Goal: Task Accomplishment & Management: Use online tool/utility

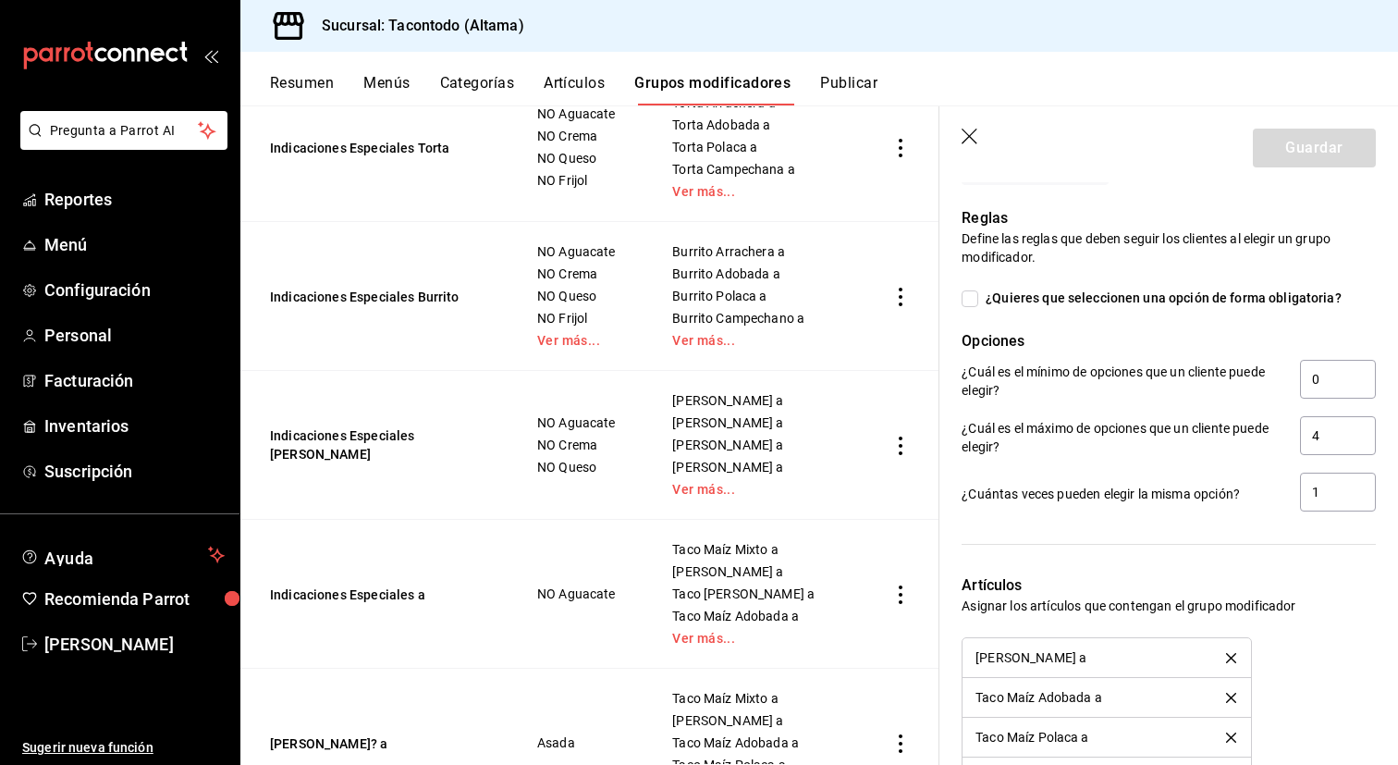
scroll to position [1666, 0]
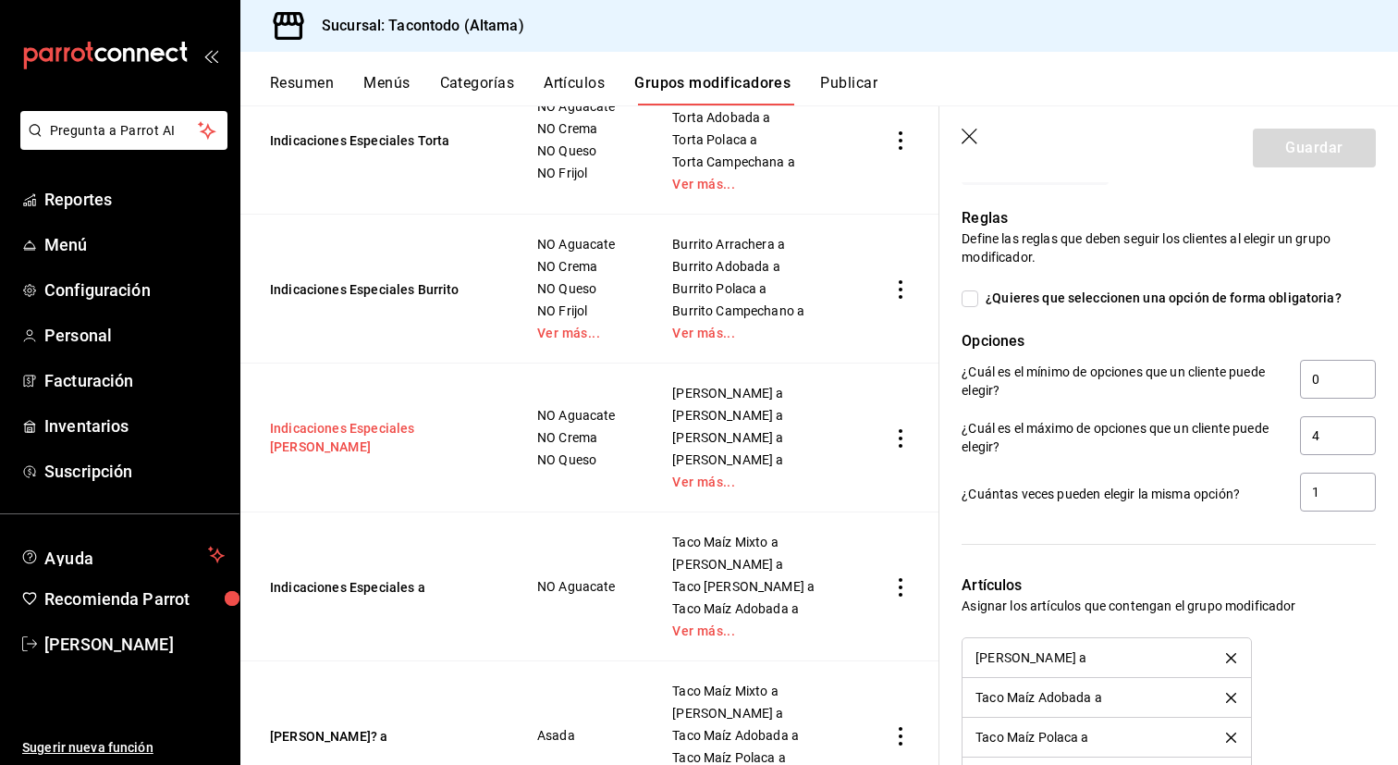
click at [423, 424] on button "Indicaciones Especiales [PERSON_NAME]" at bounding box center [381, 437] width 222 height 37
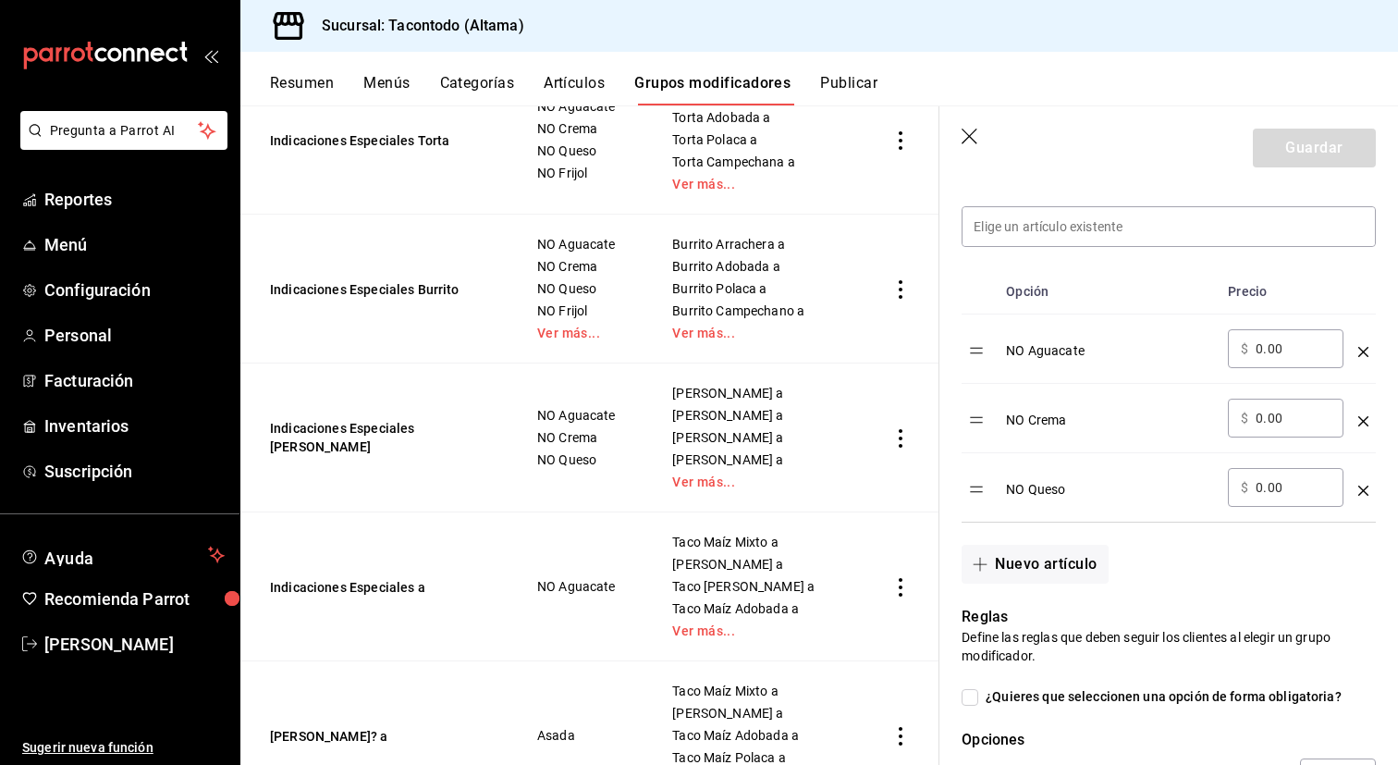
scroll to position [526, 0]
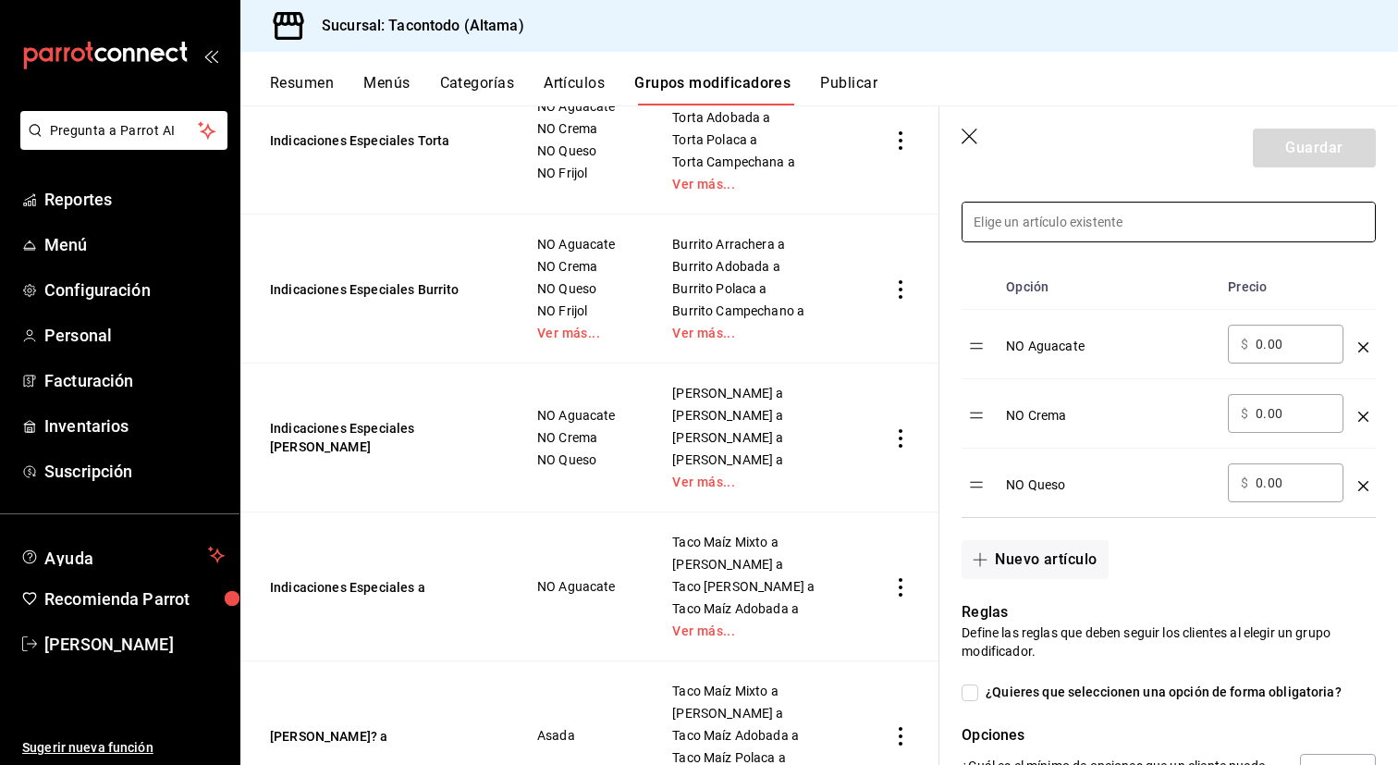
click at [1075, 220] on input at bounding box center [1169, 222] width 412 height 39
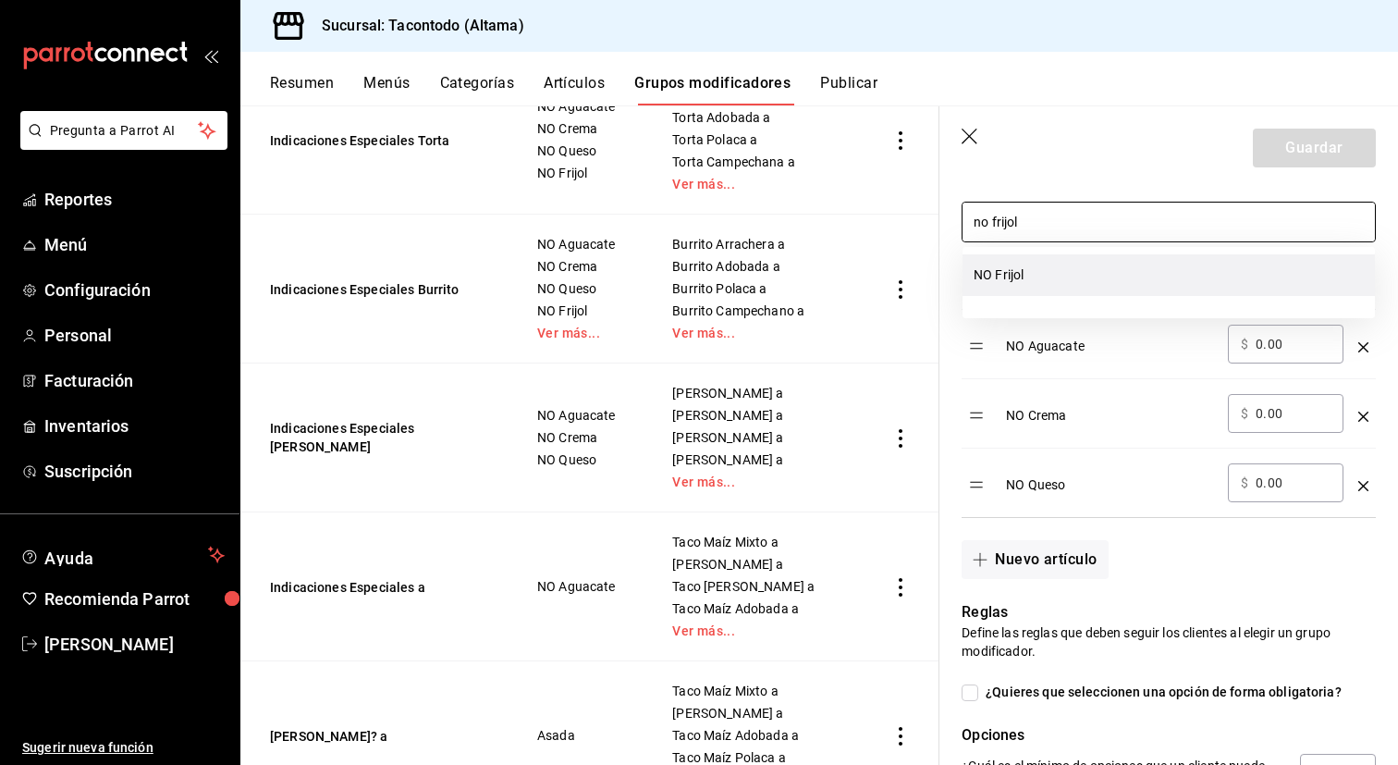
click at [1080, 264] on li "NO Frijol" at bounding box center [1169, 275] width 412 height 42
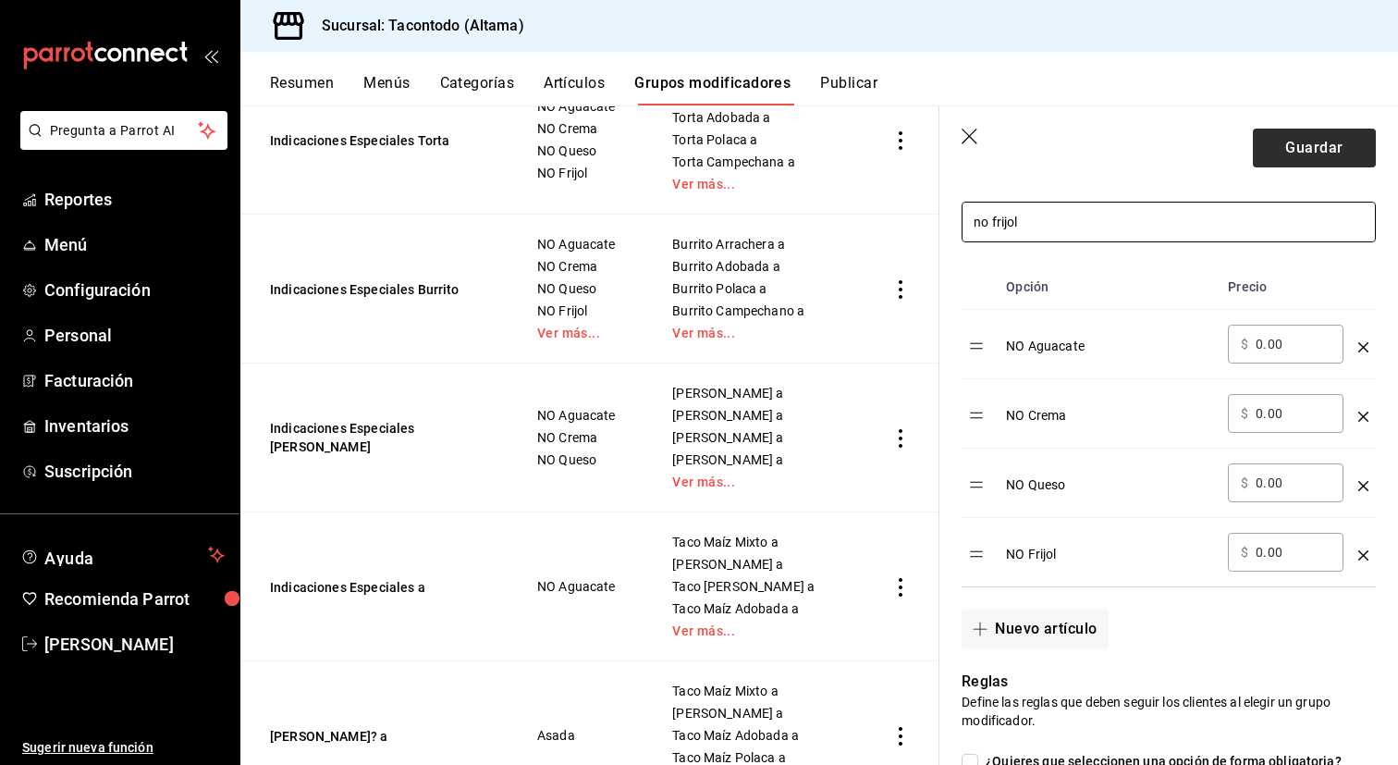
type input "no frijol"
click at [1283, 151] on button "Guardar" at bounding box center [1314, 148] width 123 height 39
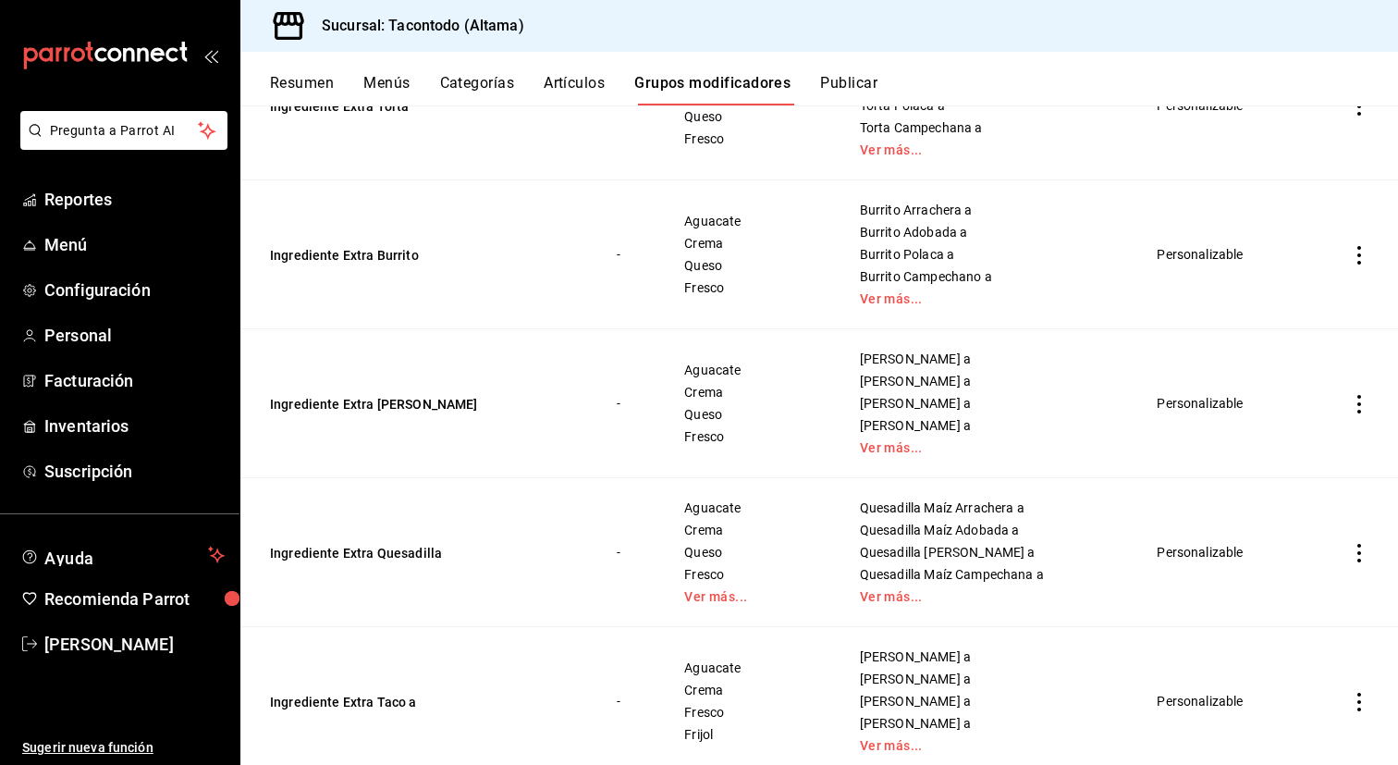
scroll to position [717, 0]
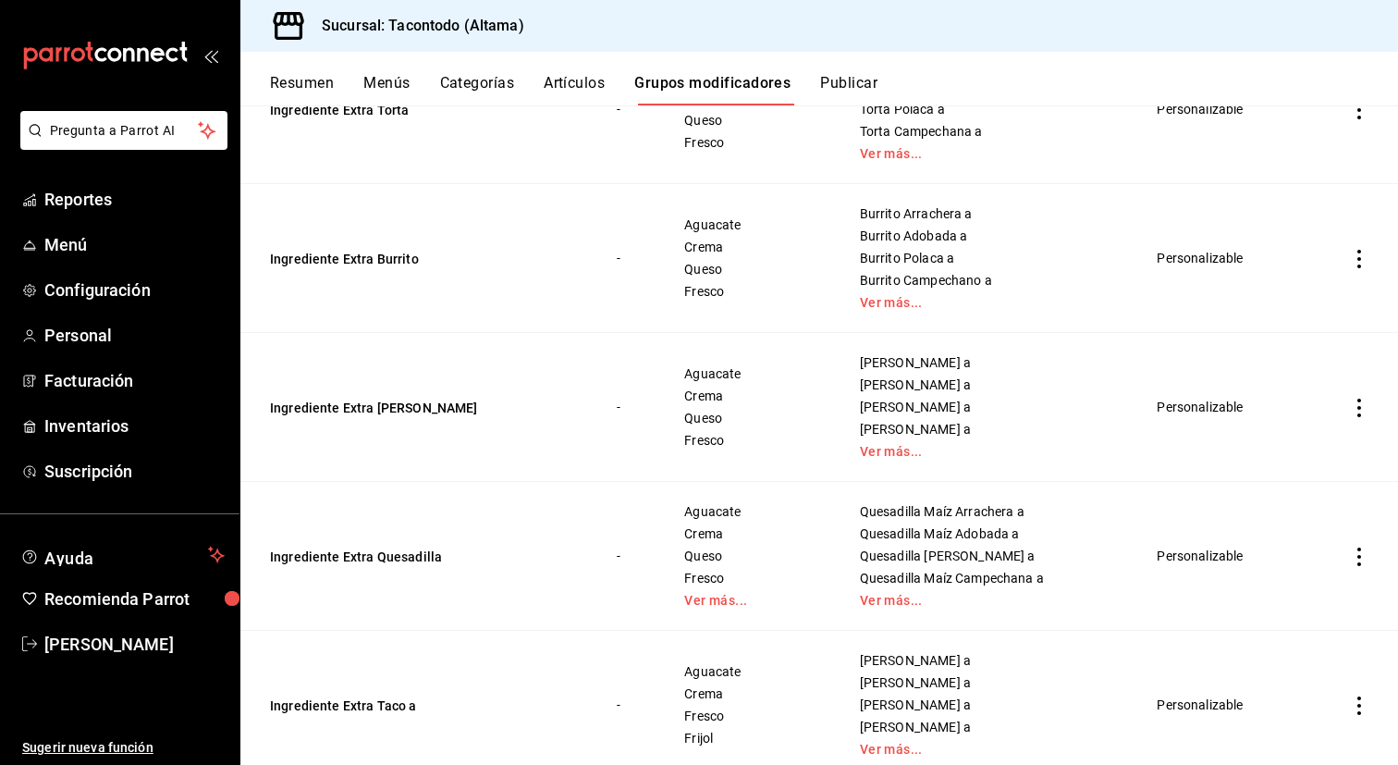
click at [584, 88] on button "Artículos" at bounding box center [574, 89] width 61 height 31
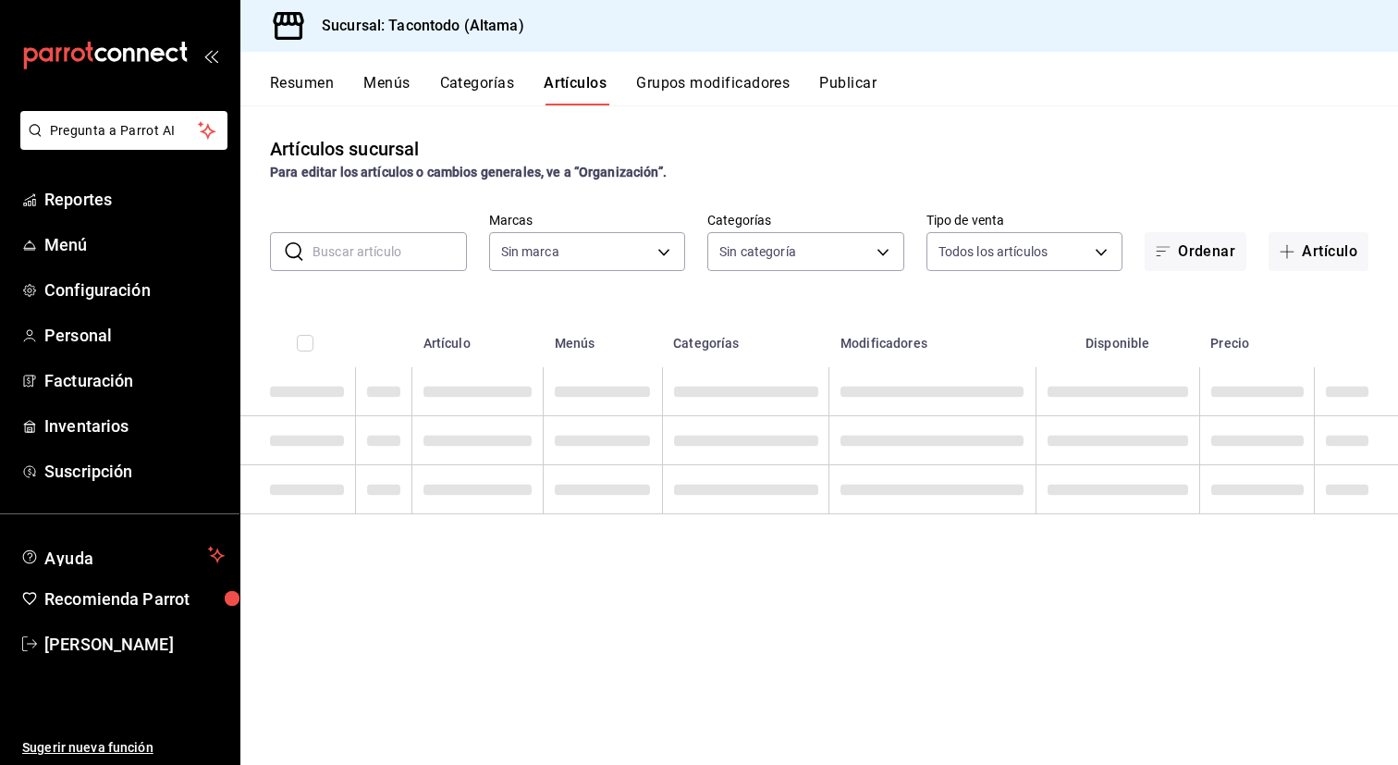
click at [392, 258] on input "text" at bounding box center [390, 251] width 154 height 37
type input "56f755ab-7396-4f10-bb3c-049bffdbebb5"
type input "b6b20e4e-2b02-44db-96d9-36fe6830ced0,ea7f118b-53d1-4281-a9de-b1bc2d85afad,d6f6d…"
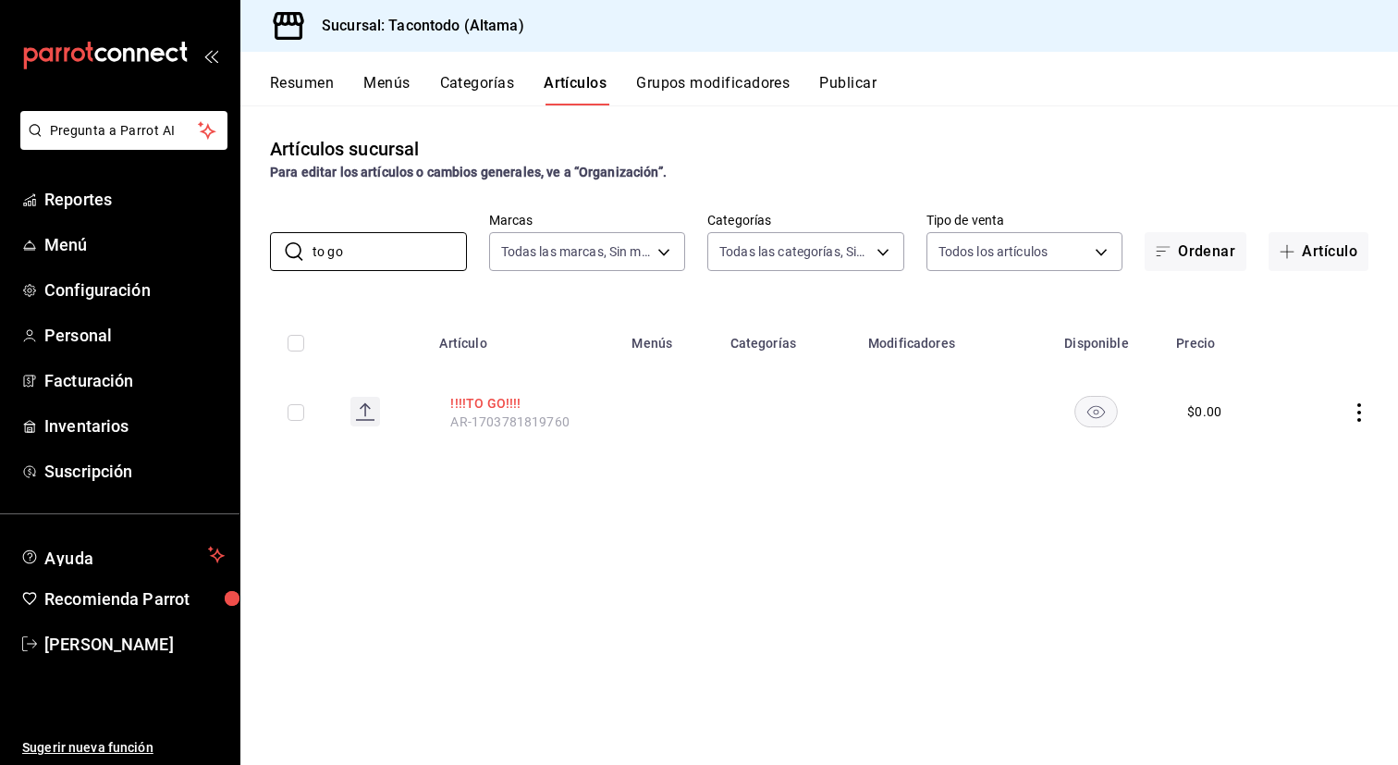
type input "to go"
click at [501, 399] on button "!!!!TO GO!!!!" at bounding box center [524, 403] width 148 height 18
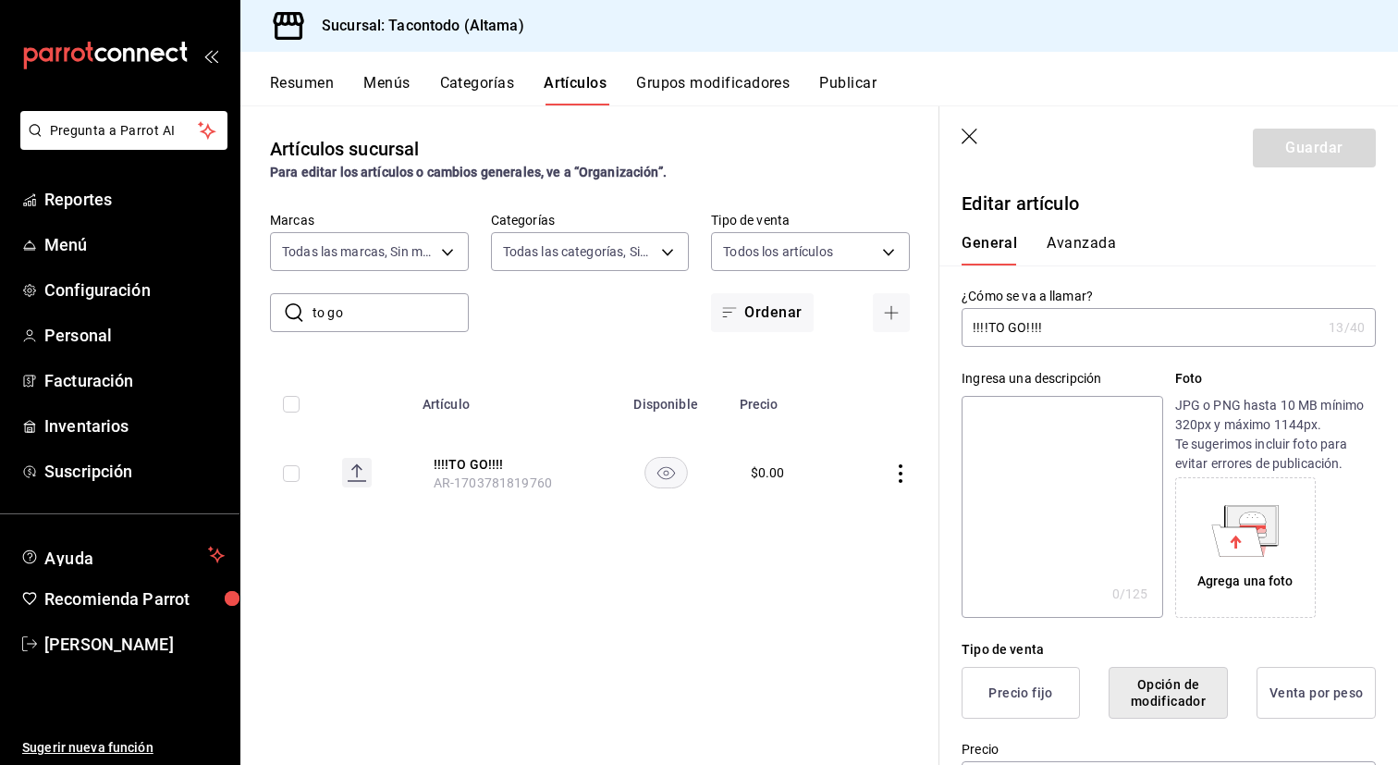
click at [1023, 329] on input "!!!!TO GO!!!!" at bounding box center [1142, 327] width 360 height 37
type input "!!!!LLEVAR!!!!"
click at [1302, 153] on button "Guardar" at bounding box center [1314, 148] width 123 height 39
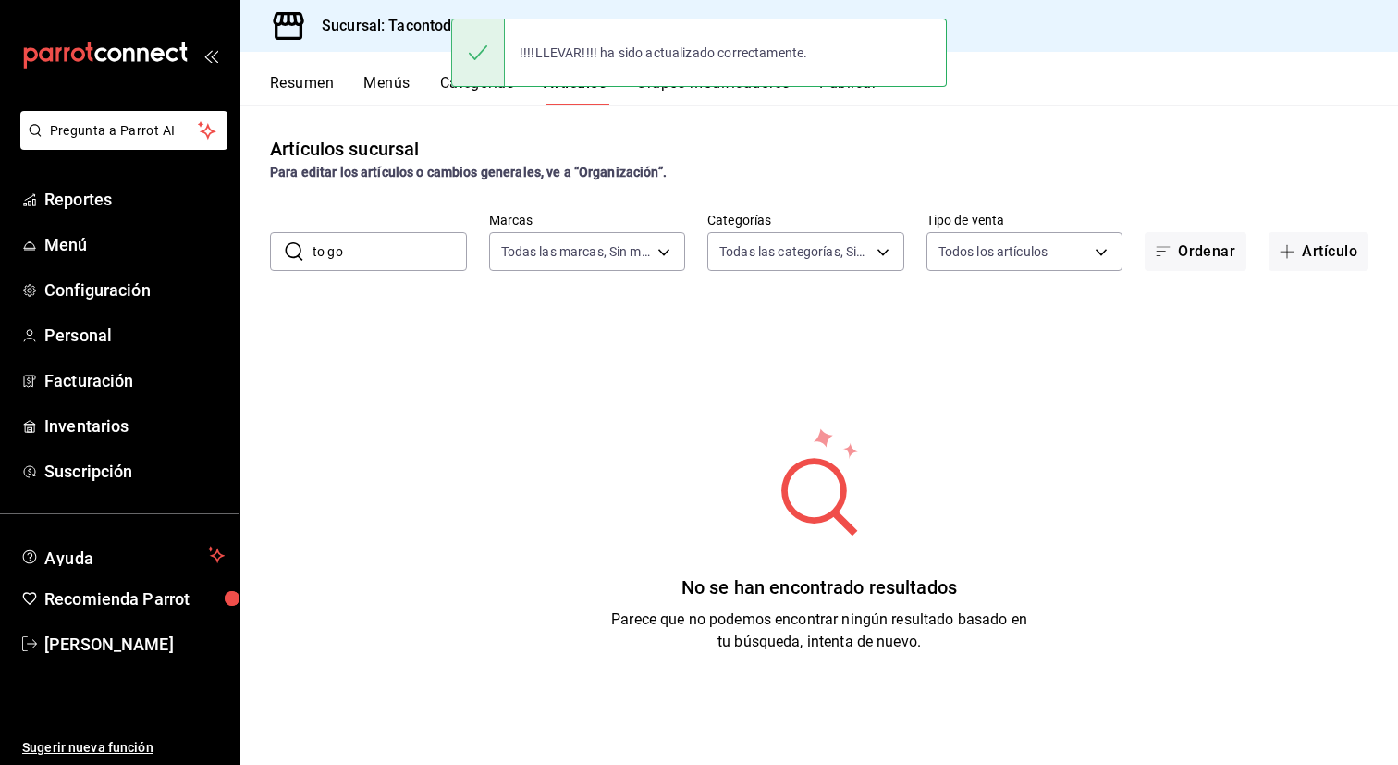
click at [323, 83] on button "Resumen" at bounding box center [302, 89] width 64 height 31
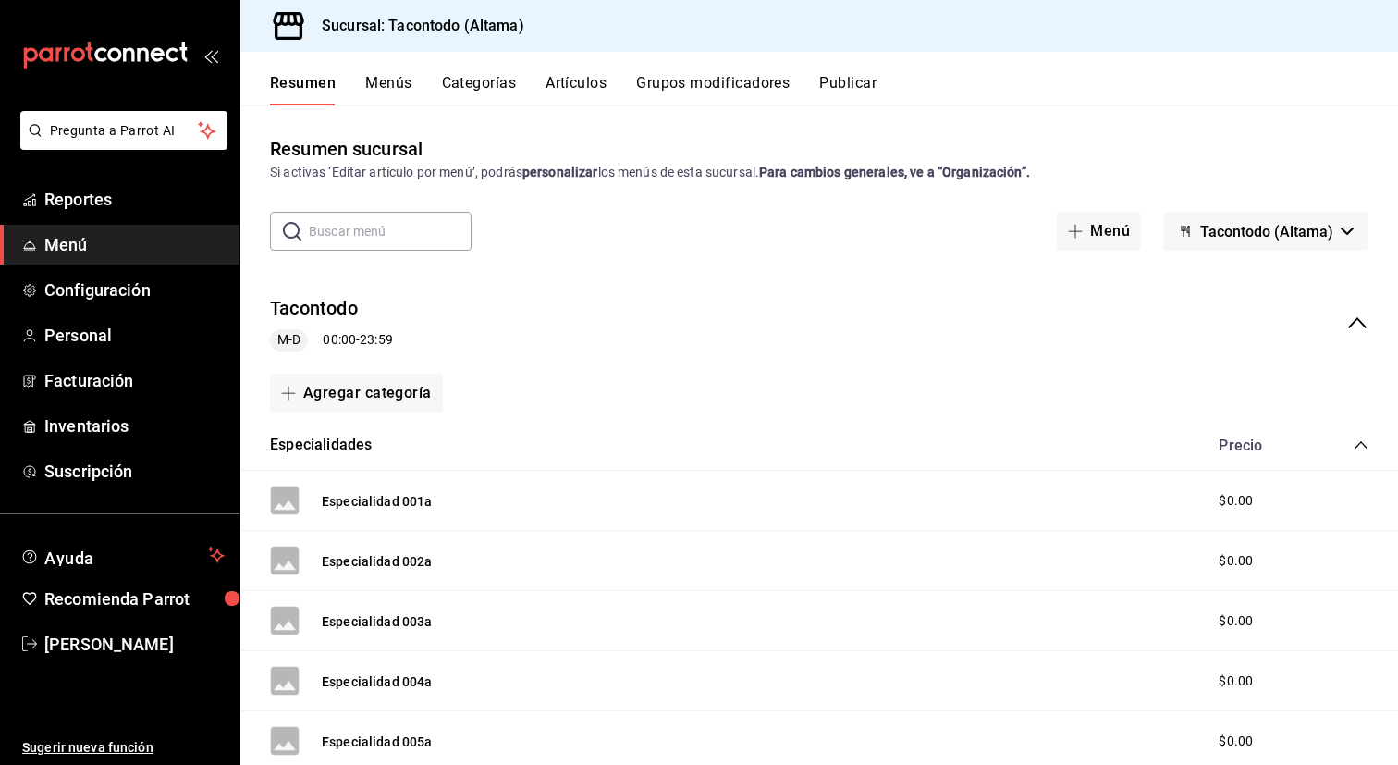
click at [733, 84] on button "Grupos modificadores" at bounding box center [712, 89] width 153 height 31
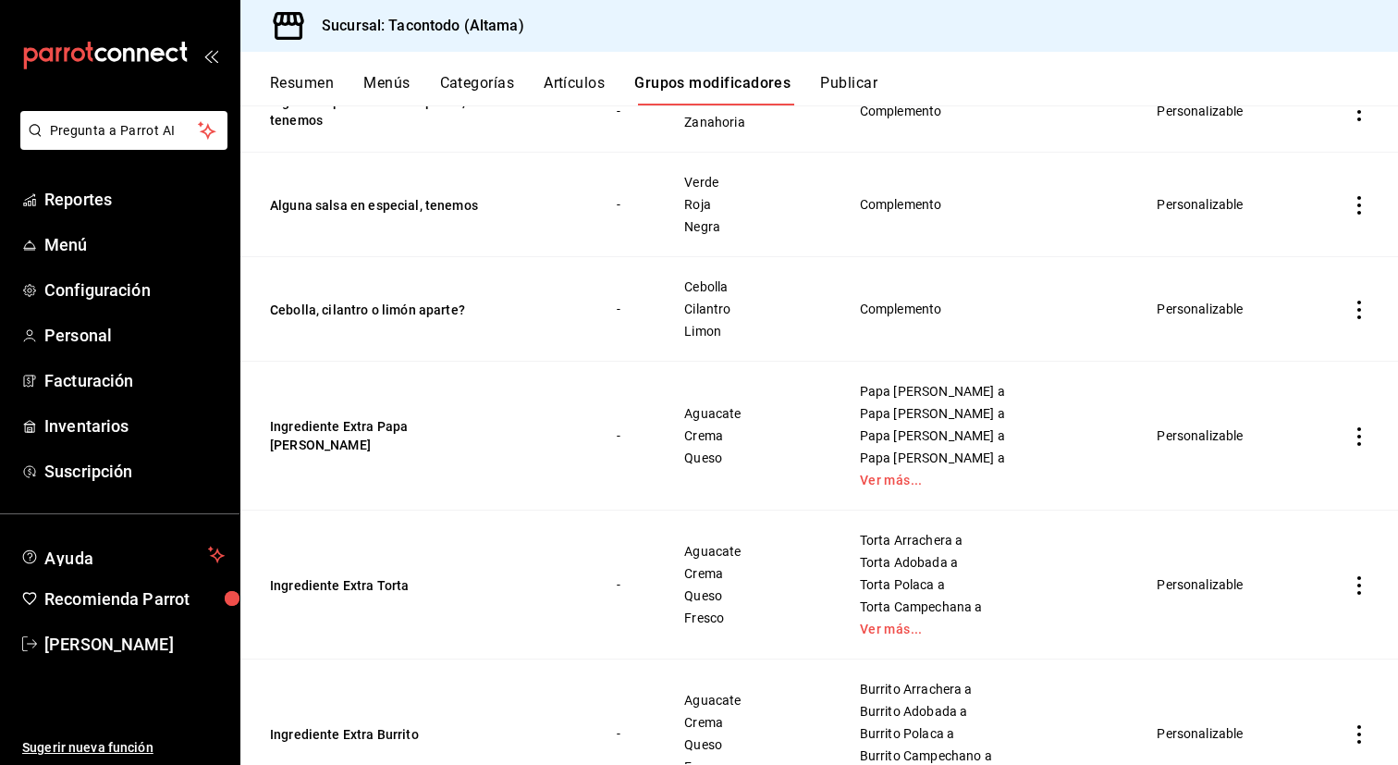
scroll to position [243, 0]
click at [406, 430] on button "Ingrediente Extra Papa [PERSON_NAME]" at bounding box center [381, 433] width 222 height 37
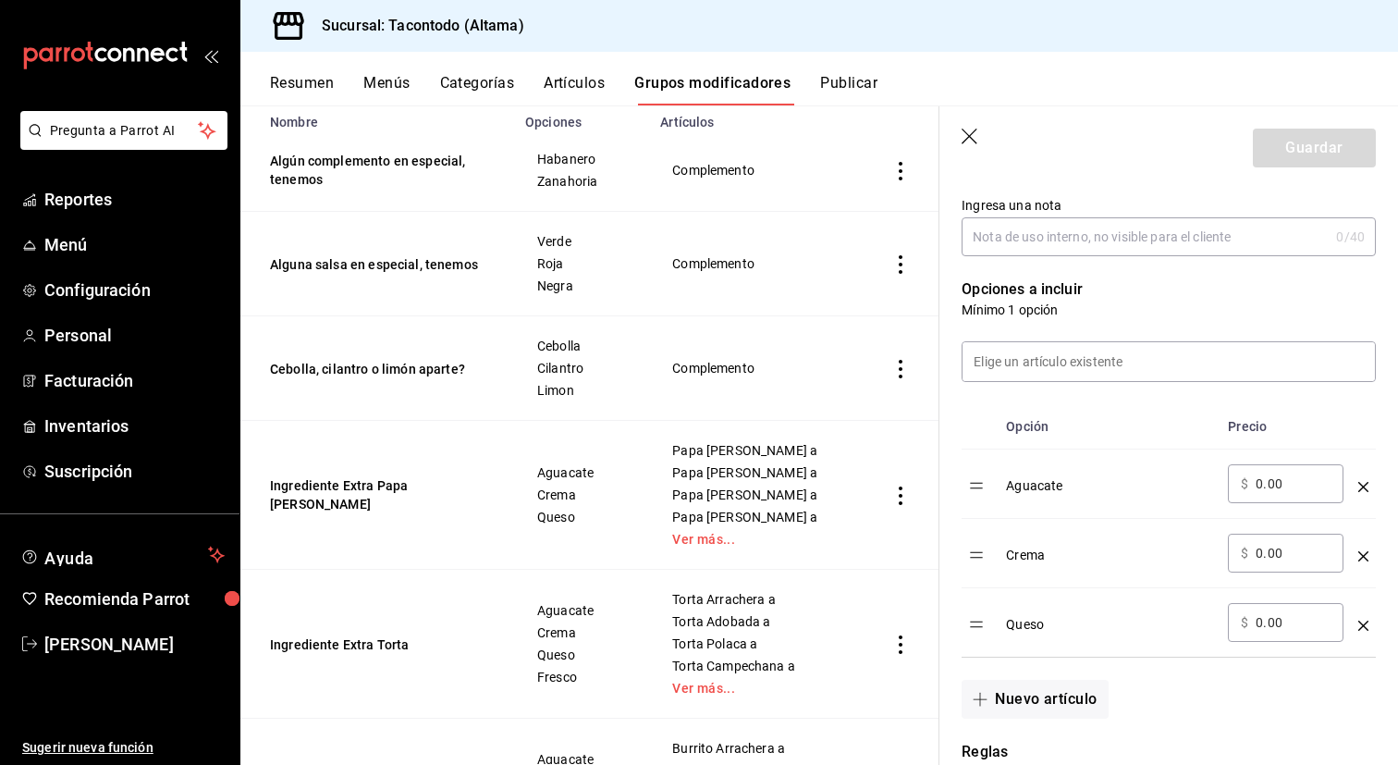
scroll to position [394, 0]
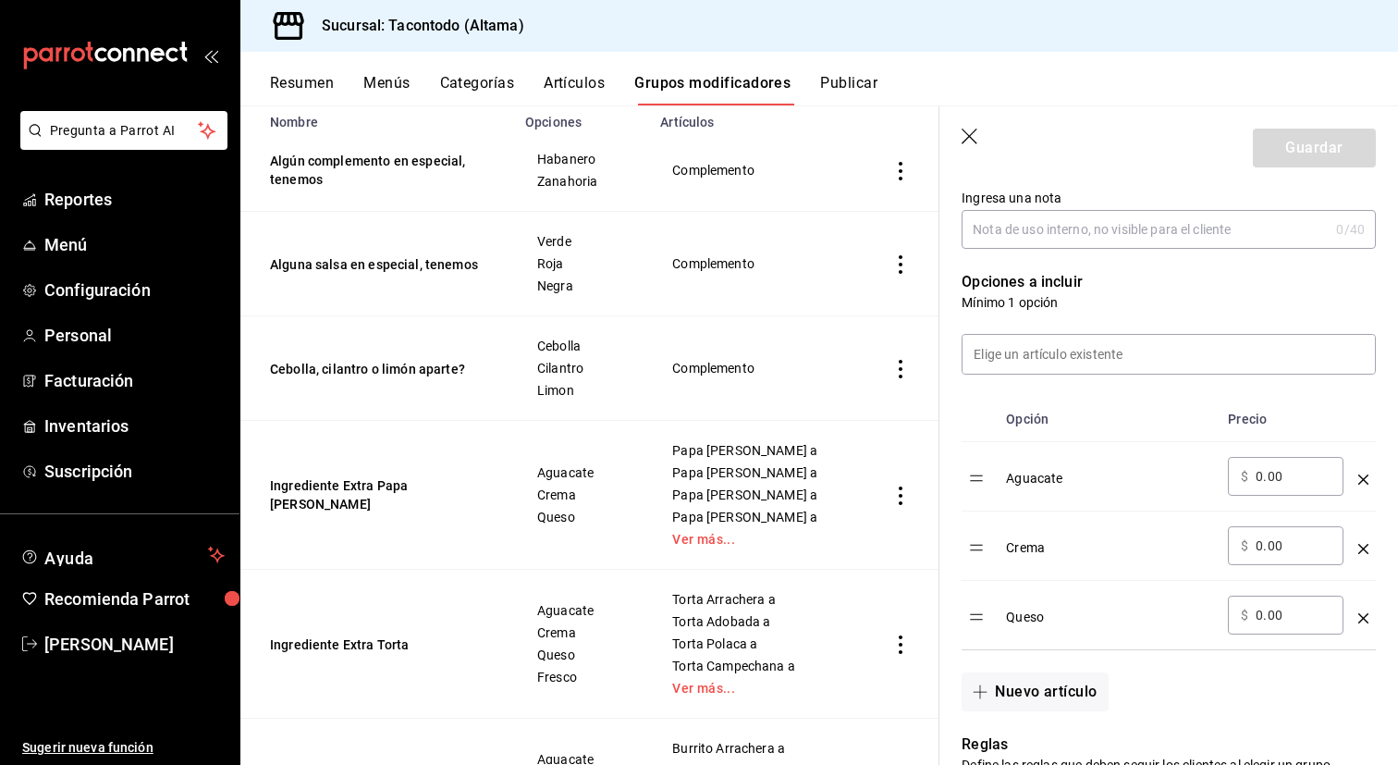
click at [1267, 466] on div "​ $ 0.00 ​" at bounding box center [1286, 476] width 116 height 39
click at [1267, 499] on td "​ $ 0.00 ​" at bounding box center [1286, 476] width 130 height 69
click at [1267, 492] on div "​ $ 0.00 ​" at bounding box center [1286, 476] width 116 height 39
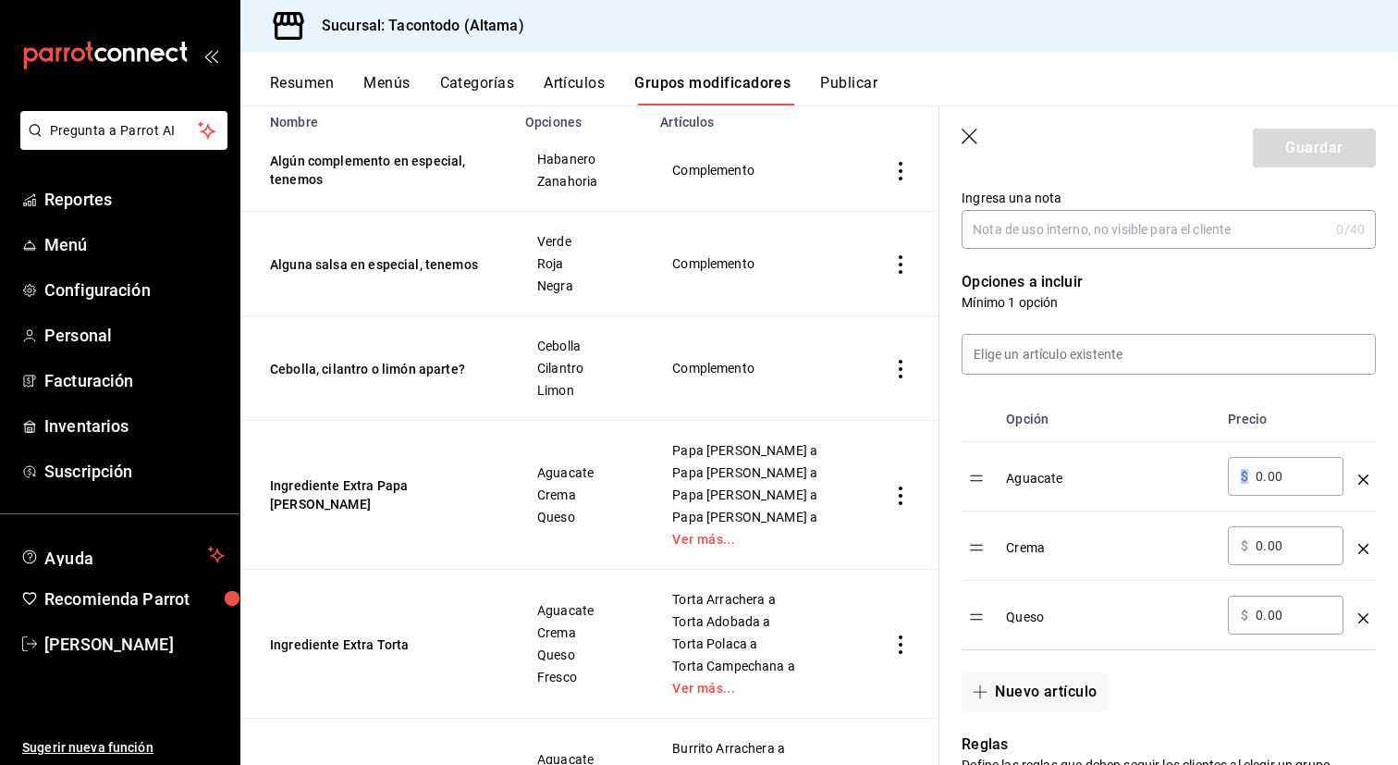
click at [1267, 492] on div "​ $ 0.00 ​" at bounding box center [1286, 476] width 116 height 39
click at [1287, 476] on input "0.00" at bounding box center [1293, 476] width 75 height 18
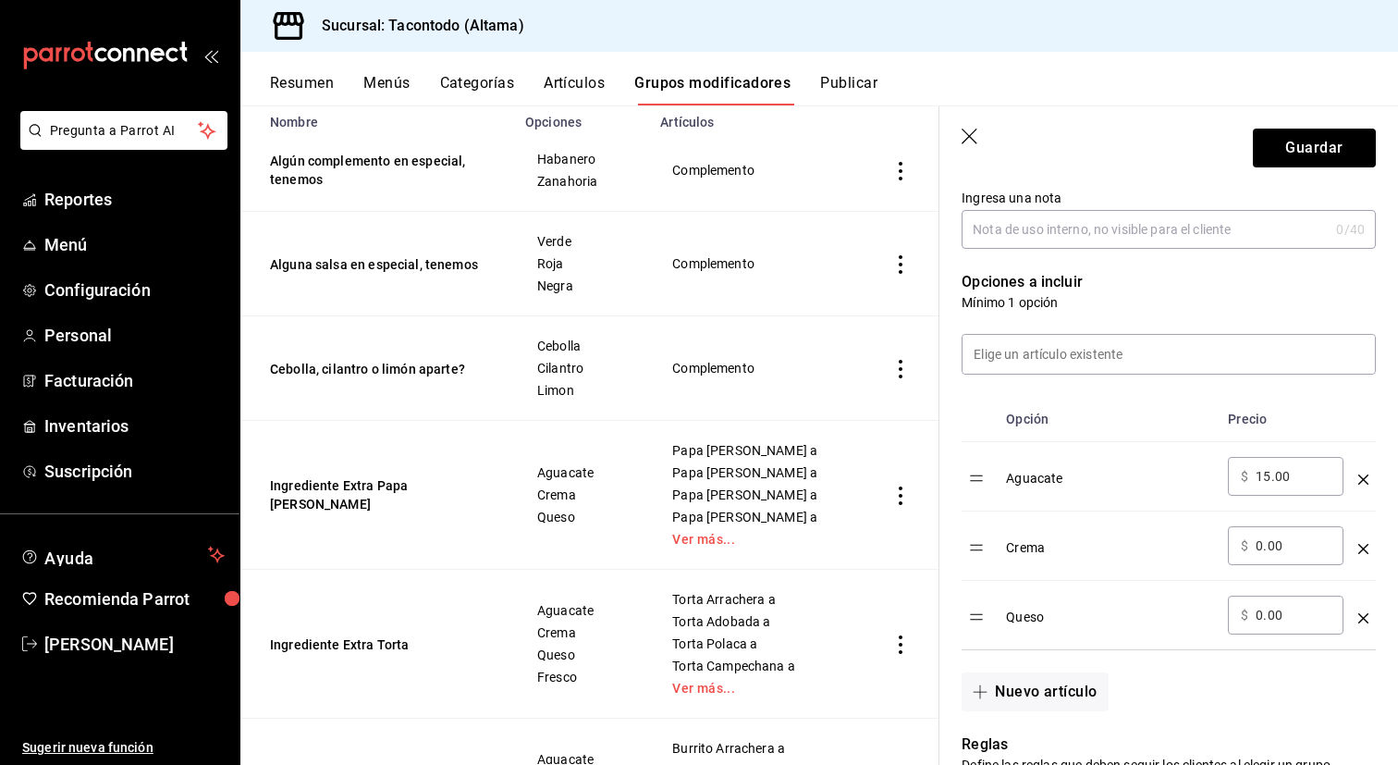
type input "15.00"
click at [1281, 544] on input "0.00" at bounding box center [1293, 545] width 75 height 18
type input "10.00"
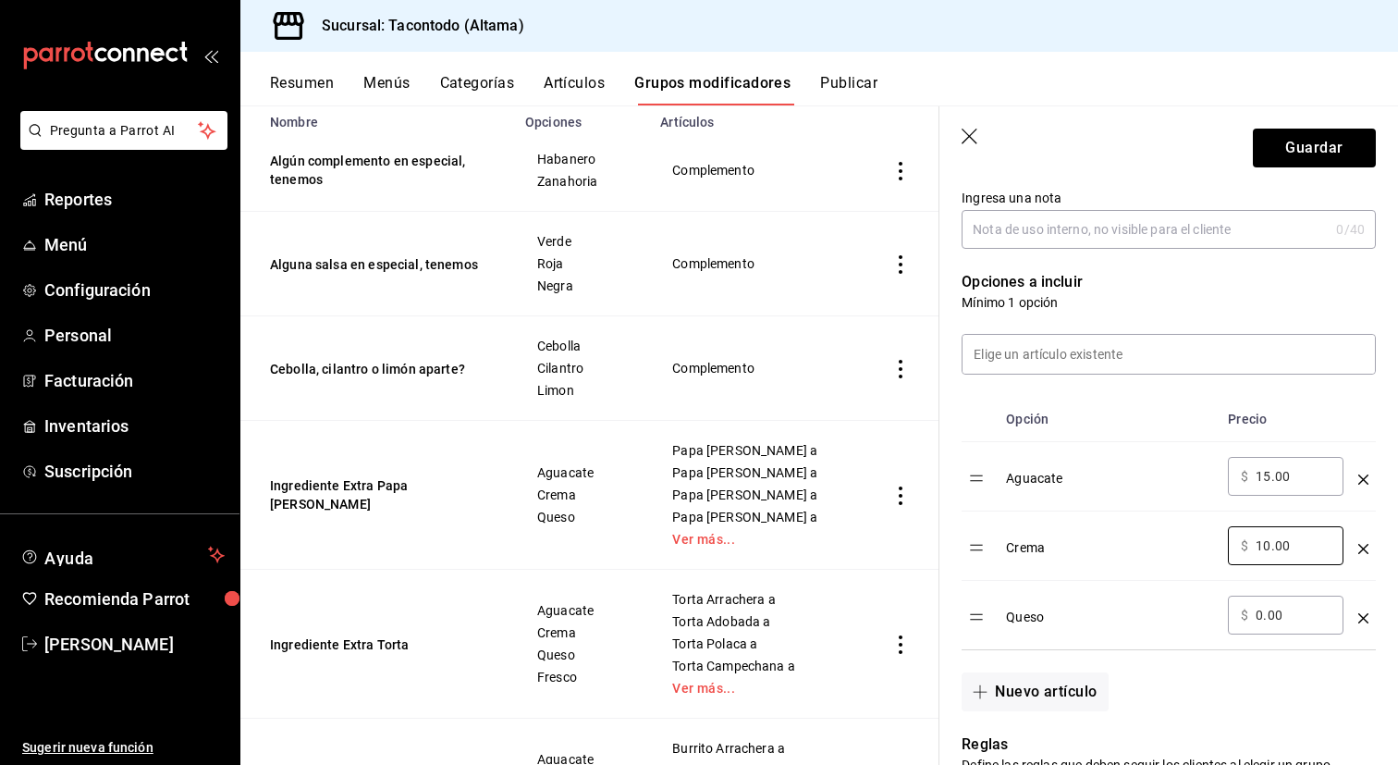
click at [1289, 613] on input "0.00" at bounding box center [1293, 615] width 75 height 18
type input "15.00"
click at [1312, 154] on button "Guardar" at bounding box center [1314, 148] width 123 height 39
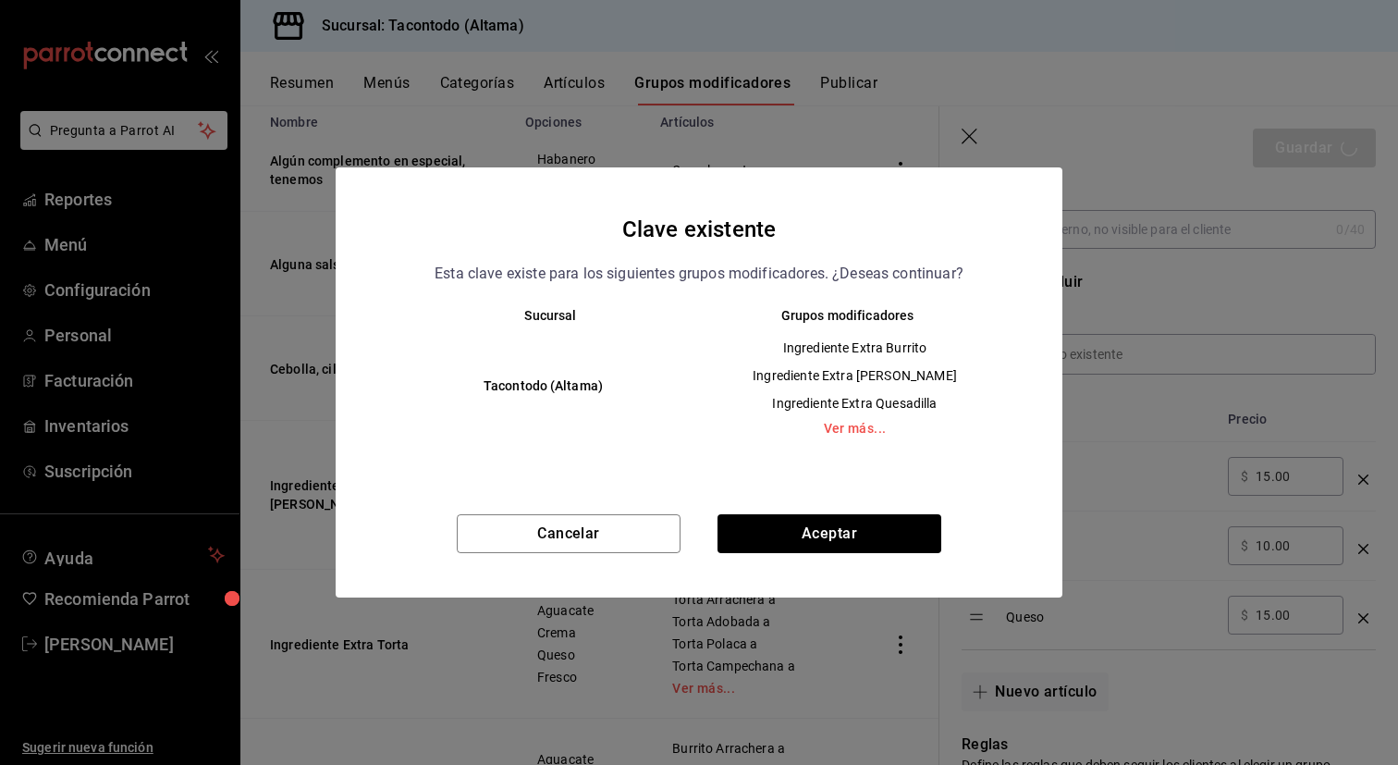
click at [911, 553] on div "Cancelar Aceptar" at bounding box center [699, 555] width 727 height 83
click at [908, 534] on button "Aceptar" at bounding box center [830, 533] width 224 height 39
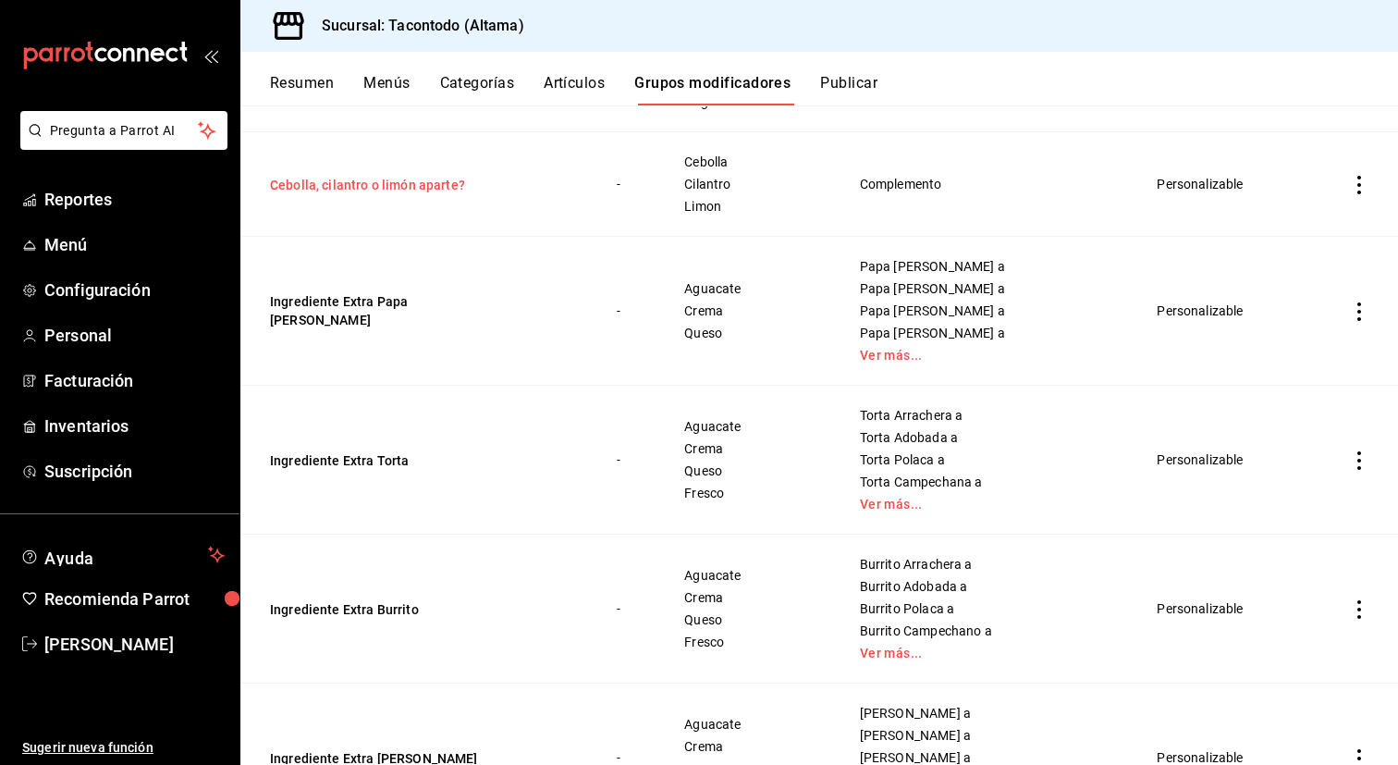
scroll to position [362, 0]
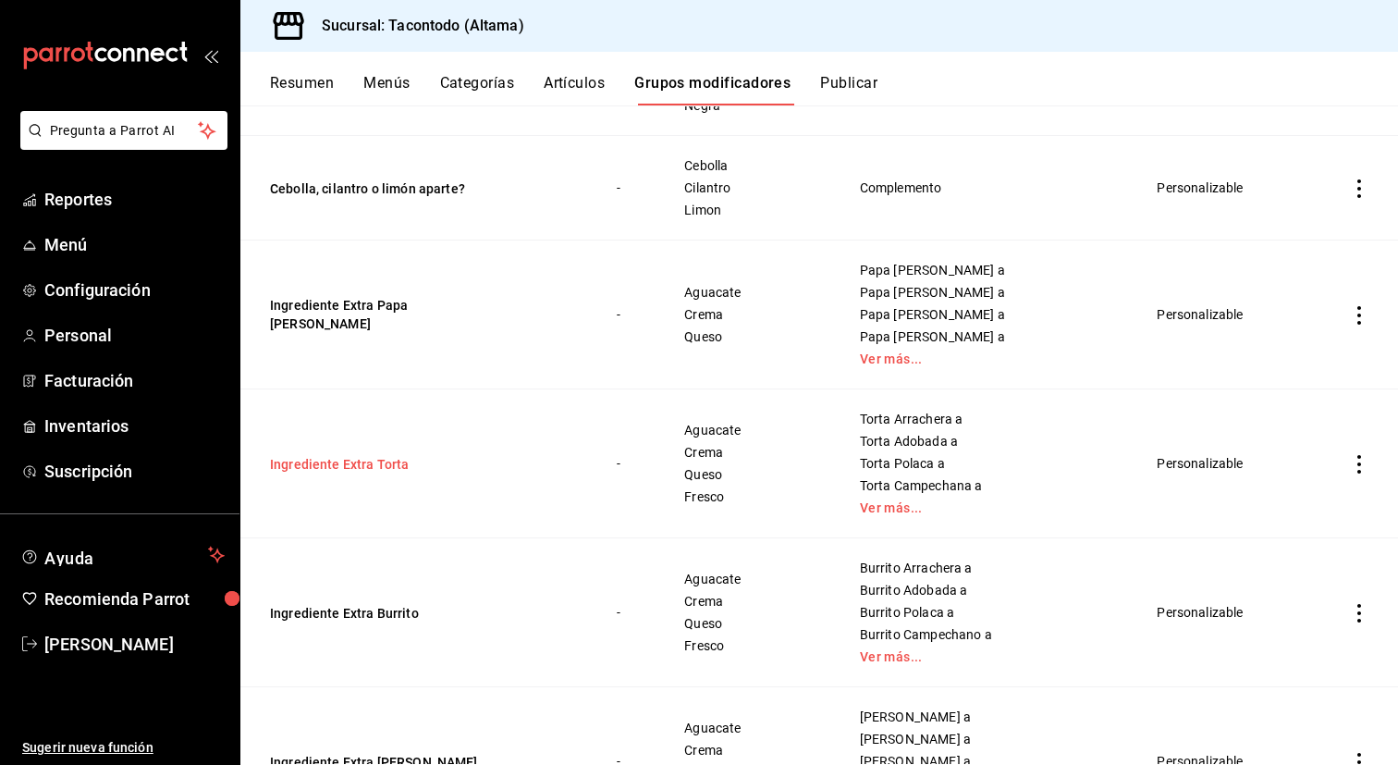
click at [381, 460] on button "Ingrediente Extra Torta" at bounding box center [381, 464] width 222 height 18
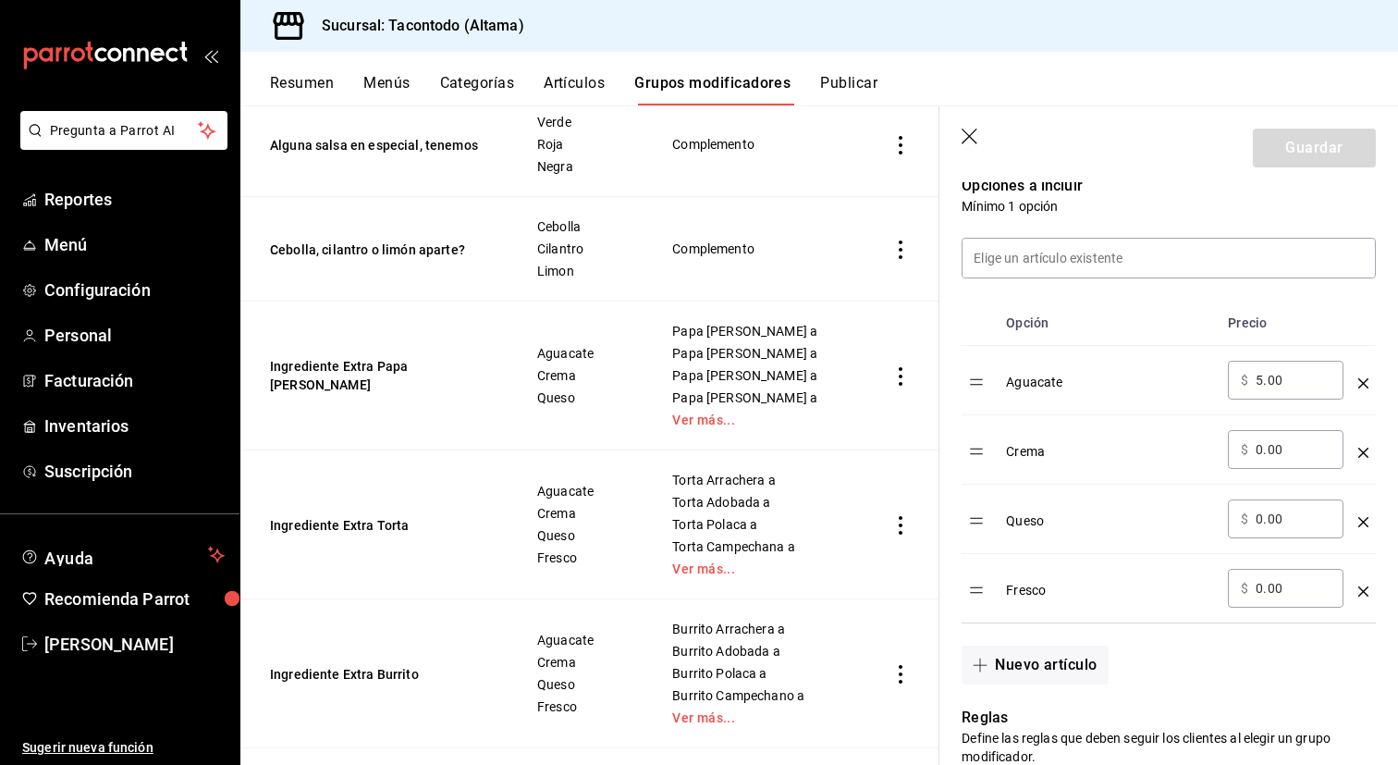
scroll to position [496, 0]
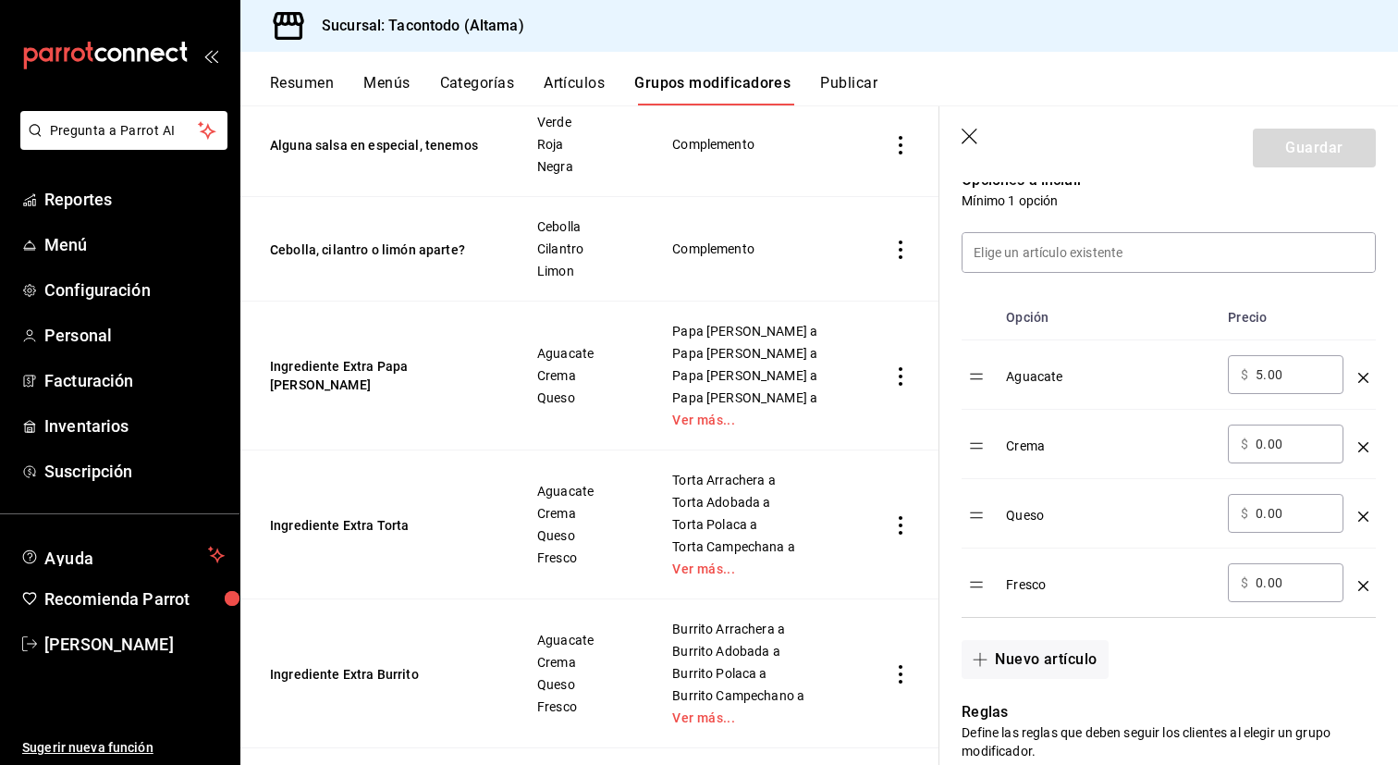
click at [1280, 386] on div "​ $ 5.00 ​" at bounding box center [1286, 374] width 116 height 39
click at [1285, 382] on input "5.00" at bounding box center [1293, 374] width 75 height 18
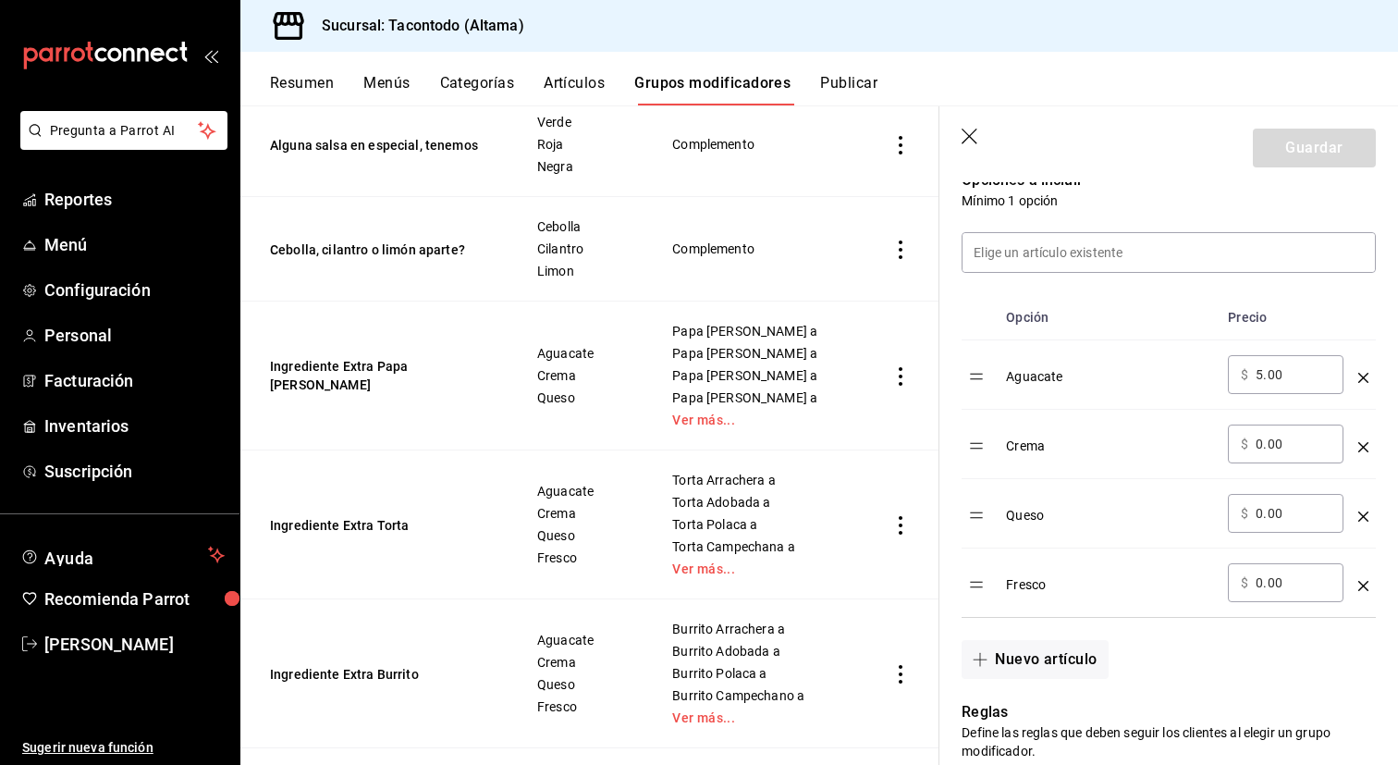
click at [1285, 382] on input "5.00" at bounding box center [1293, 374] width 75 height 18
type input "15.00"
click at [1271, 446] on input "0.00" at bounding box center [1293, 444] width 75 height 18
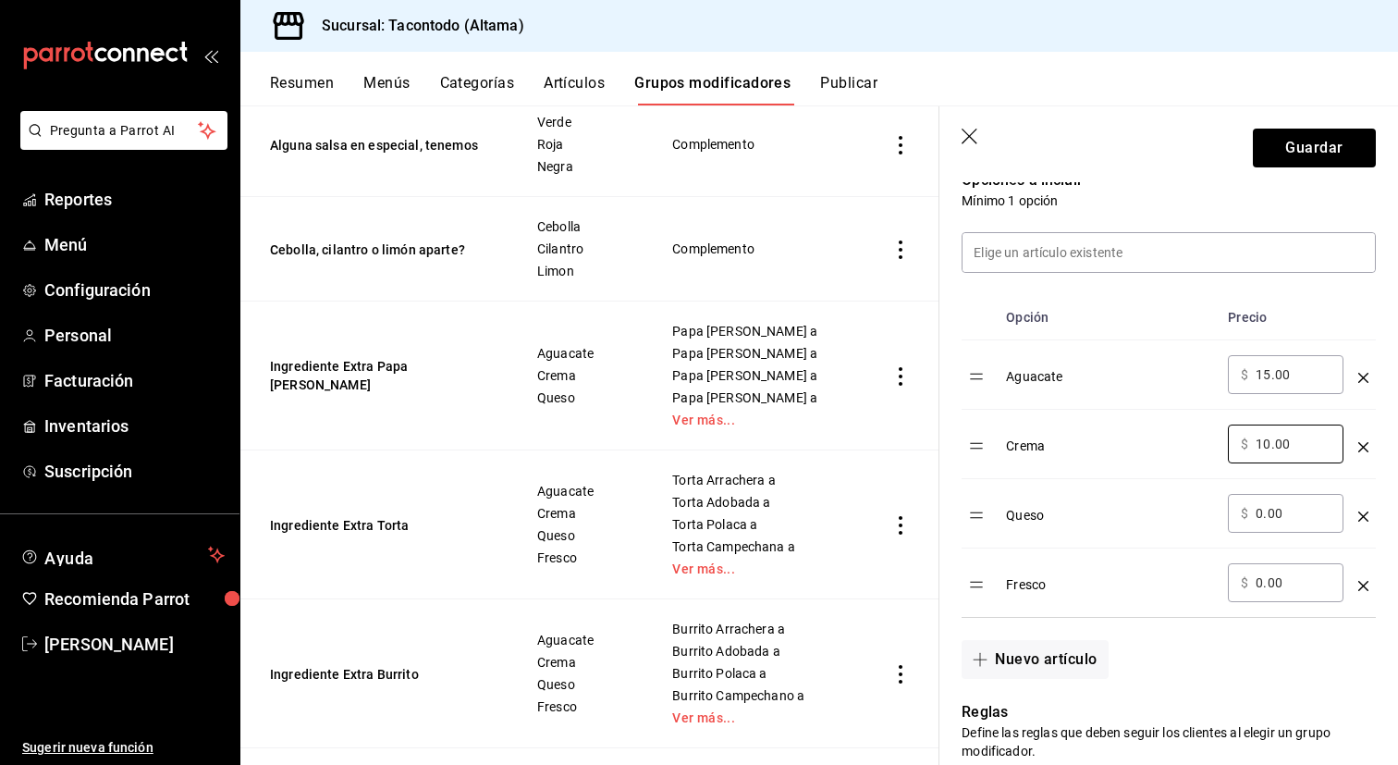
type input "10.00"
click at [1269, 515] on input "0.00" at bounding box center [1293, 513] width 75 height 18
type input "15.00"
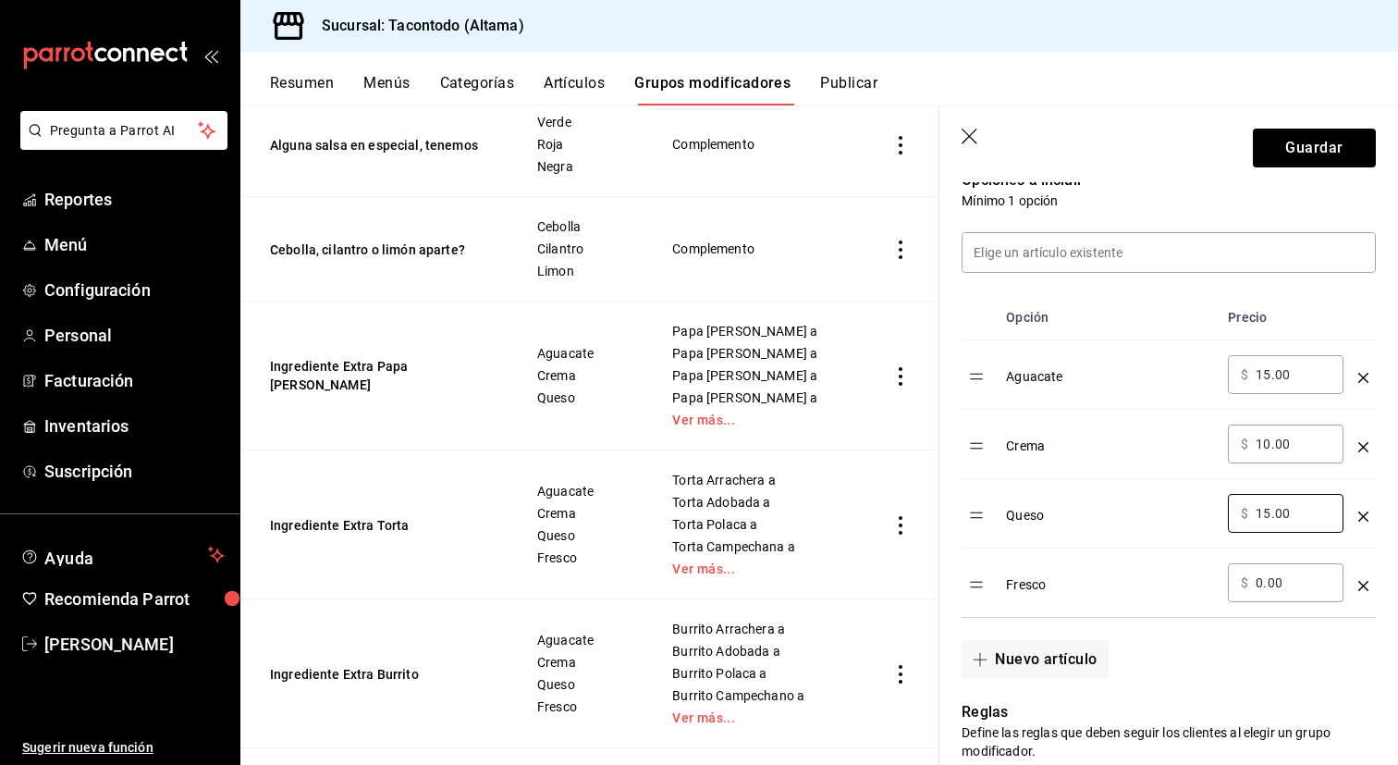
click at [1279, 585] on input "0.00" at bounding box center [1293, 582] width 75 height 18
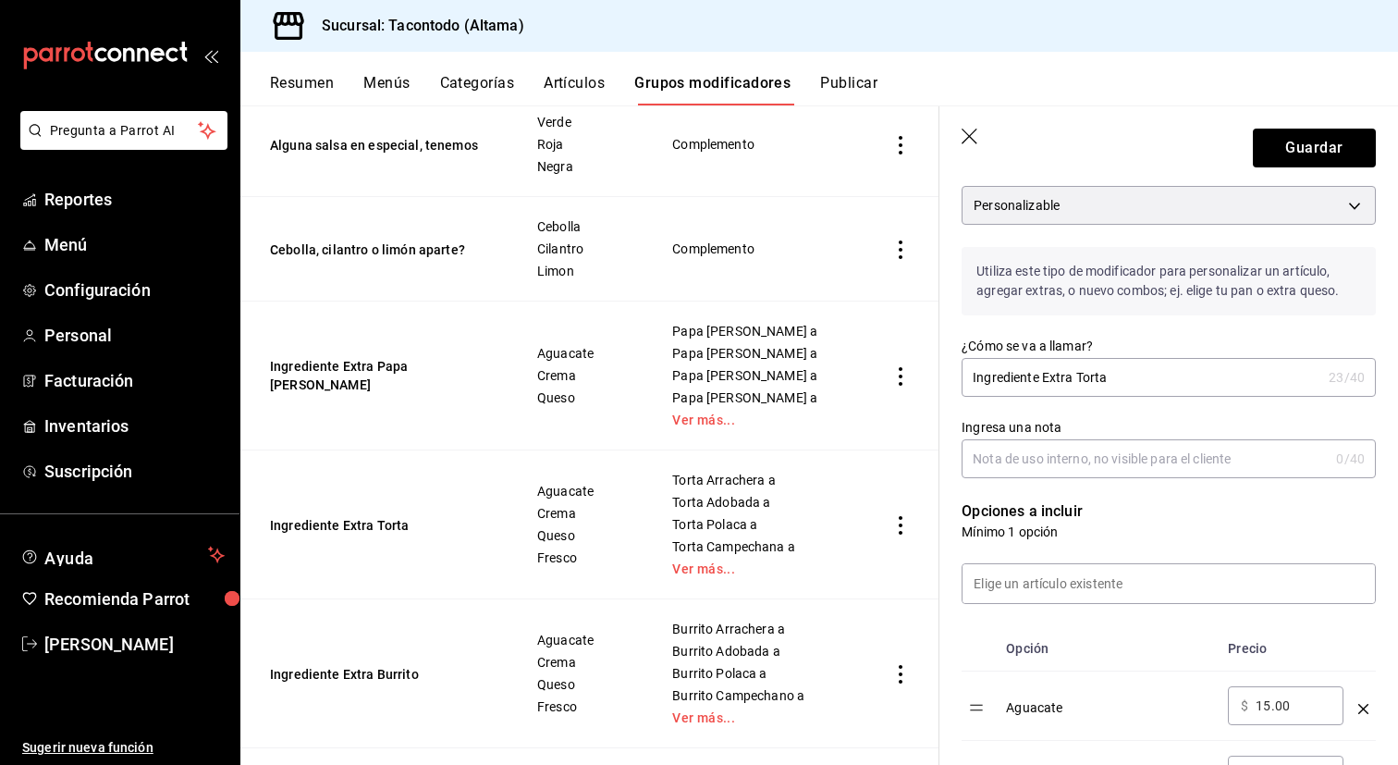
scroll to position [164, 0]
type input "15.00"
click at [1325, 148] on button "Guardar" at bounding box center [1314, 148] width 123 height 39
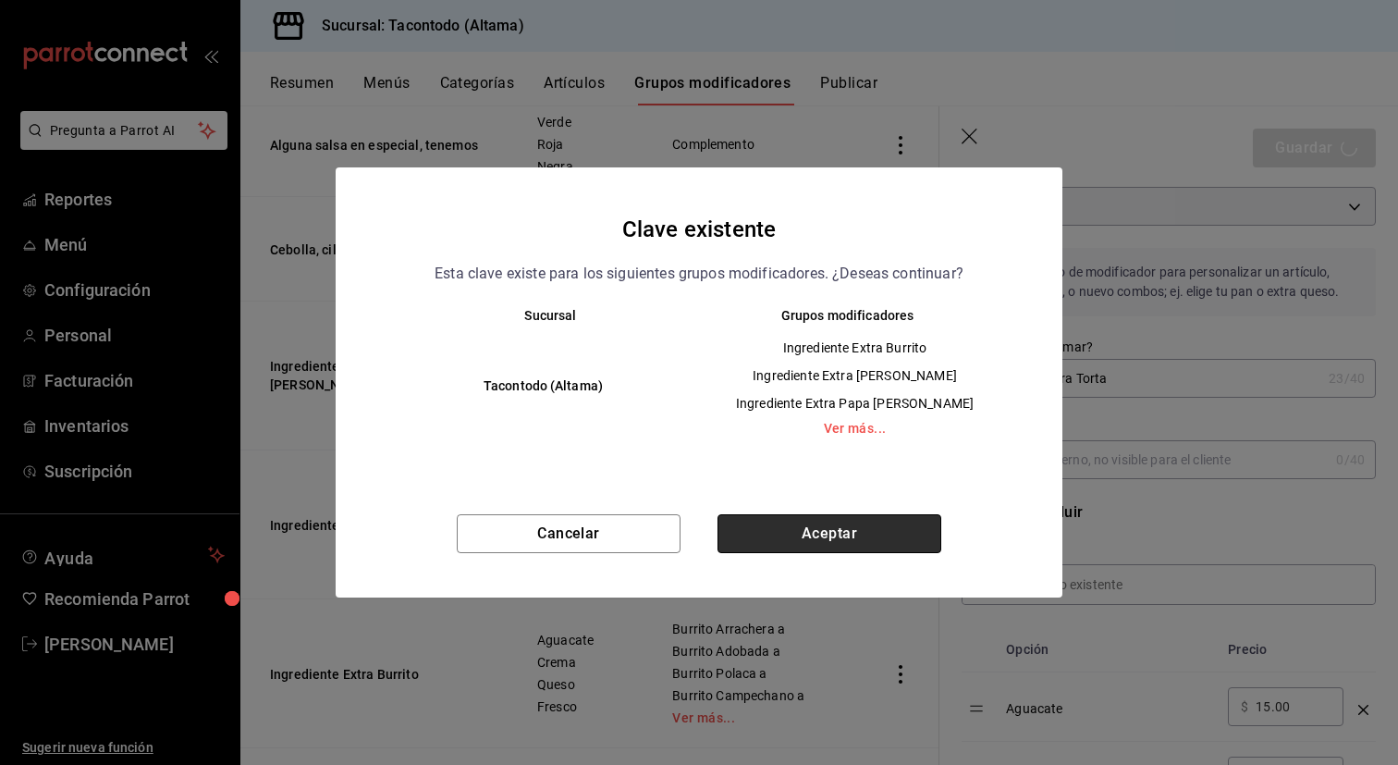
click at [864, 534] on button "Aceptar" at bounding box center [830, 533] width 224 height 39
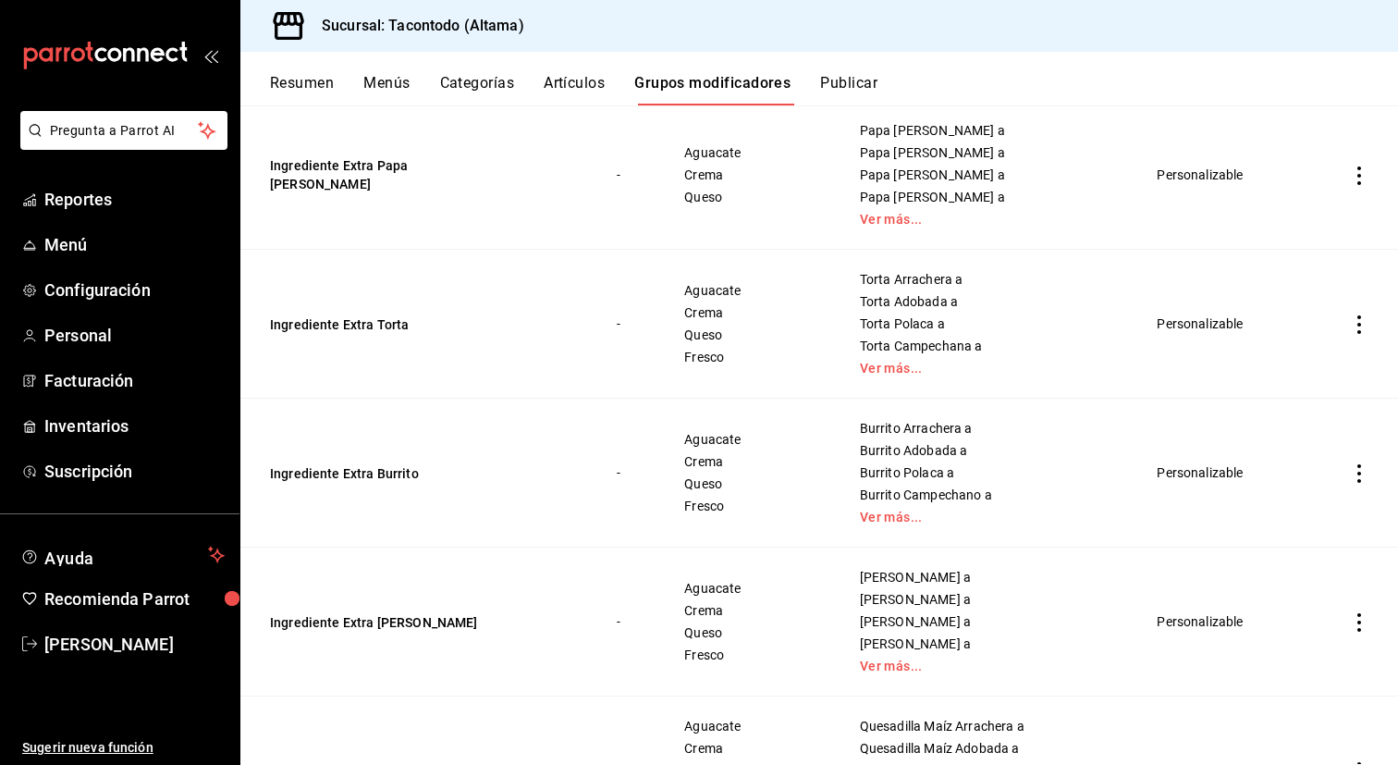
scroll to position [486, 0]
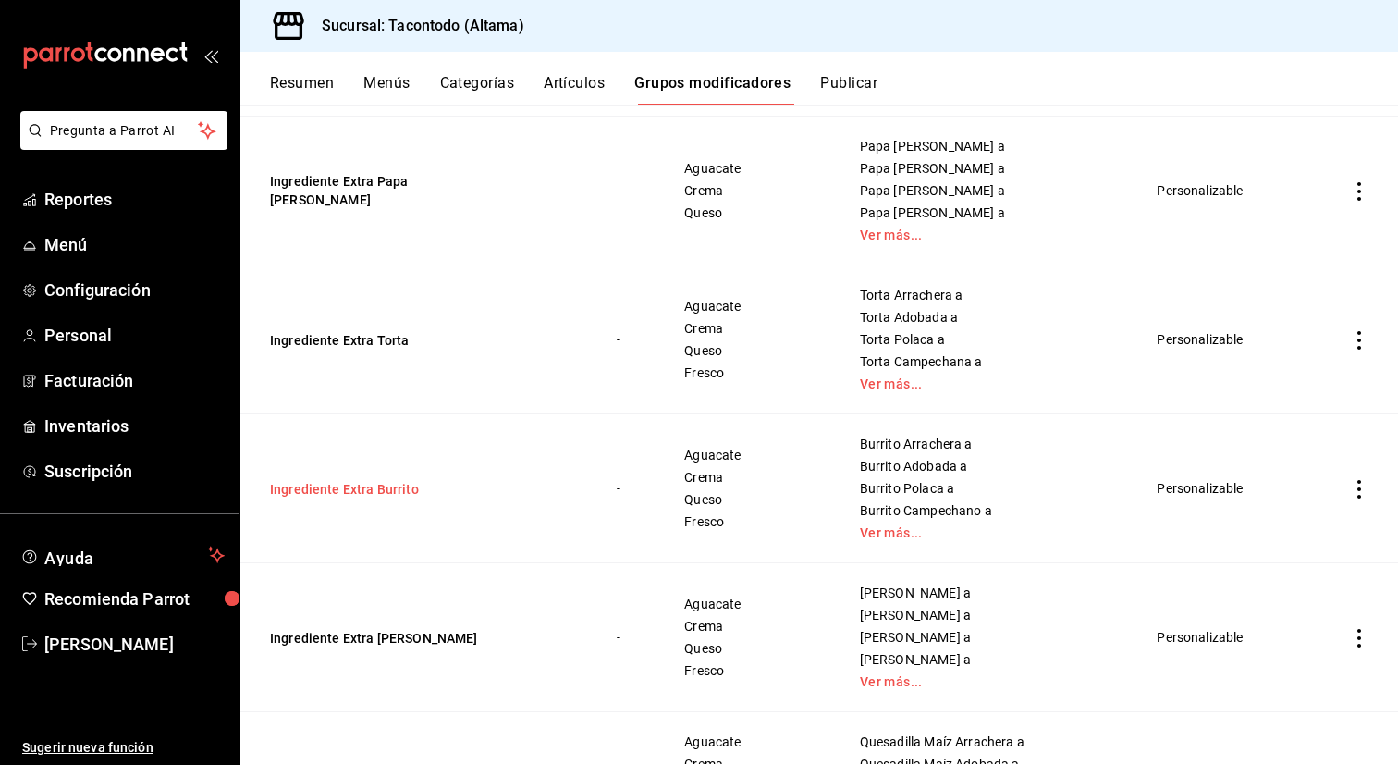
click at [382, 495] on button "Ingrediente Extra Burrito" at bounding box center [381, 489] width 222 height 18
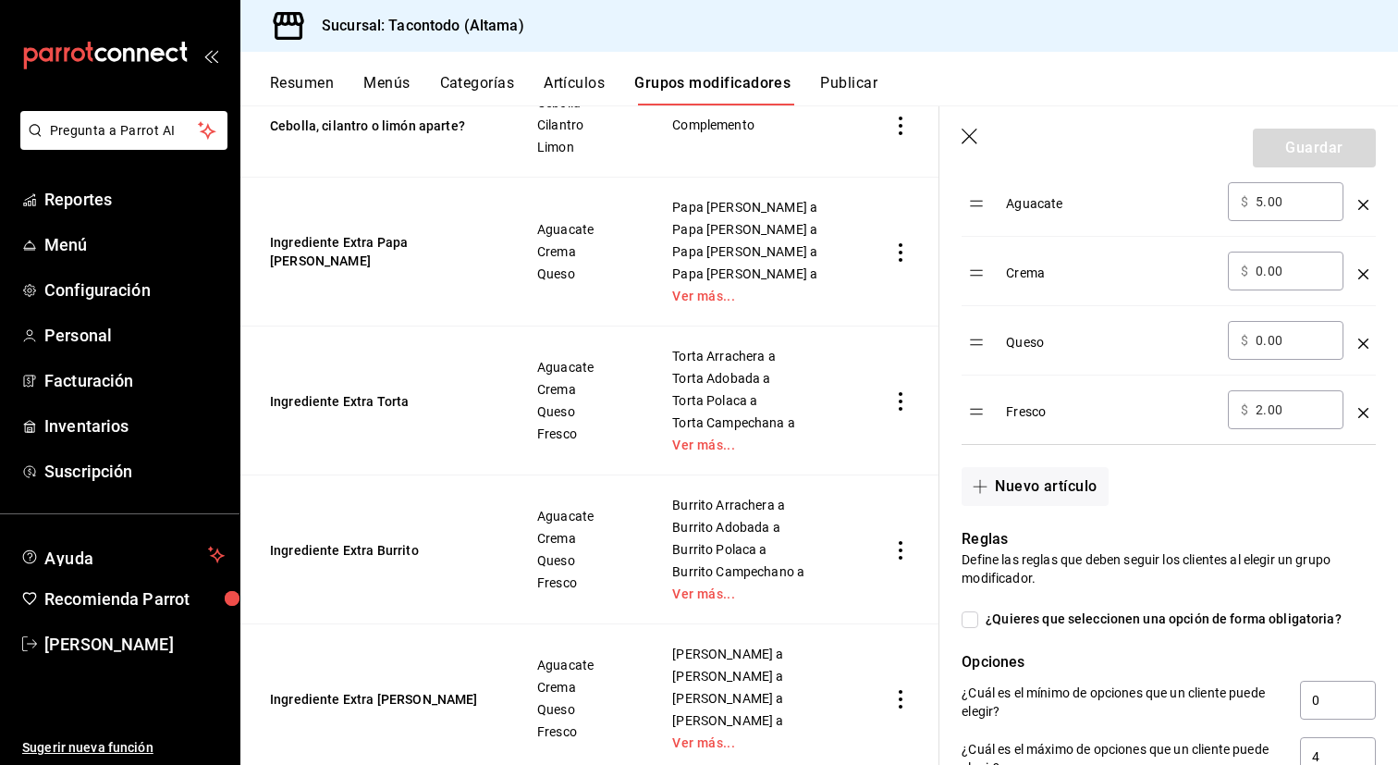
scroll to position [646, 0]
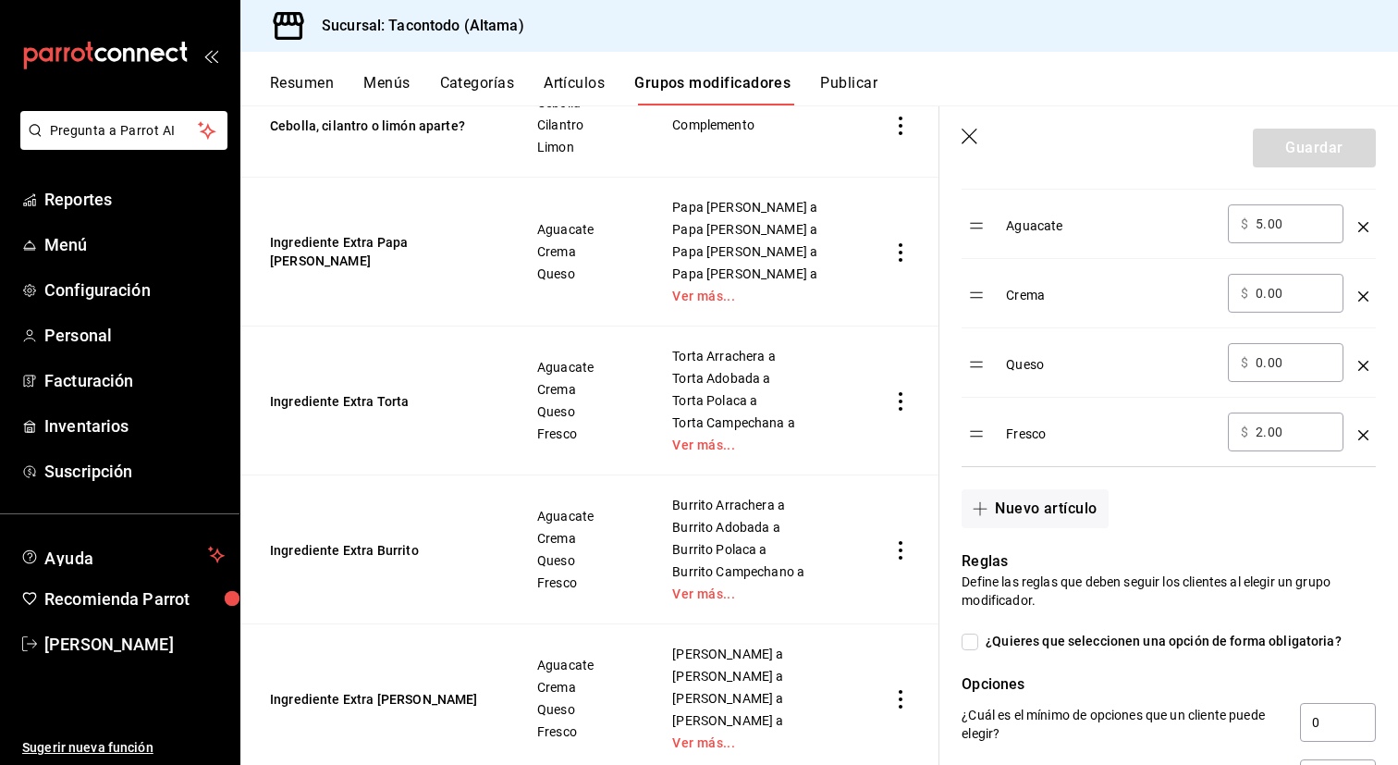
click at [1265, 307] on div "​ $ 0.00 ​" at bounding box center [1286, 293] width 116 height 39
click at [1271, 300] on input "0.00" at bounding box center [1293, 293] width 75 height 18
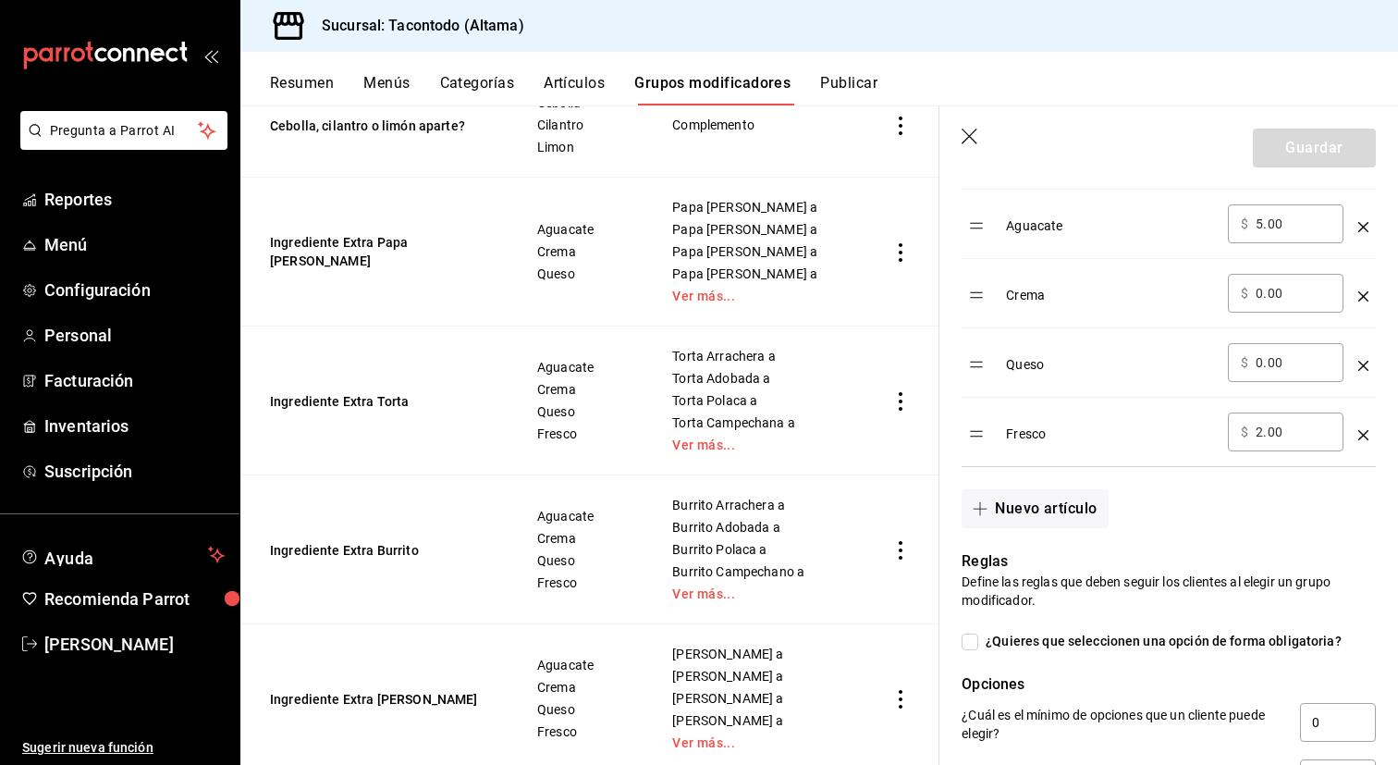
click at [1271, 300] on input "0.00" at bounding box center [1293, 293] width 75 height 18
type input "2.00"
type input "10.00"
click at [1283, 227] on input "5.00" at bounding box center [1293, 224] width 75 height 18
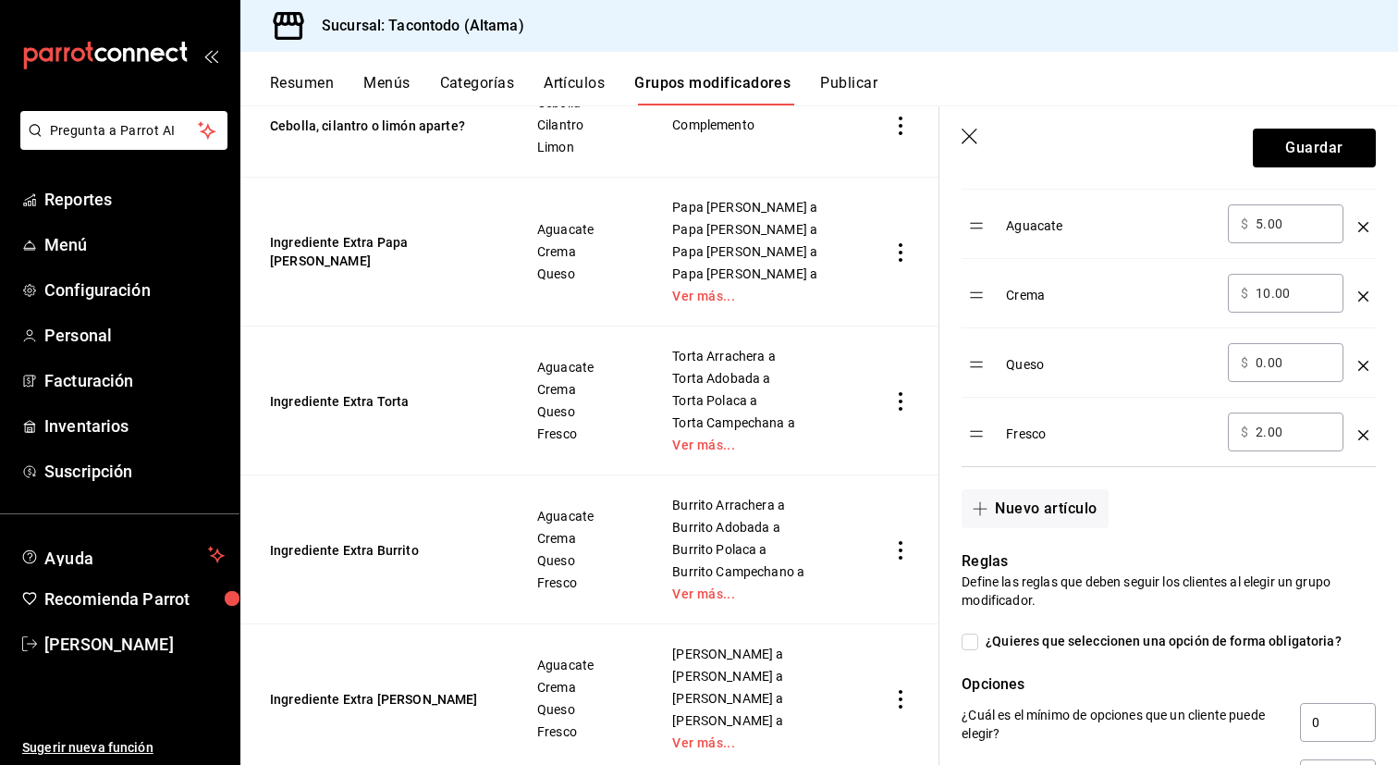
click at [1283, 227] on input "5.00" at bounding box center [1293, 224] width 75 height 18
type input "15.00"
click at [1285, 361] on input "0.00" at bounding box center [1293, 362] width 75 height 18
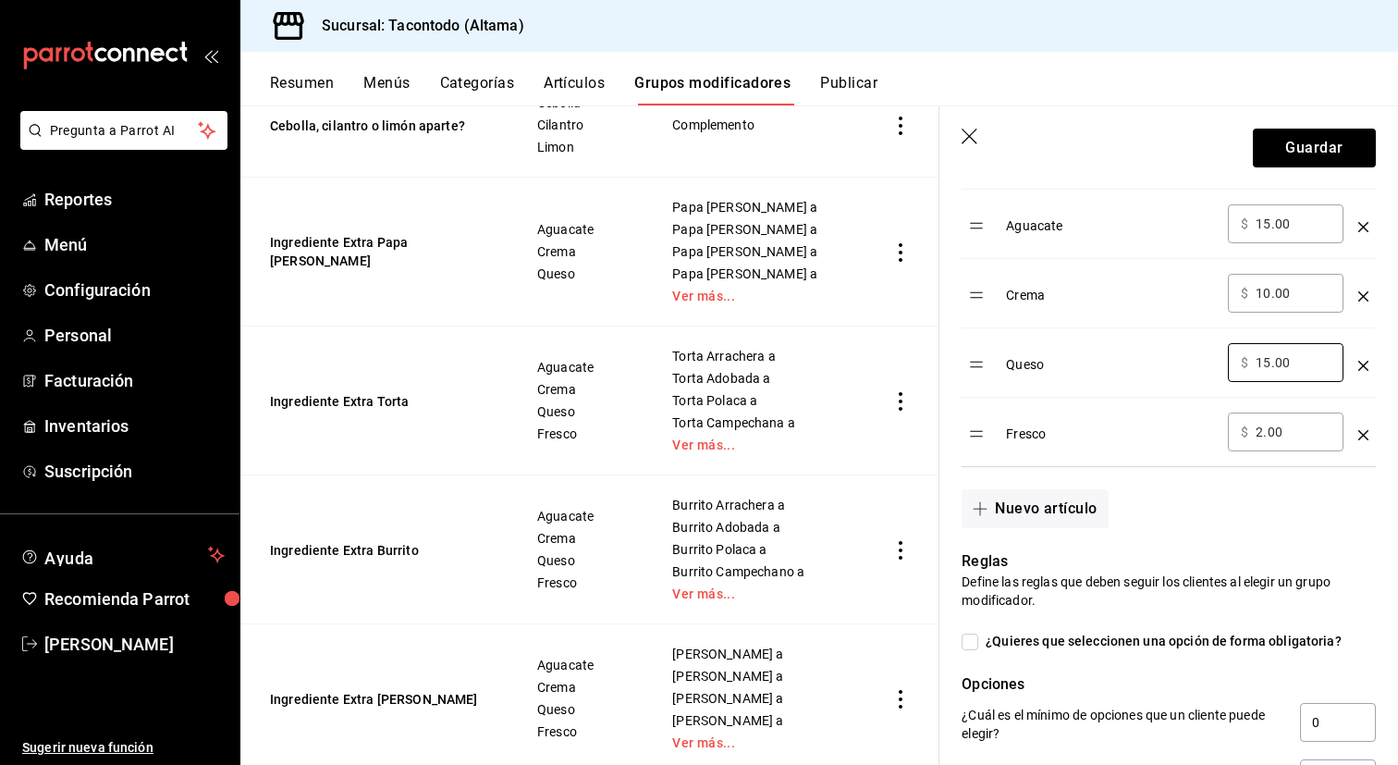
type input "15.00"
click at [1296, 426] on input "2.00" at bounding box center [1293, 432] width 75 height 18
type input "15.00"
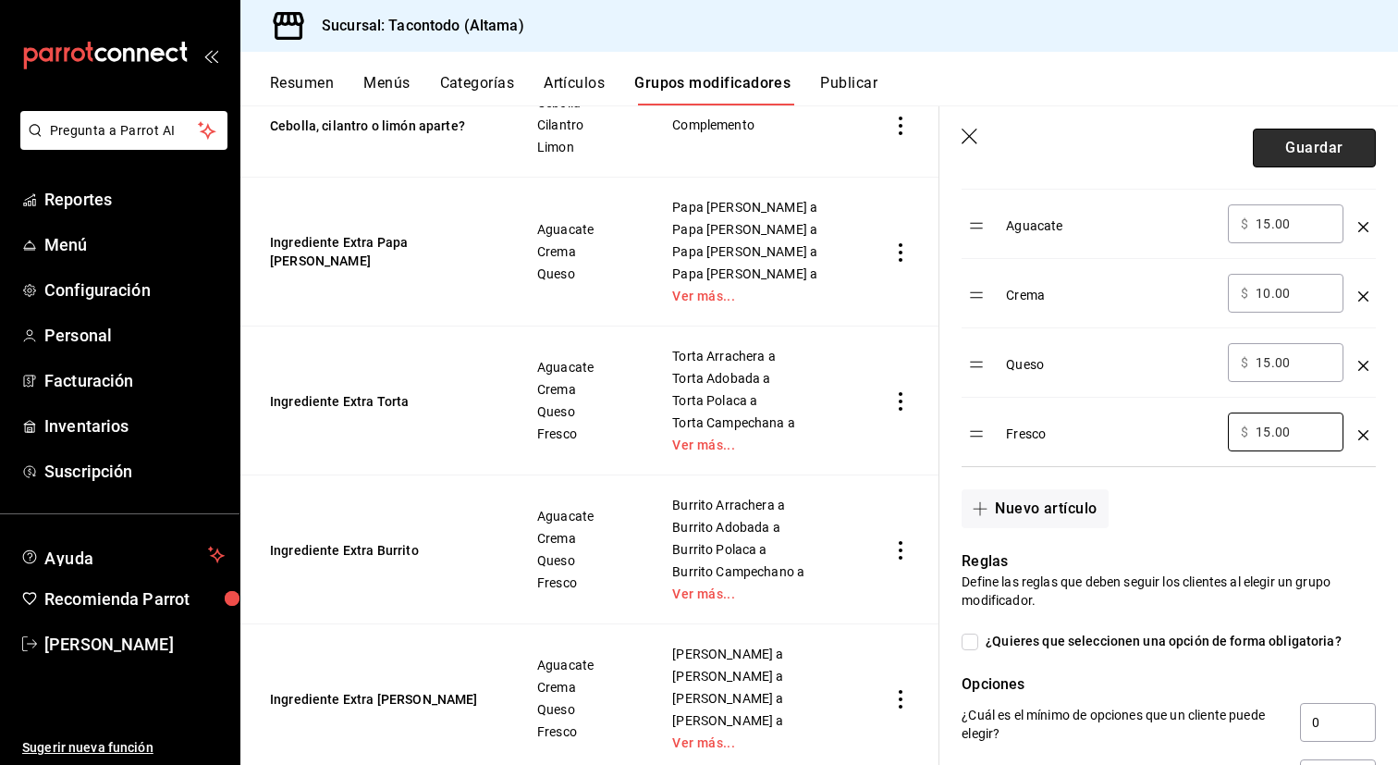
click at [1333, 150] on button "Guardar" at bounding box center [1314, 148] width 123 height 39
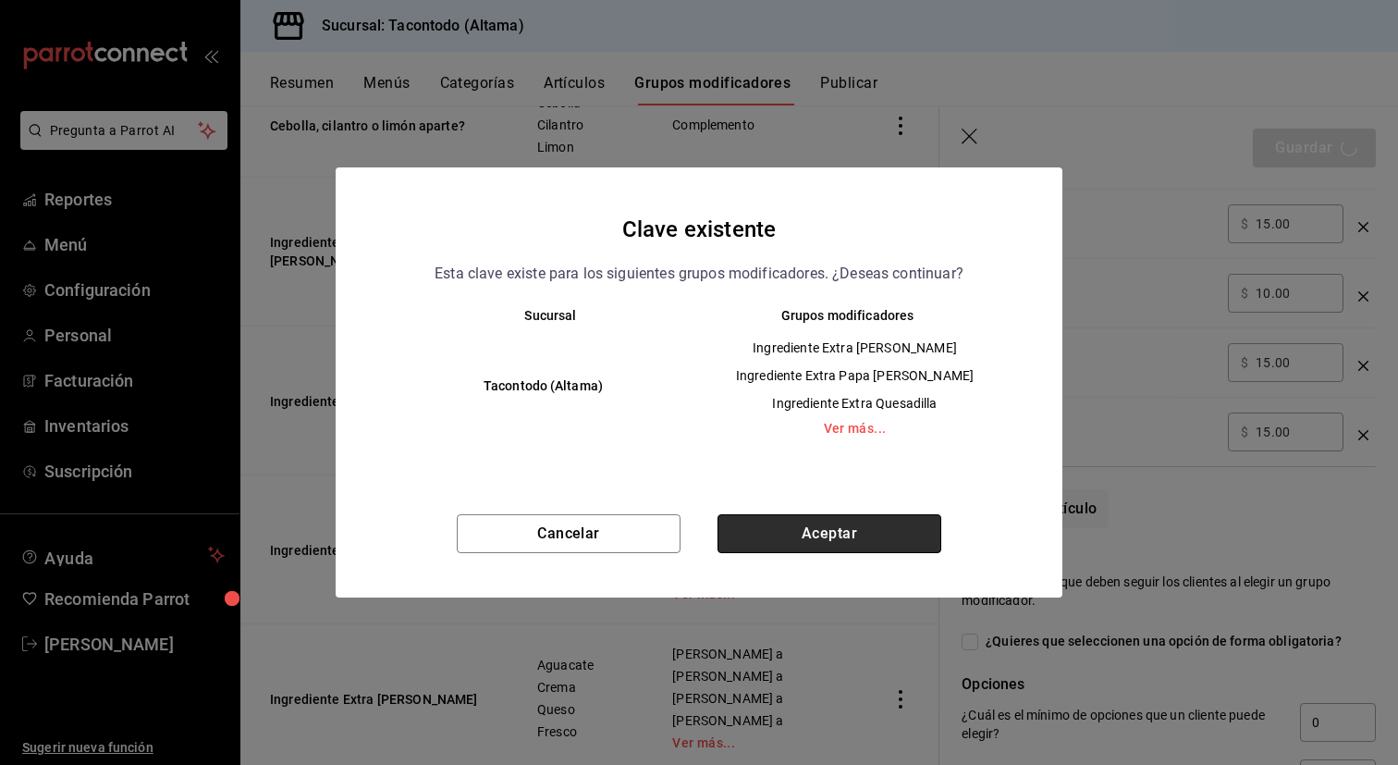
click at [935, 532] on button "Aceptar" at bounding box center [830, 533] width 224 height 39
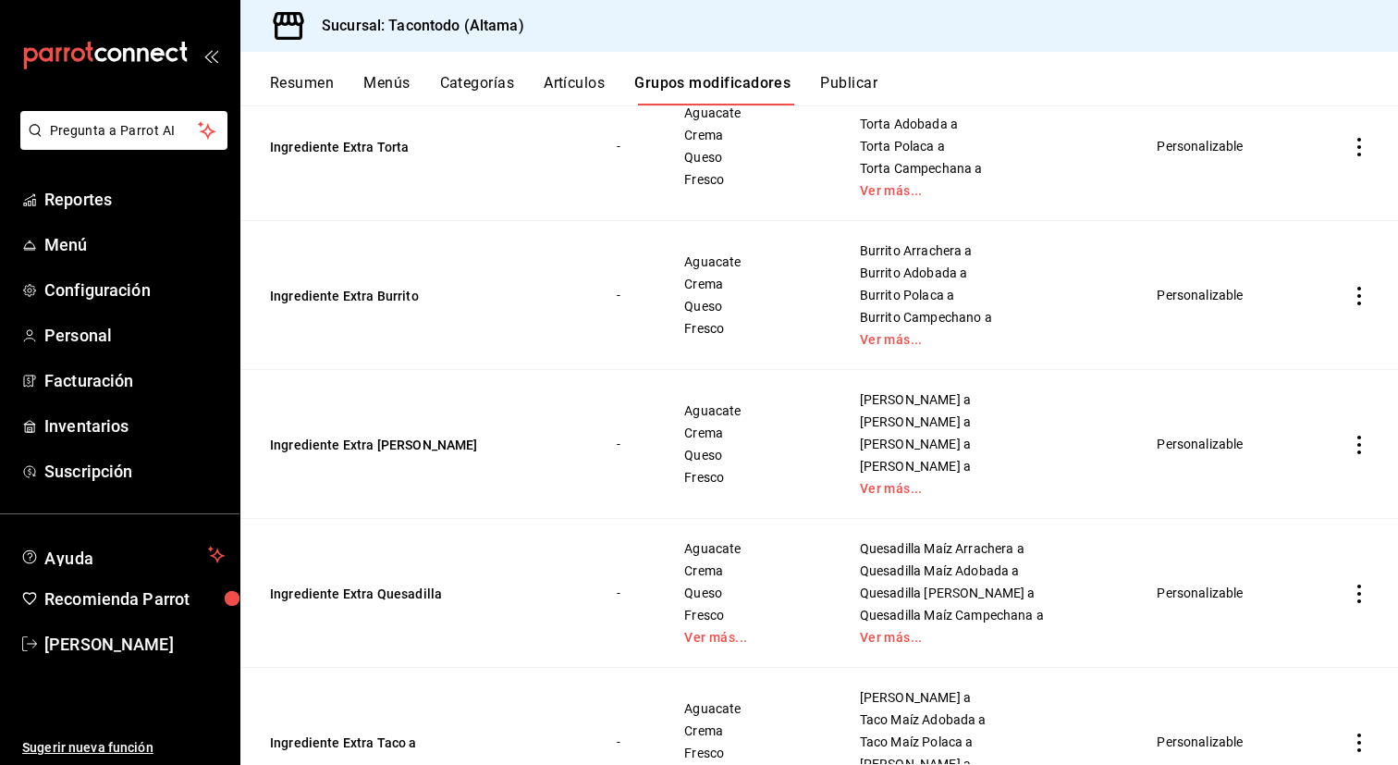
scroll to position [670, 0]
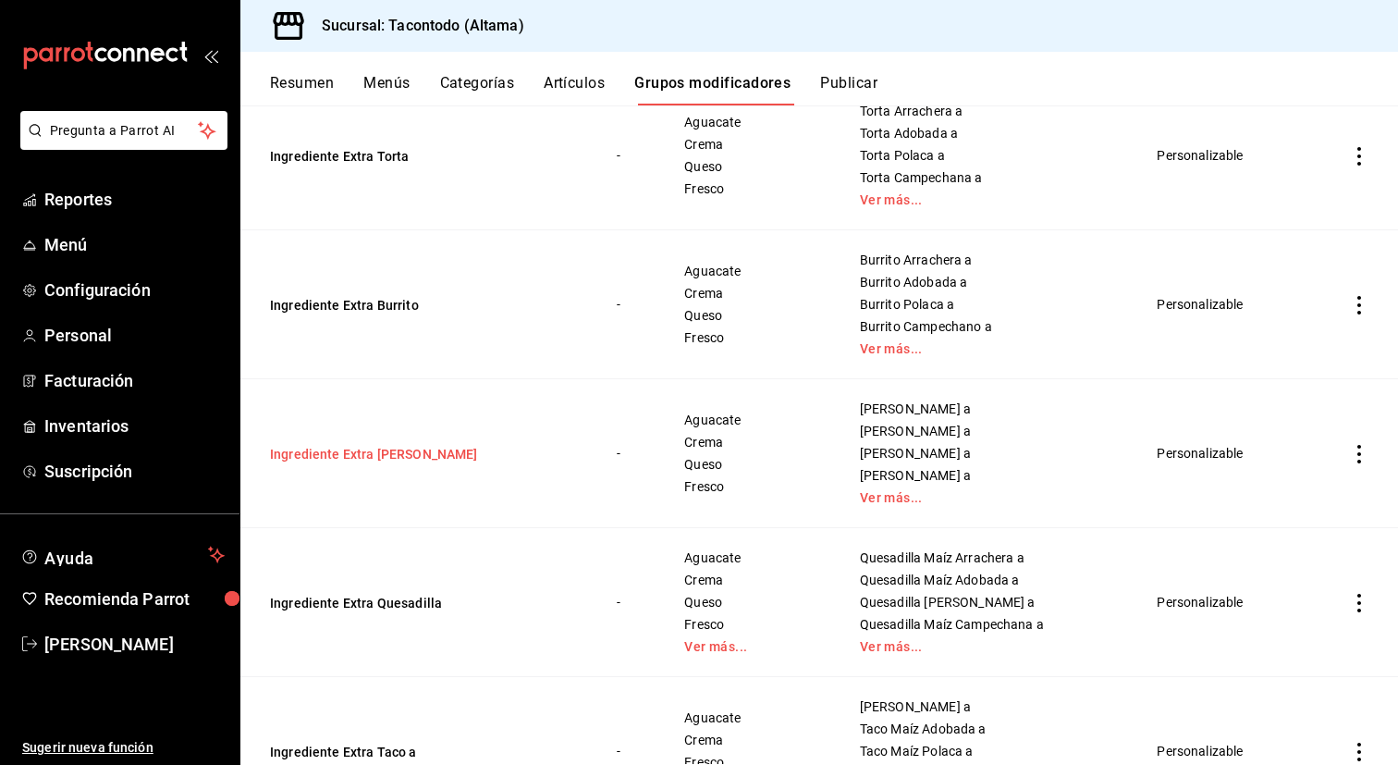
click at [408, 457] on button "Ingrediente Extra [PERSON_NAME]" at bounding box center [381, 454] width 222 height 18
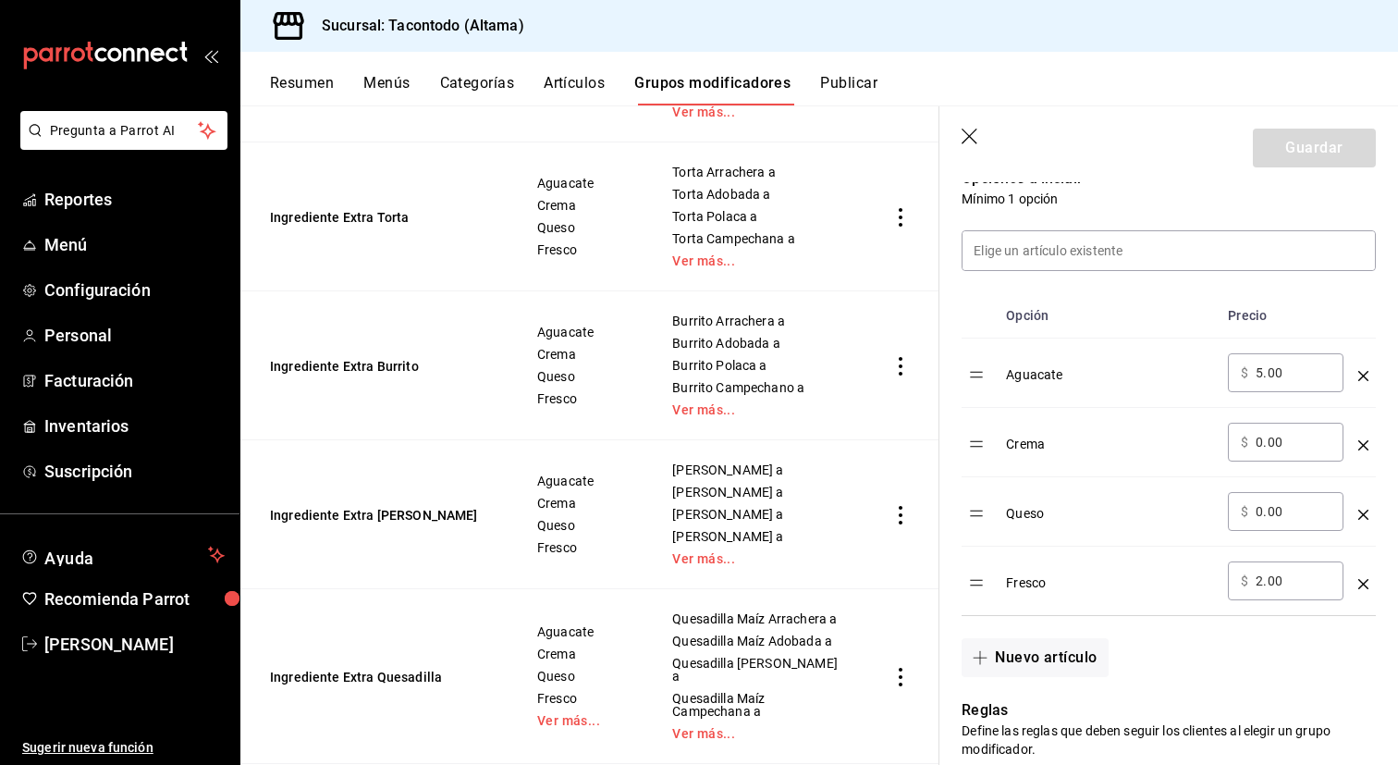
scroll to position [528, 0]
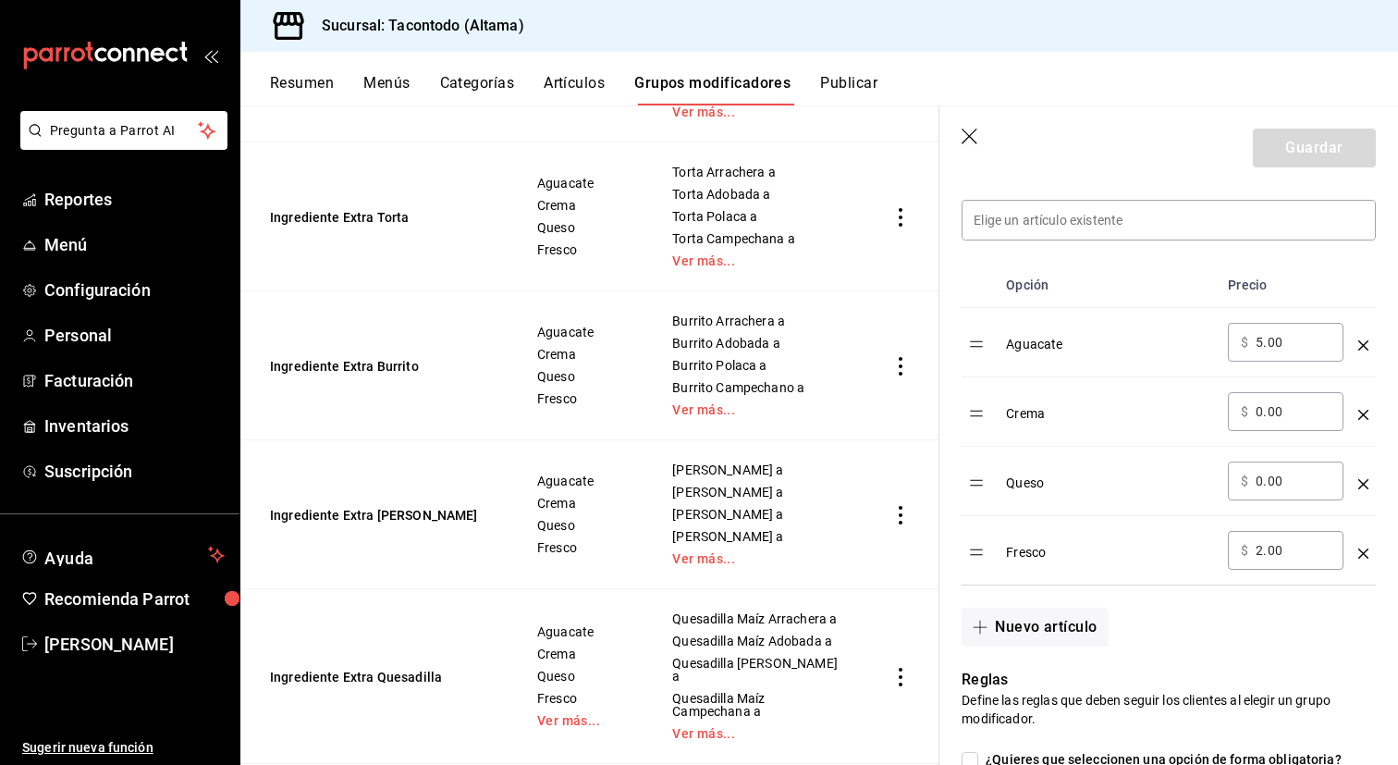
click at [1293, 416] on input "0.00" at bounding box center [1293, 411] width 75 height 18
type input "5.00"
click at [1312, 485] on input "0.00" at bounding box center [1293, 481] width 75 height 18
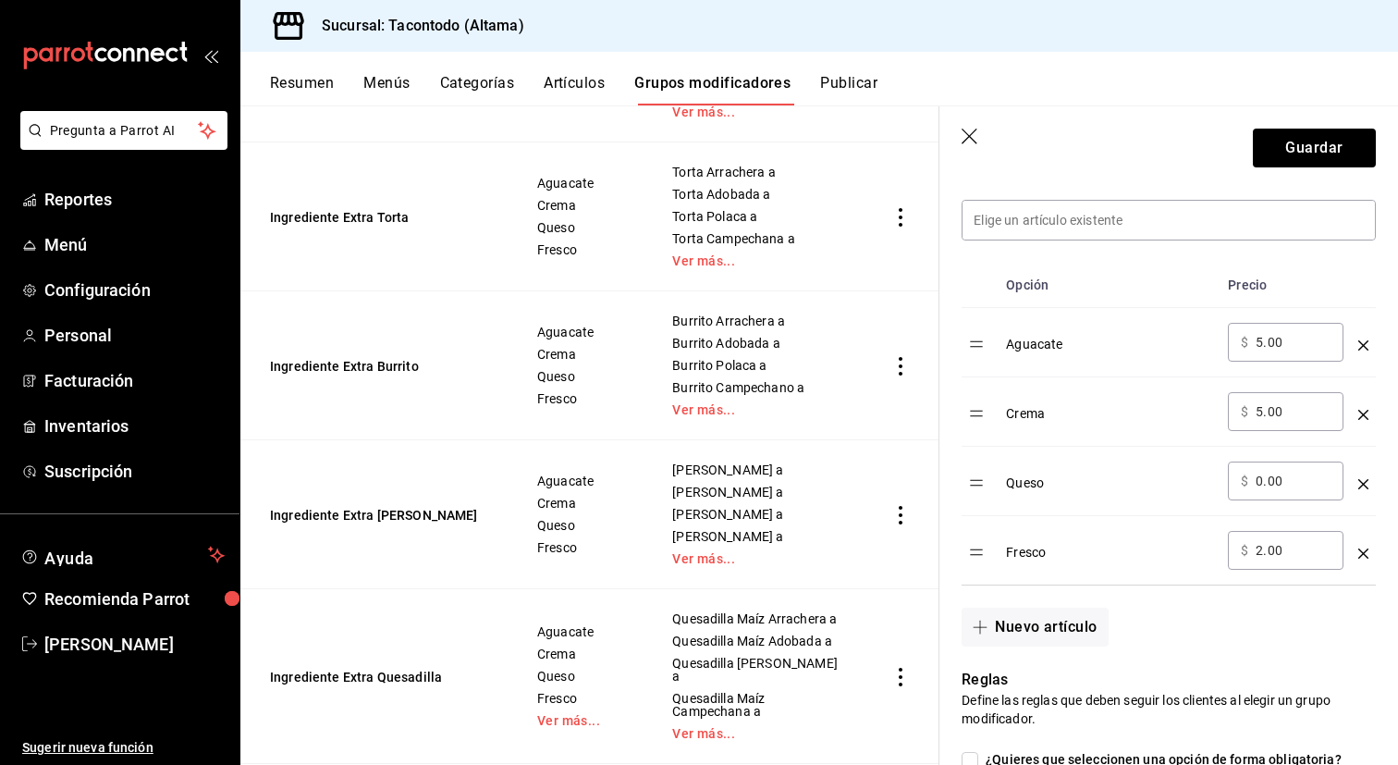
click at [1312, 485] on input "0.00" at bounding box center [1293, 481] width 75 height 18
type input "5.00"
click at [1299, 546] on input "2.00" at bounding box center [1293, 550] width 75 height 18
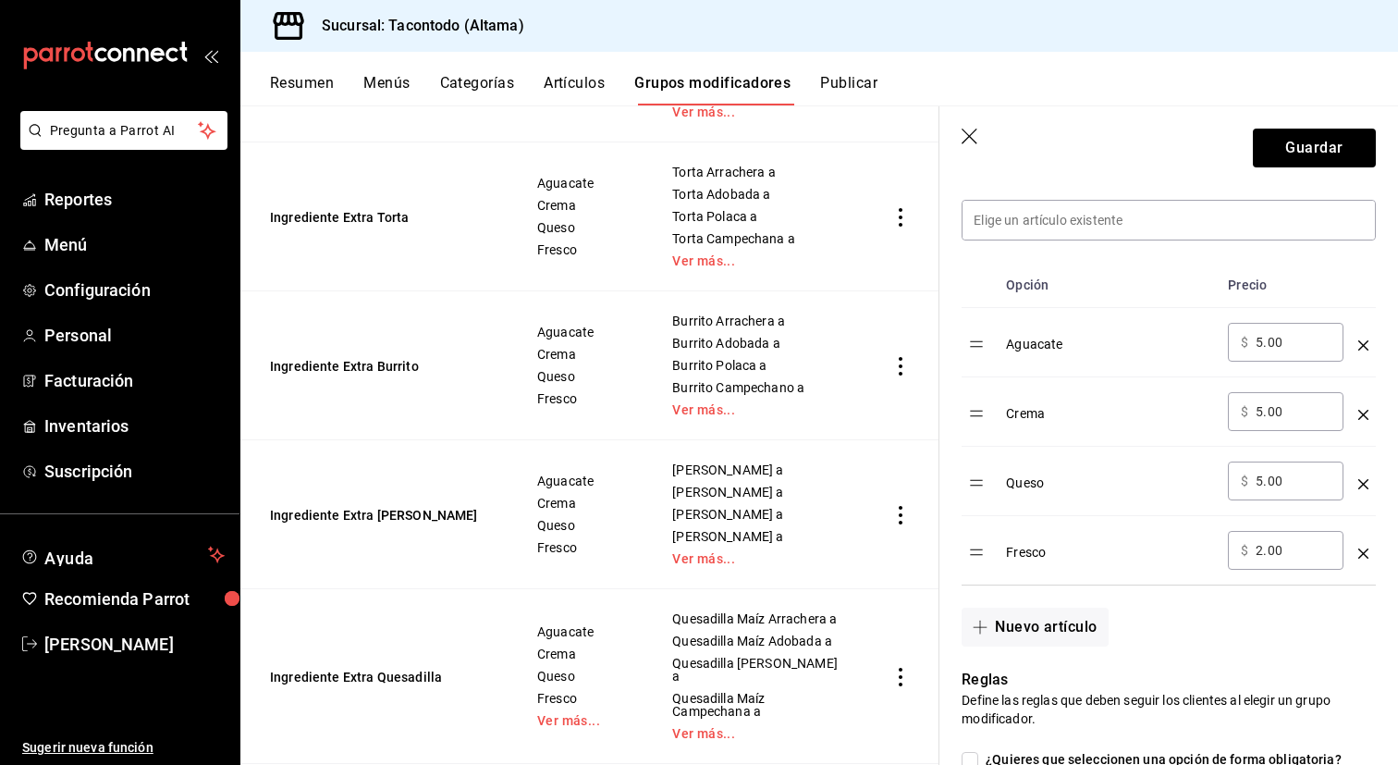
click at [1299, 546] on input "2.00" at bounding box center [1293, 550] width 75 height 18
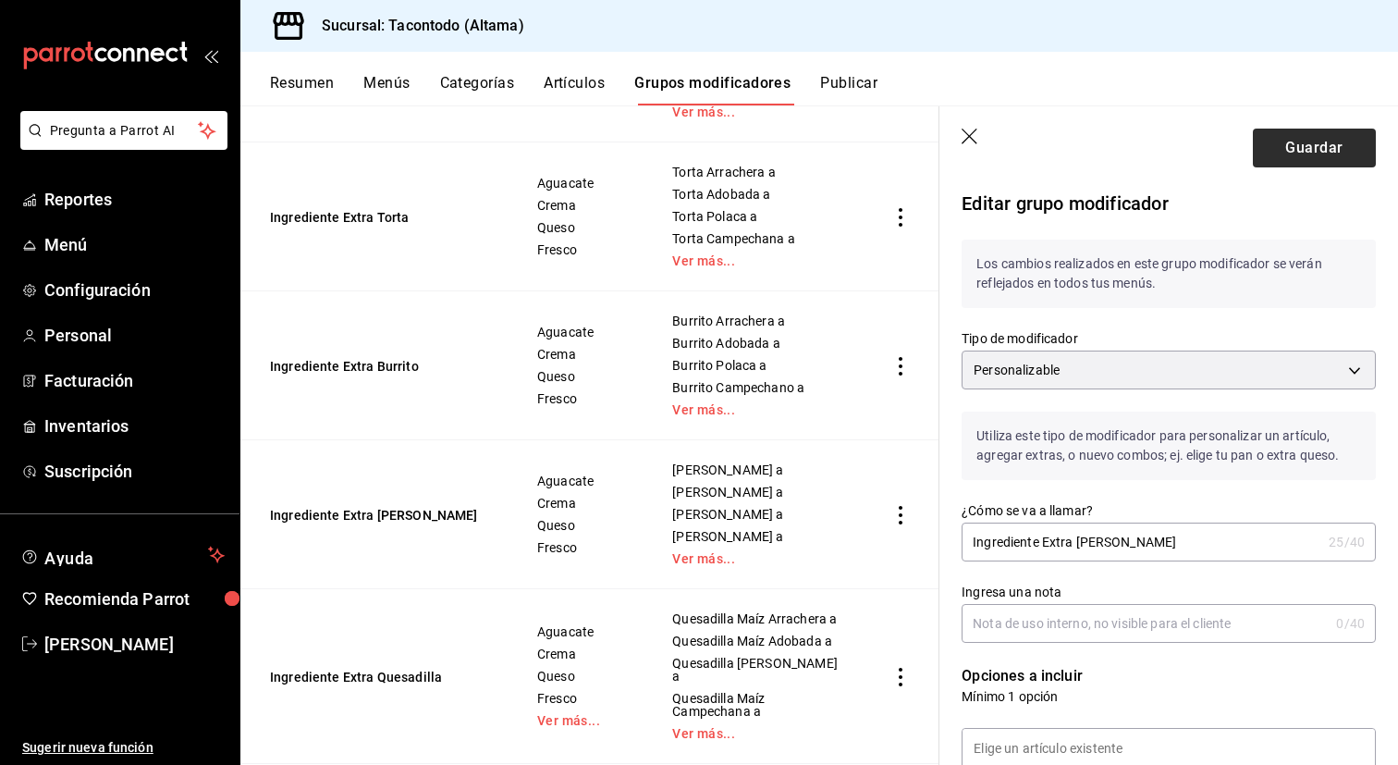
type input "5.00"
click at [1301, 155] on button "Guardar" at bounding box center [1314, 148] width 123 height 39
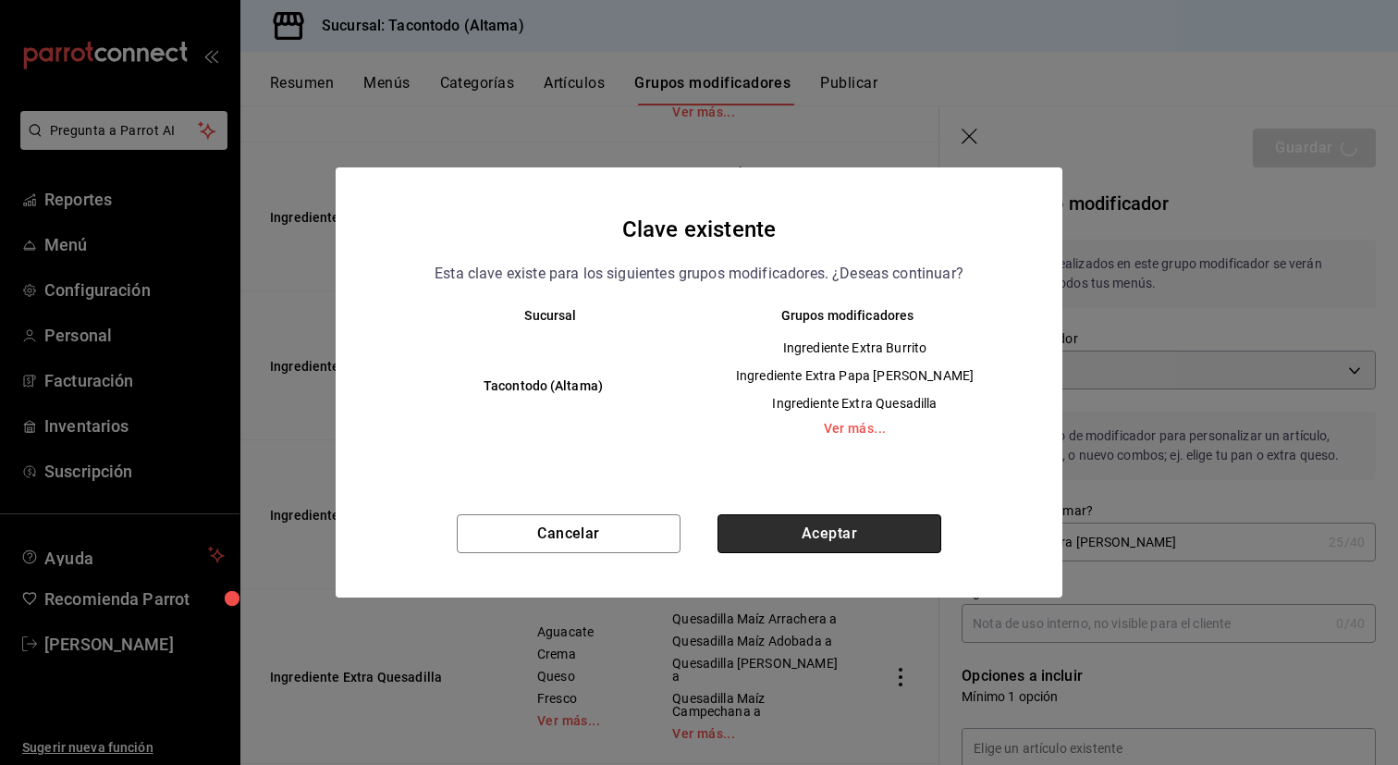
click at [758, 546] on button "Aceptar" at bounding box center [830, 533] width 224 height 39
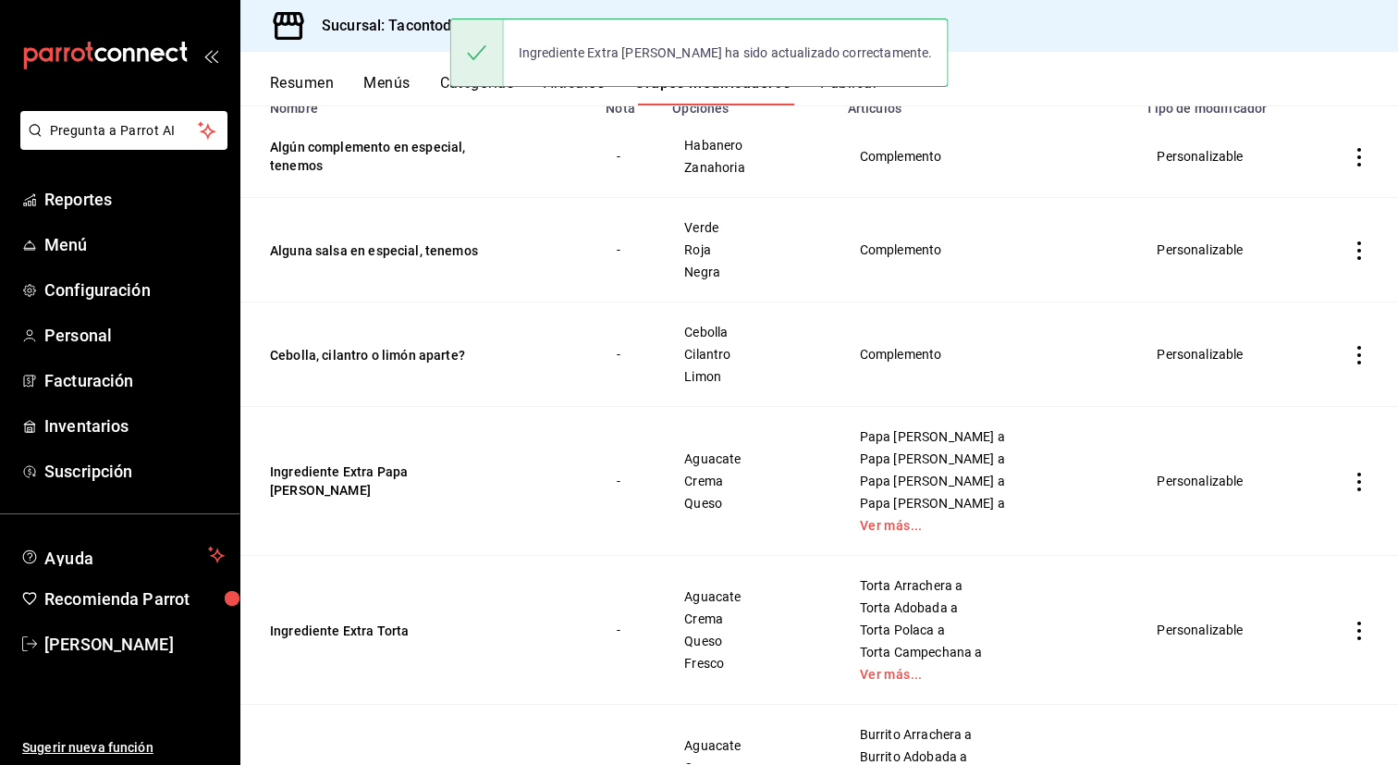
scroll to position [194, 0]
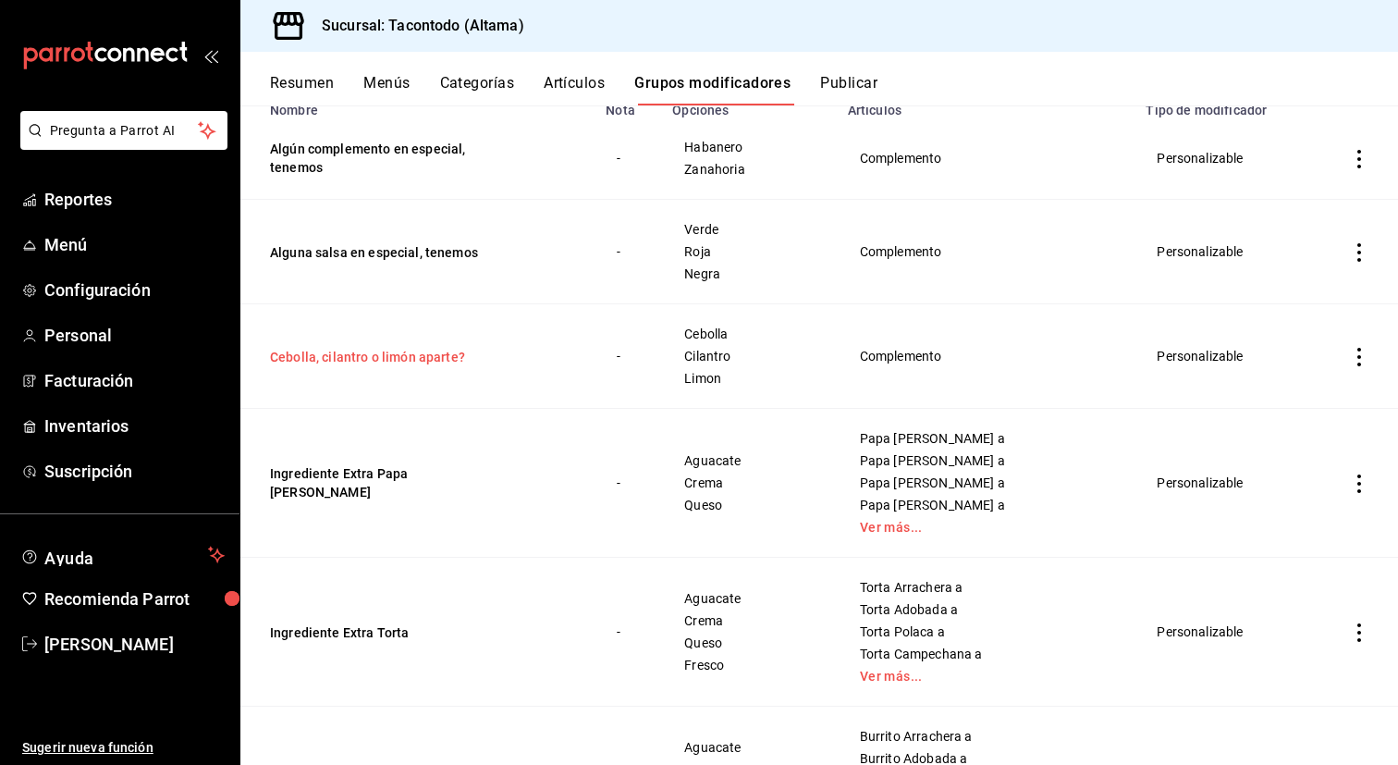
click at [369, 359] on button "Cebolla, cilantro o limón aparte?" at bounding box center [381, 357] width 222 height 18
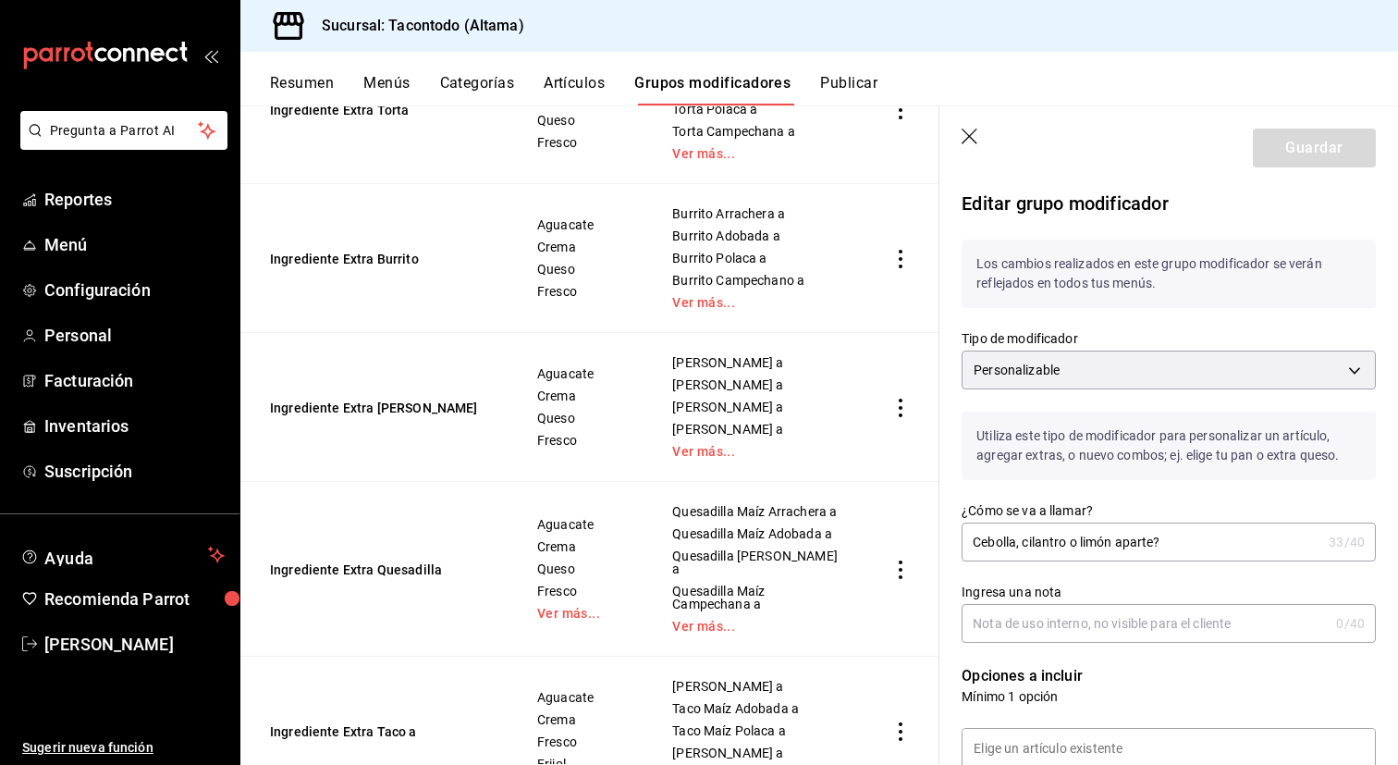
click at [502, 630] on td "Ingrediente Extra Quesadilla" at bounding box center [377, 569] width 274 height 175
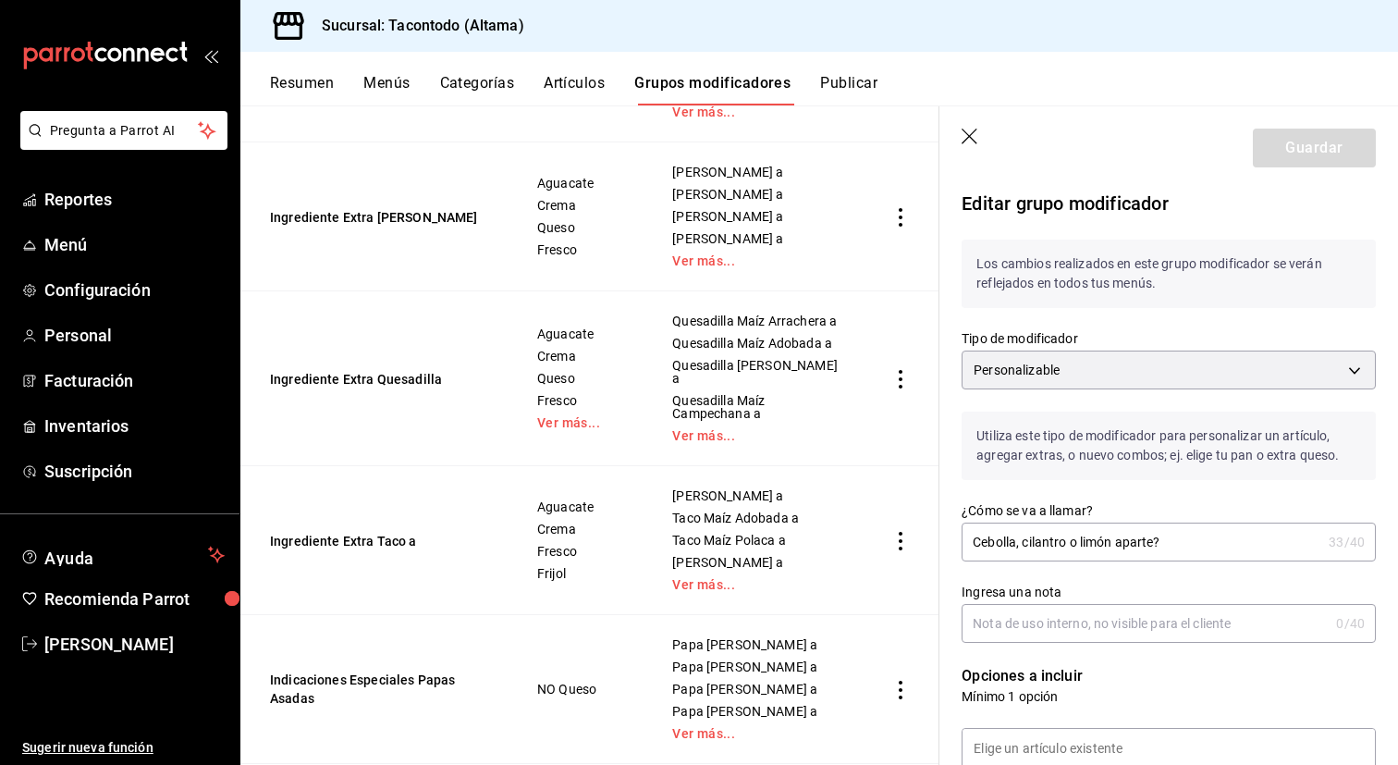
scroll to position [973, 0]
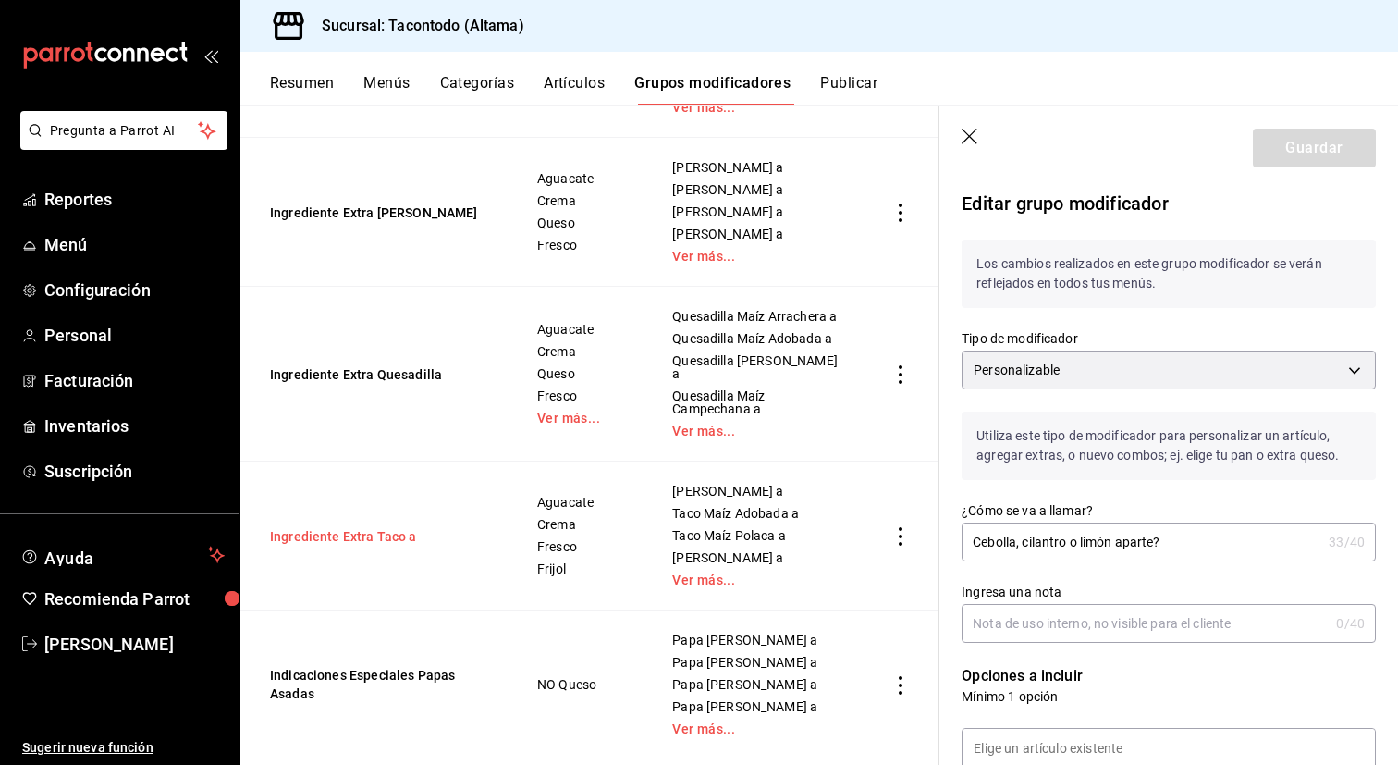
click at [379, 527] on button "Ingrediente Extra Taco a" at bounding box center [381, 536] width 222 height 18
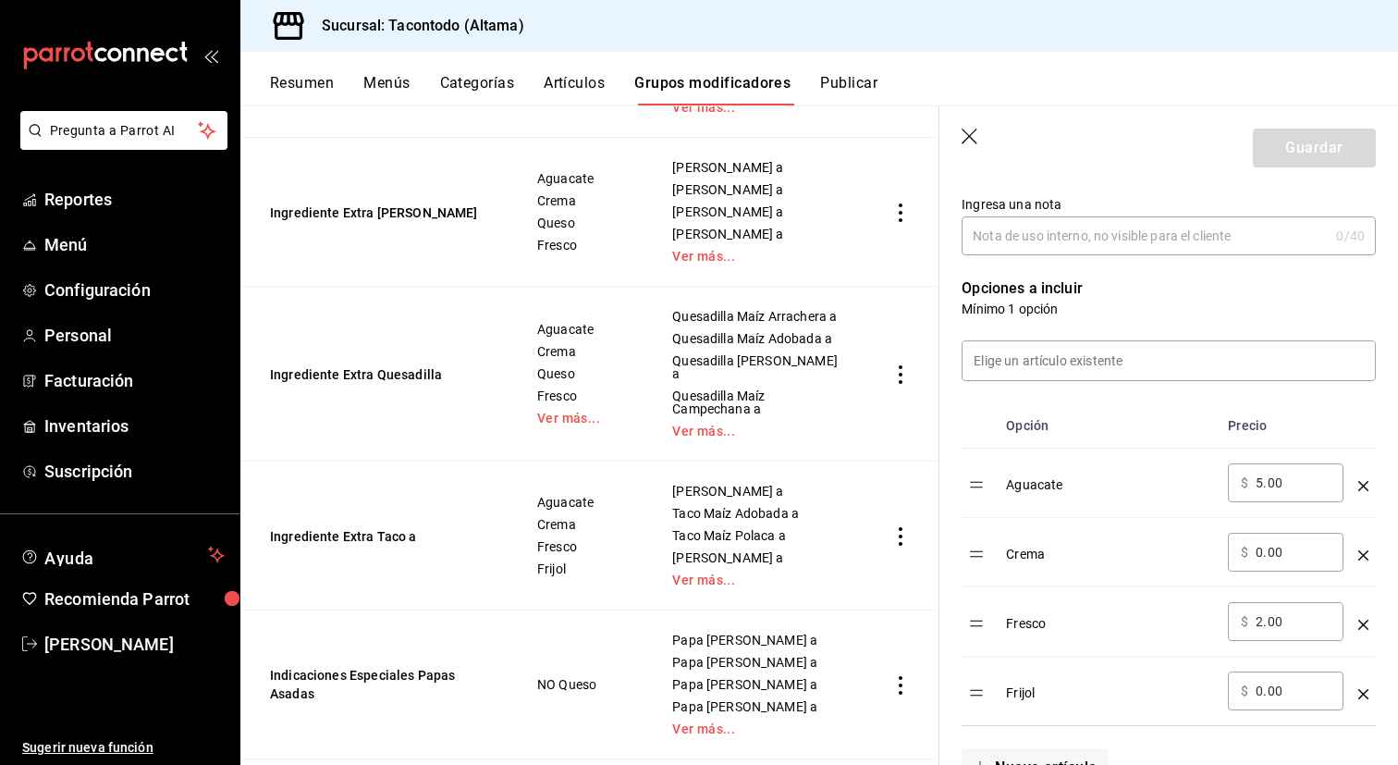
scroll to position [408, 0]
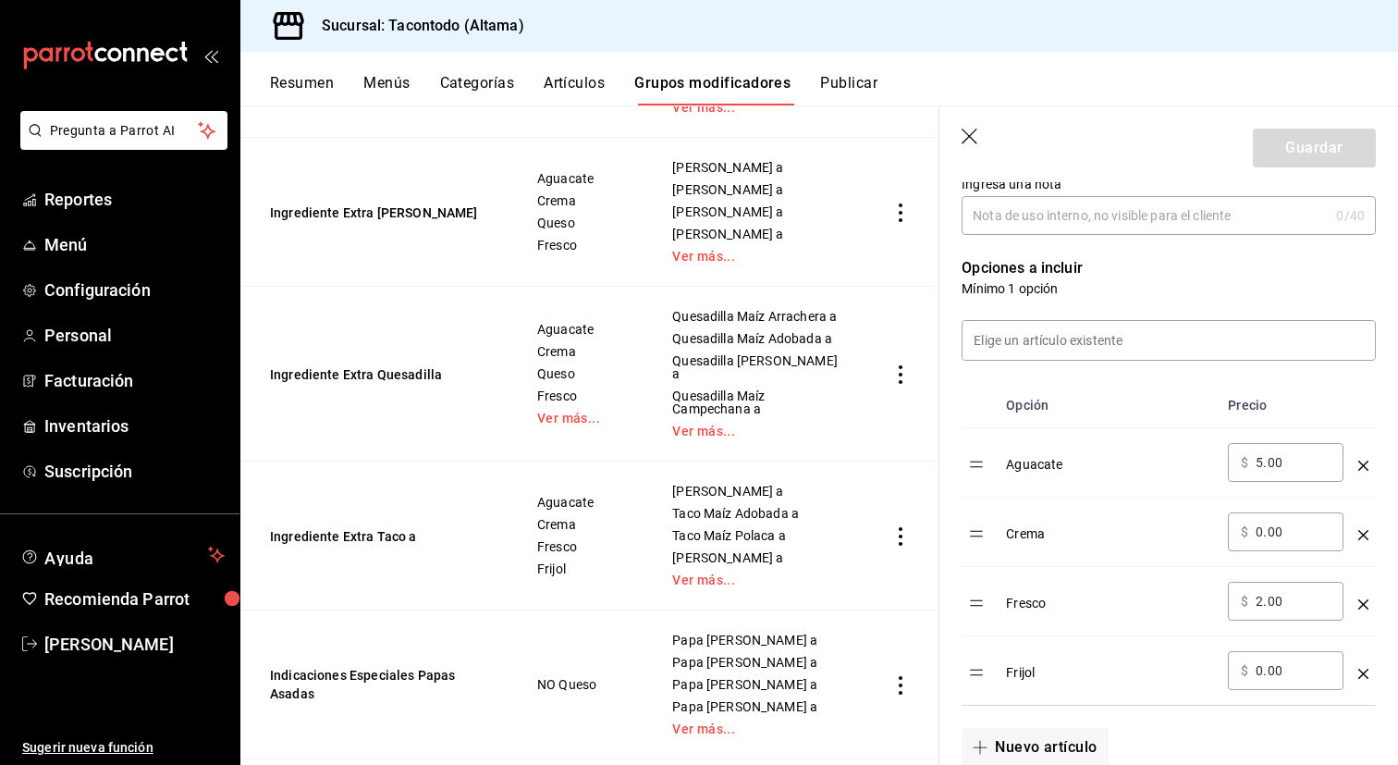
click at [1300, 459] on input "5.00" at bounding box center [1293, 462] width 75 height 18
click at [1303, 529] on input "0.00" at bounding box center [1293, 531] width 75 height 18
type input "5.00"
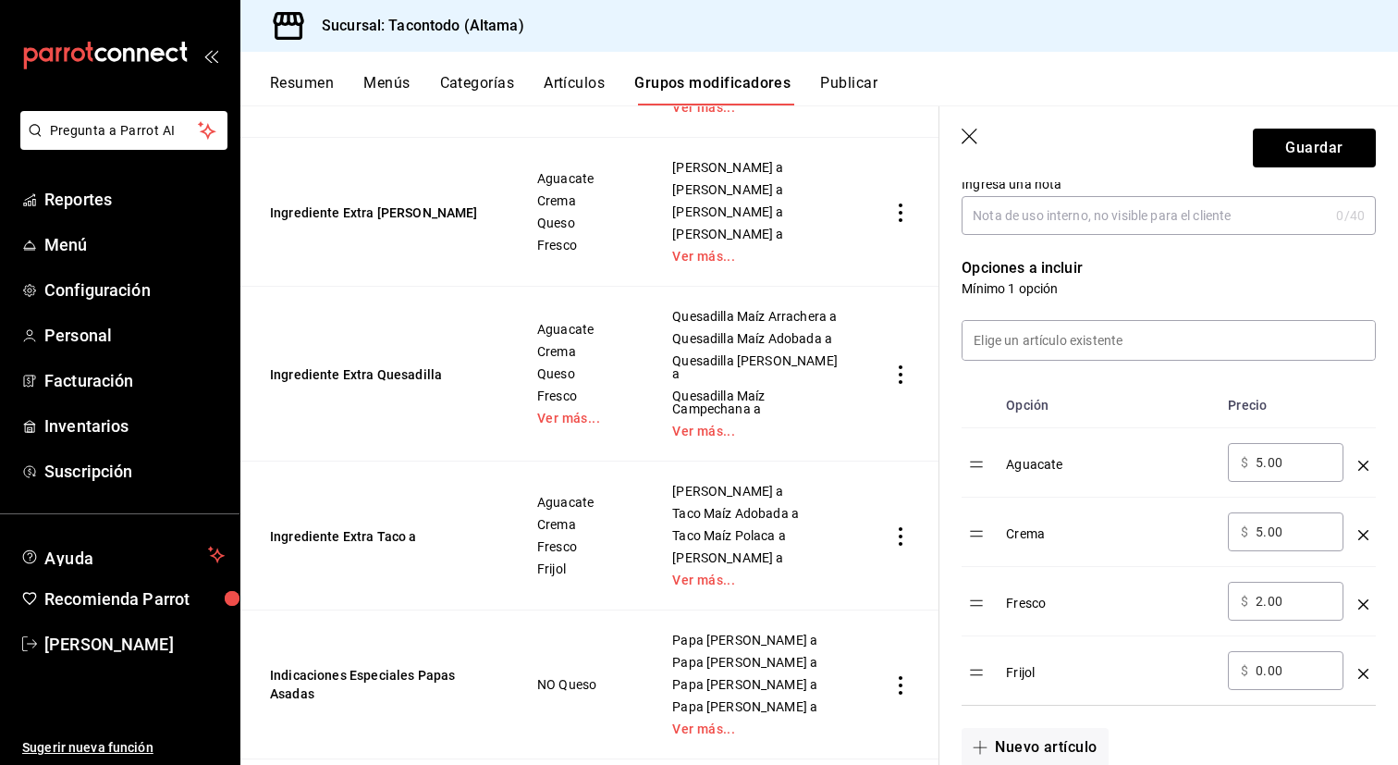
click at [1306, 607] on input "2.00" at bounding box center [1293, 601] width 75 height 18
type input "5.00"
click at [1296, 679] on input "0.00" at bounding box center [1293, 670] width 75 height 18
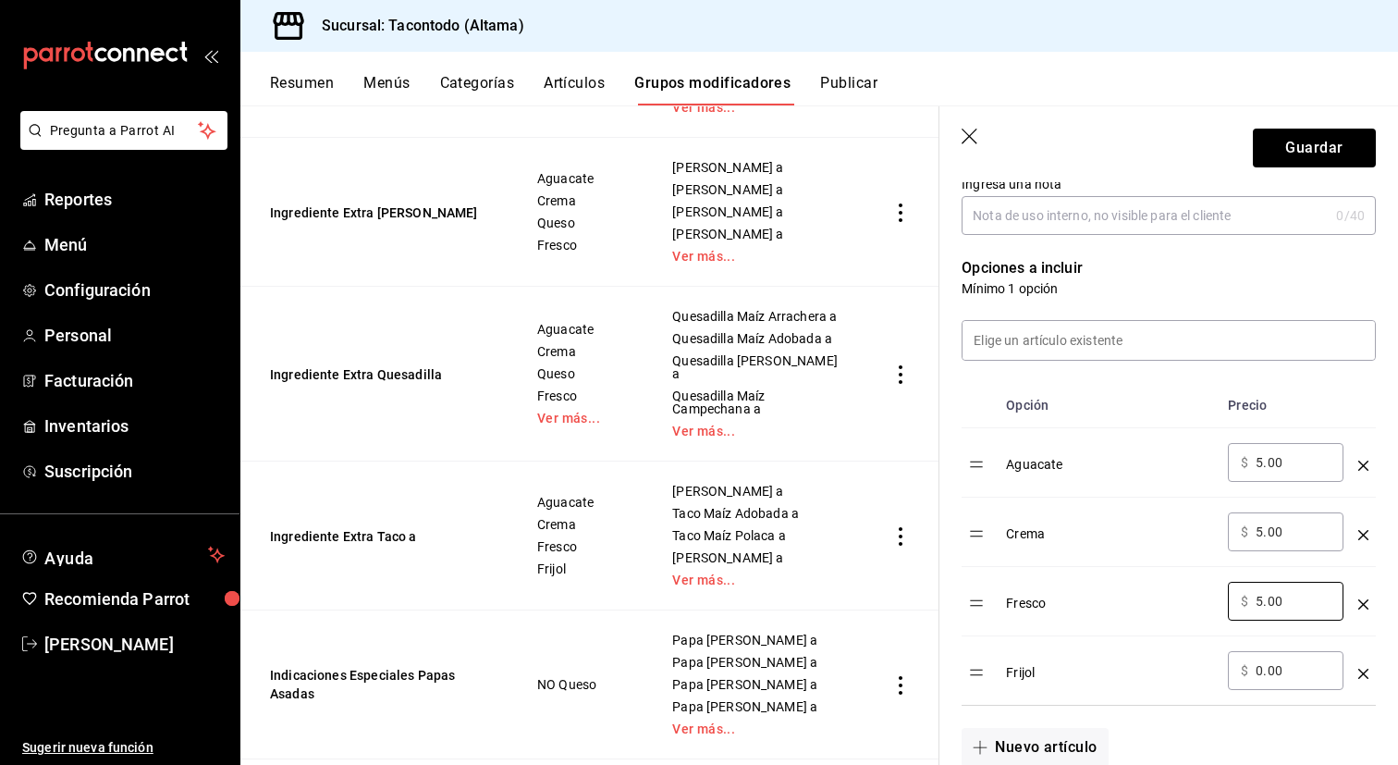
click at [1296, 679] on input "0.00" at bounding box center [1293, 670] width 75 height 18
type input "5.00"
click at [1320, 158] on button "Guardar" at bounding box center [1314, 148] width 123 height 39
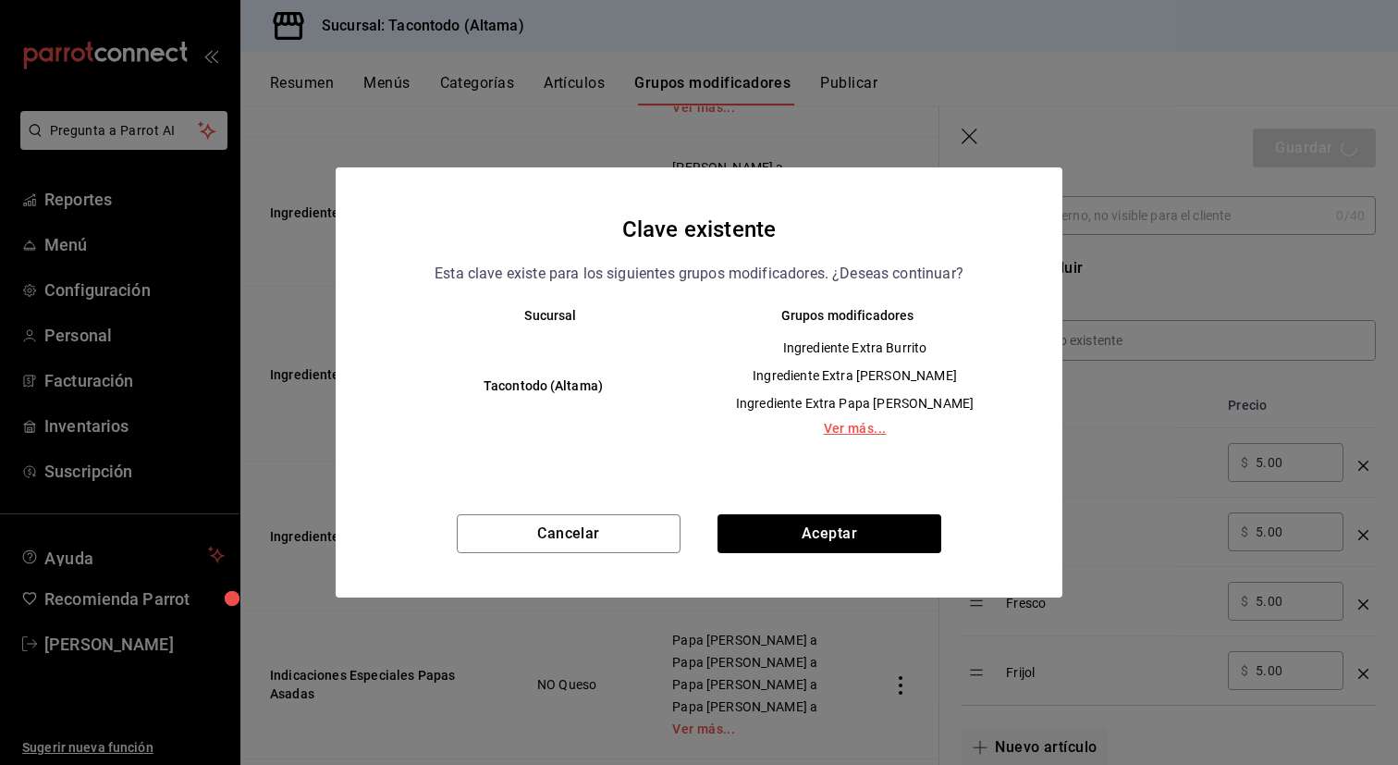
click at [878, 435] on link "Ver más..." at bounding box center [855, 428] width 280 height 13
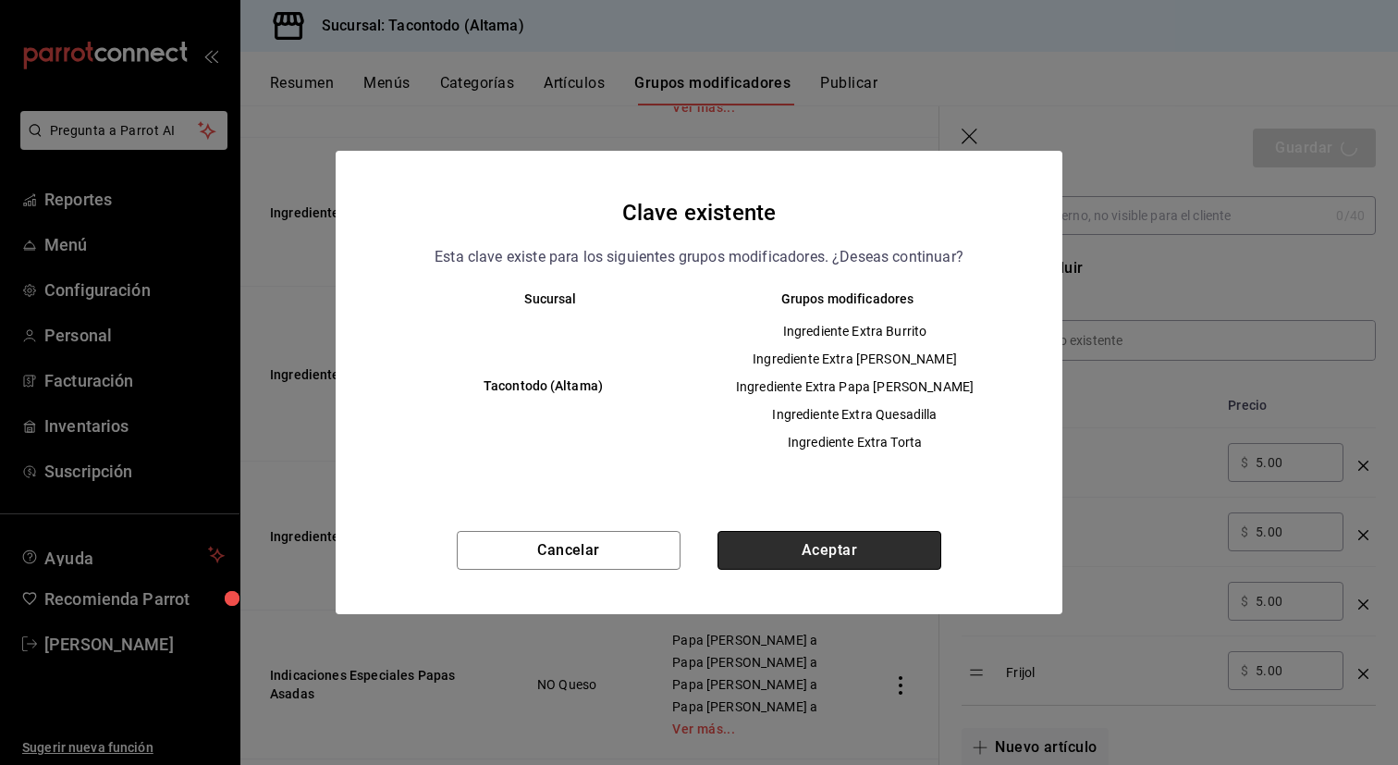
click at [865, 546] on button "Aceptar" at bounding box center [830, 550] width 224 height 39
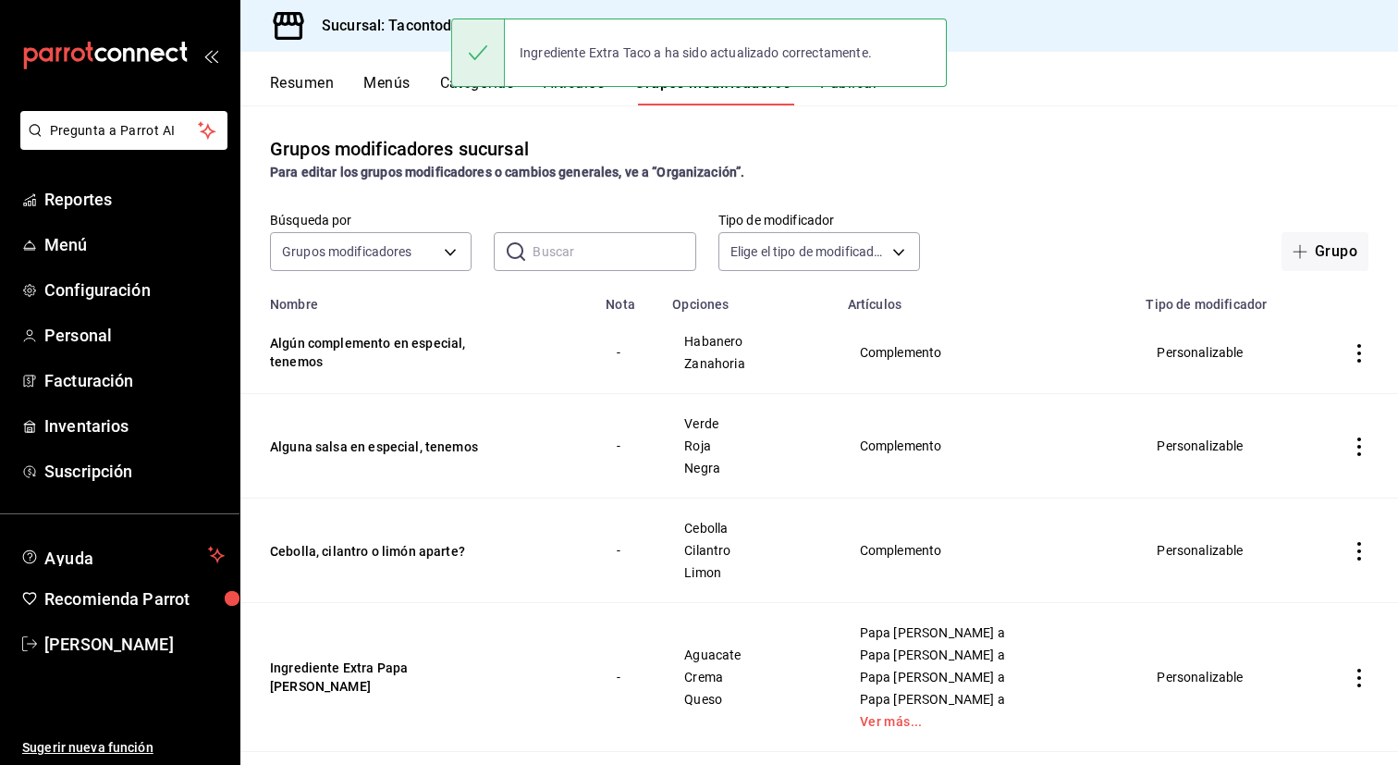
scroll to position [440, 0]
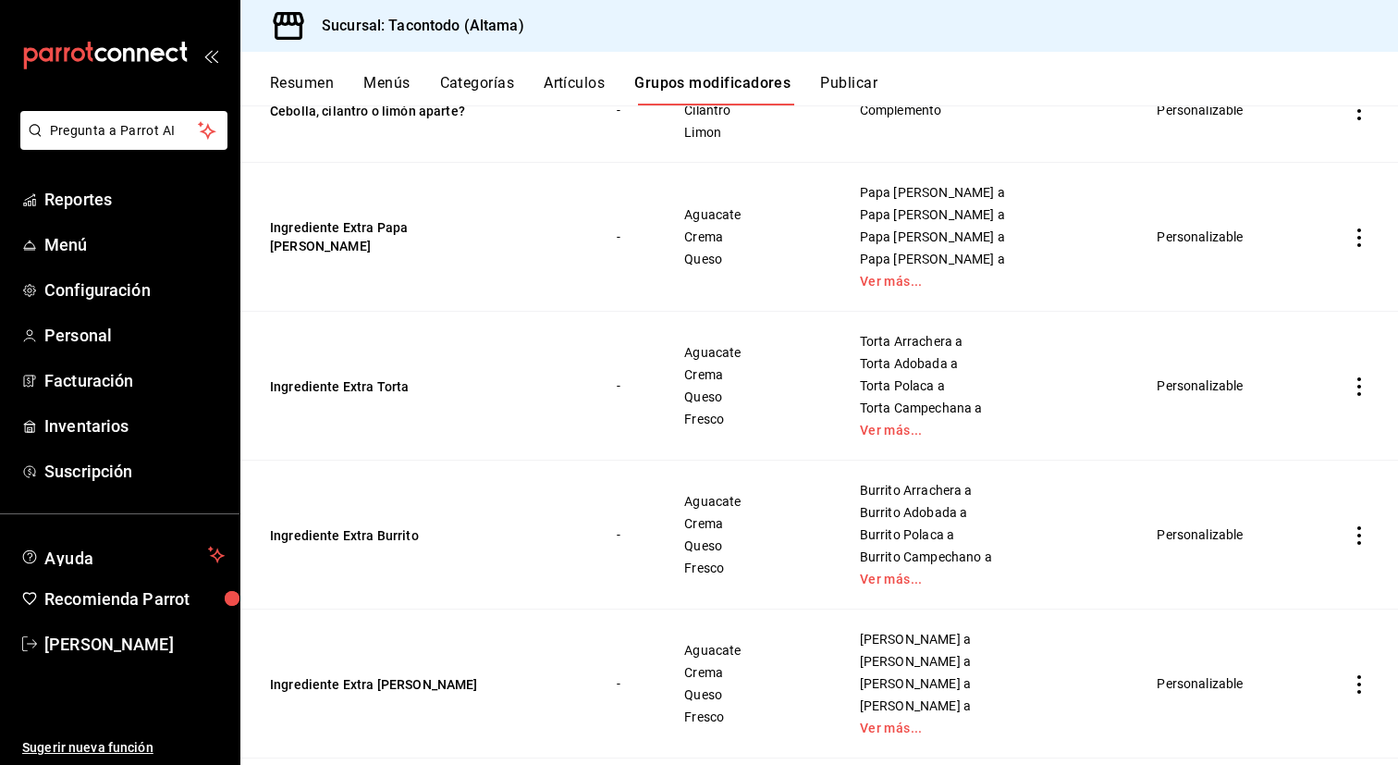
click at [565, 471] on td "Ingrediente Extra Burrito" at bounding box center [417, 534] width 354 height 149
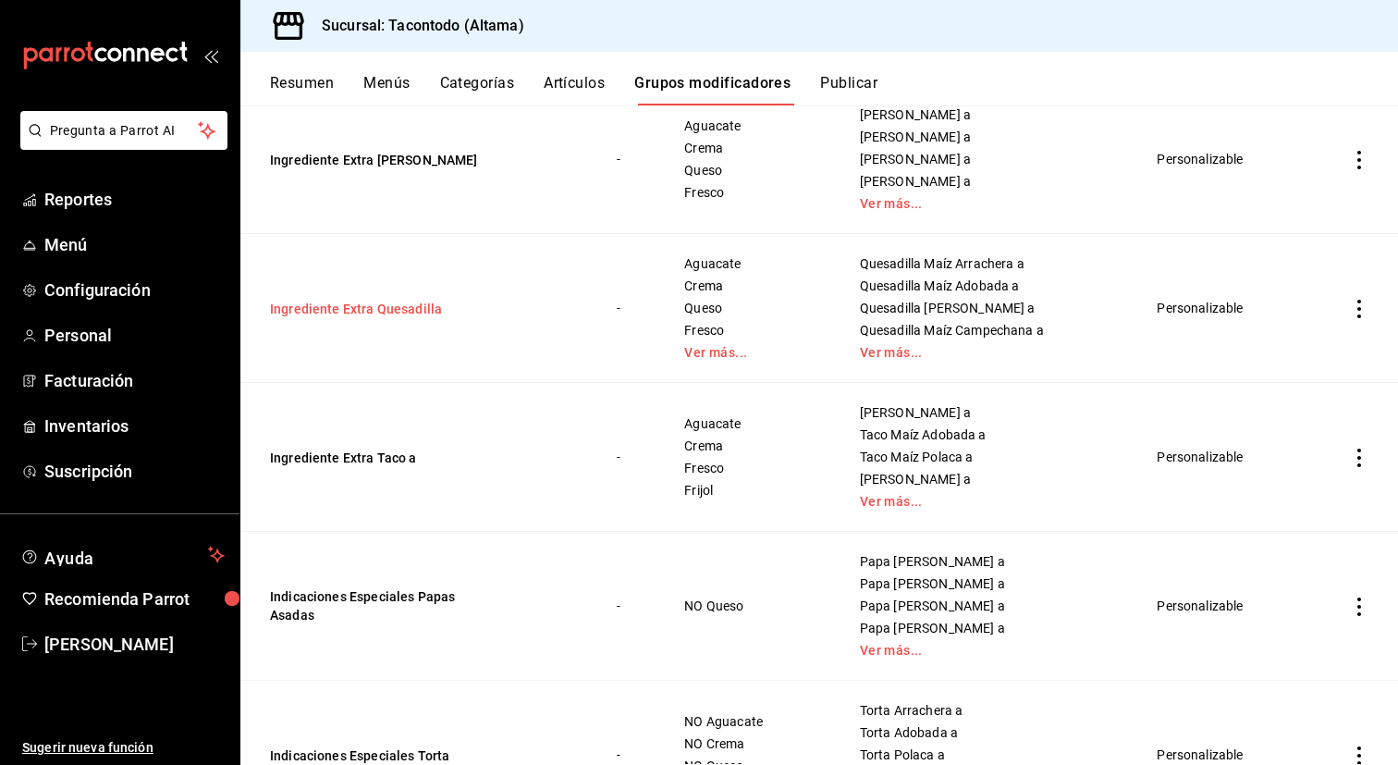
scroll to position [965, 0]
click at [422, 305] on button "Ingrediente Extra Quesadilla" at bounding box center [381, 308] width 222 height 18
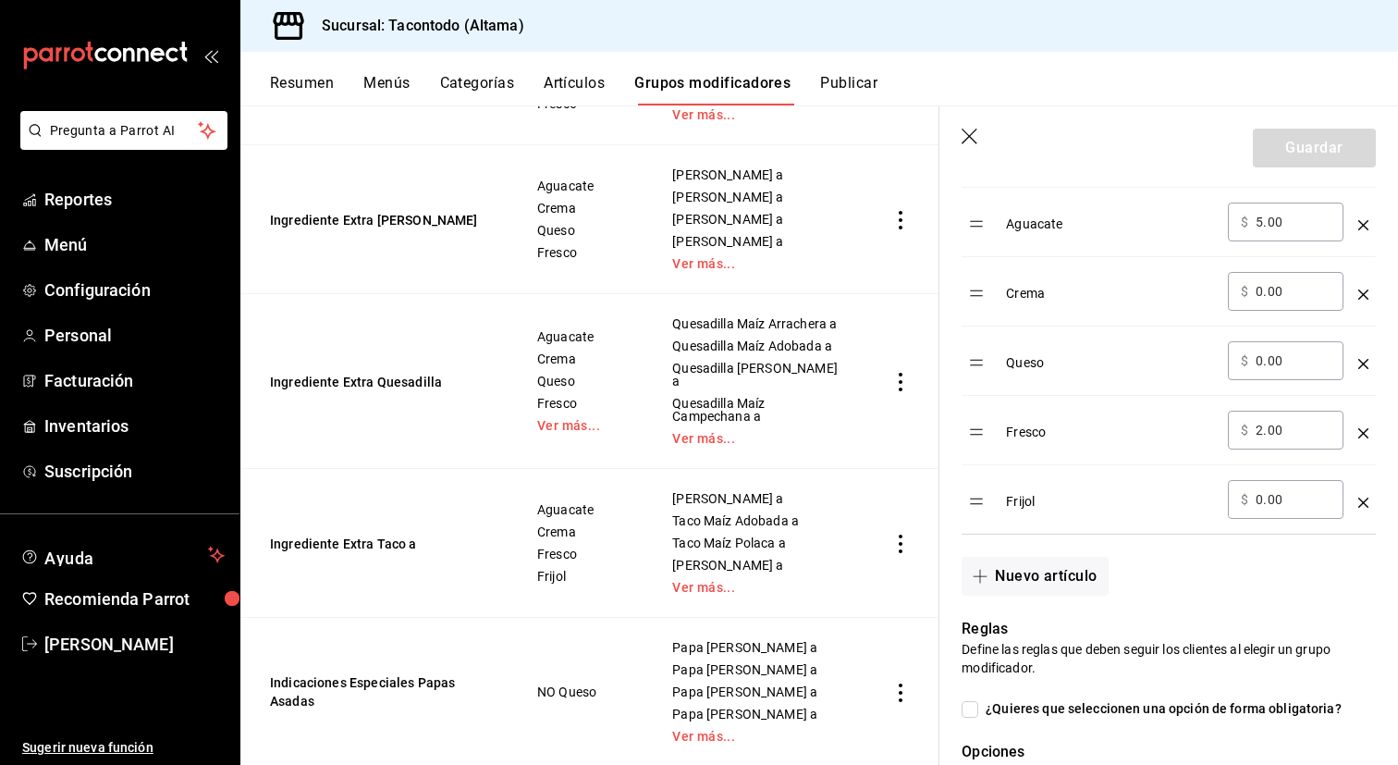
scroll to position [646, 0]
click at [1291, 302] on input "0.00" at bounding box center [1293, 293] width 75 height 18
type input "5.00"
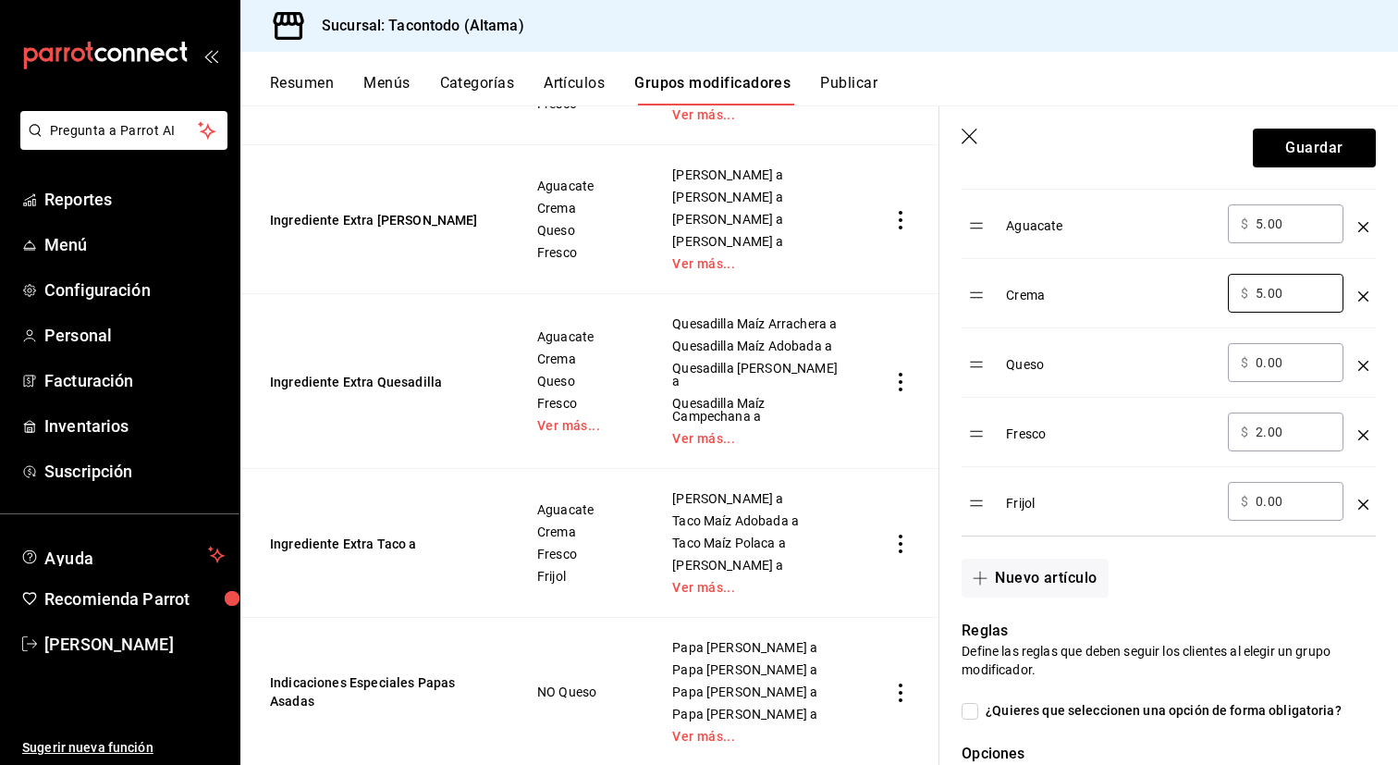
click at [1286, 384] on td "​ $ 0.00 ​" at bounding box center [1286, 362] width 130 height 69
click at [1291, 370] on input "0.00" at bounding box center [1293, 362] width 75 height 18
type input "5.00"
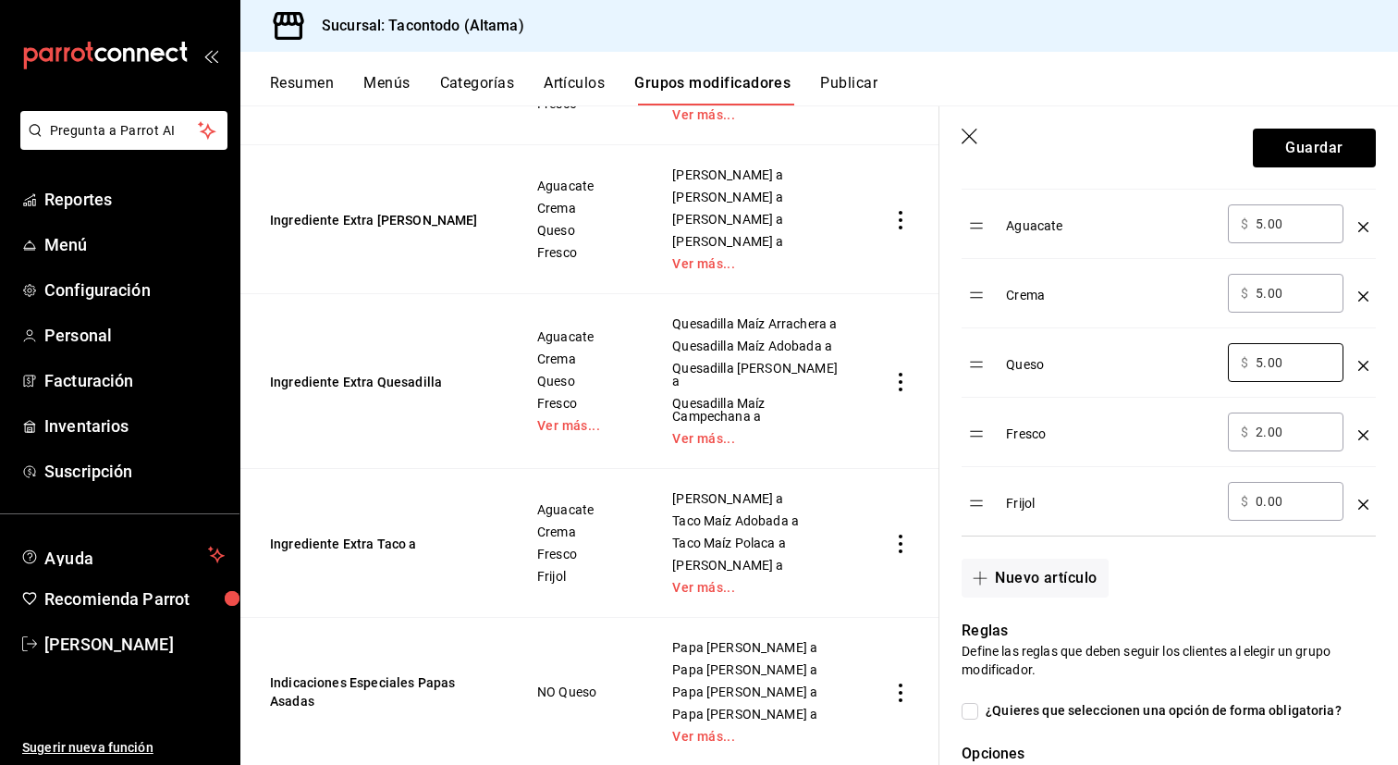
click at [1286, 508] on input "0.00" at bounding box center [1293, 501] width 75 height 18
type input "2.00"
click at [1296, 438] on input "2.00" at bounding box center [1293, 432] width 75 height 18
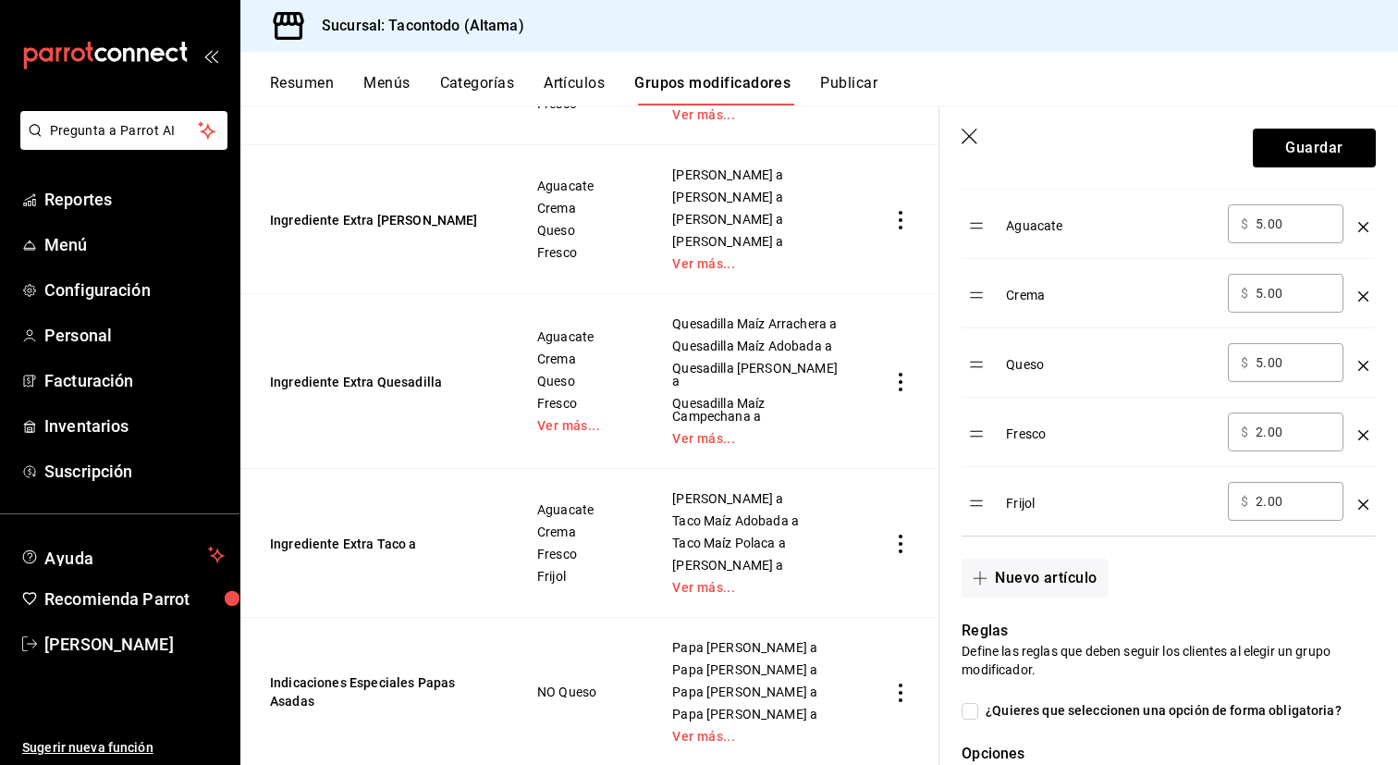
click at [1296, 438] on input "2.00" at bounding box center [1293, 432] width 75 height 18
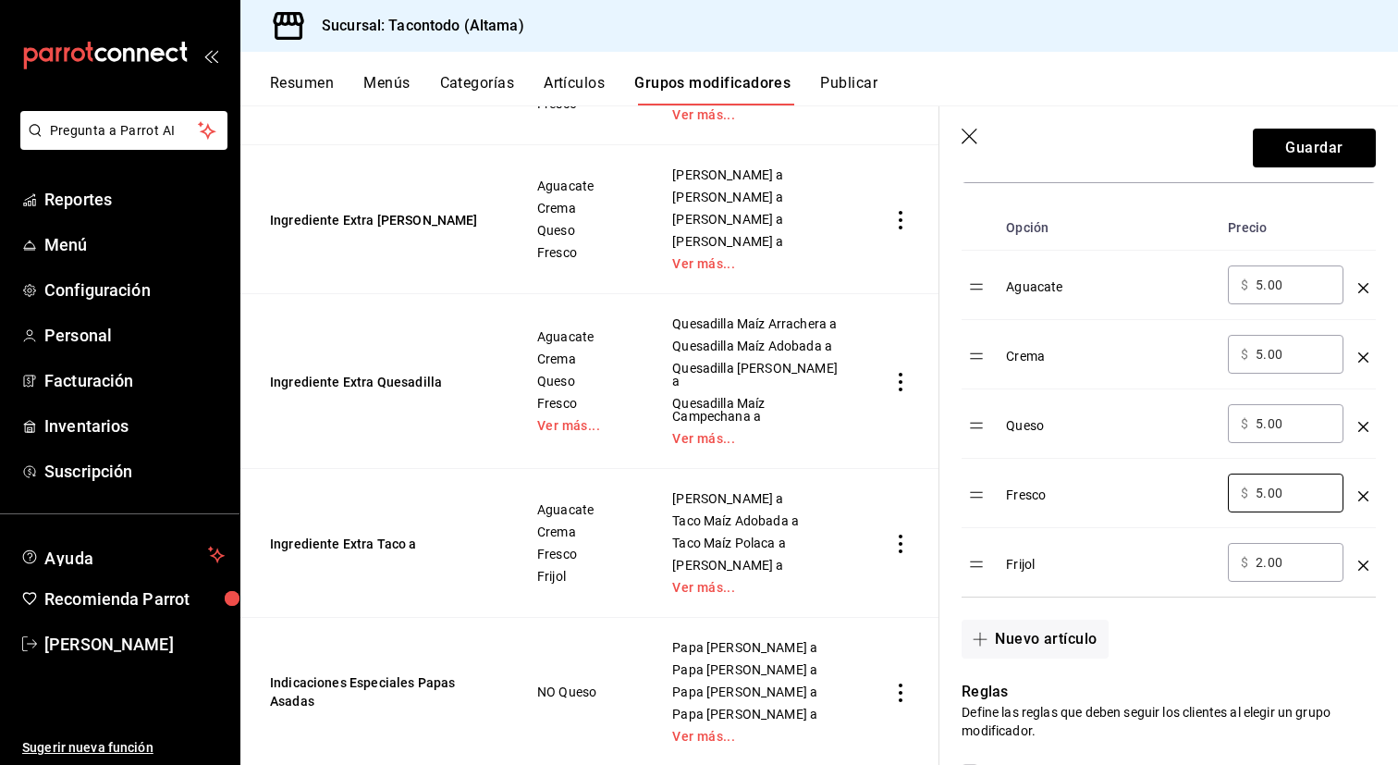
scroll to position [582, 0]
type input "5.00"
click at [1292, 356] on input "5.00" at bounding box center [1293, 358] width 75 height 18
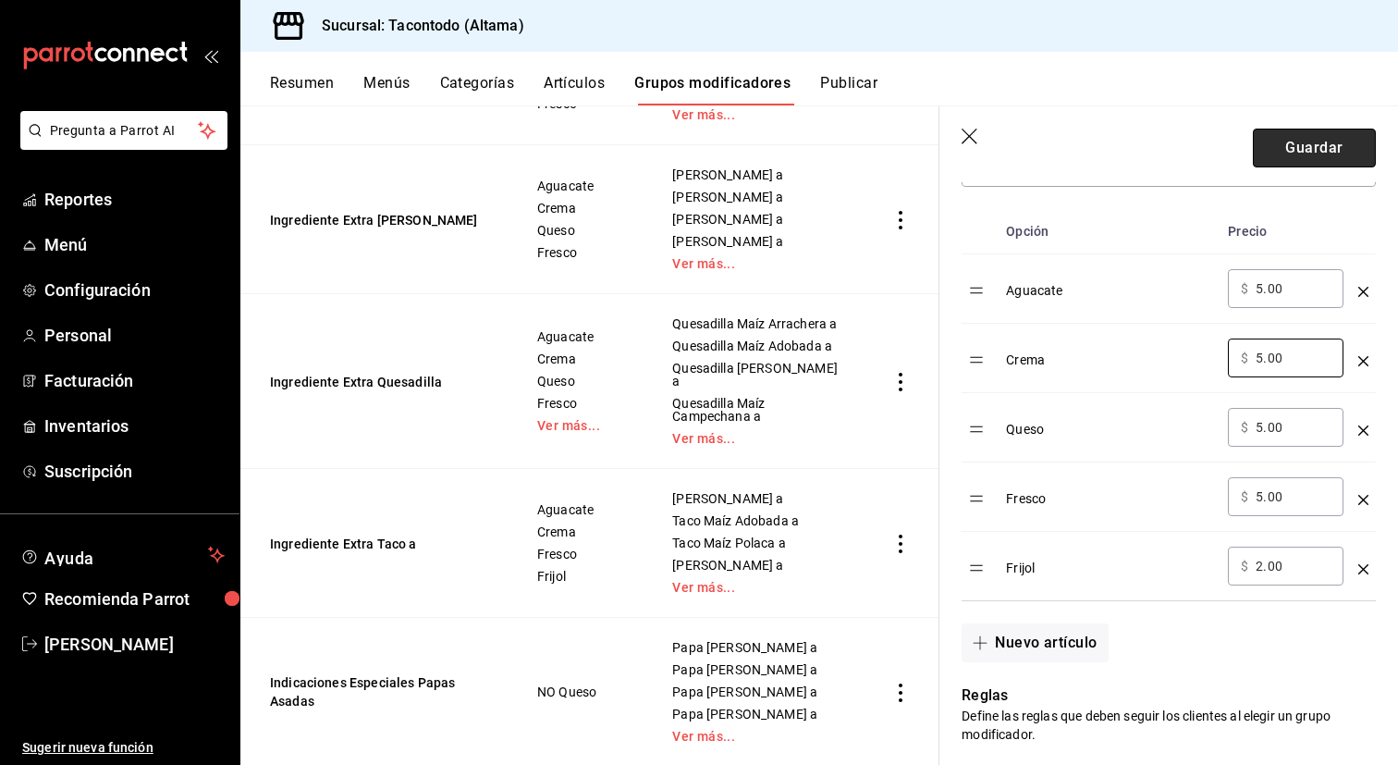
click at [1343, 155] on button "Guardar" at bounding box center [1314, 148] width 123 height 39
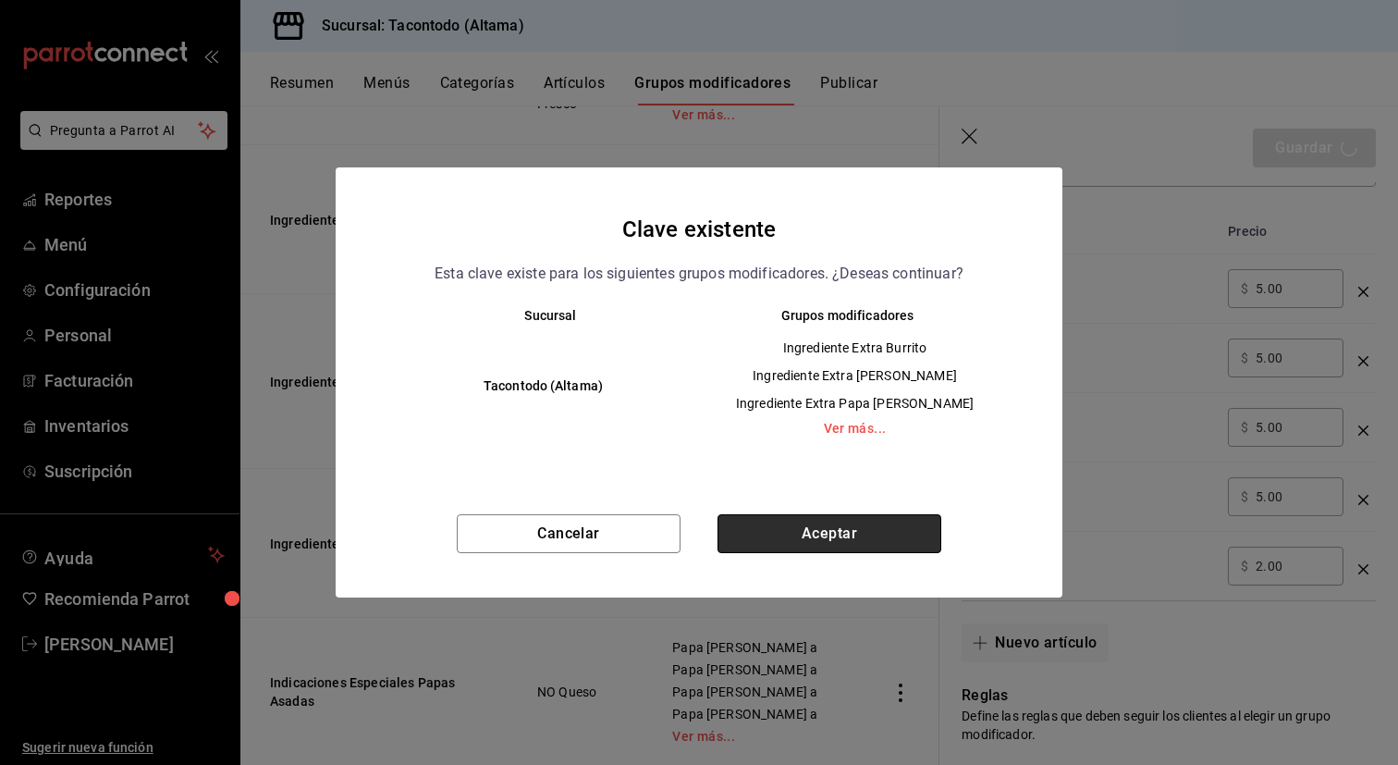
click at [881, 536] on button "Aceptar" at bounding box center [830, 533] width 224 height 39
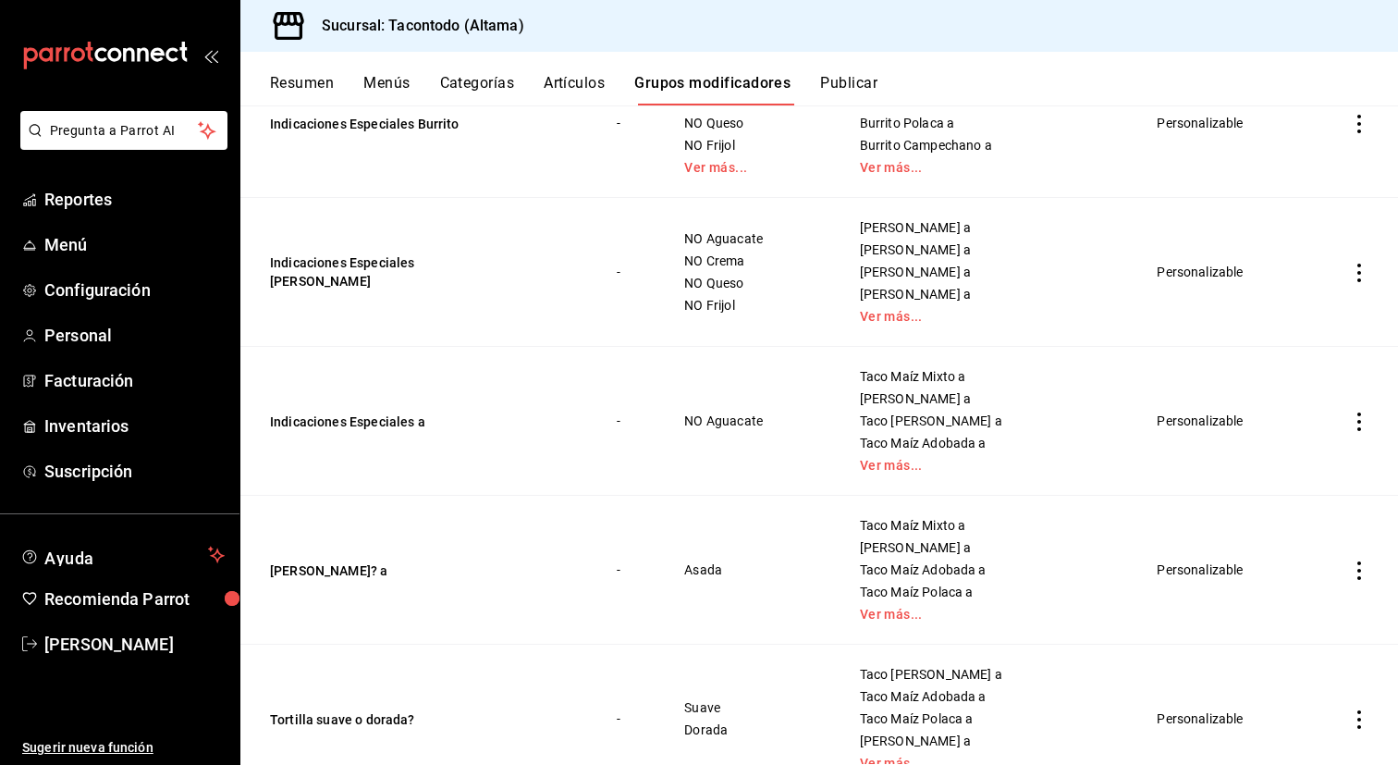
scroll to position [1747, 0]
click at [577, 88] on button "Artículos" at bounding box center [574, 89] width 61 height 31
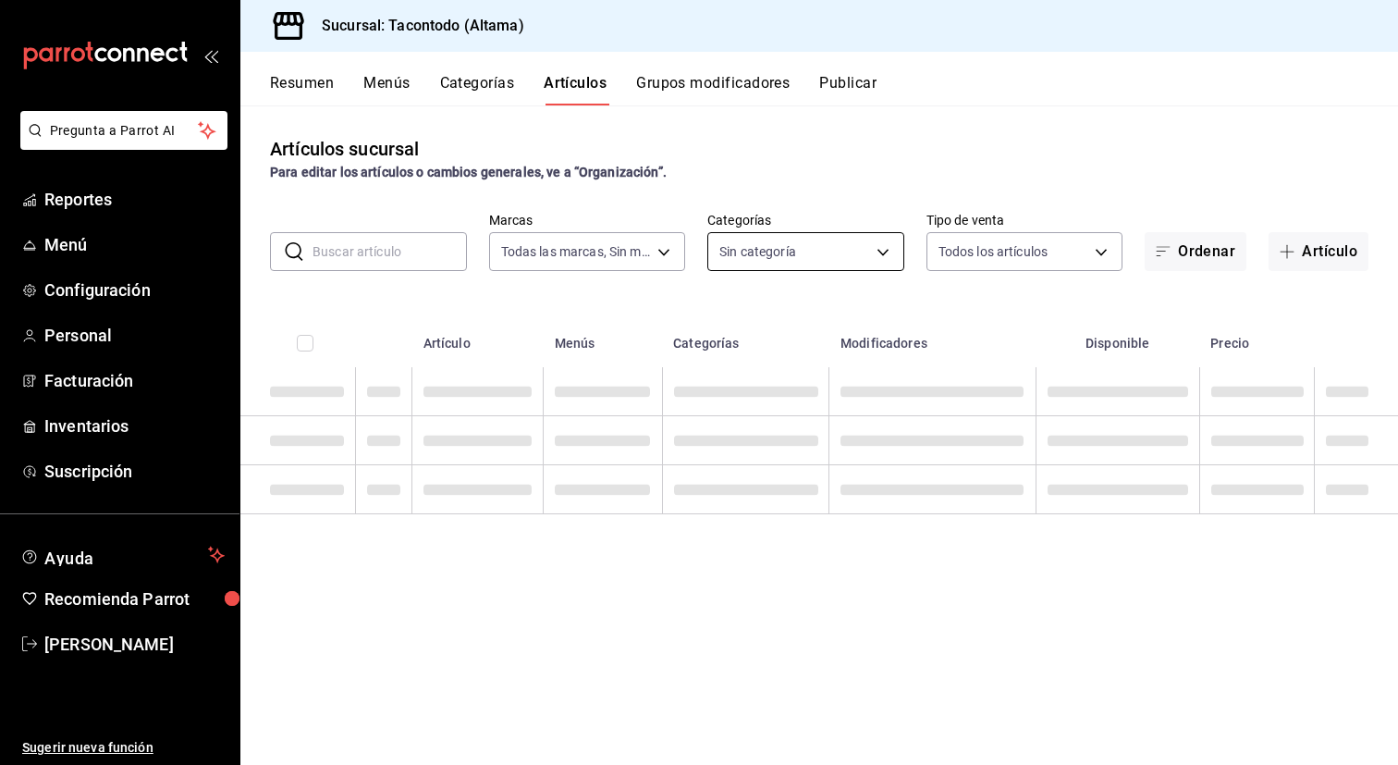
type input "56f755ab-7396-4f10-bb3c-049bffdbebb5"
type input "b6b20e4e-2b02-44db-96d9-36fe6830ced0,ea7f118b-53d1-4281-a9de-b1bc2d85afad,d6f6d…"
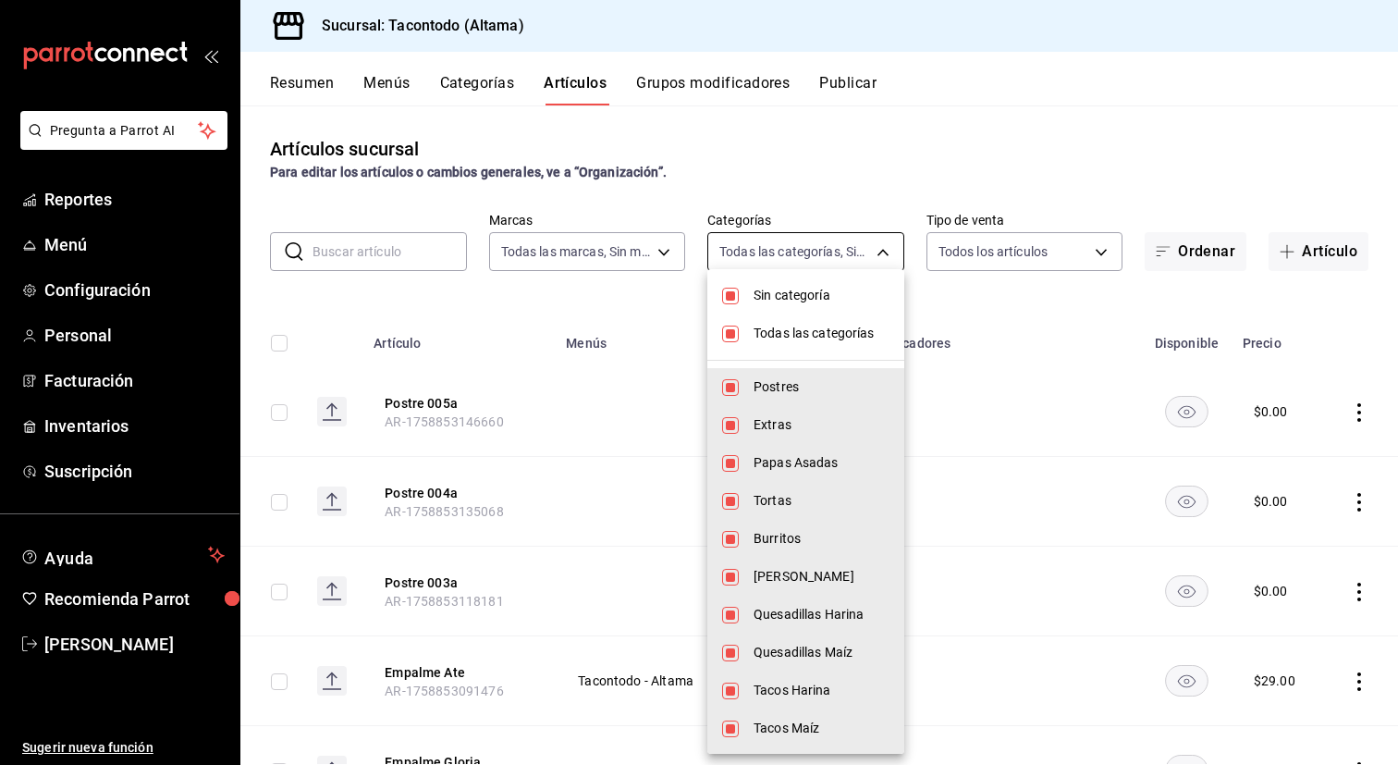
click at [806, 249] on body "Pregunta a Parrot AI Reportes Menú Configuración Personal Facturación Inventari…" at bounding box center [699, 382] width 1398 height 765
click at [802, 278] on li "Sin categoría" at bounding box center [805, 295] width 197 height 38
checkbox input "false"
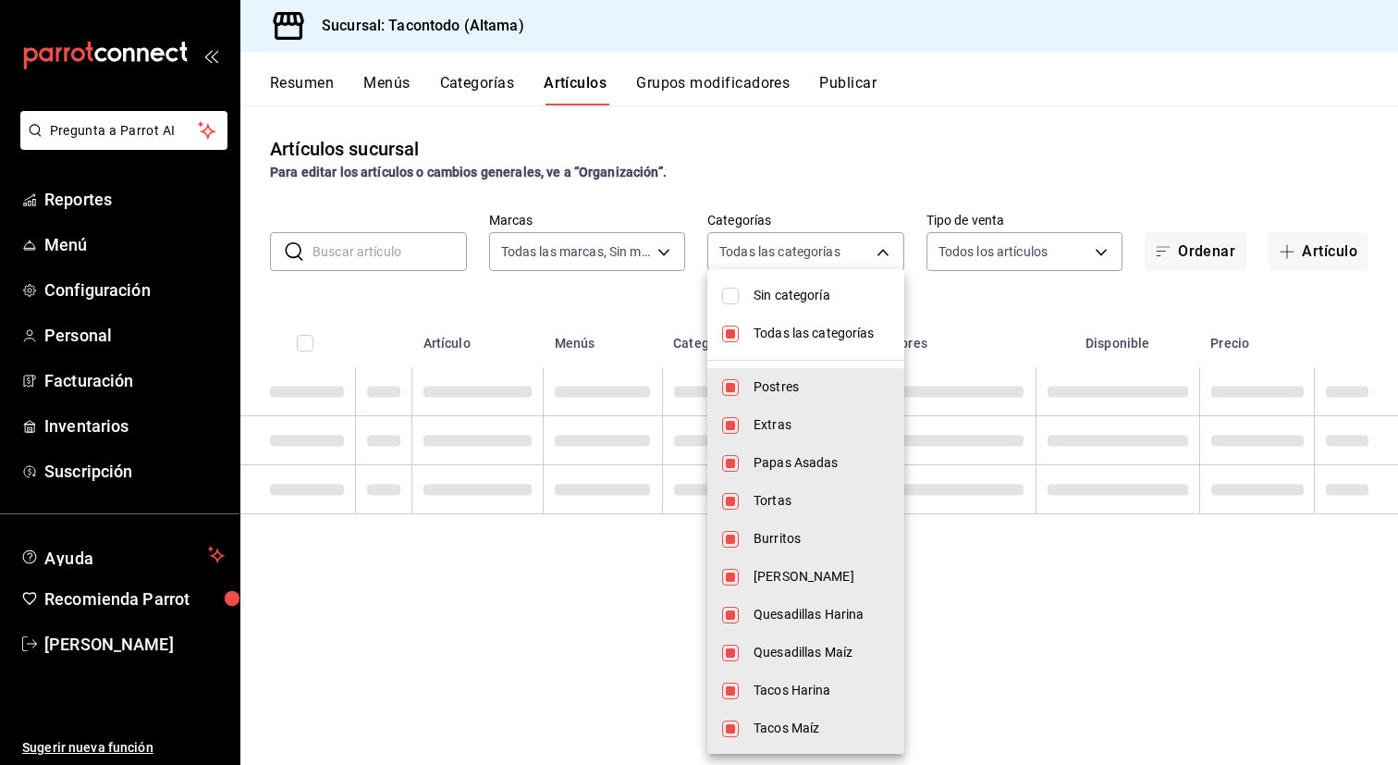
click at [801, 334] on span "Todas las categorías" at bounding box center [822, 333] width 136 height 19
checkbox input "false"
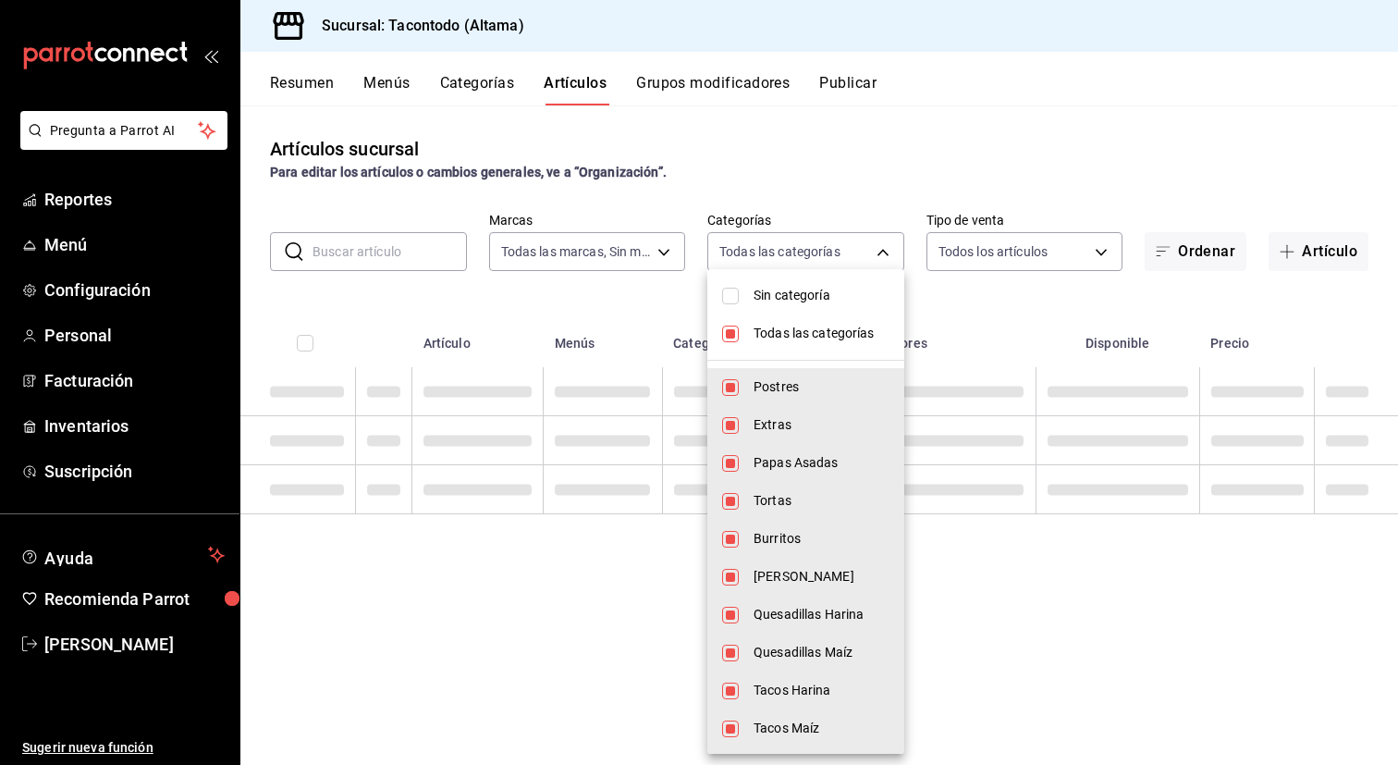
checkbox input "false"
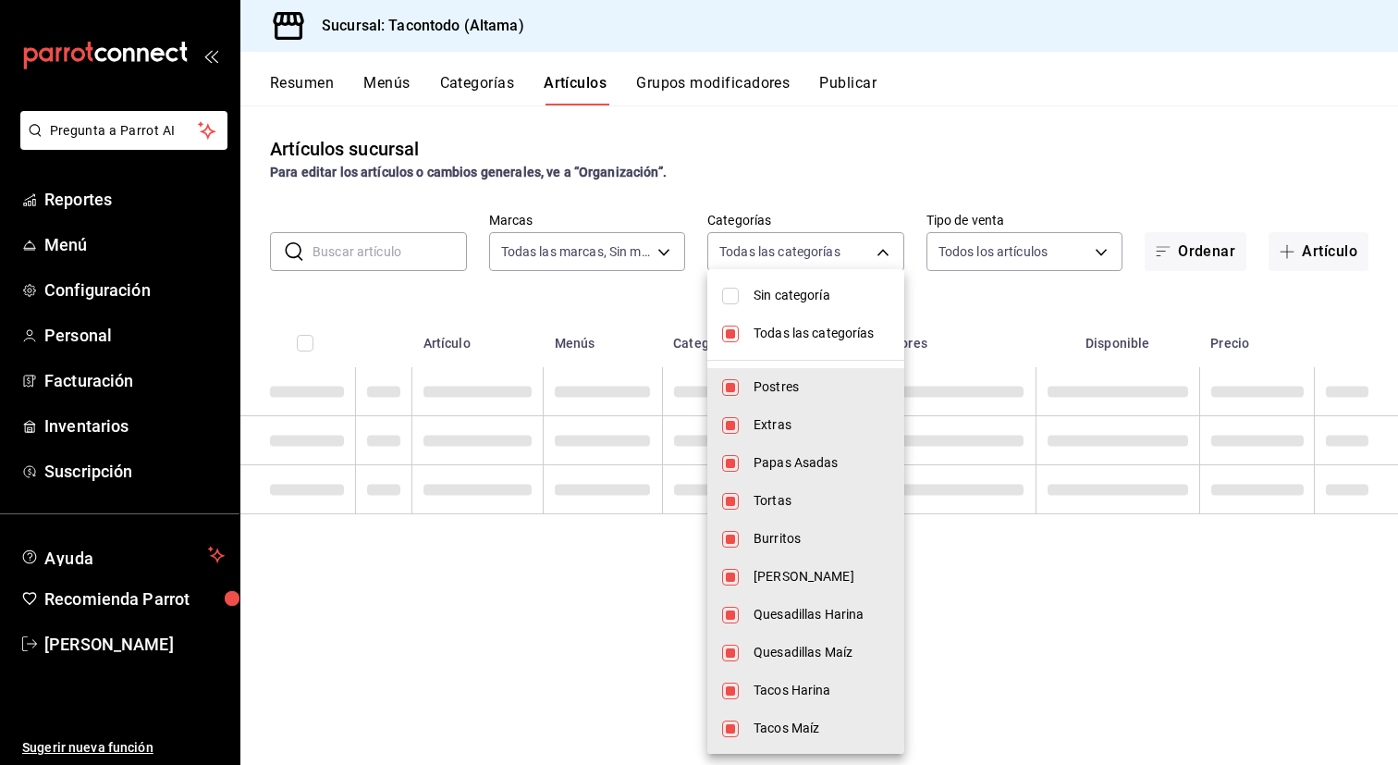
checkbox input "false"
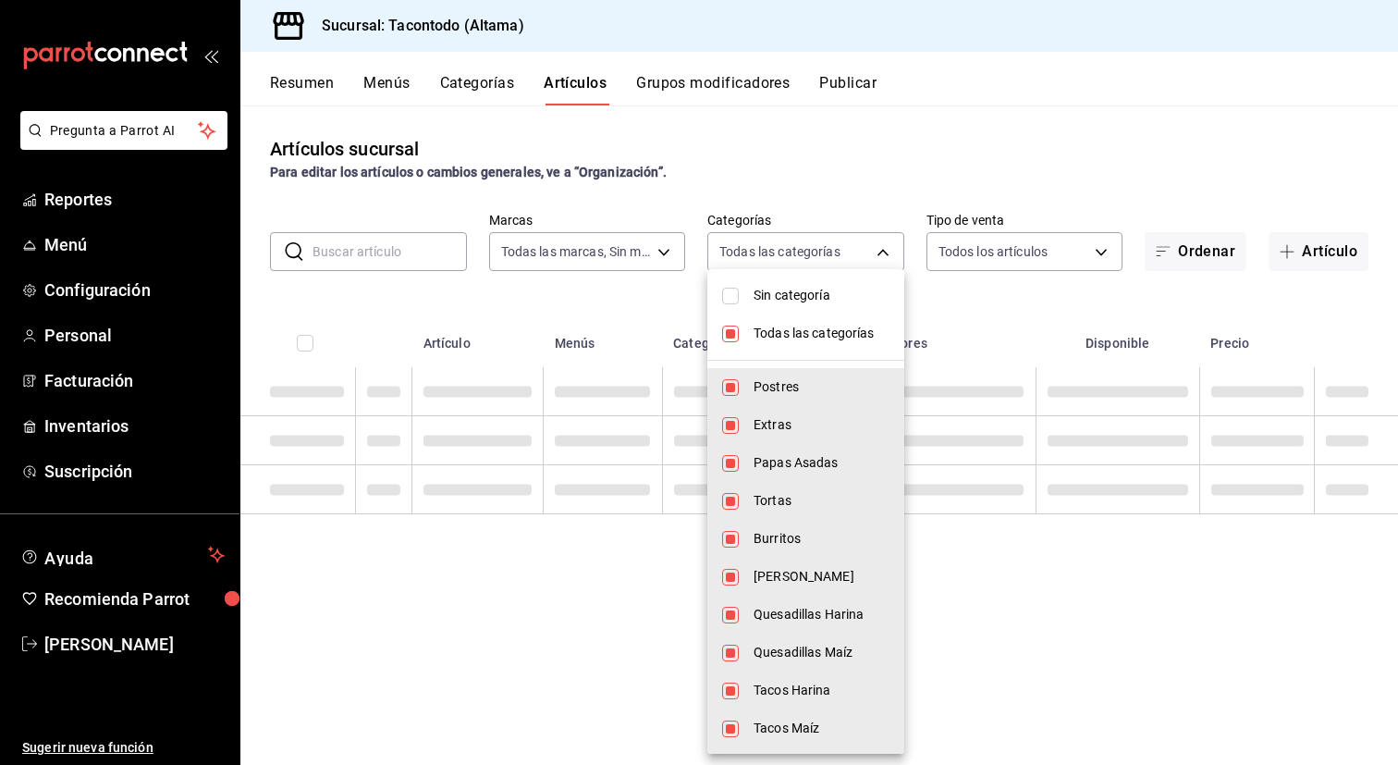
checkbox input "false"
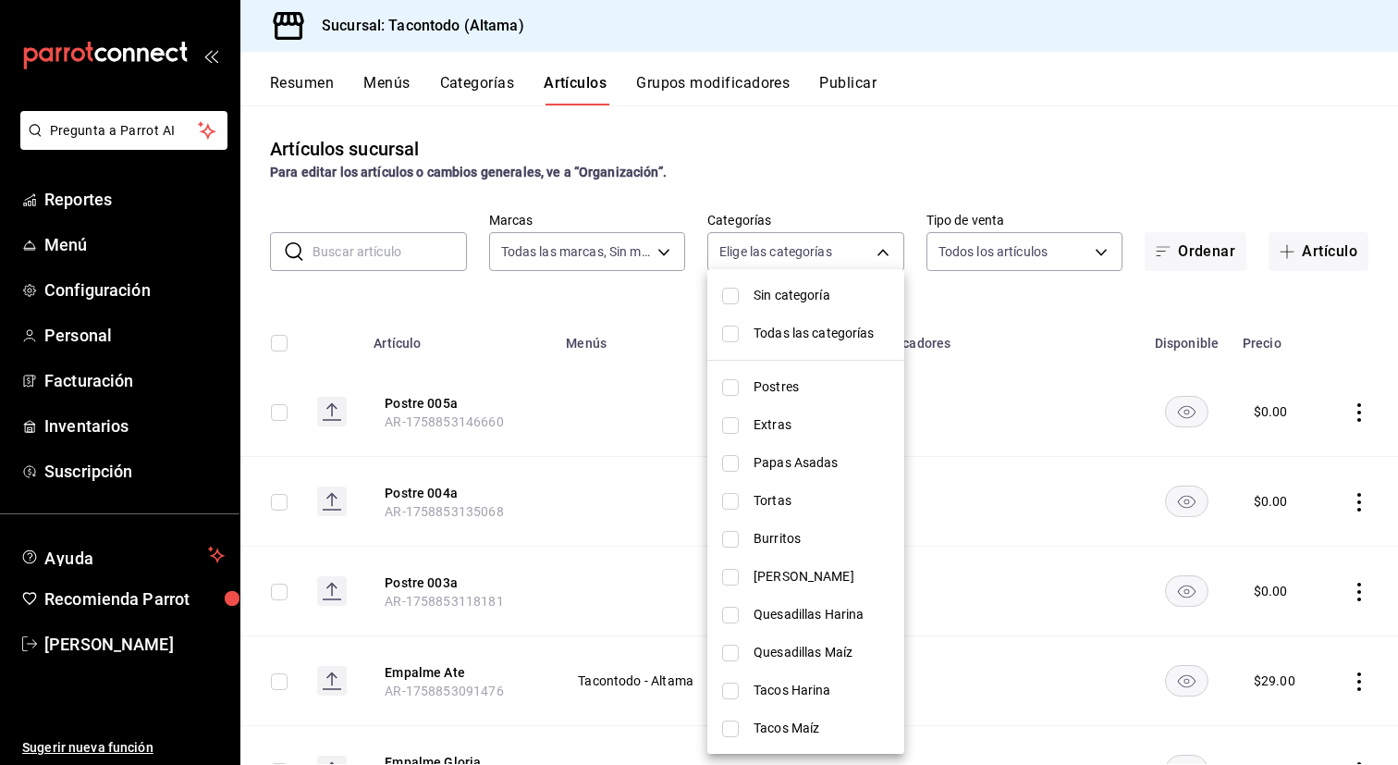
click at [802, 529] on span "Burritos" at bounding box center [822, 538] width 136 height 19
type input "077cfc57-b848-4776-9afd-77a013d51790"
checkbox input "true"
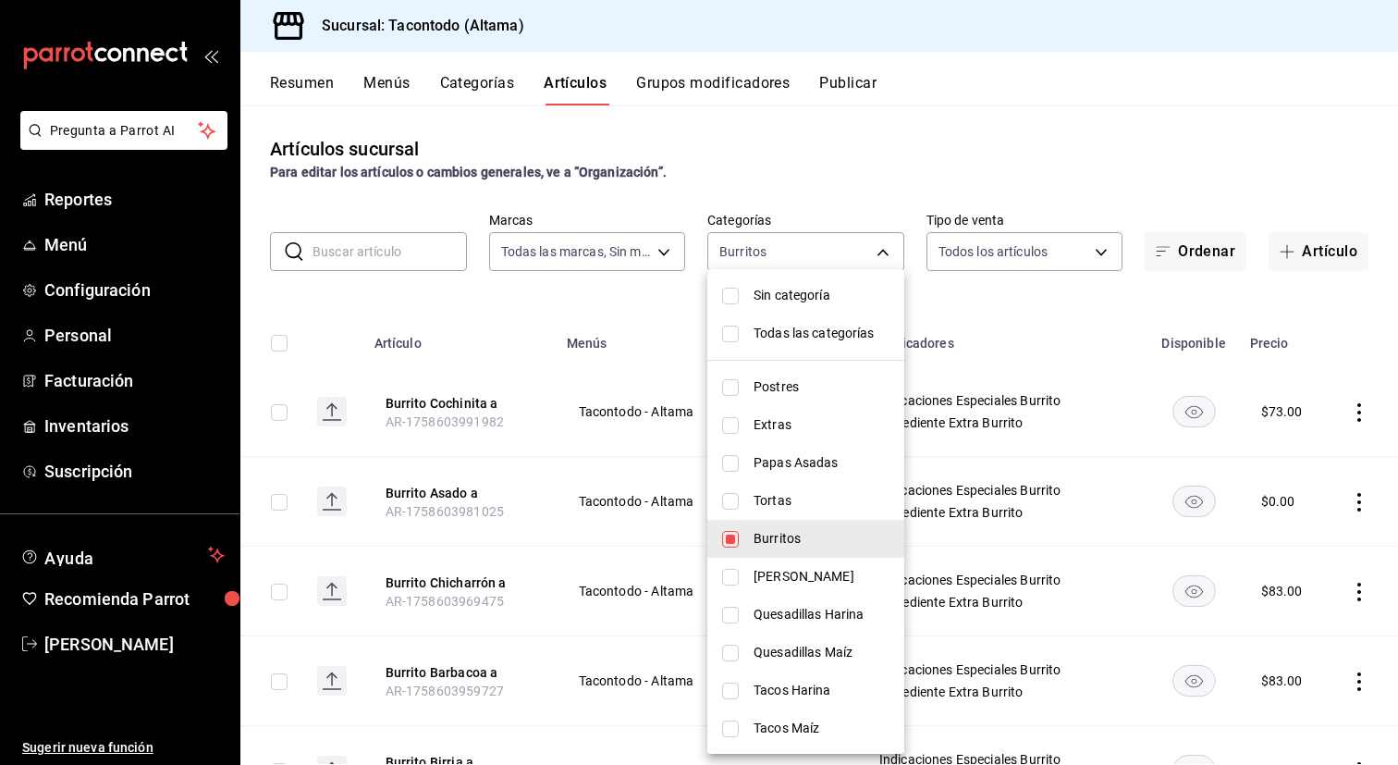
click at [595, 448] on div at bounding box center [699, 382] width 1398 height 765
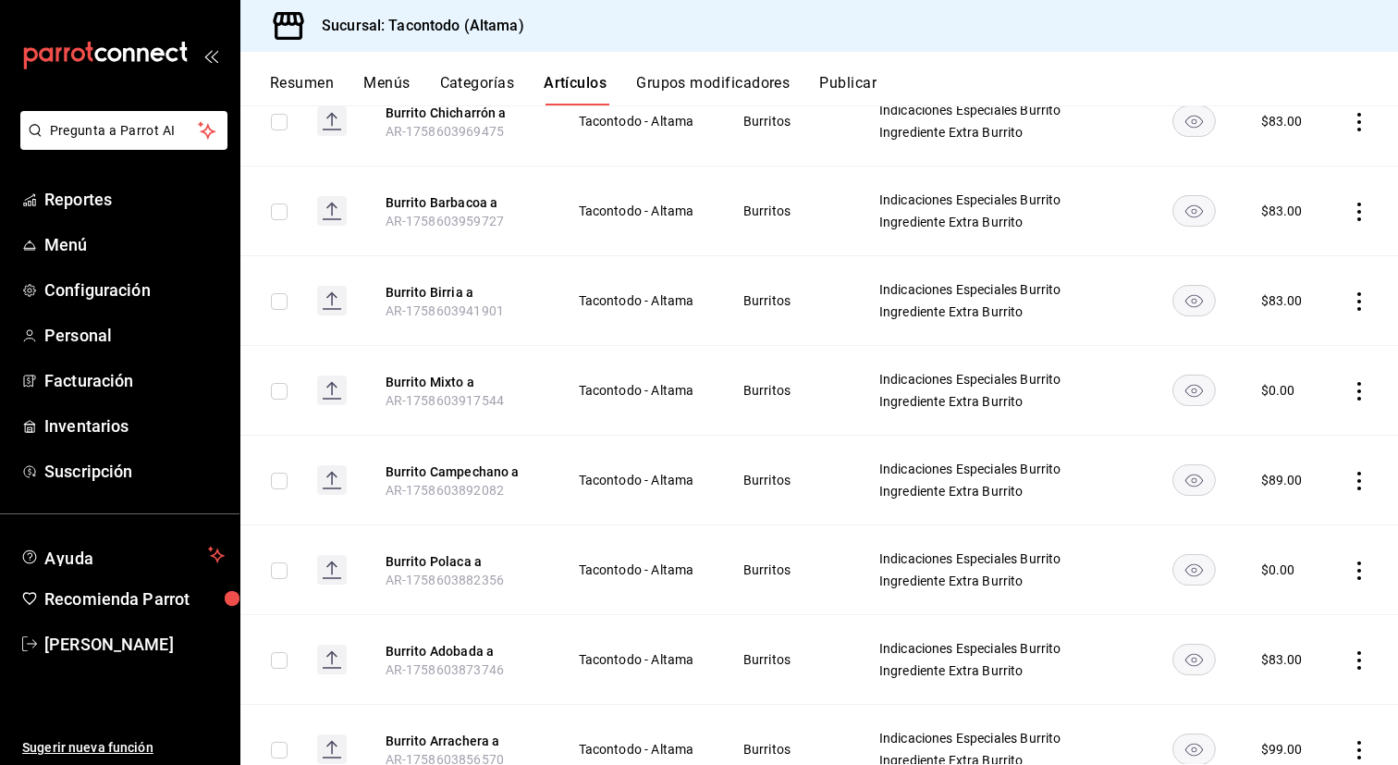
scroll to position [489, 0]
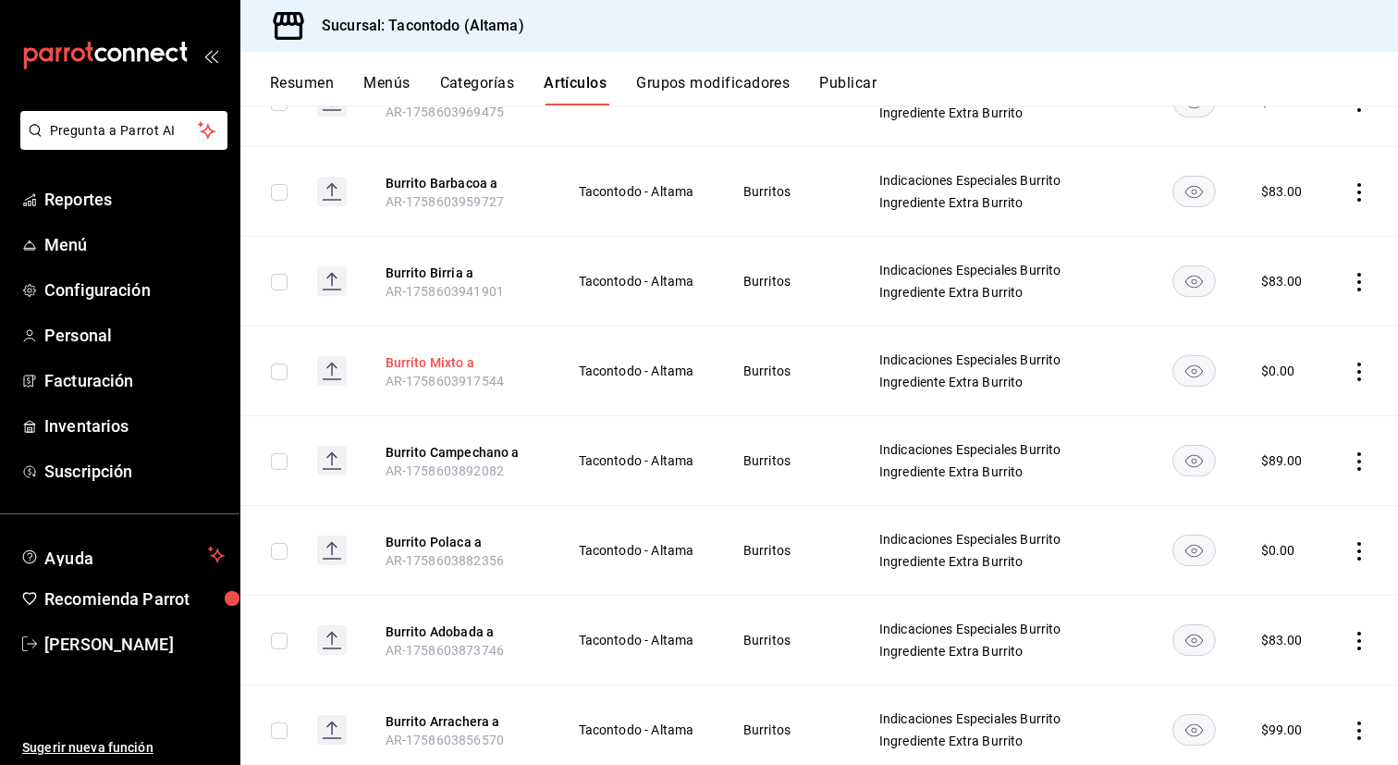
click at [415, 361] on button "Burrito Mixto a" at bounding box center [460, 362] width 148 height 18
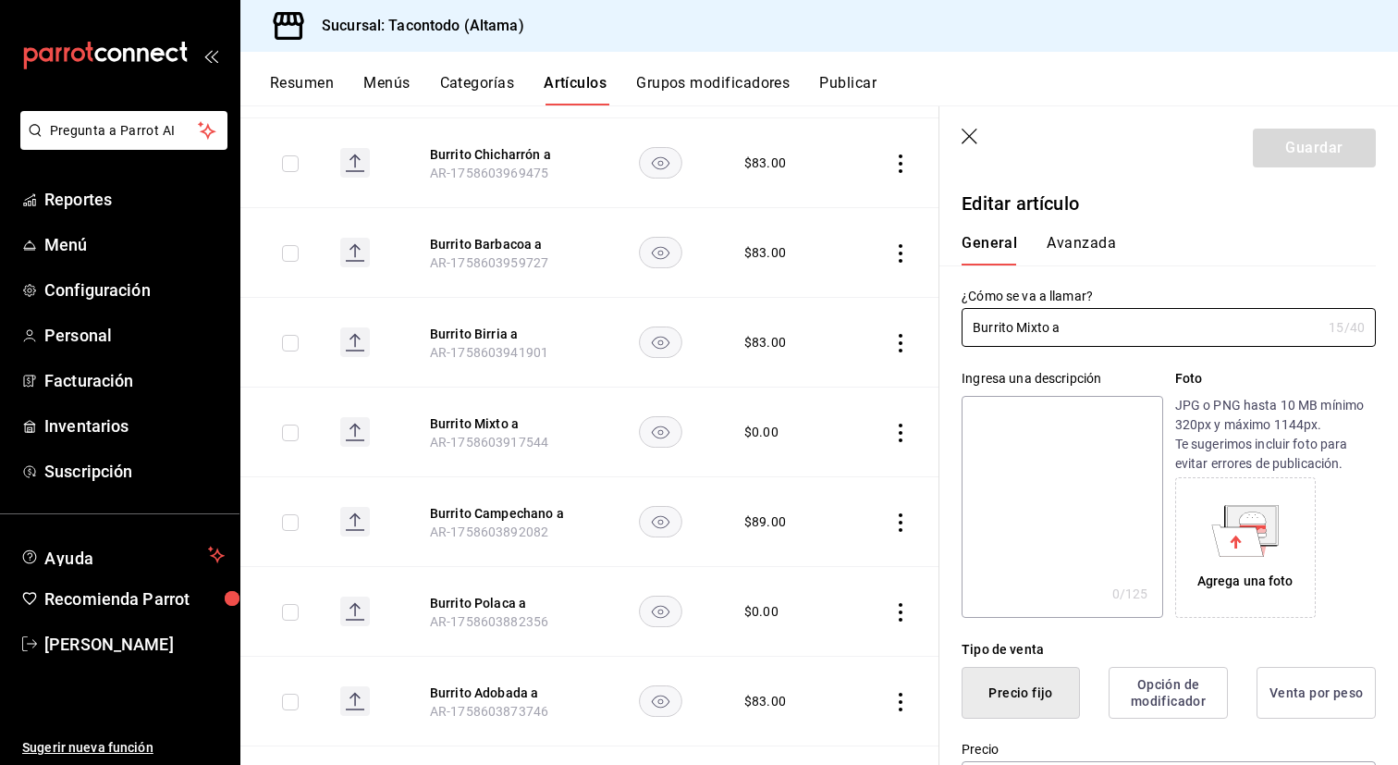
click at [1088, 248] on button "Avanzada" at bounding box center [1081, 249] width 69 height 31
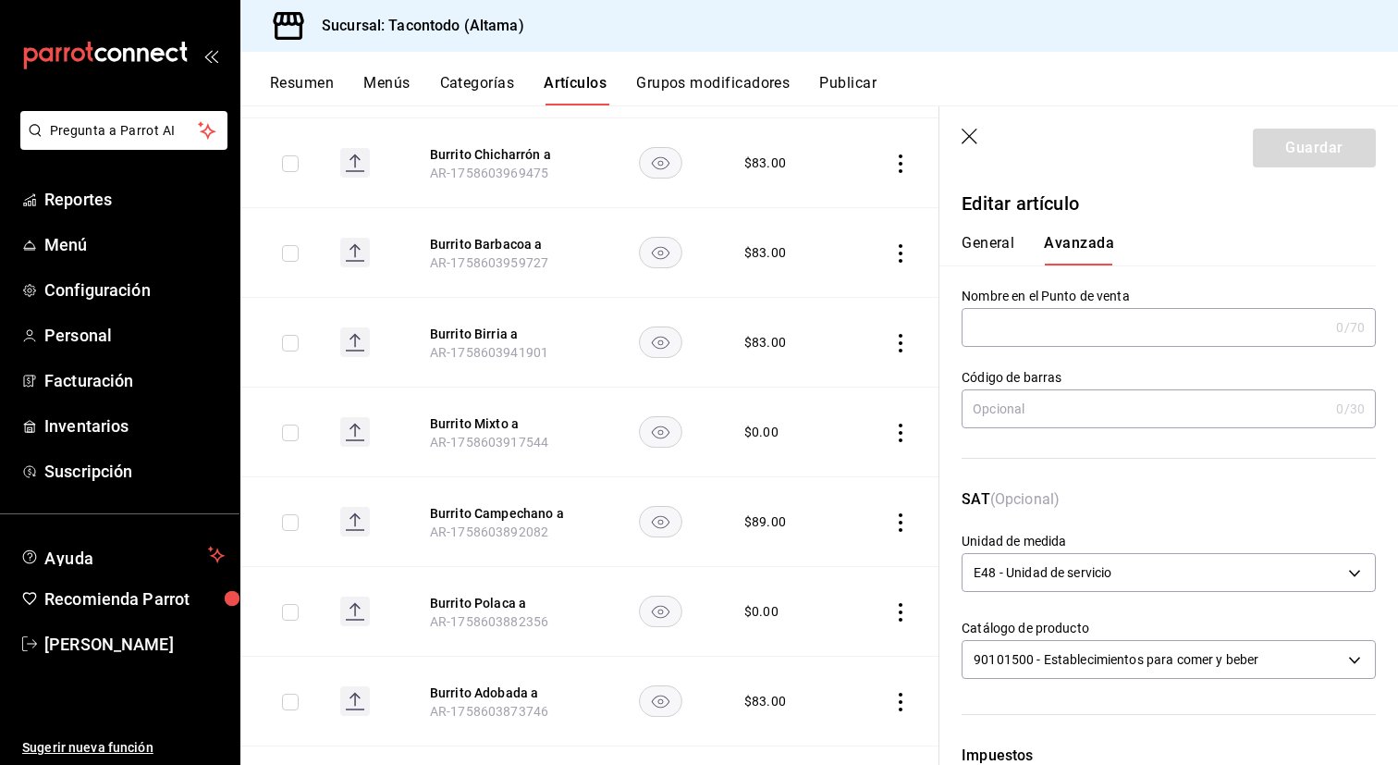
click at [1042, 331] on input "text" at bounding box center [1145, 327] width 367 height 37
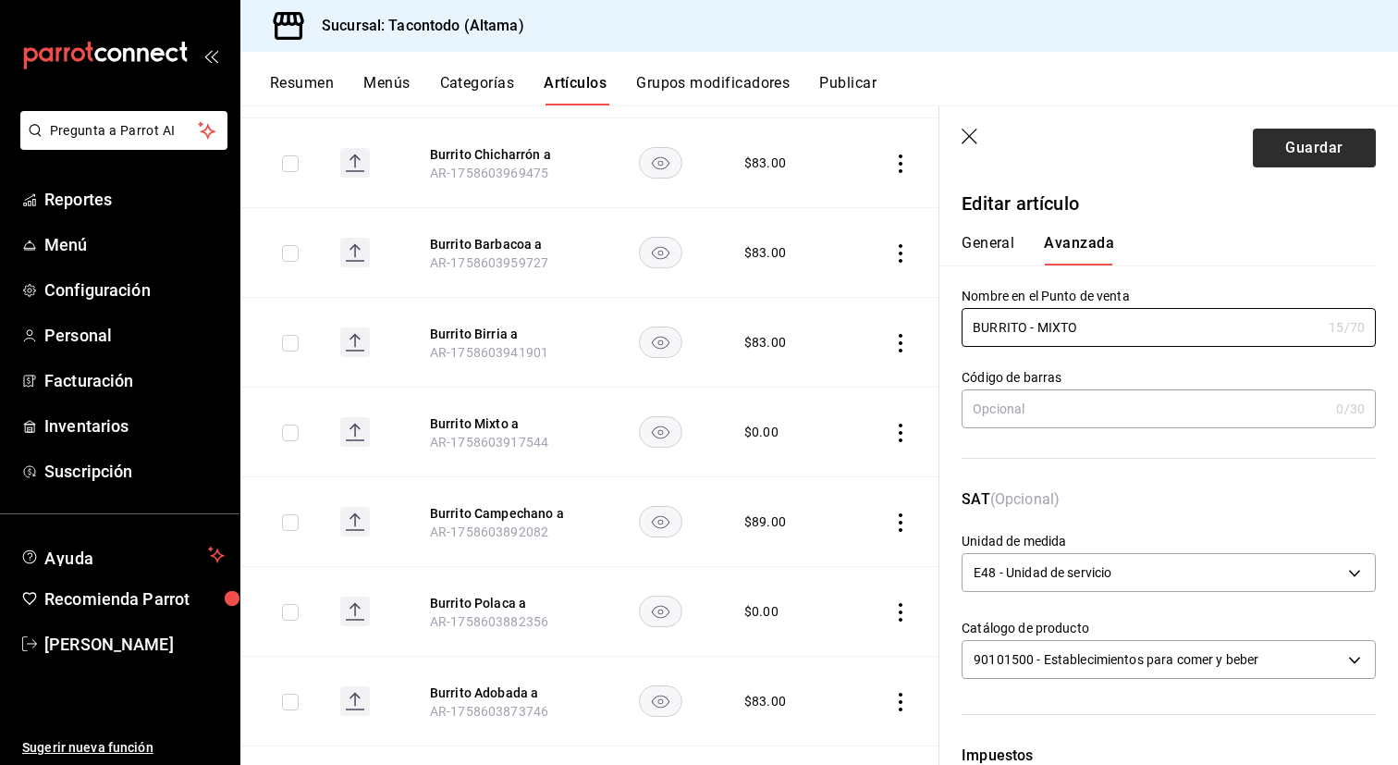
type input "BURRITO - MIXTO"
click at [1295, 150] on button "Guardar" at bounding box center [1314, 148] width 123 height 39
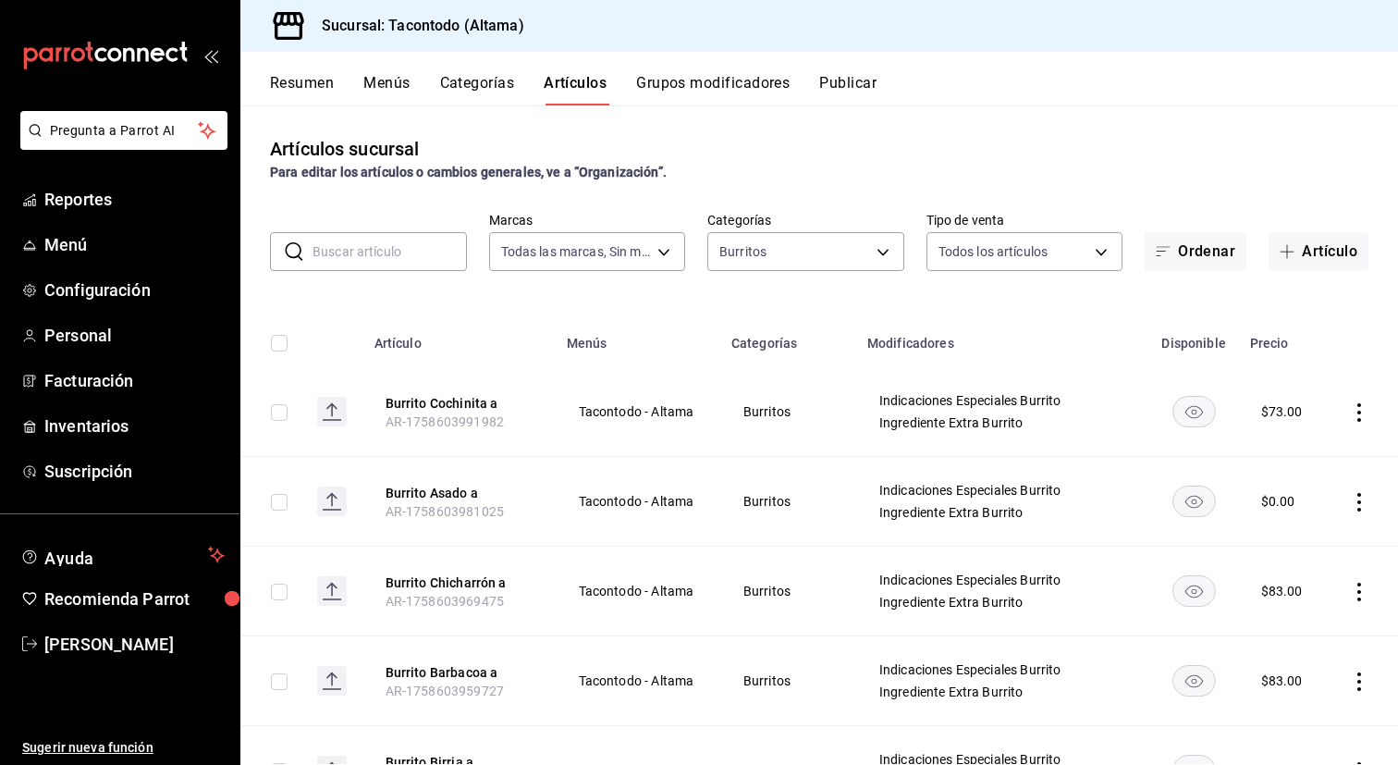
click at [698, 86] on button "Grupos modificadores" at bounding box center [712, 89] width 153 height 31
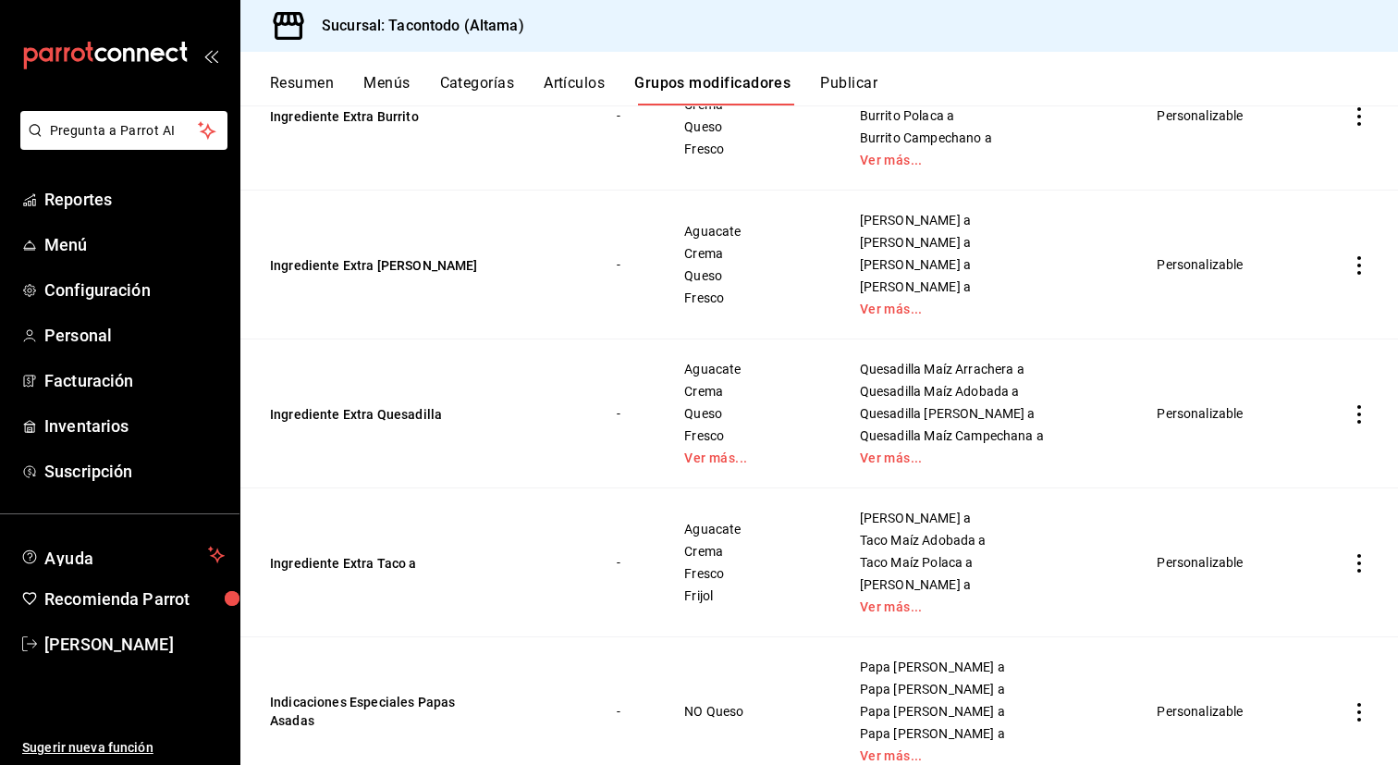
scroll to position [861, 0]
click at [390, 406] on button "Ingrediente Extra Quesadilla" at bounding box center [381, 412] width 222 height 18
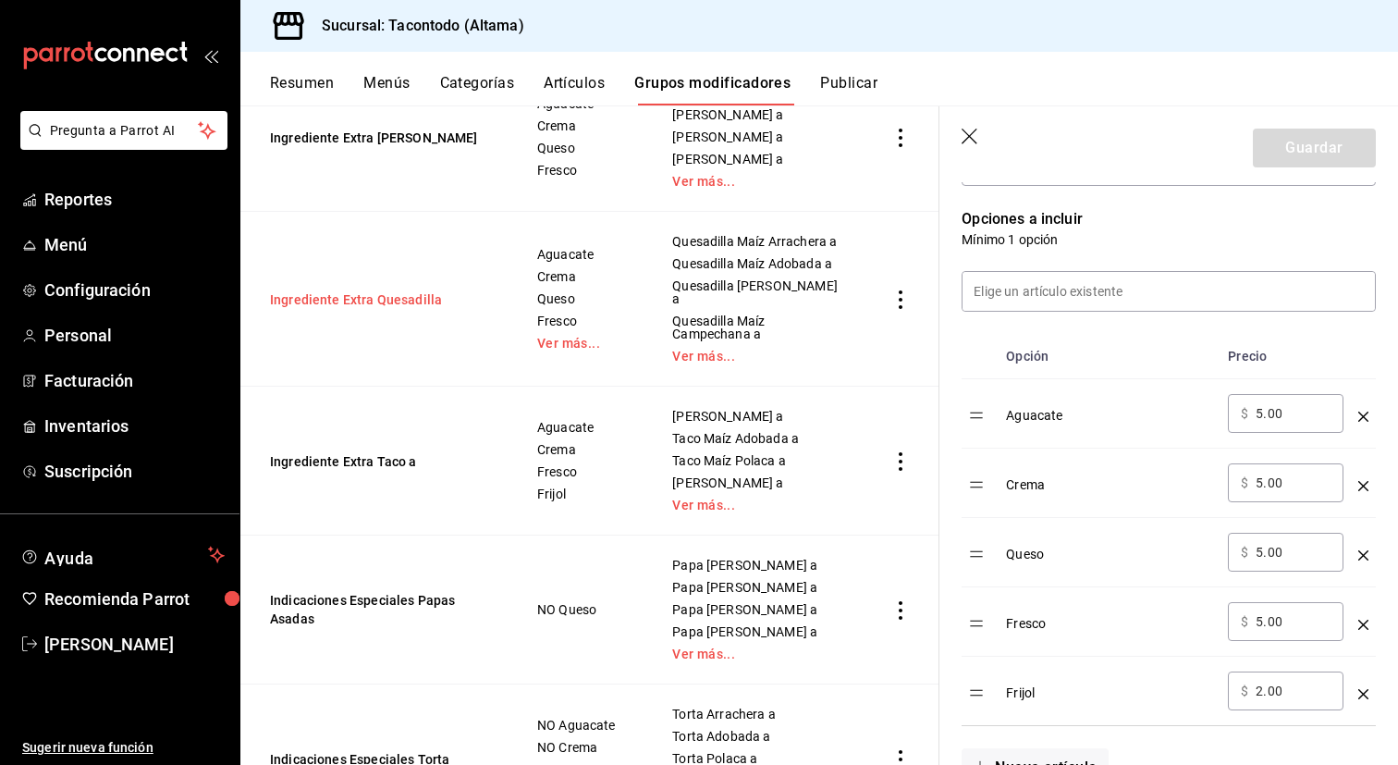
scroll to position [1060, 0]
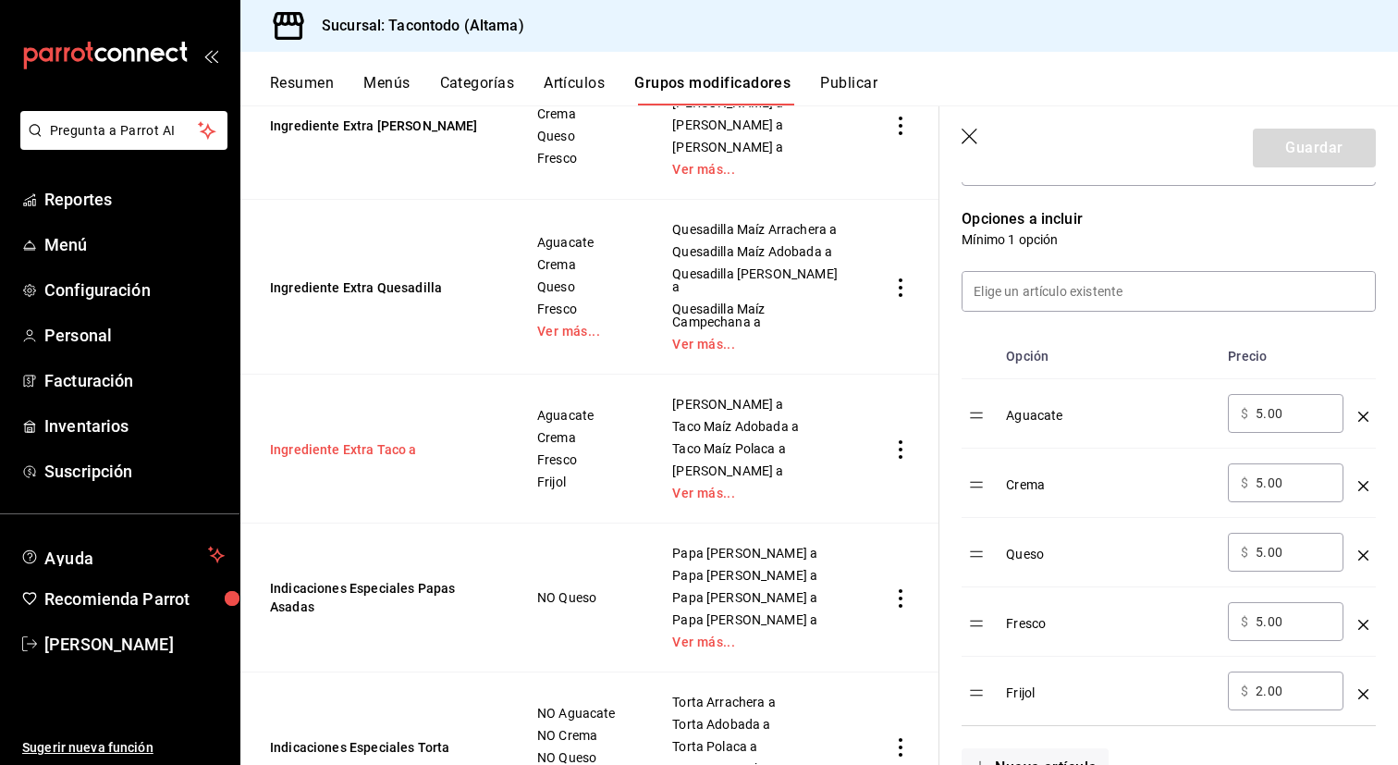
click at [374, 440] on button "Ingrediente Extra Taco a" at bounding box center [381, 449] width 222 height 18
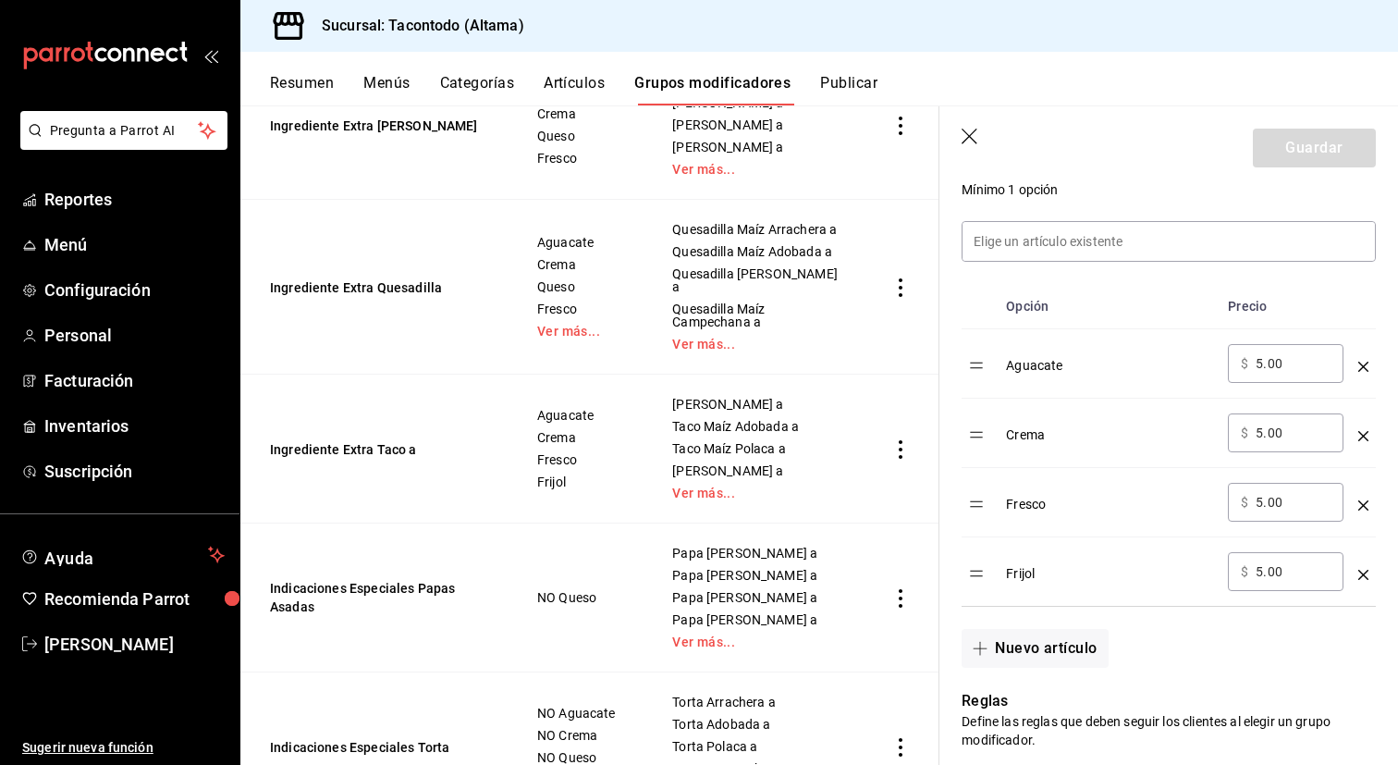
scroll to position [555, 0]
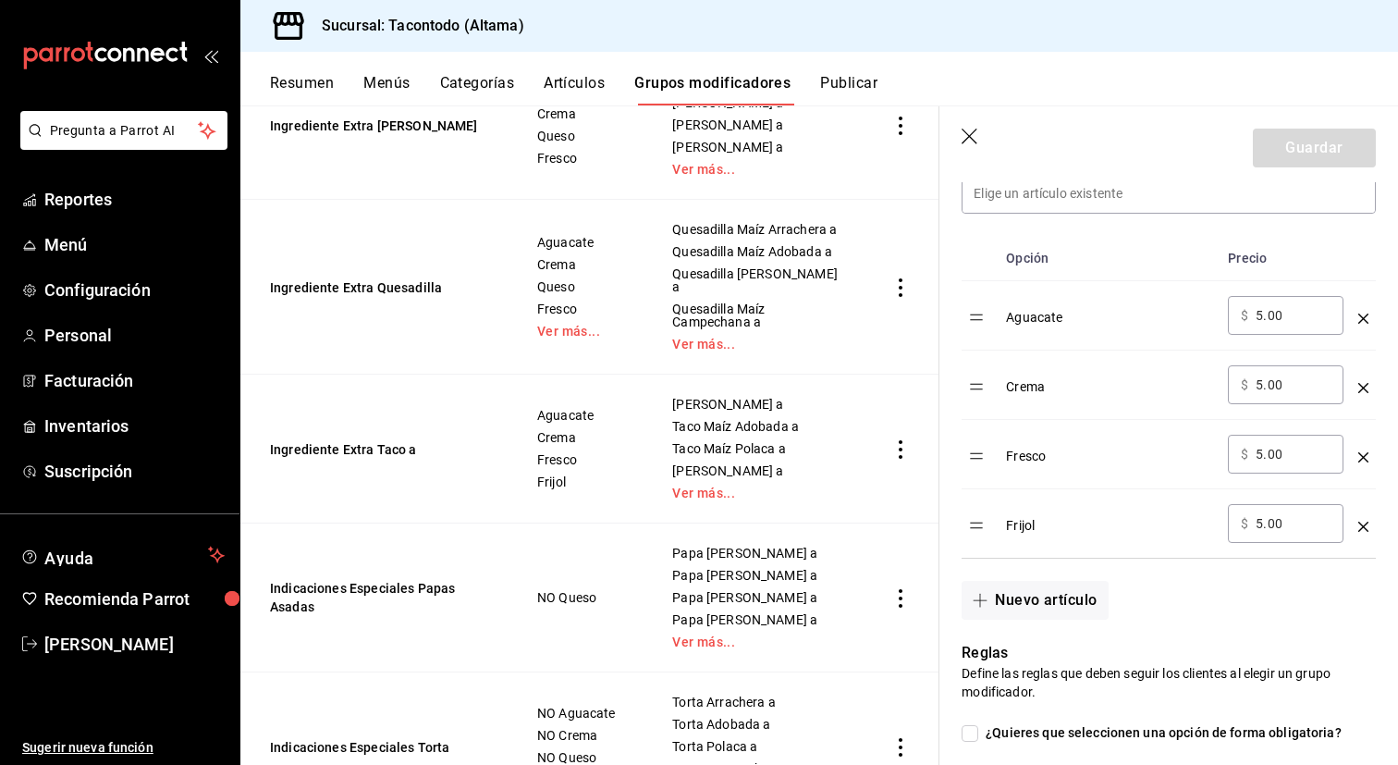
click at [1301, 515] on input "5.00" at bounding box center [1293, 523] width 75 height 18
type input "1.00"
type input "2.00"
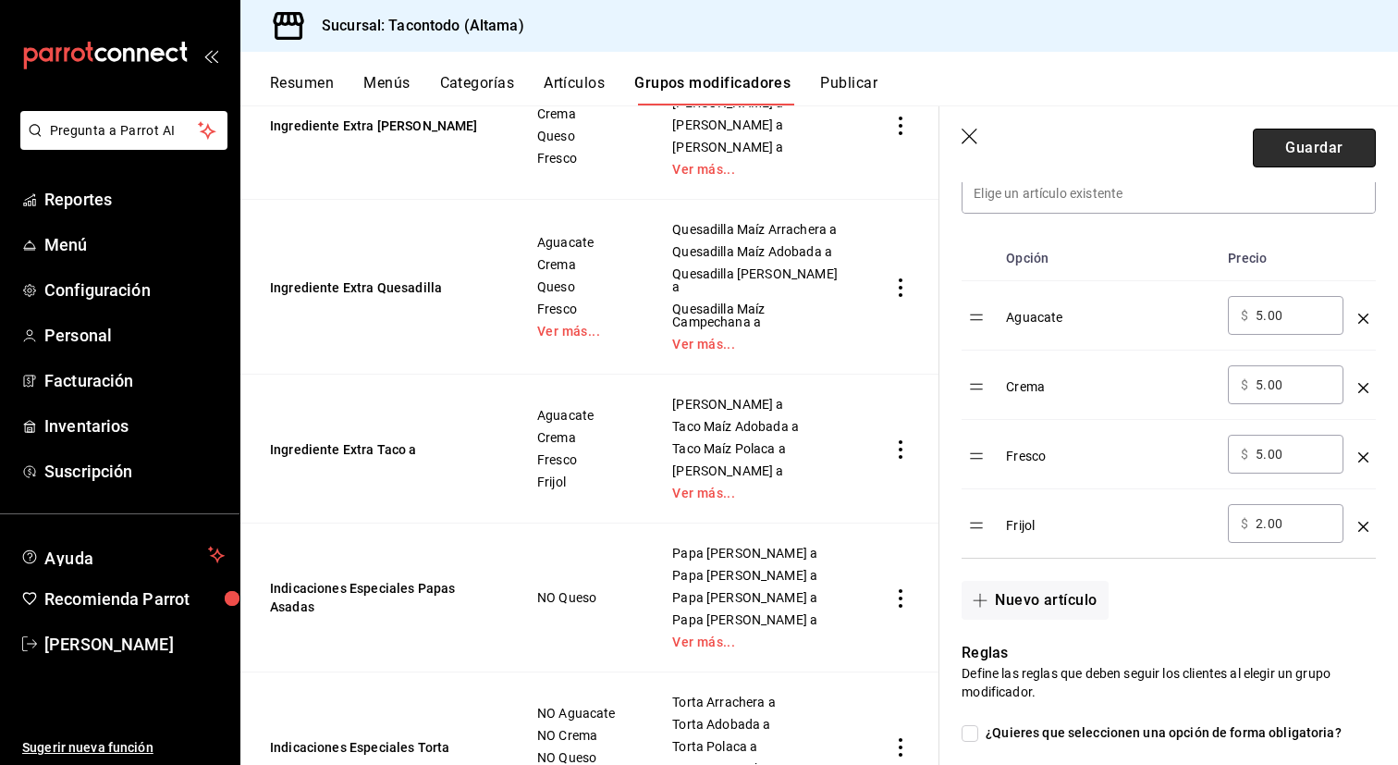
click at [1305, 160] on button "Guardar" at bounding box center [1314, 148] width 123 height 39
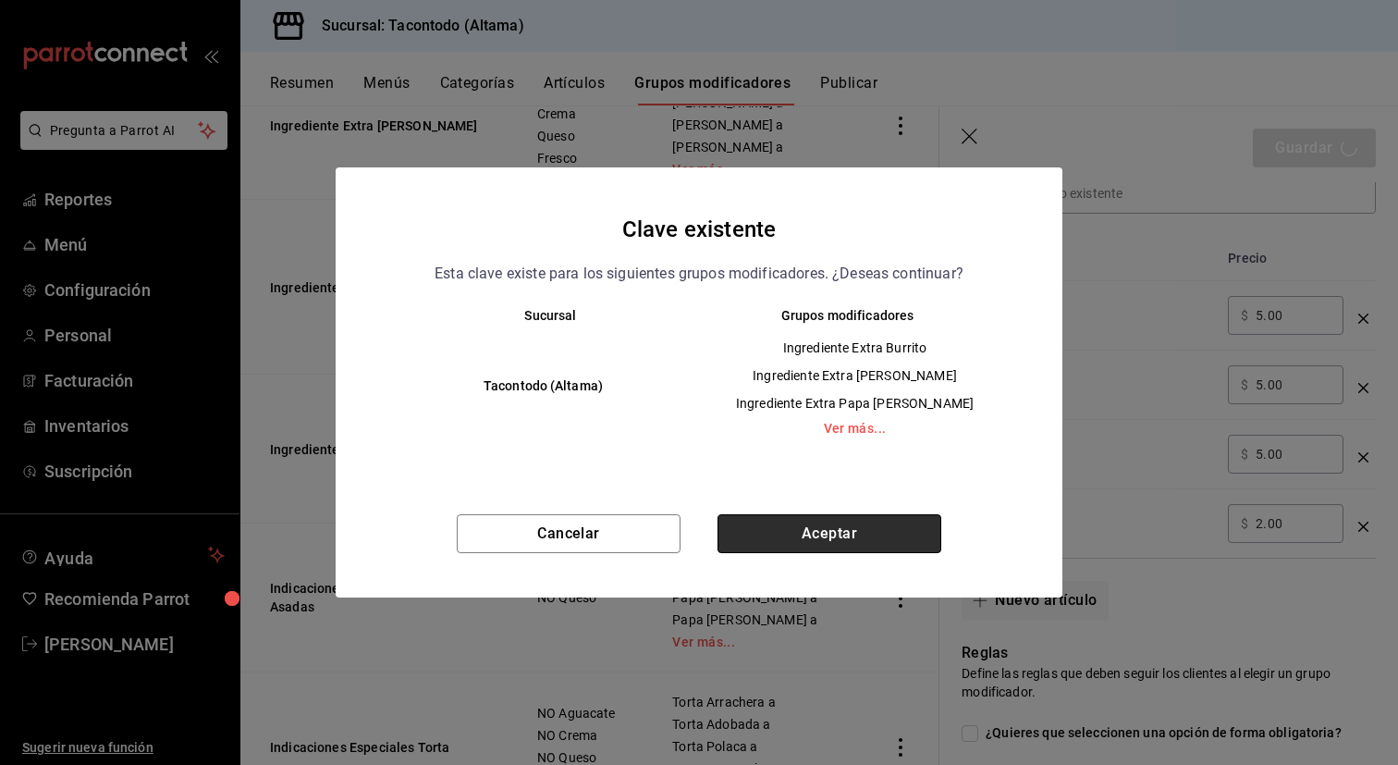
click at [839, 524] on button "Aceptar" at bounding box center [830, 533] width 224 height 39
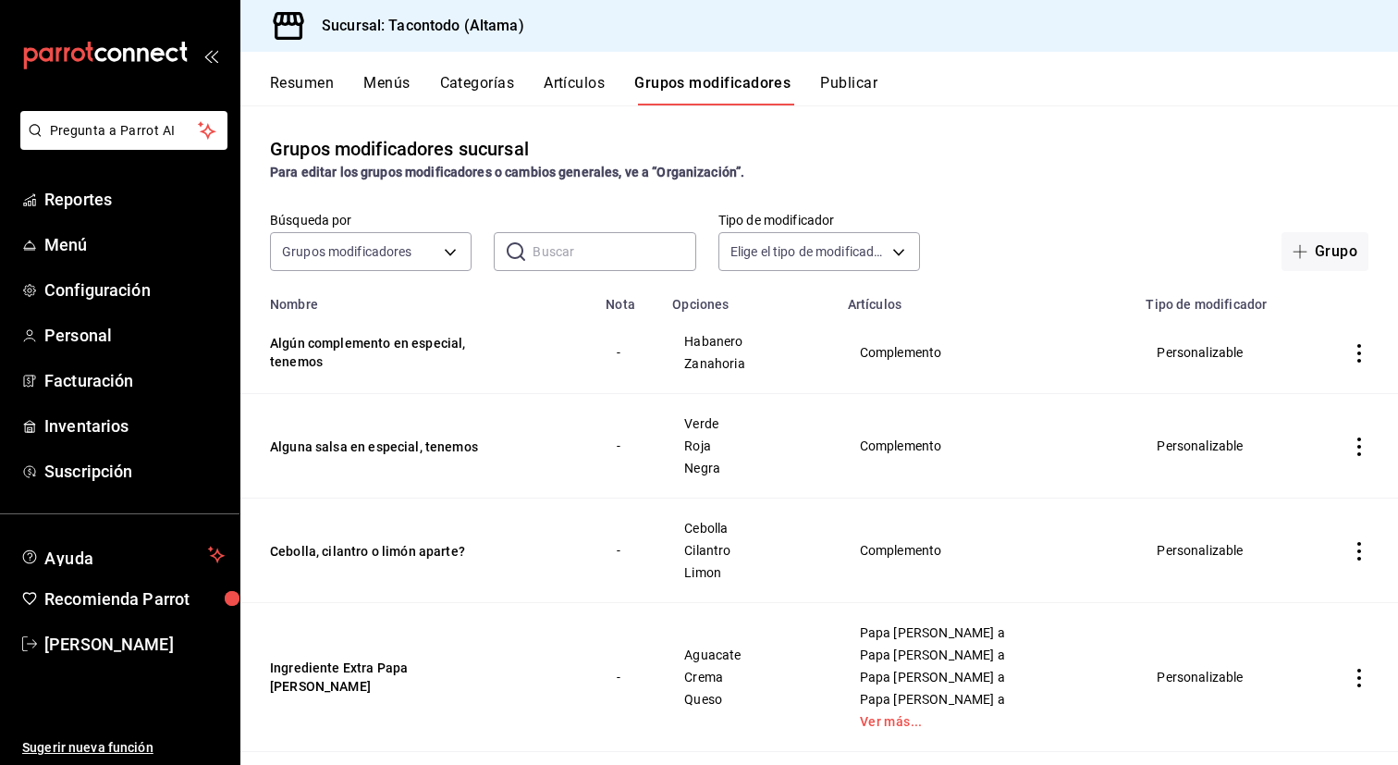
click at [287, 74] on button "Resumen" at bounding box center [302, 89] width 64 height 31
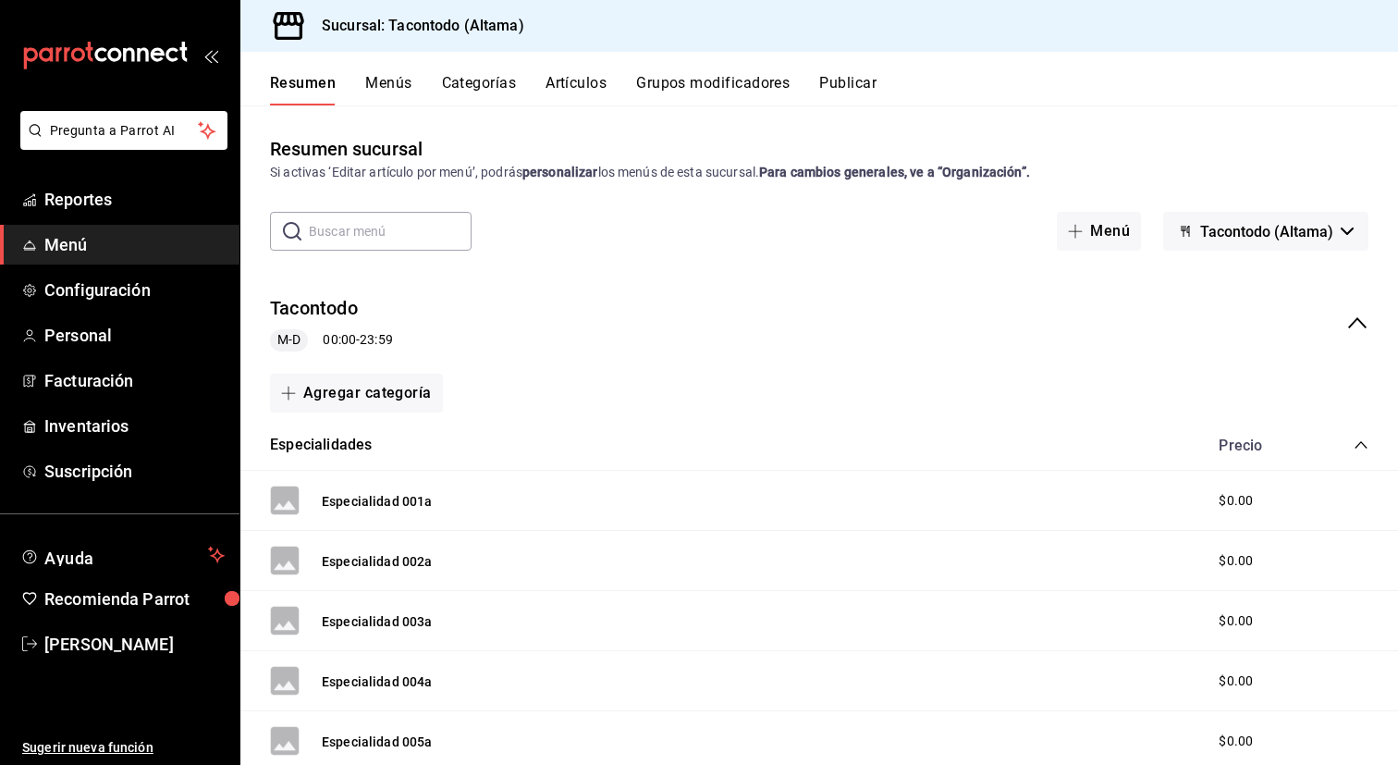
click at [1344, 319] on div "collapse-menu-row" at bounding box center [1339, 323] width 57 height 22
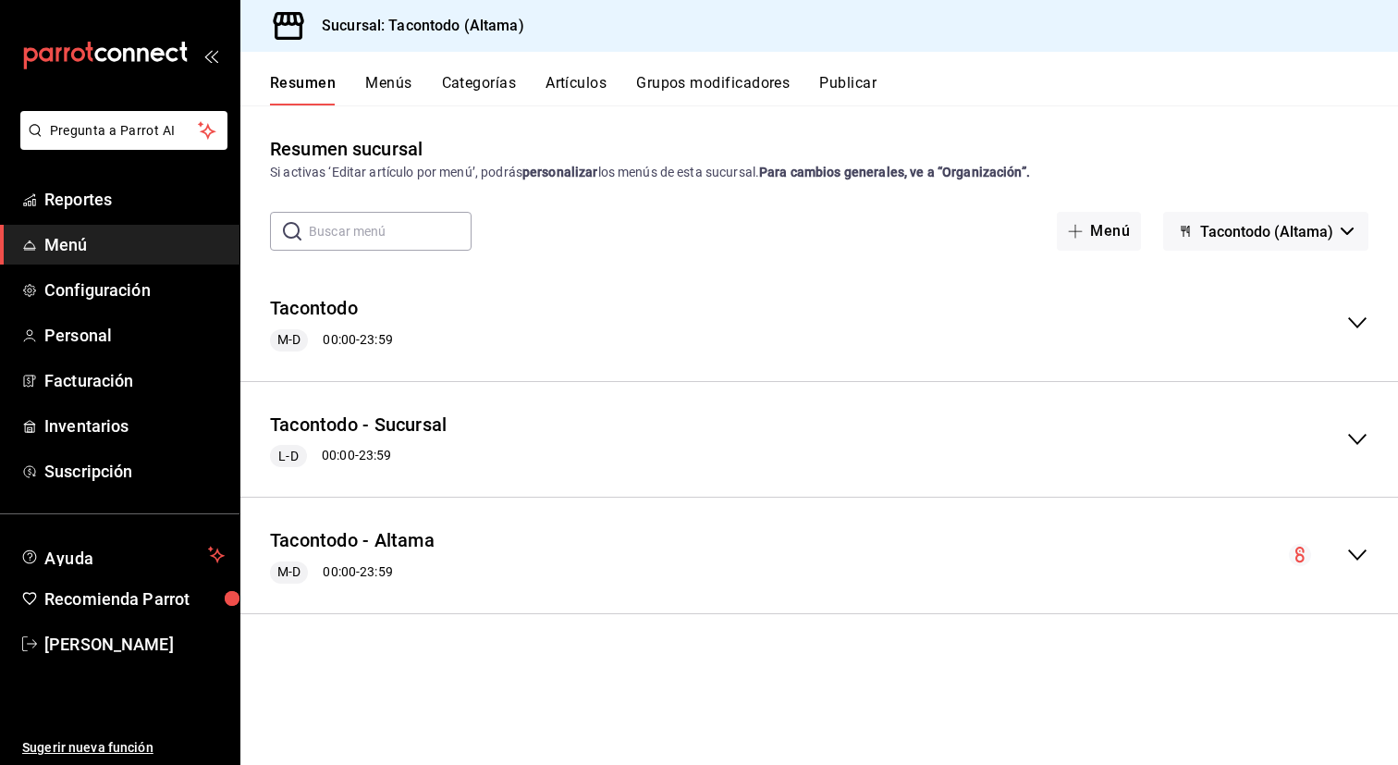
click at [399, 83] on button "Menús" at bounding box center [388, 89] width 46 height 31
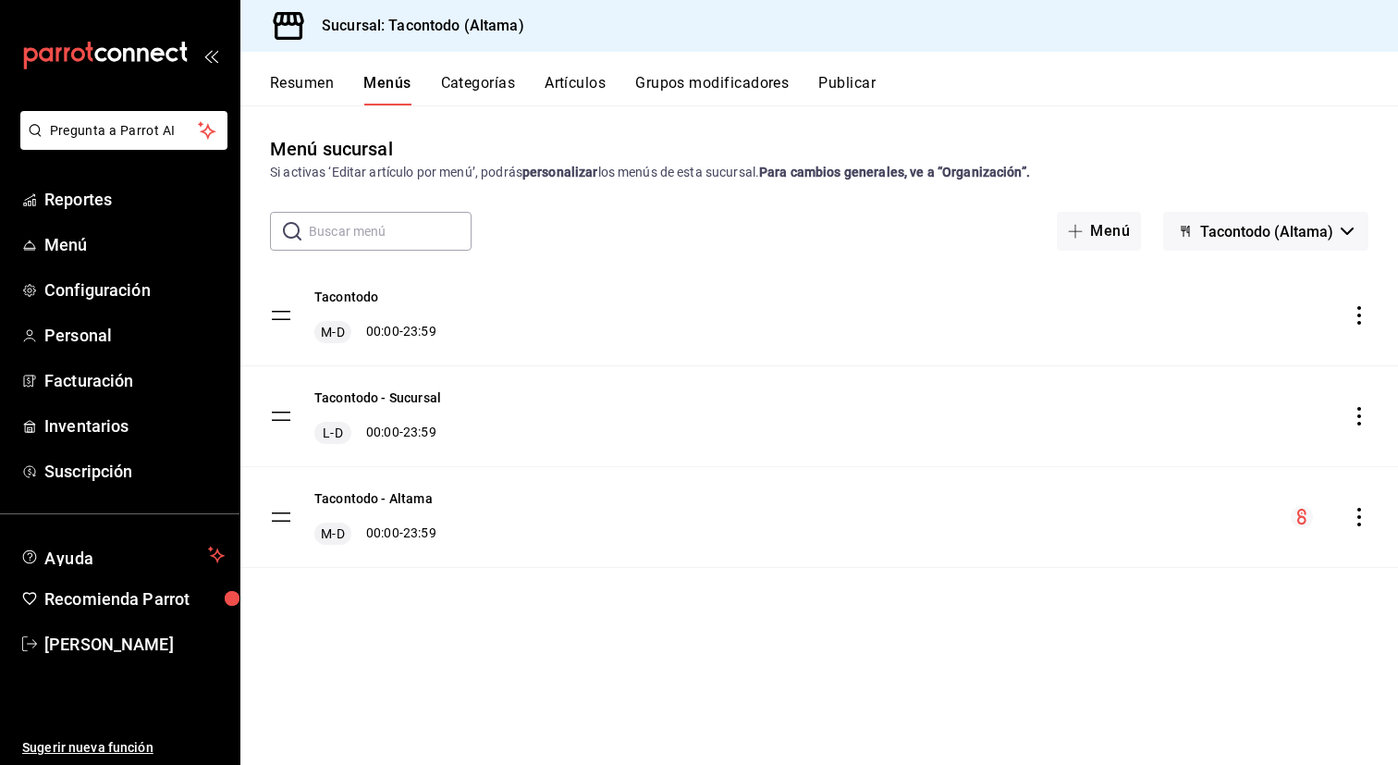
click at [1364, 312] on icon "actions" at bounding box center [1359, 315] width 18 height 18
click at [1262, 483] on li "Eliminar solo menú" at bounding box center [1196, 472] width 288 height 38
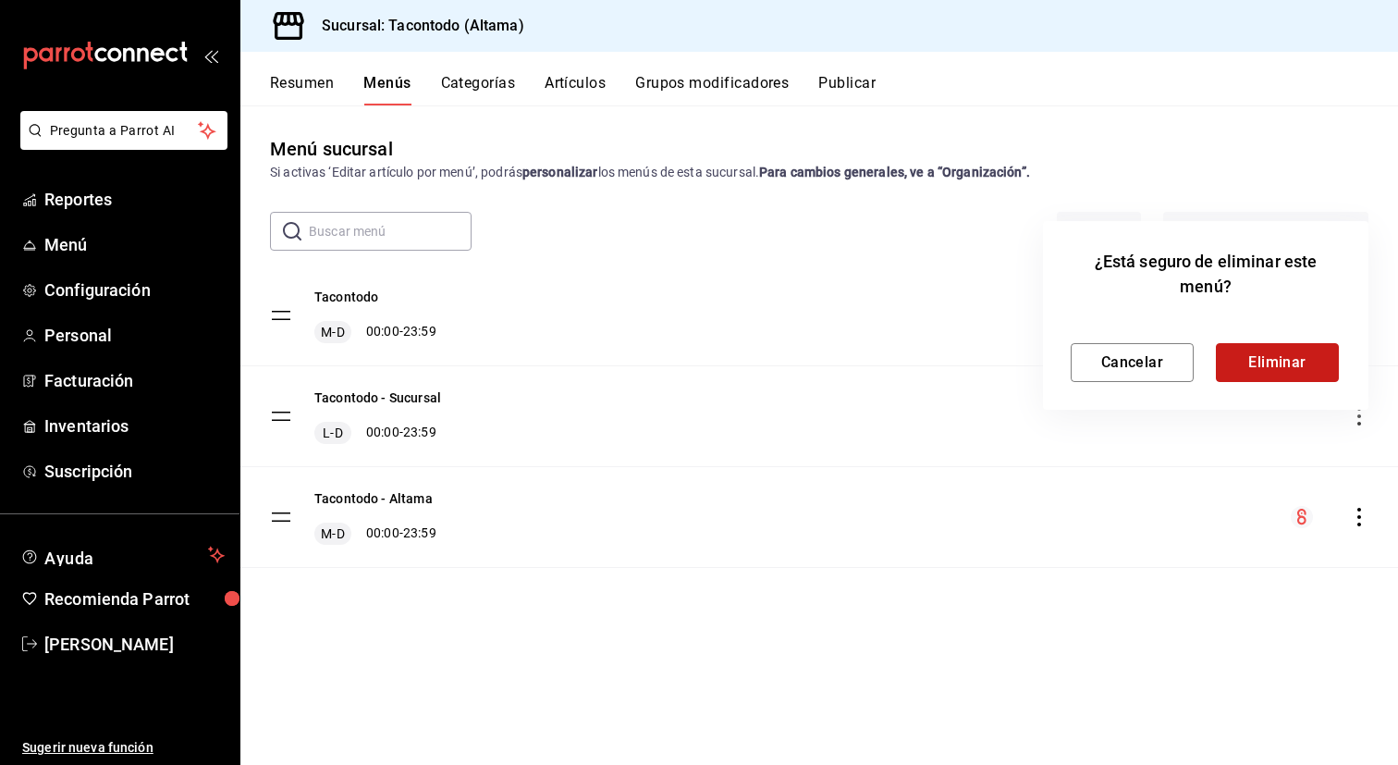
click at [1260, 366] on button "Eliminar" at bounding box center [1277, 362] width 123 height 39
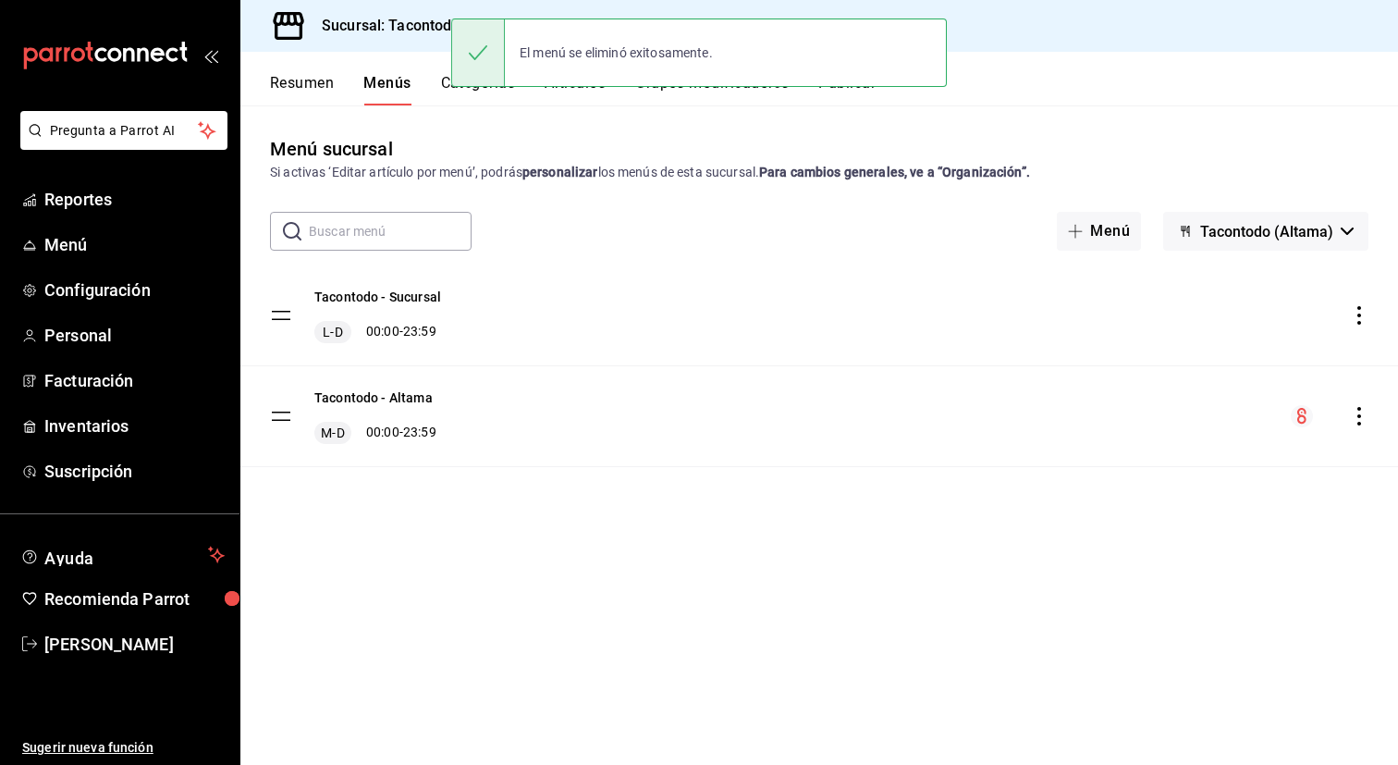
click at [1358, 315] on icon "actions" at bounding box center [1359, 315] width 4 height 18
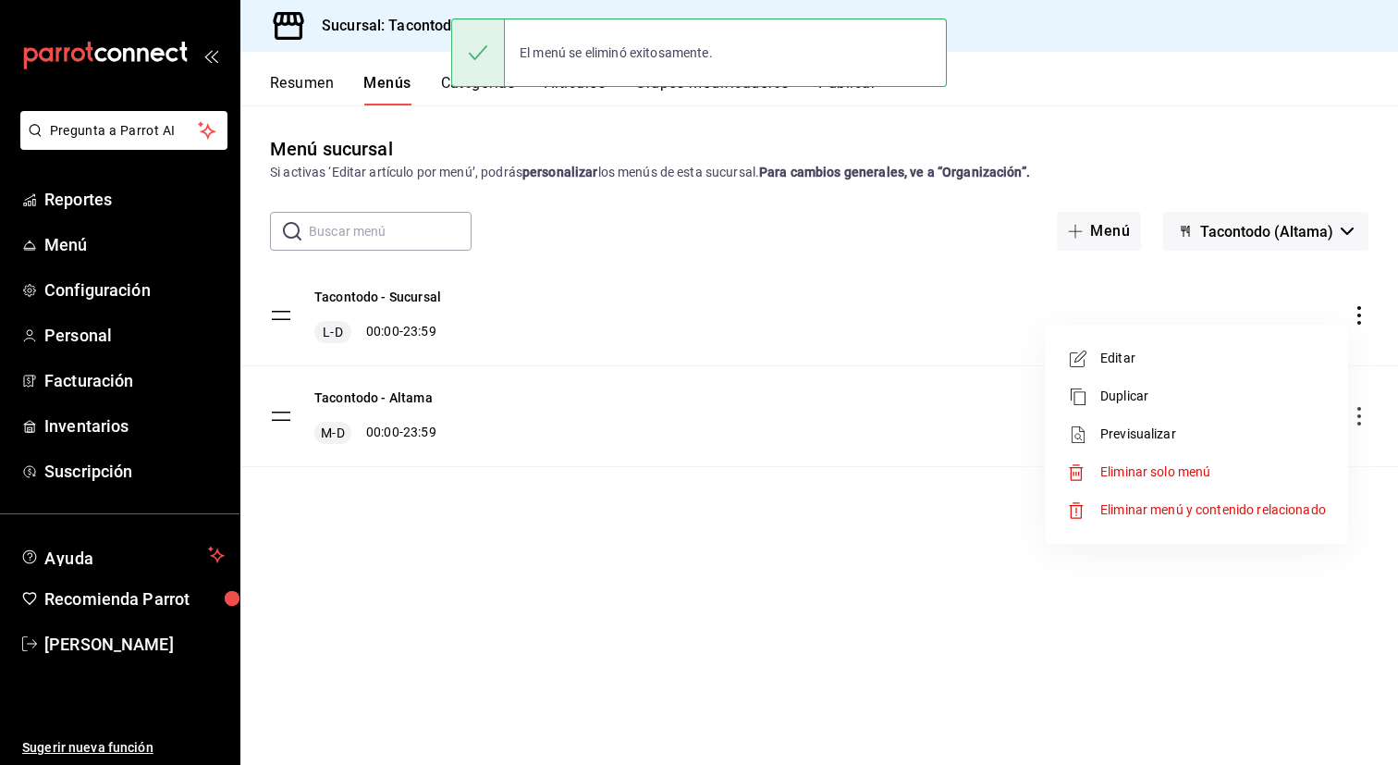
click at [1168, 465] on span "Eliminar solo menú" at bounding box center [1155, 471] width 110 height 15
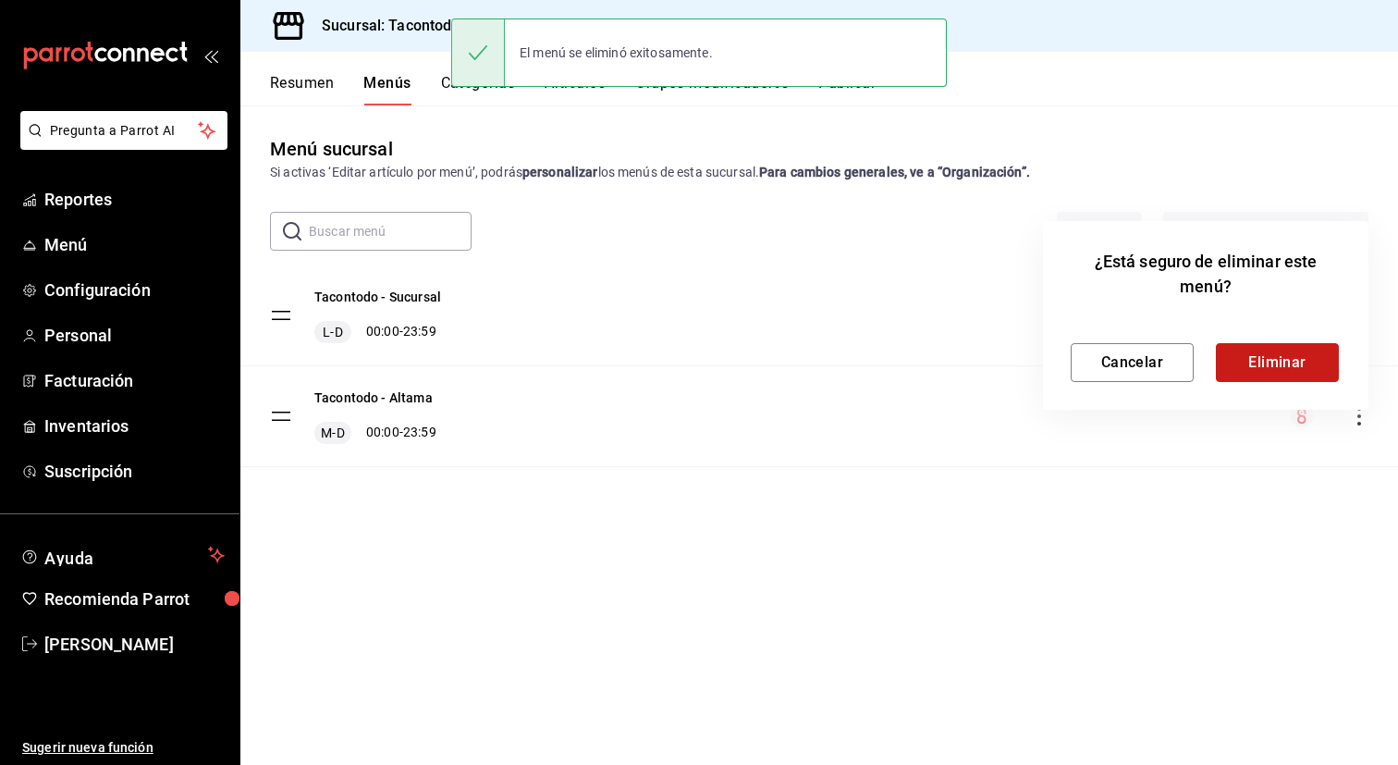
click at [1241, 360] on button "Eliminar" at bounding box center [1277, 362] width 123 height 39
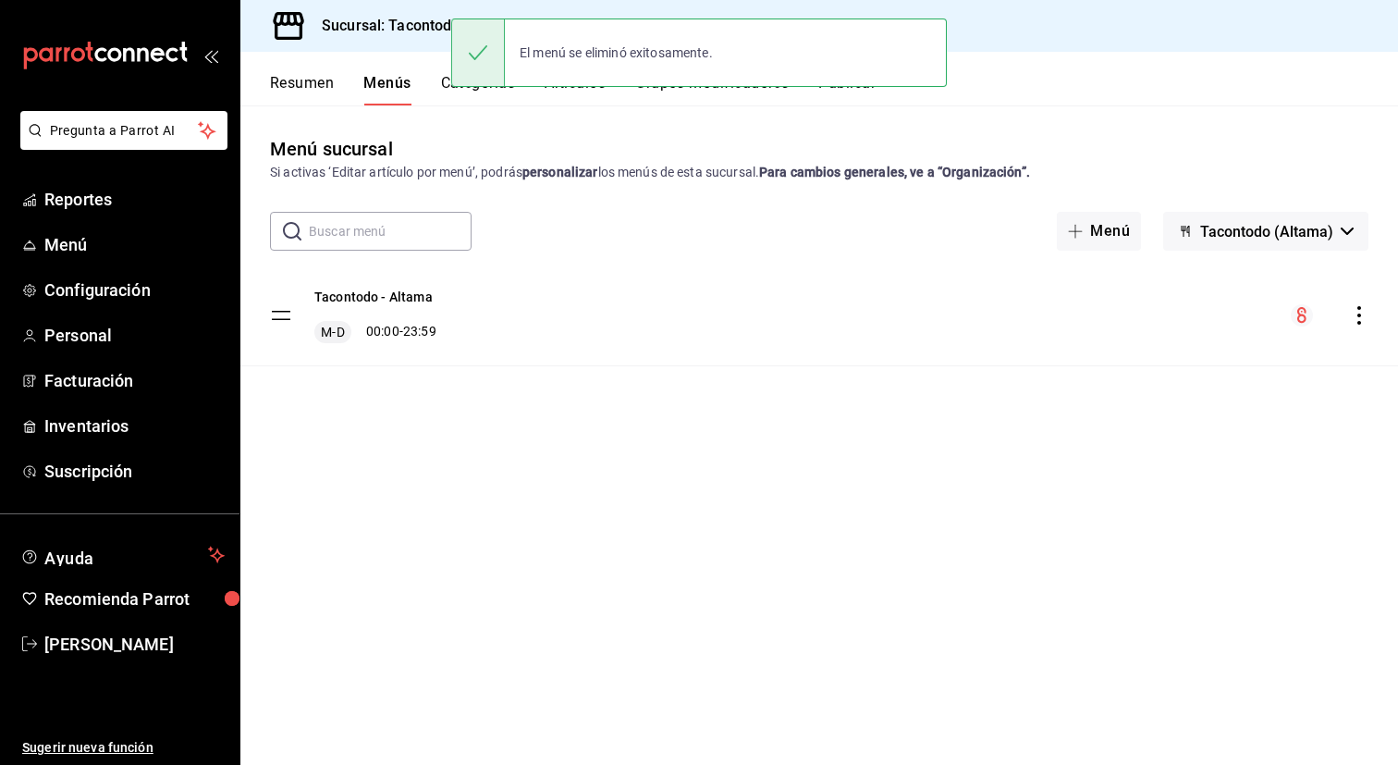
click at [654, 264] on div "Menú sucursal Si activas ‘Editar artículo por menú’, podrás personalizar los me…" at bounding box center [819, 449] width 1158 height 629
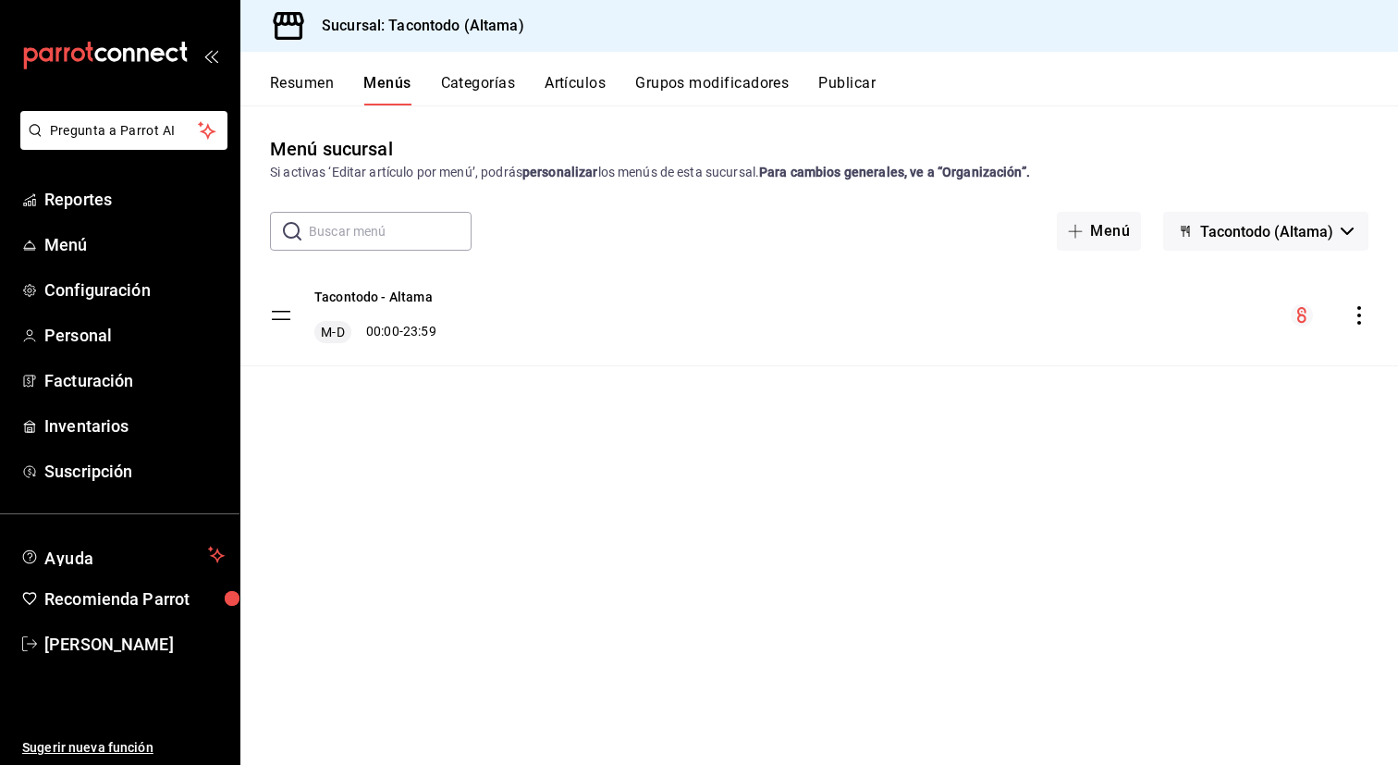
click at [486, 96] on button "Categorías" at bounding box center [478, 89] width 75 height 31
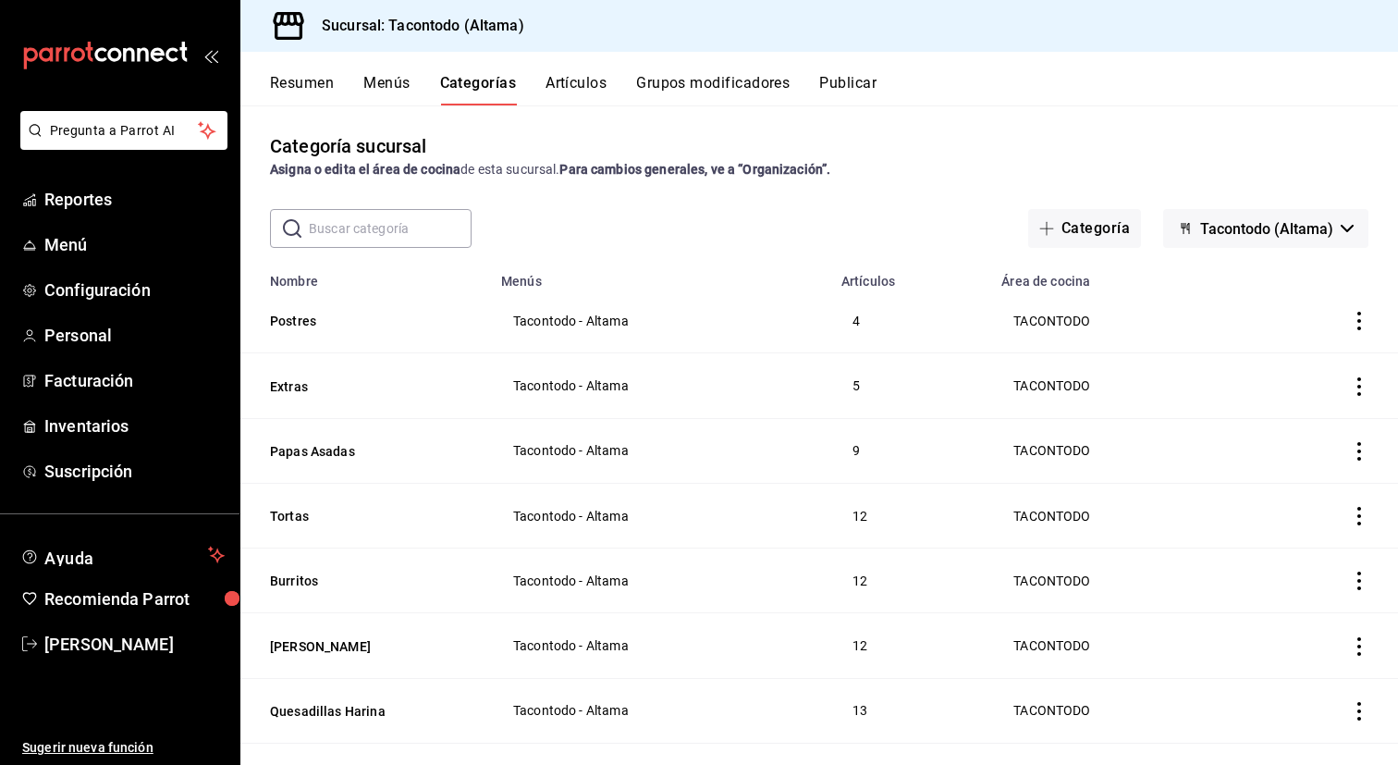
scroll to position [2, 0]
click at [312, 87] on button "Resumen" at bounding box center [302, 89] width 64 height 31
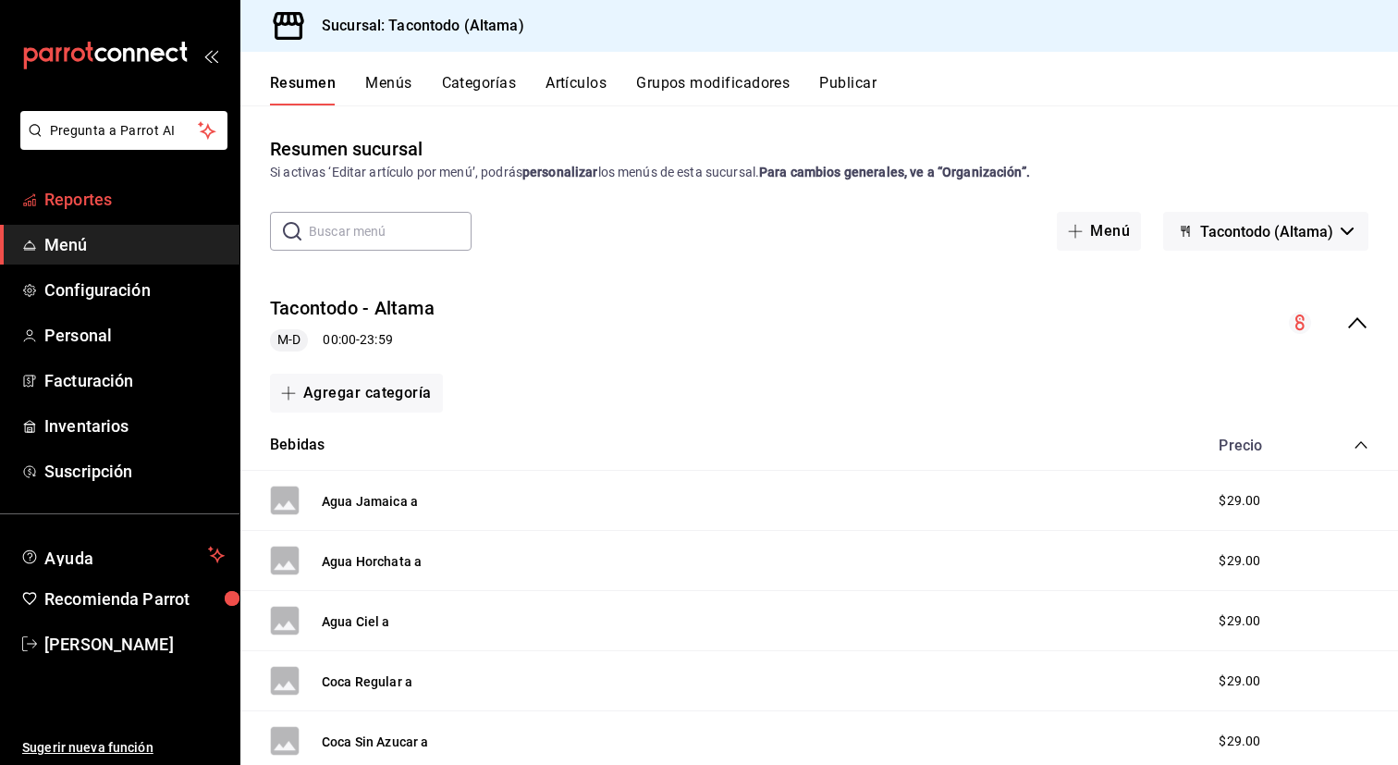
click at [119, 197] on span "Reportes" at bounding box center [134, 199] width 180 height 25
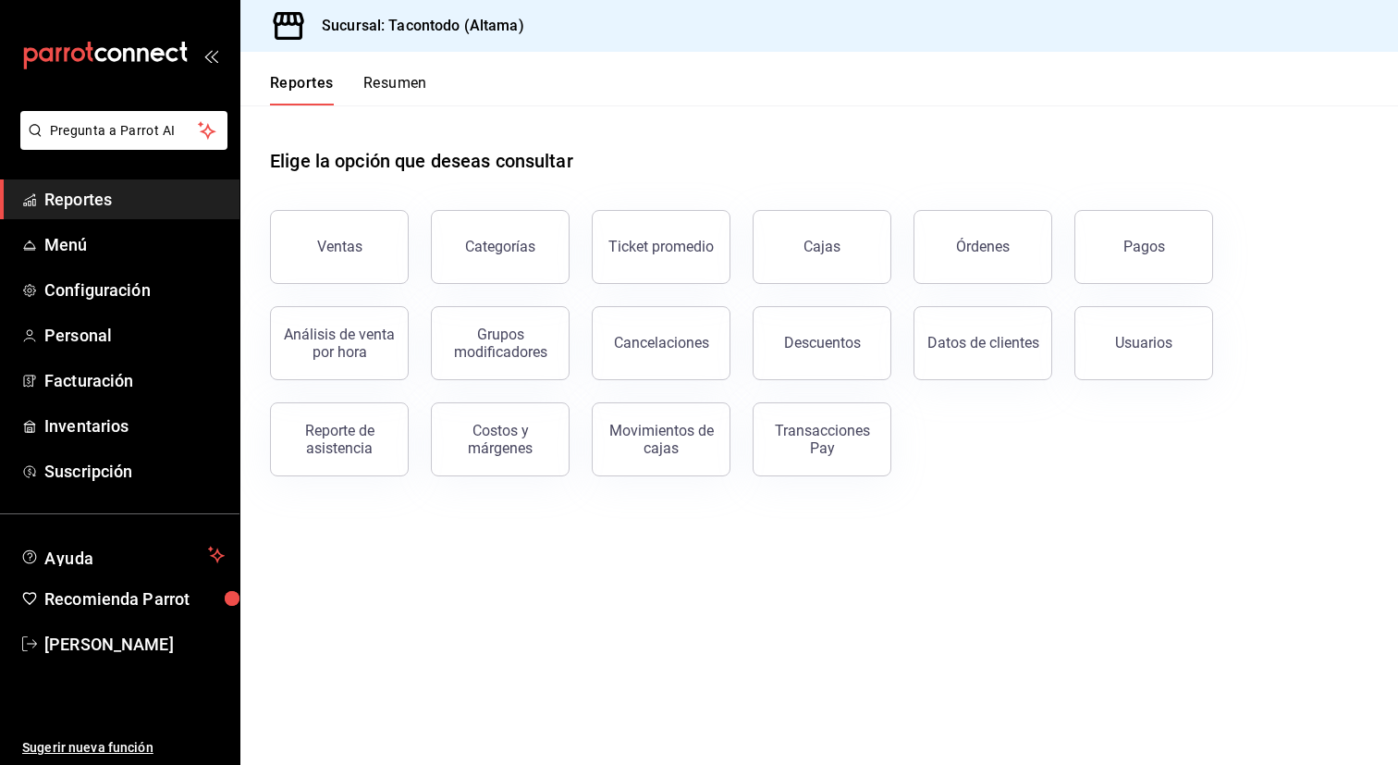
click at [421, 94] on button "Resumen" at bounding box center [395, 89] width 64 height 31
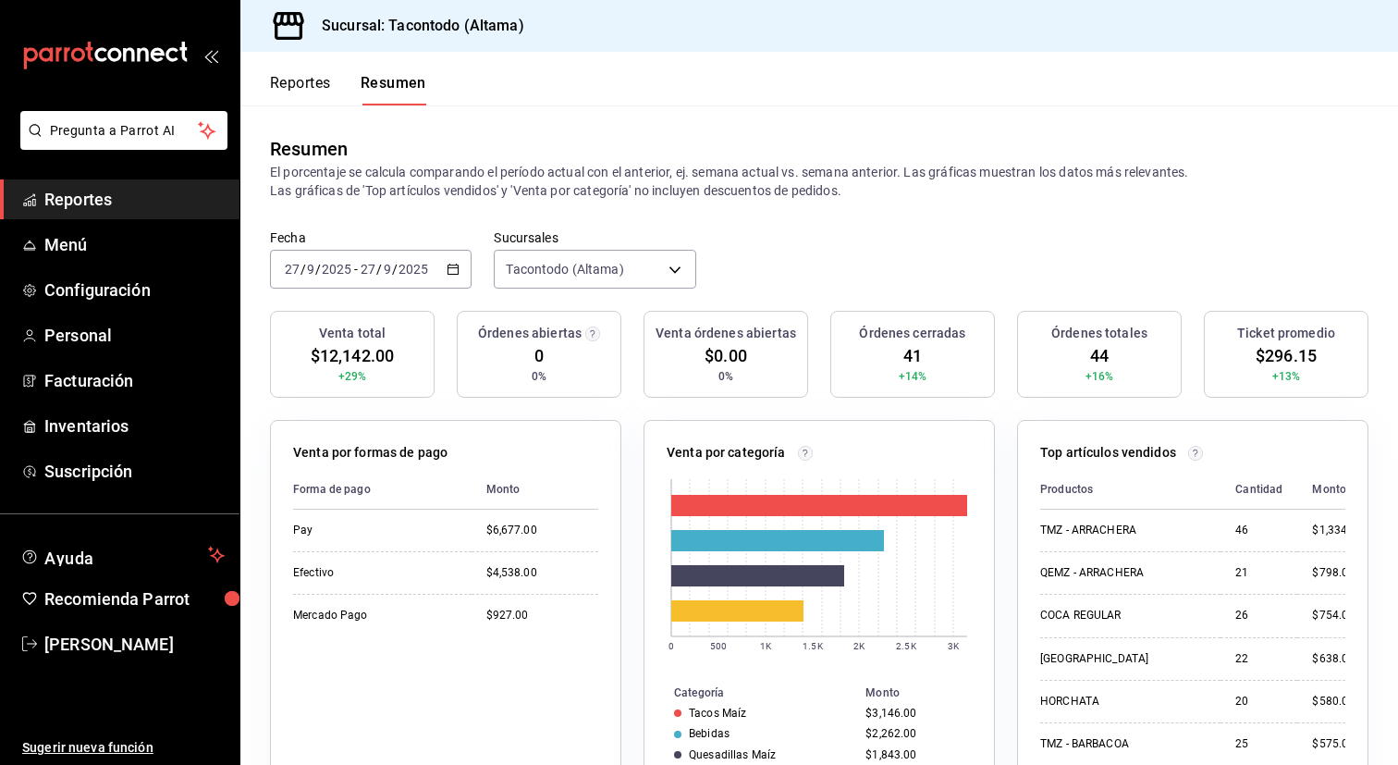
click at [305, 79] on button "Reportes" at bounding box center [300, 89] width 61 height 31
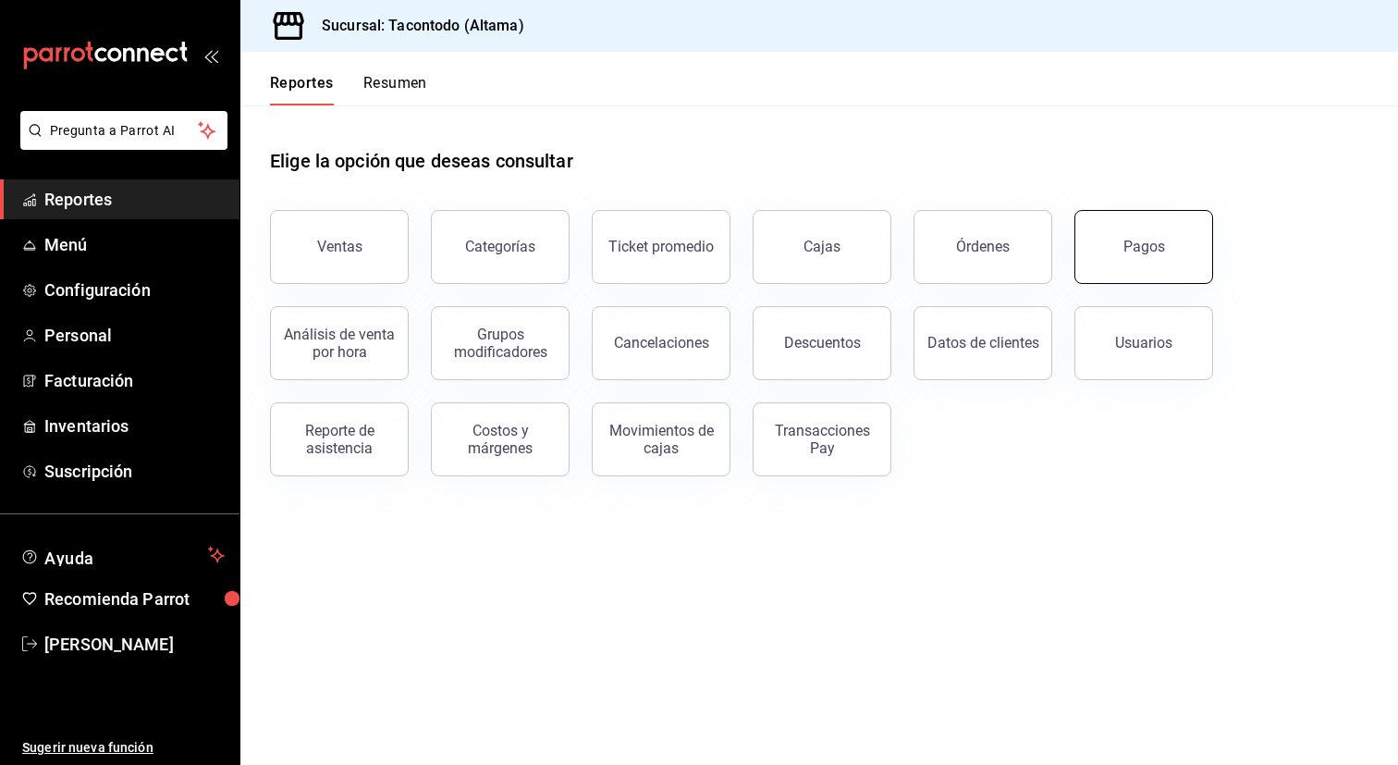
click at [1111, 242] on button "Pagos" at bounding box center [1143, 247] width 139 height 74
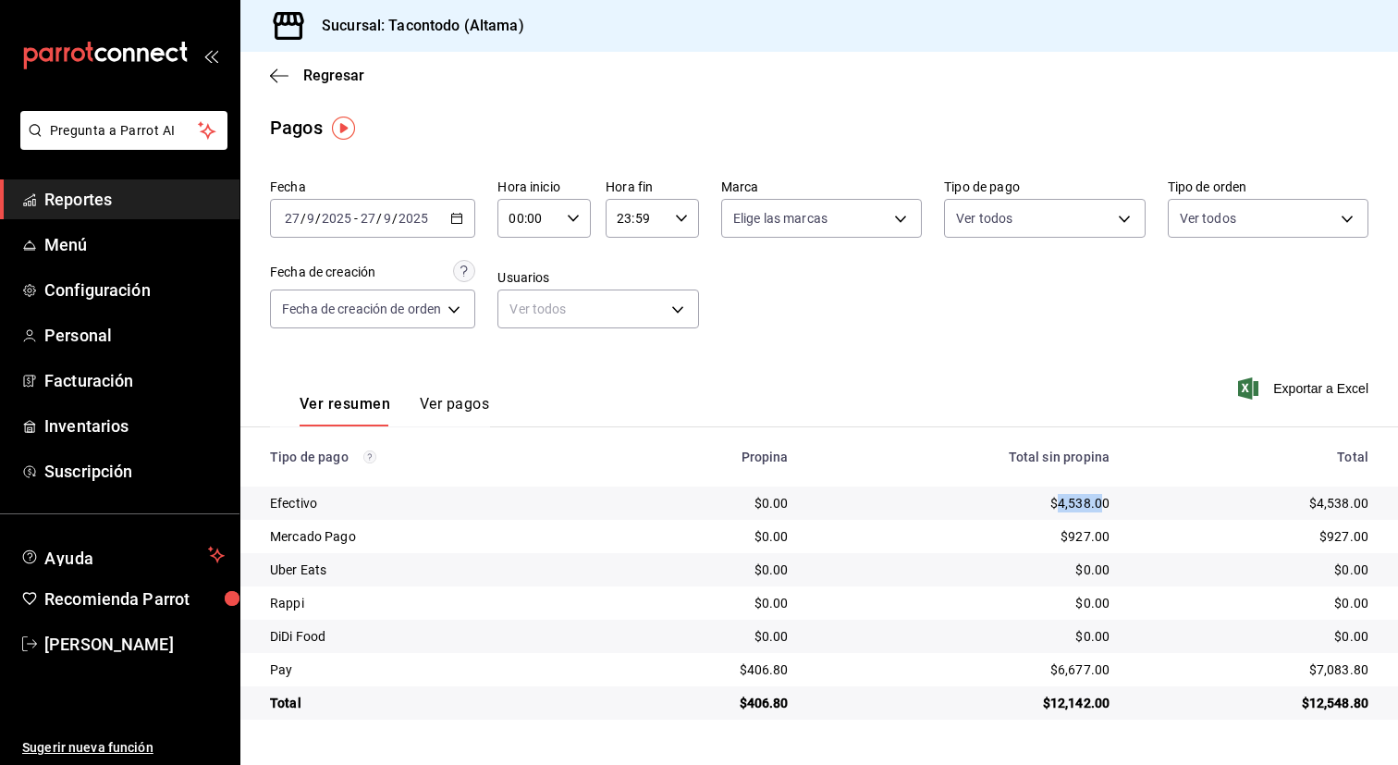
drag, startPoint x: 1057, startPoint y: 501, endPoint x: 1101, endPoint y: 502, distance: 44.4
click at [1101, 502] on div "$4,538.00" at bounding box center [964, 503] width 292 height 18
copy div "4,538.0"
drag, startPoint x: 1059, startPoint y: 669, endPoint x: 1103, endPoint y: 669, distance: 44.4
click at [1103, 669] on div "$6,677.00" at bounding box center [964, 669] width 292 height 18
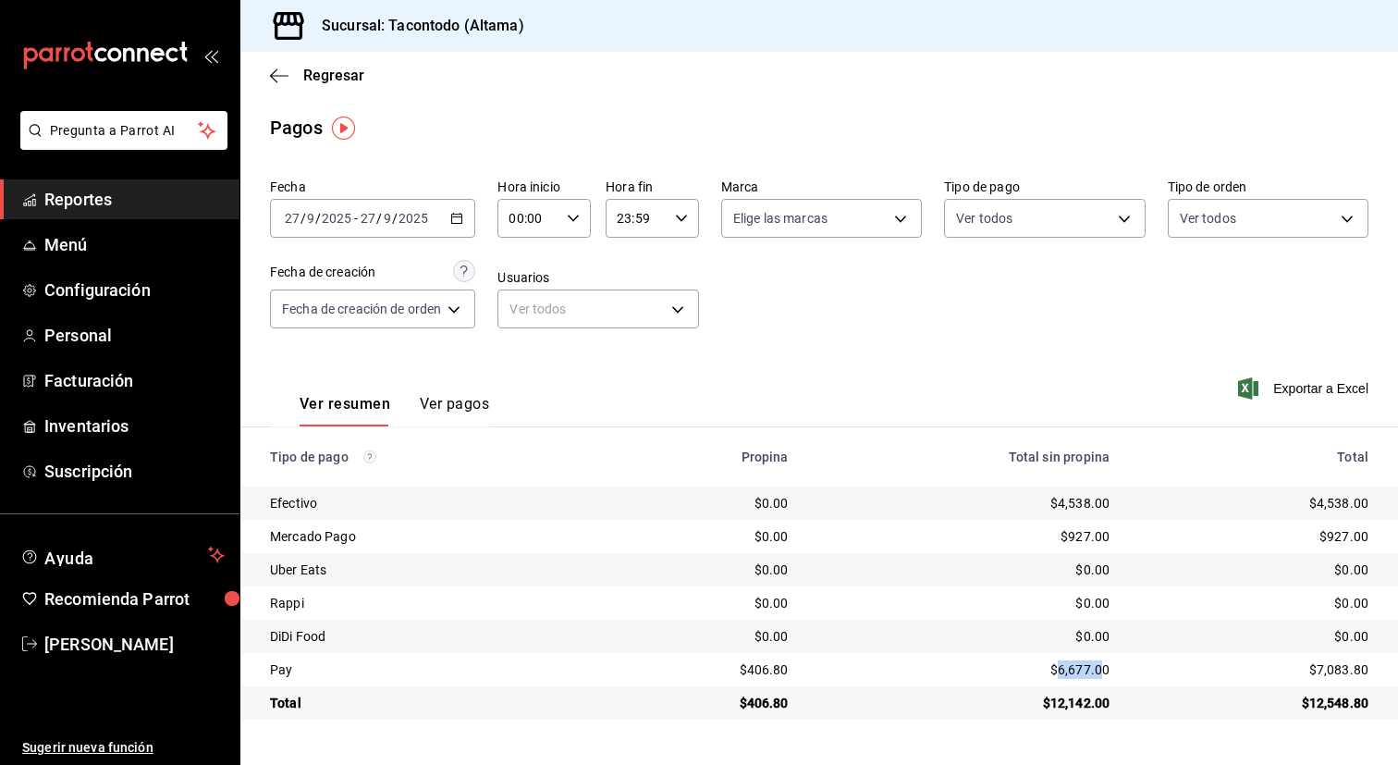
copy div "6,677.0"
click at [1079, 546] on div "$927.00" at bounding box center [964, 536] width 292 height 18
drag, startPoint x: 1069, startPoint y: 537, endPoint x: 1099, endPoint y: 539, distance: 29.6
click at [1099, 539] on div "$927.00" at bounding box center [964, 536] width 292 height 18
copy div "927.0"
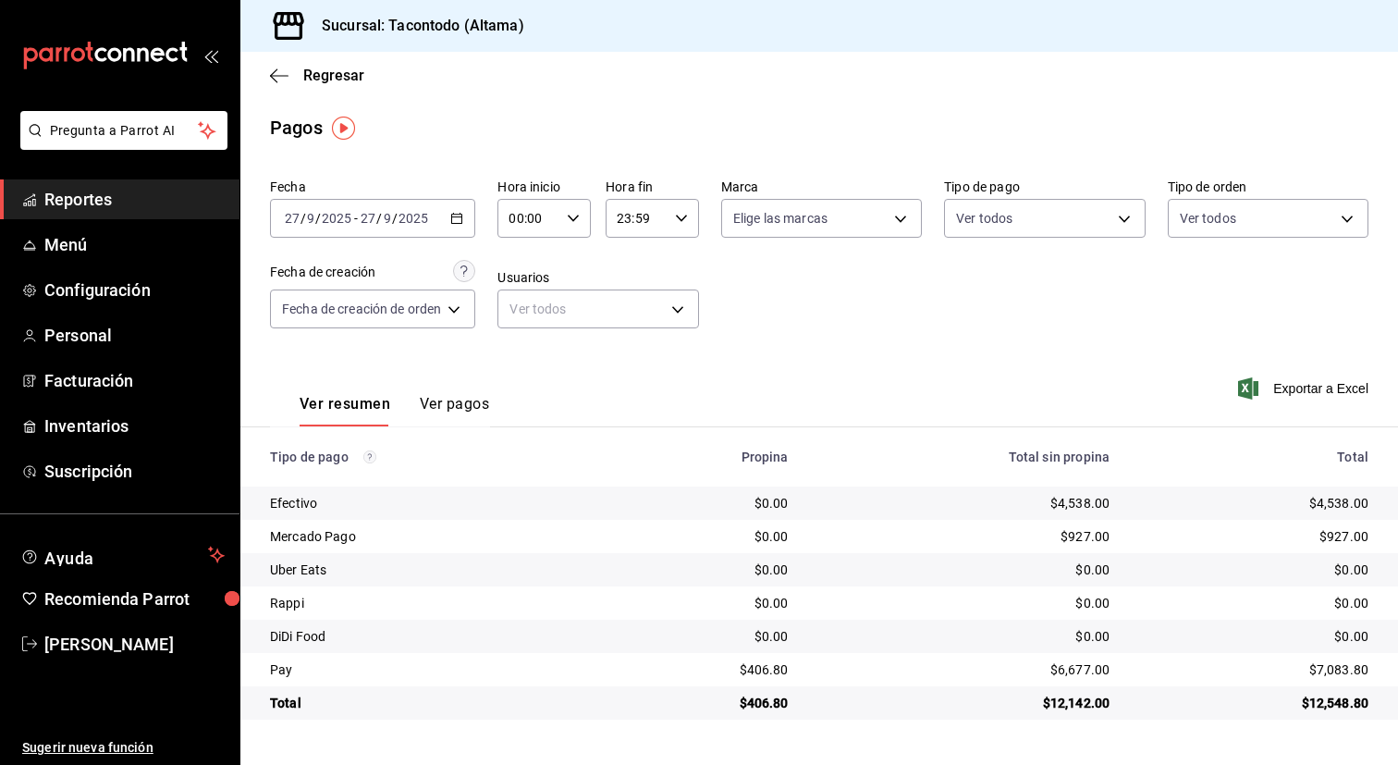
click at [465, 211] on div "[DATE] [DATE] - [DATE] [DATE]" at bounding box center [372, 218] width 205 height 39
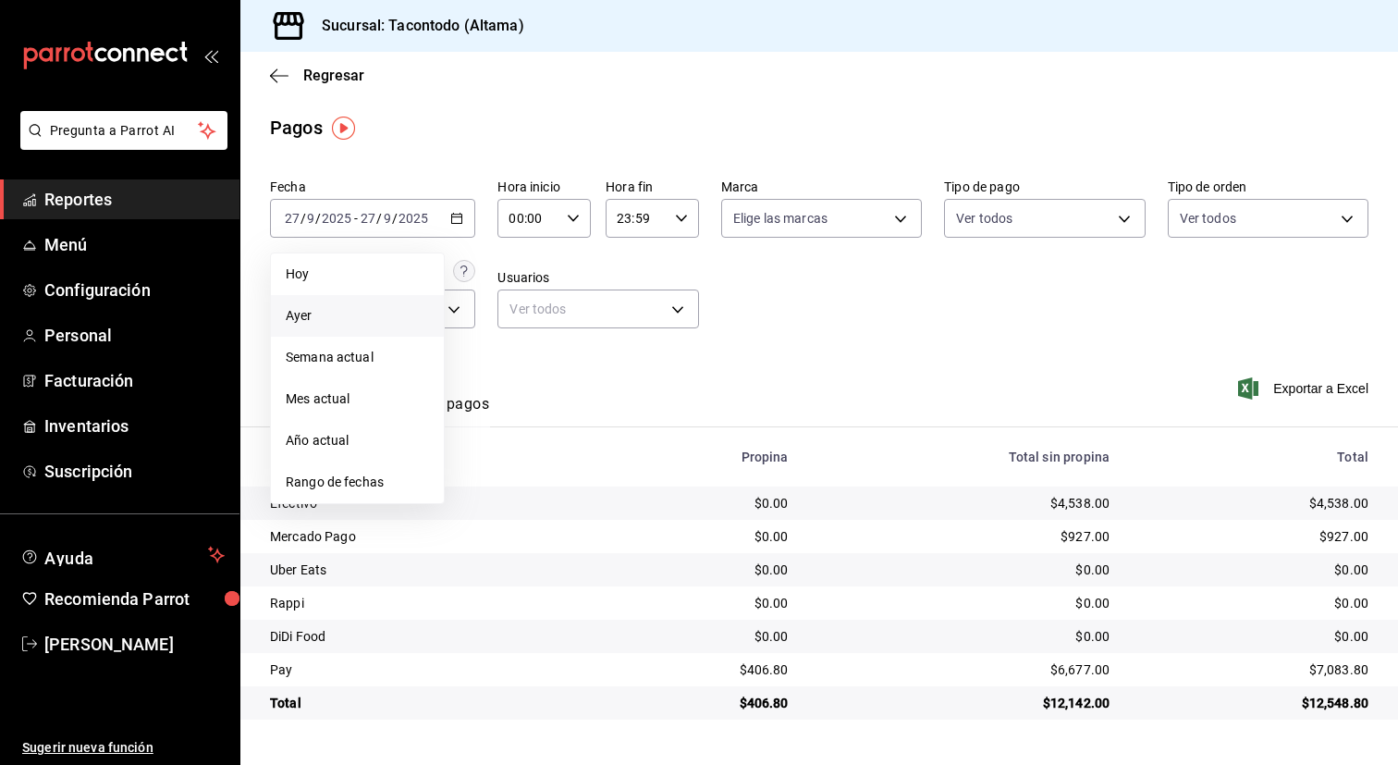
click at [394, 310] on span "Ayer" at bounding box center [357, 315] width 143 height 19
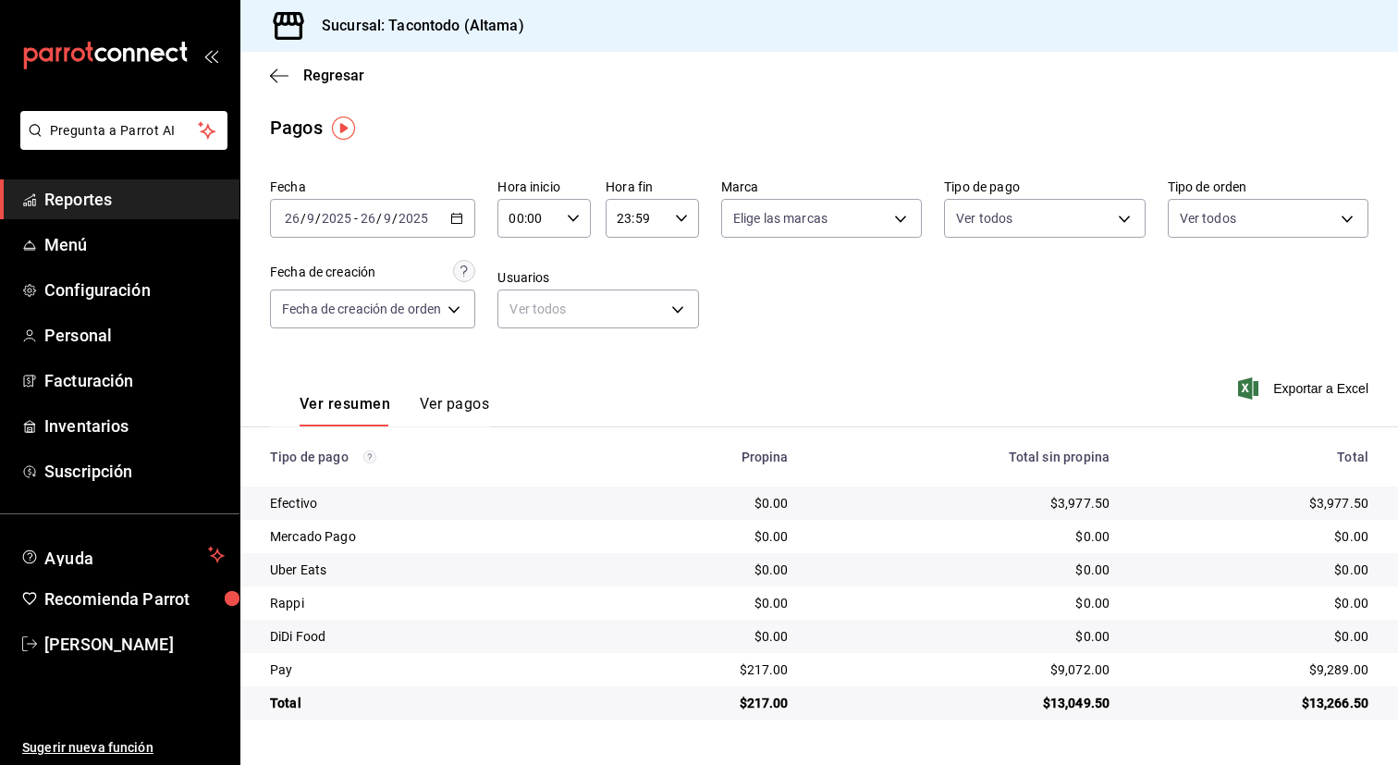
click at [460, 224] on icon "button" at bounding box center [456, 218] width 13 height 13
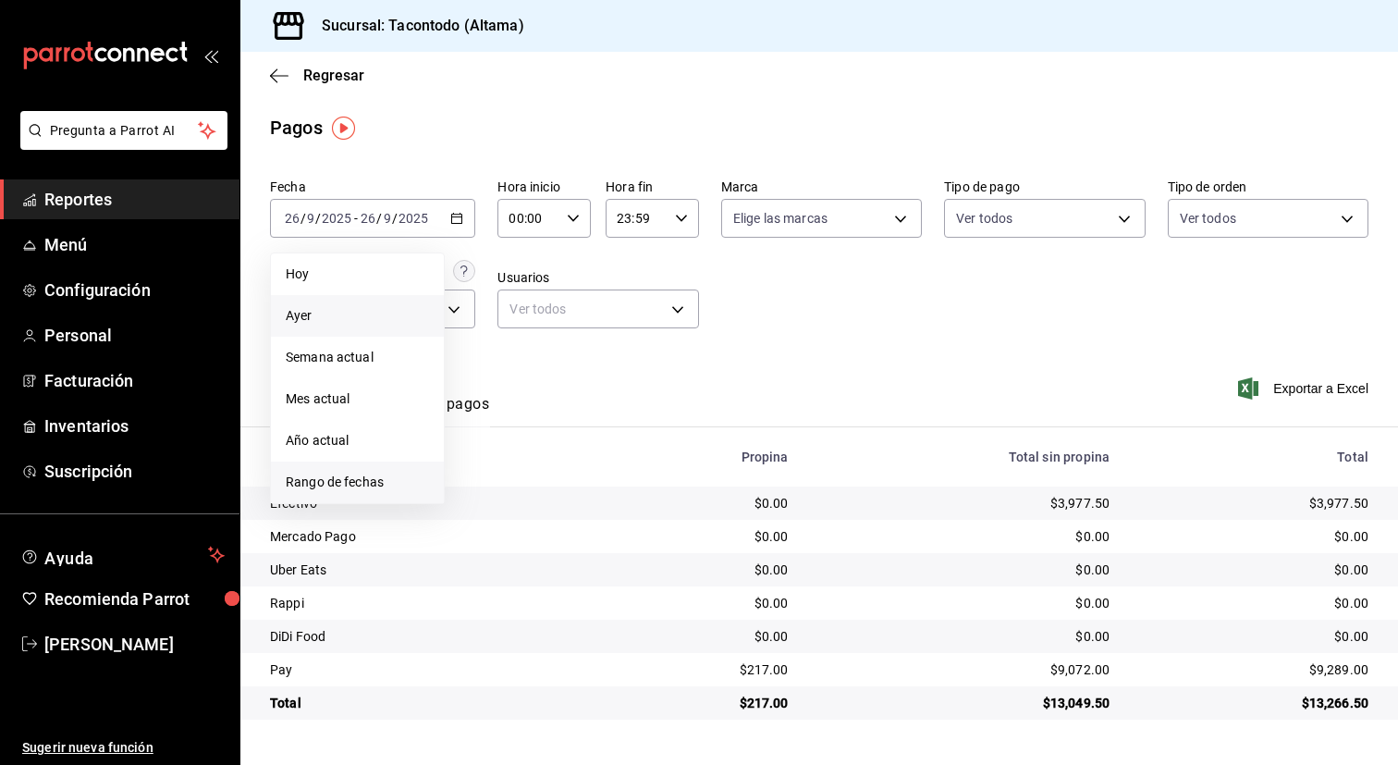
click at [381, 480] on span "Rango de fechas" at bounding box center [357, 482] width 143 height 19
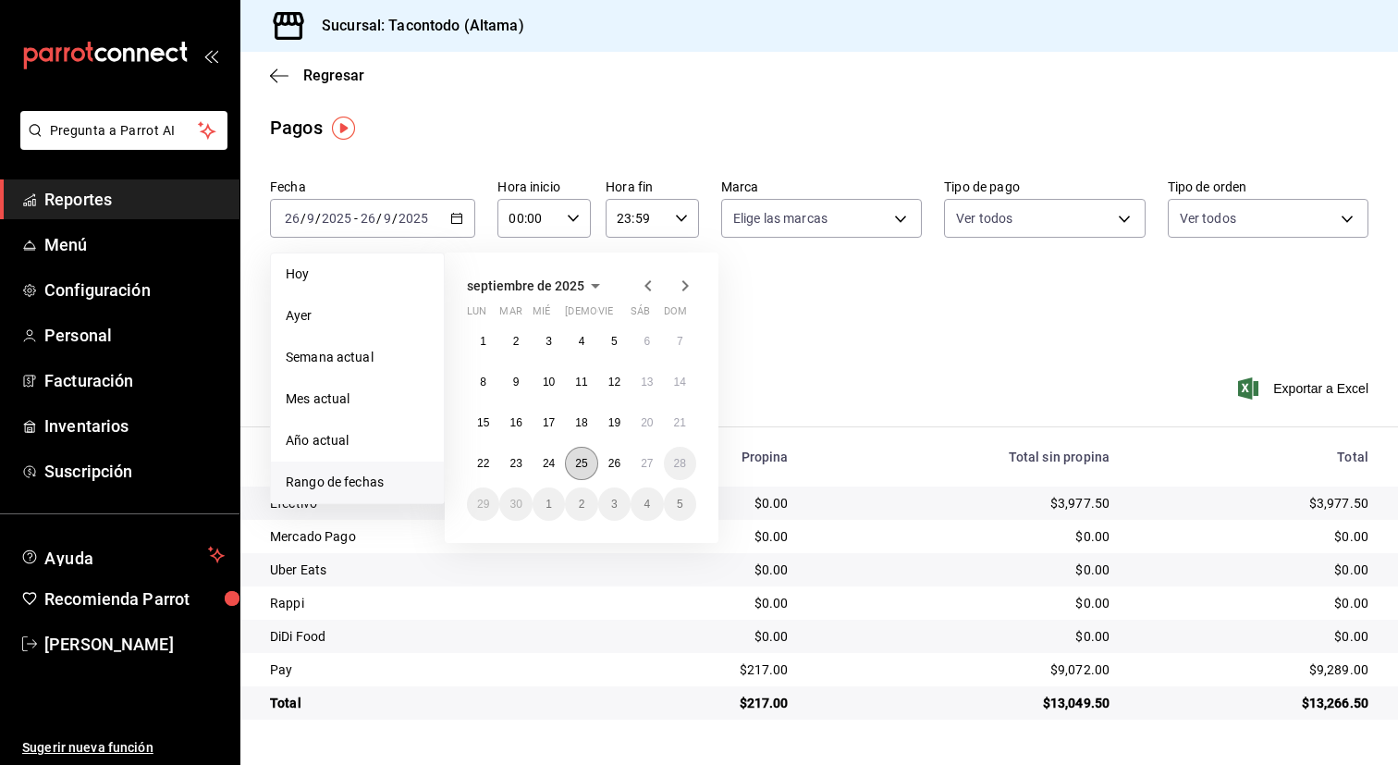
click at [588, 465] on button "25" at bounding box center [581, 463] width 32 height 33
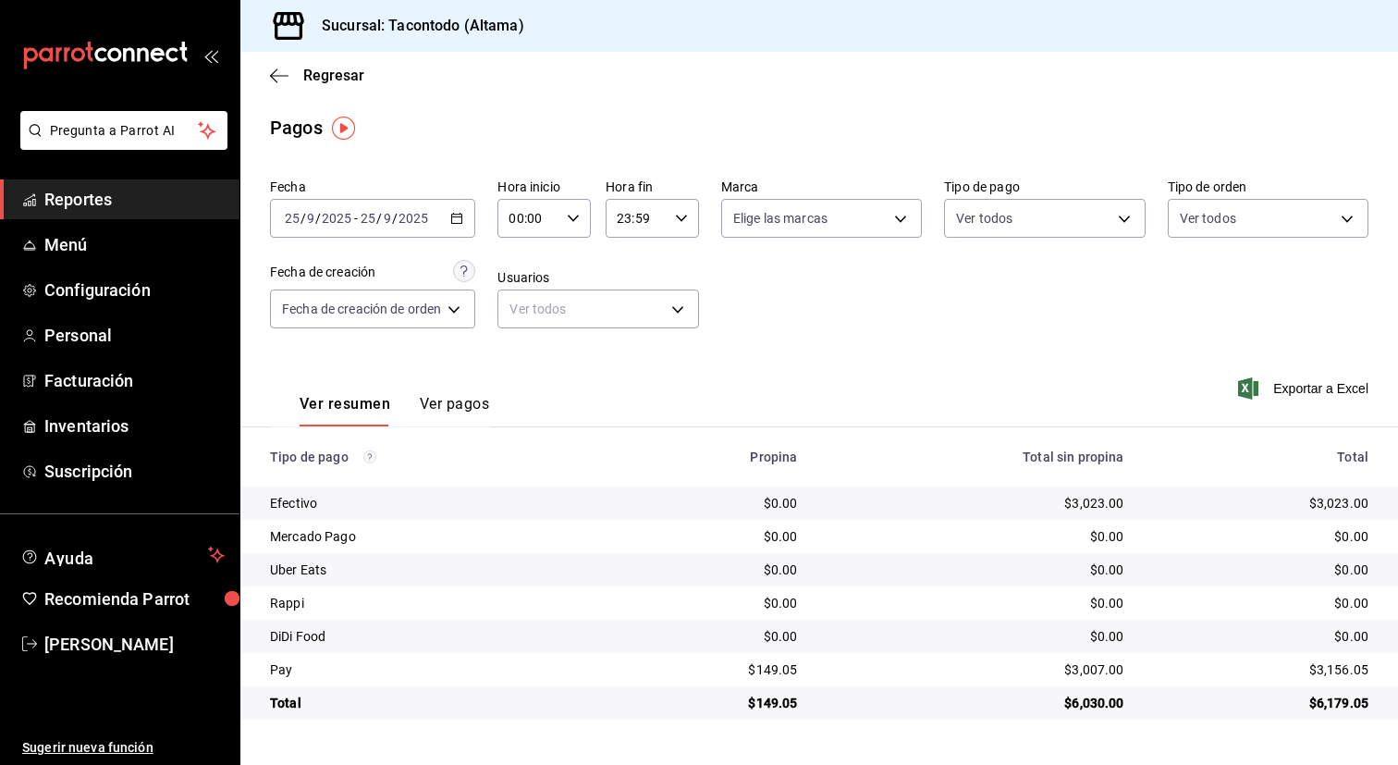
click at [458, 226] on div "[DATE] [DATE] - [DATE] [DATE]" at bounding box center [372, 218] width 205 height 39
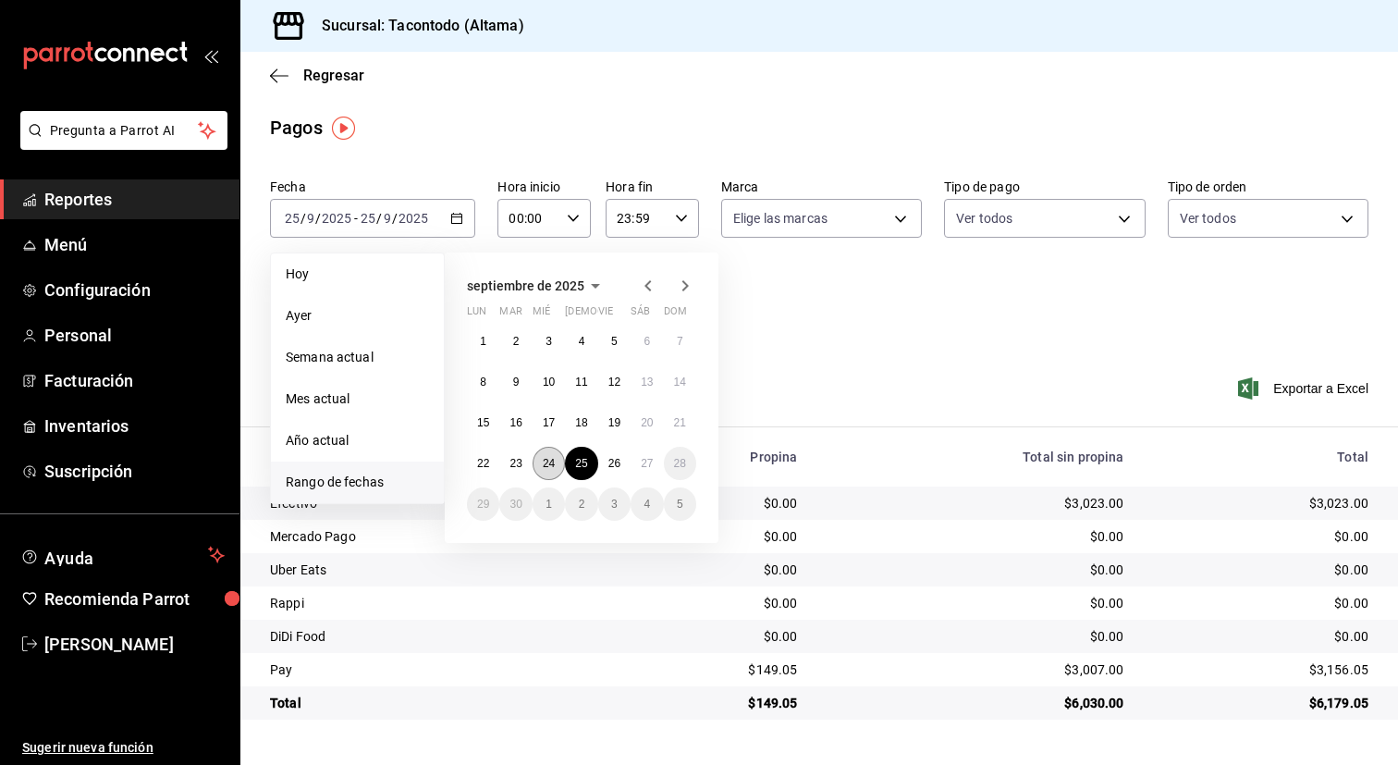
click at [555, 465] on button "24" at bounding box center [549, 463] width 32 height 33
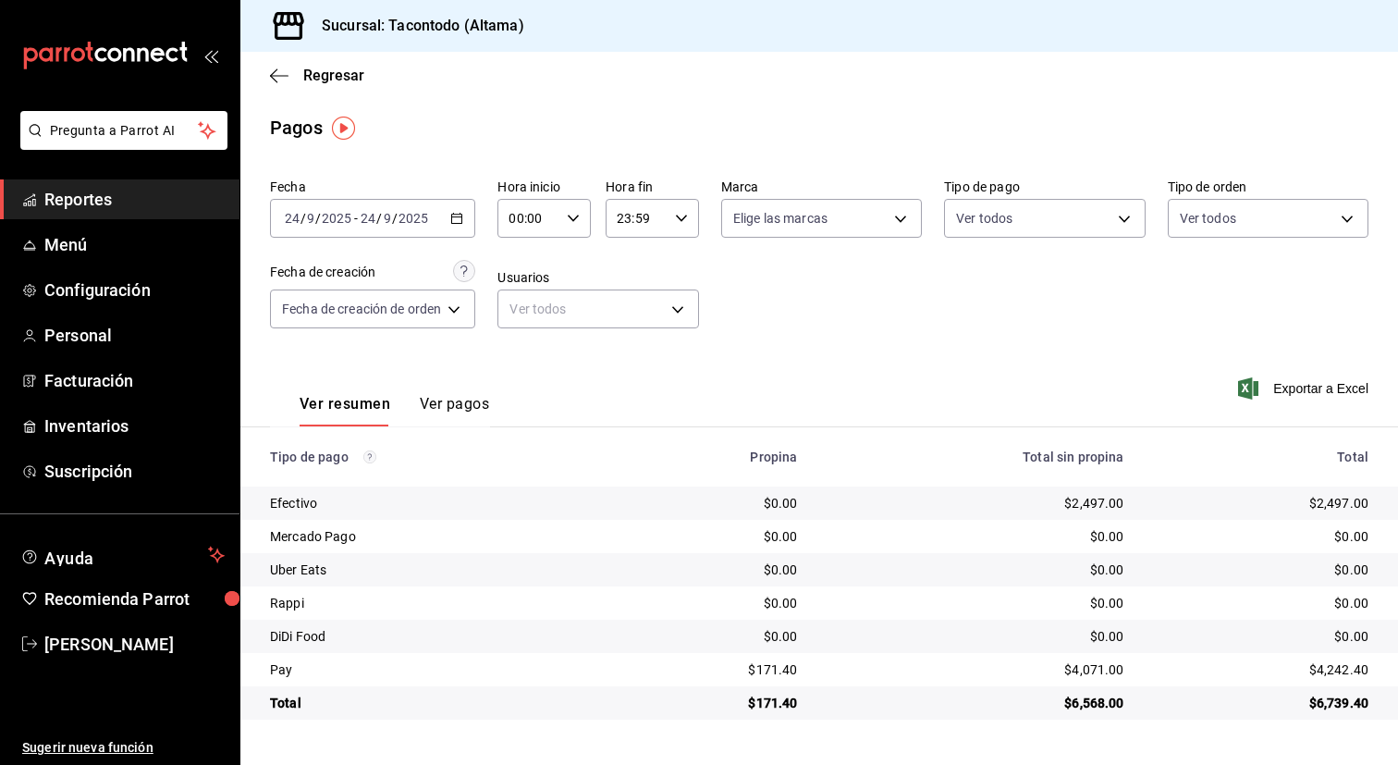
click at [459, 215] on icon "button" at bounding box center [456, 218] width 13 height 13
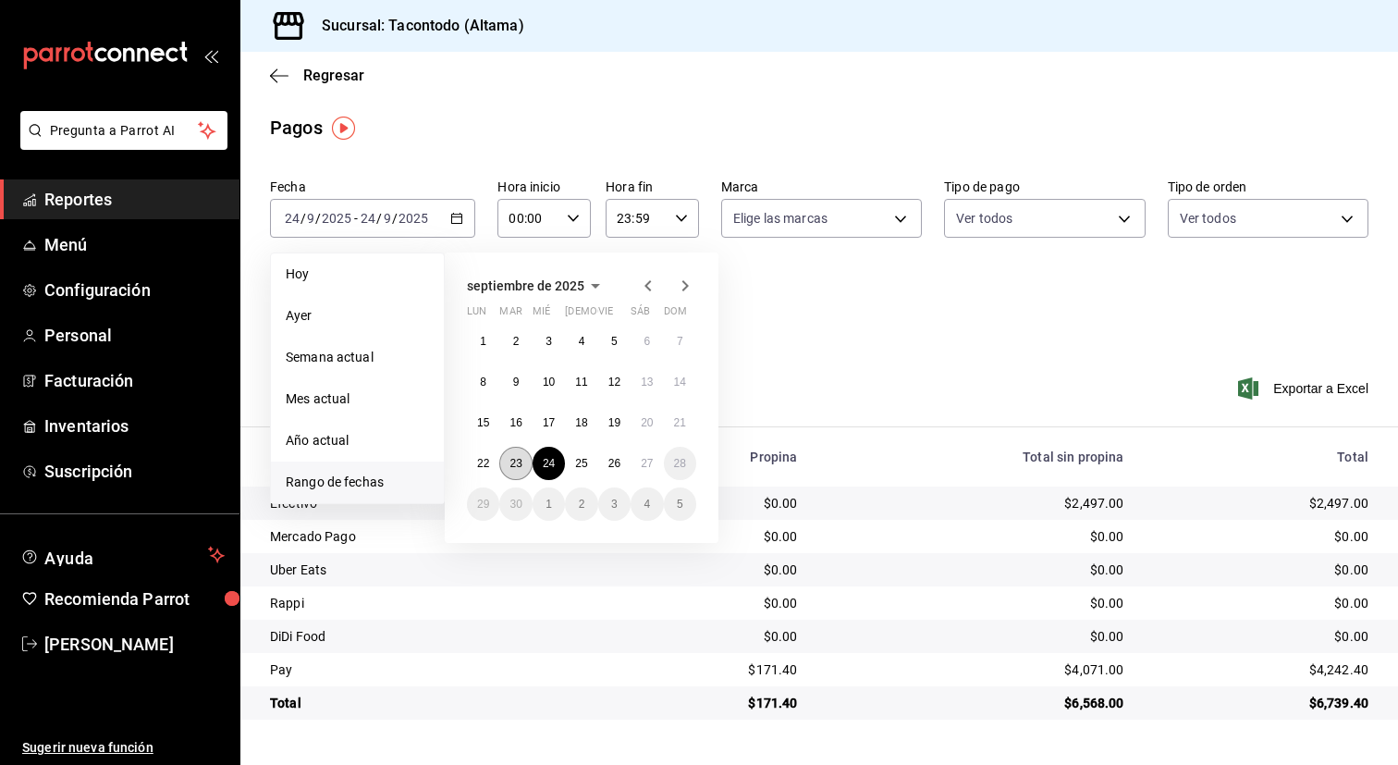
click at [516, 456] on button "23" at bounding box center [515, 463] width 32 height 33
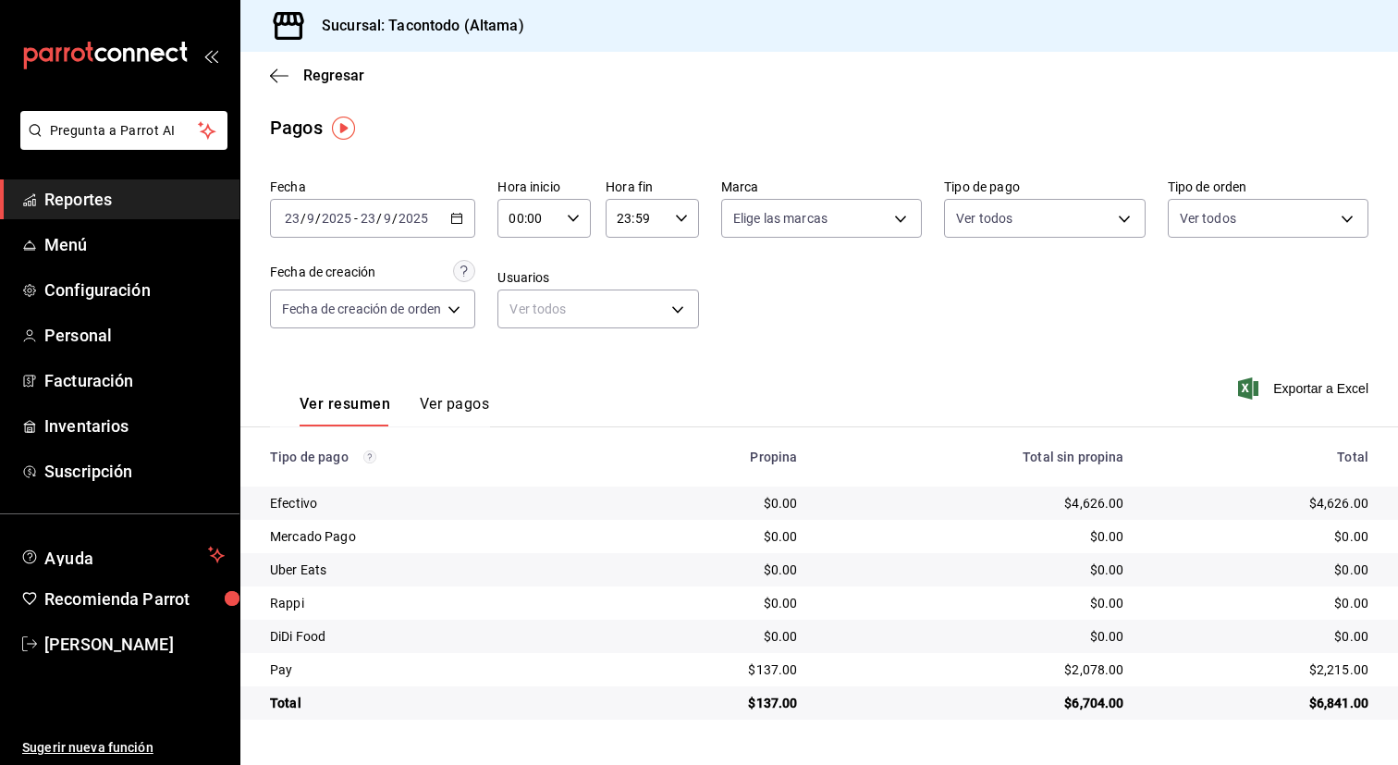
click at [466, 222] on div "[DATE] [DATE] - [DATE] [DATE]" at bounding box center [372, 218] width 205 height 39
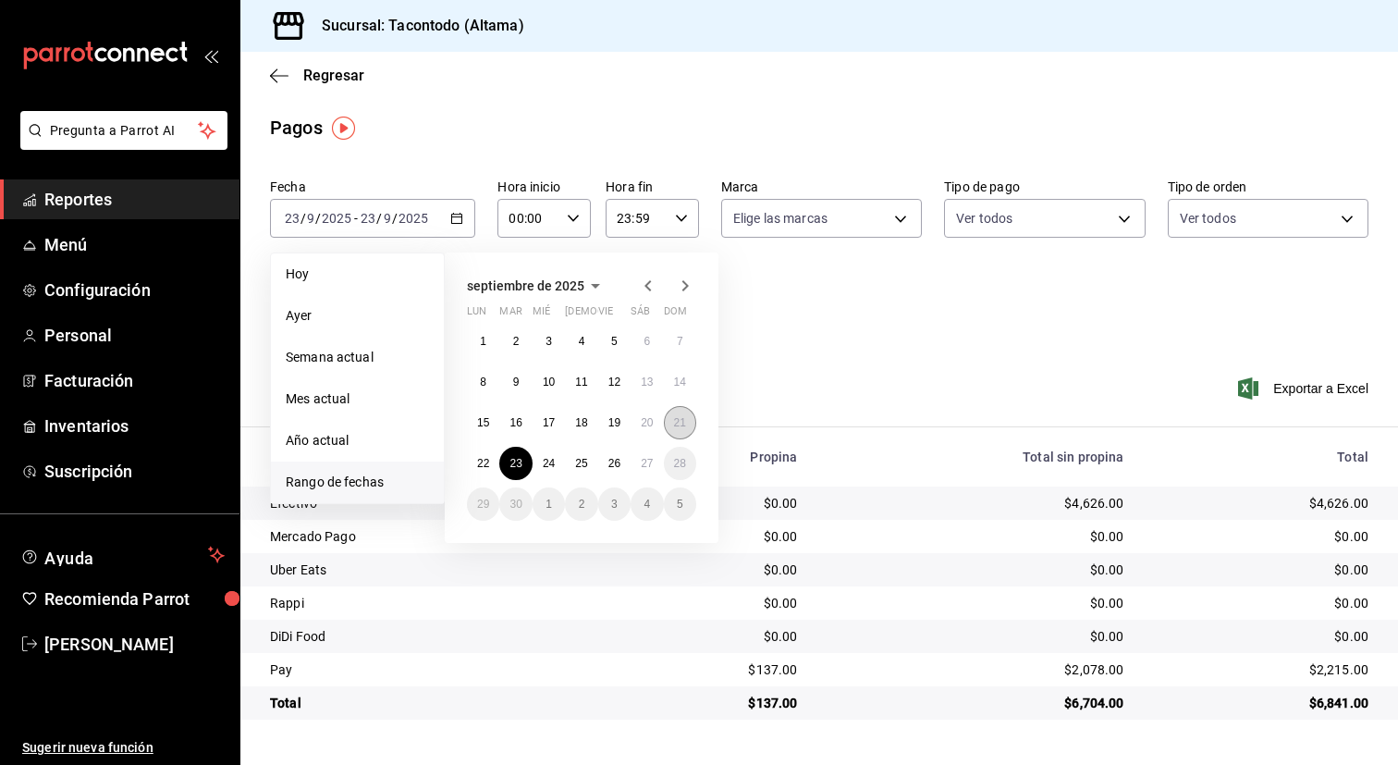
click at [672, 424] on button "21" at bounding box center [680, 422] width 32 height 33
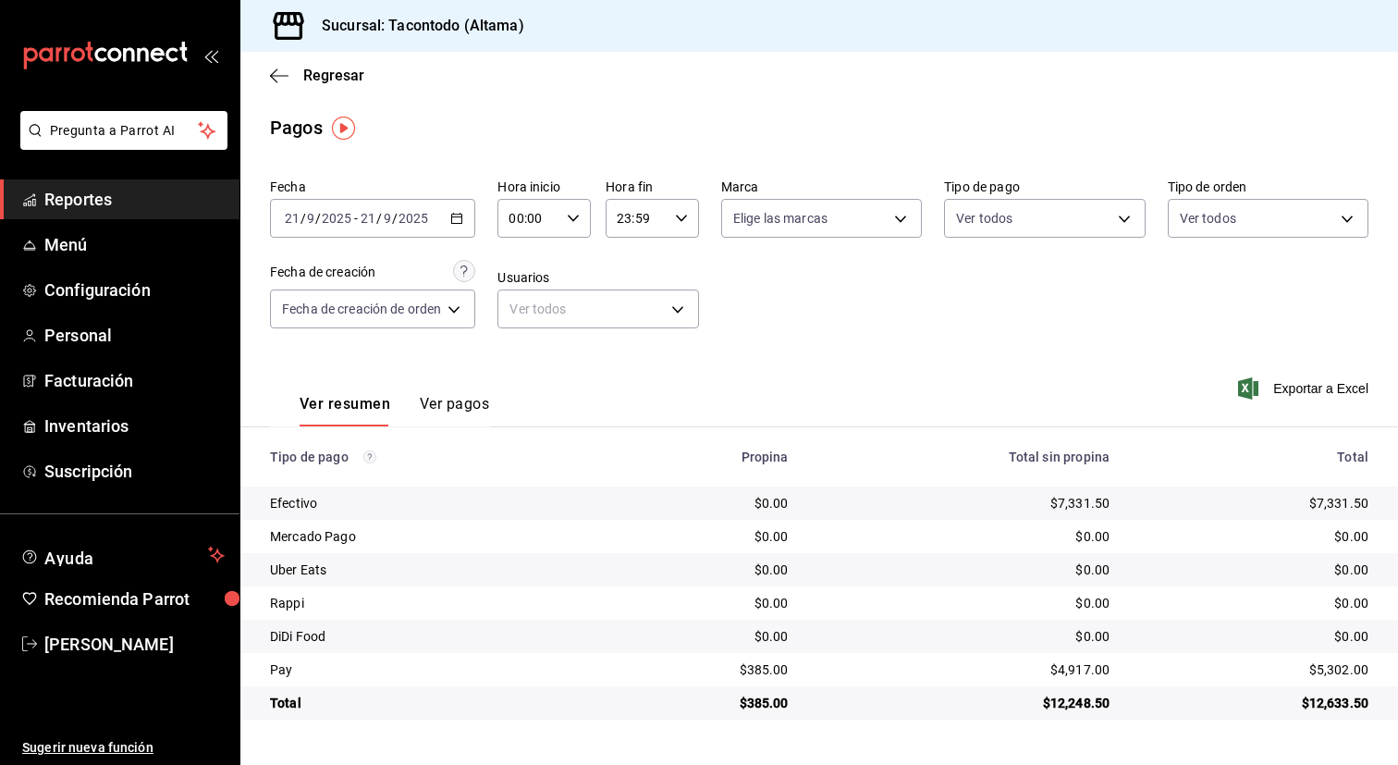
click at [457, 227] on div "[DATE] [DATE] - [DATE] [DATE]" at bounding box center [372, 218] width 205 height 39
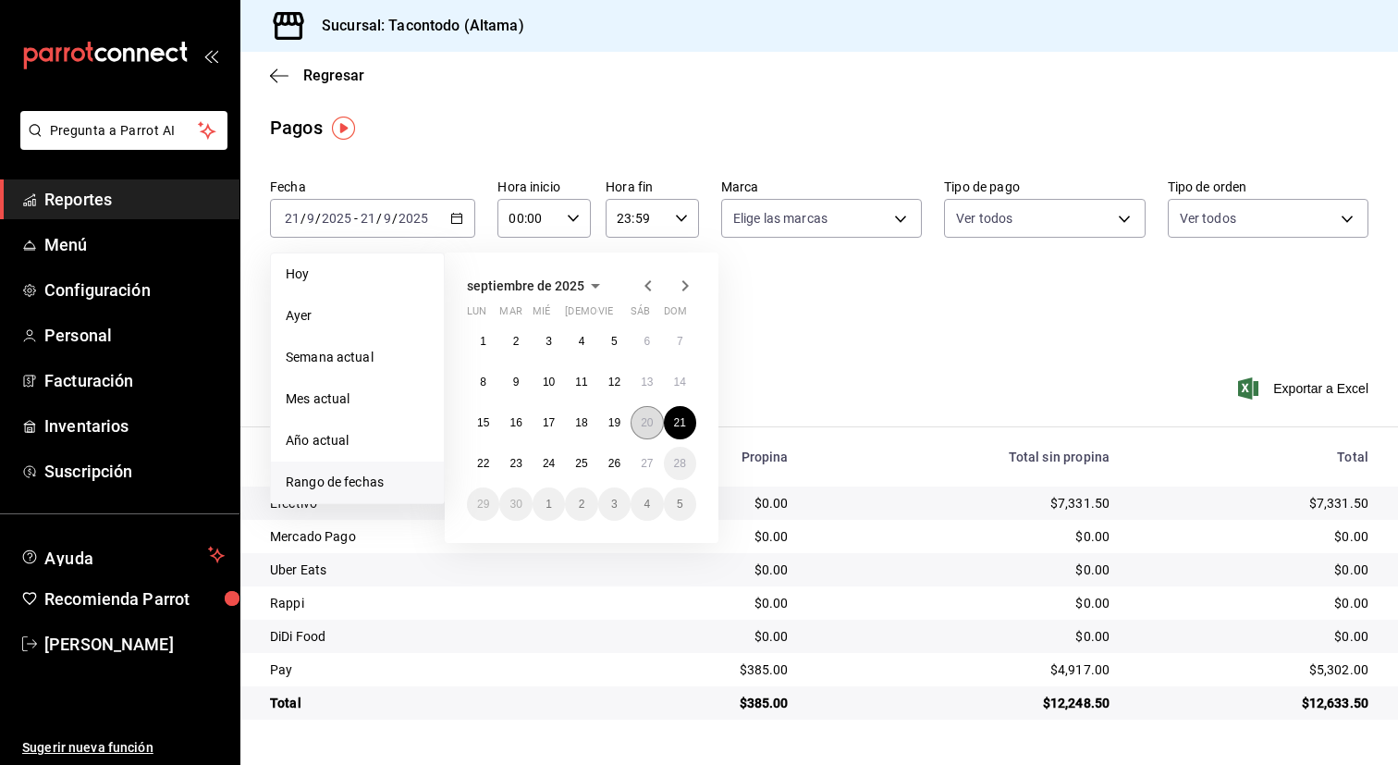
click at [649, 424] on abbr "20" at bounding box center [647, 422] width 12 height 13
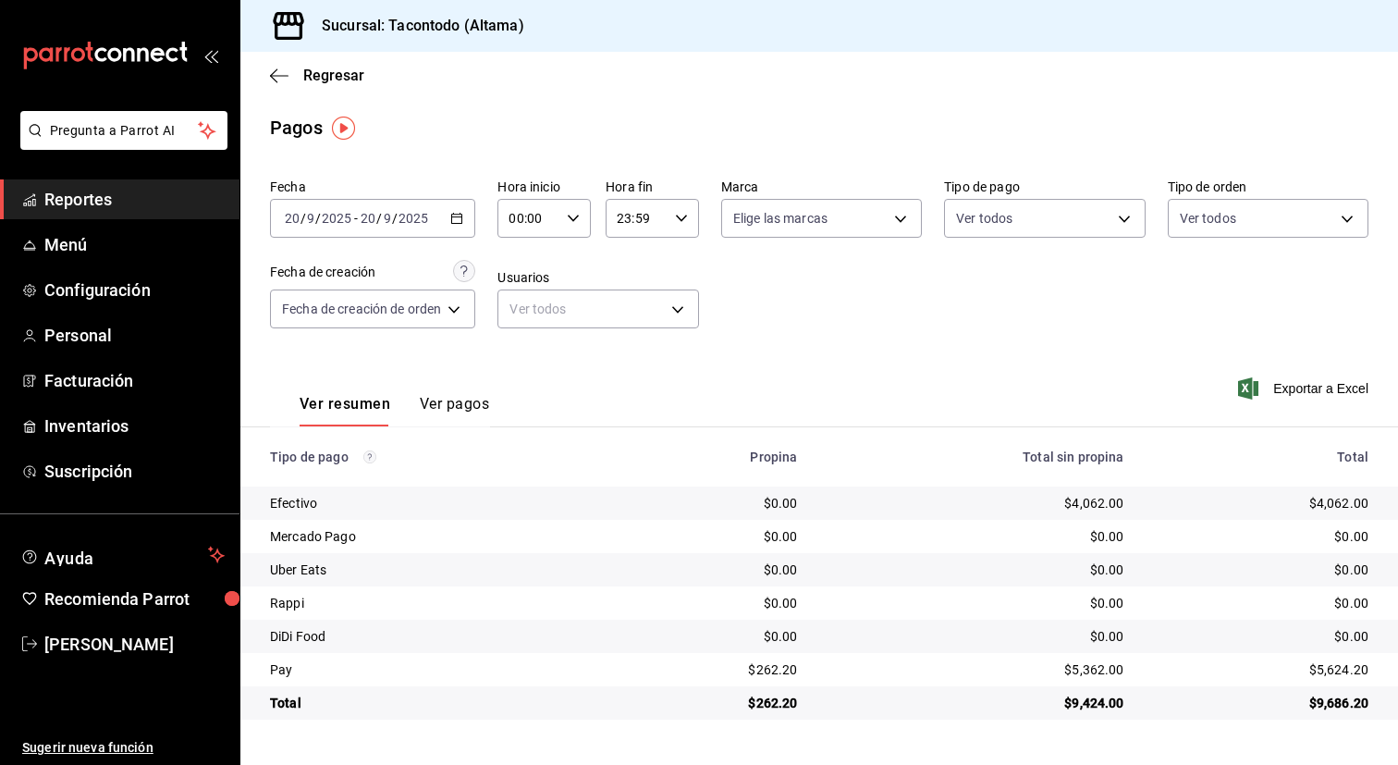
click at [454, 225] on div "[DATE] [DATE] - [DATE] [DATE]" at bounding box center [372, 218] width 205 height 39
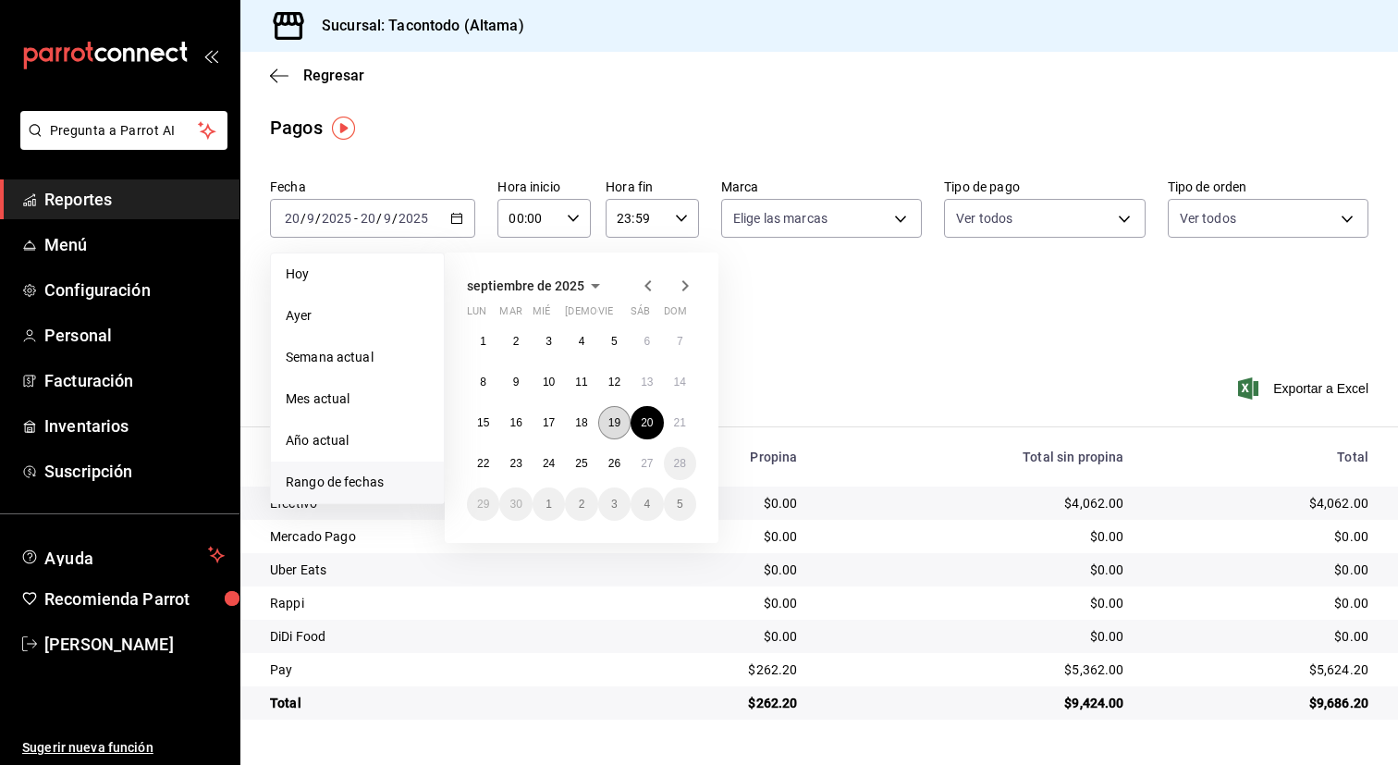
click at [614, 428] on button "19" at bounding box center [614, 422] width 32 height 33
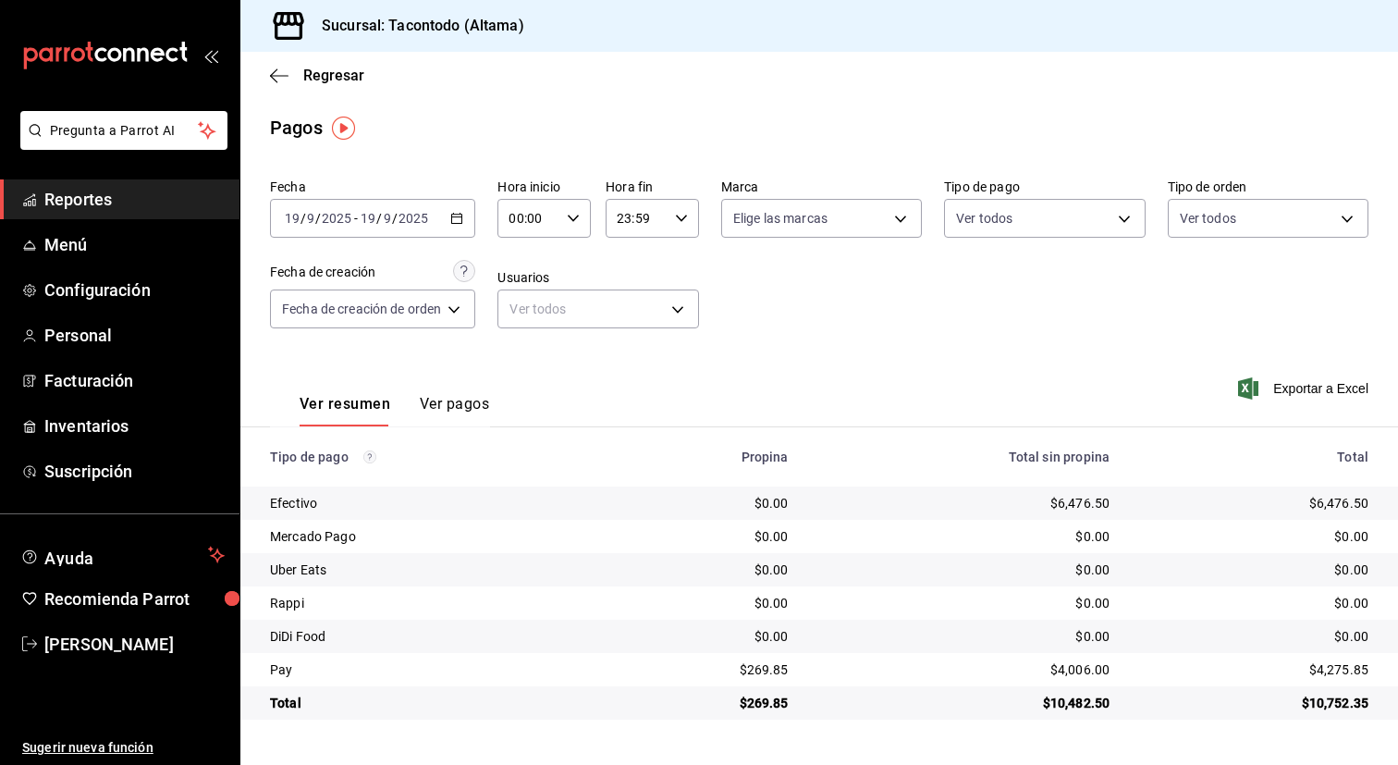
click at [459, 216] on \(Stroke\) "button" at bounding box center [457, 216] width 10 height 1
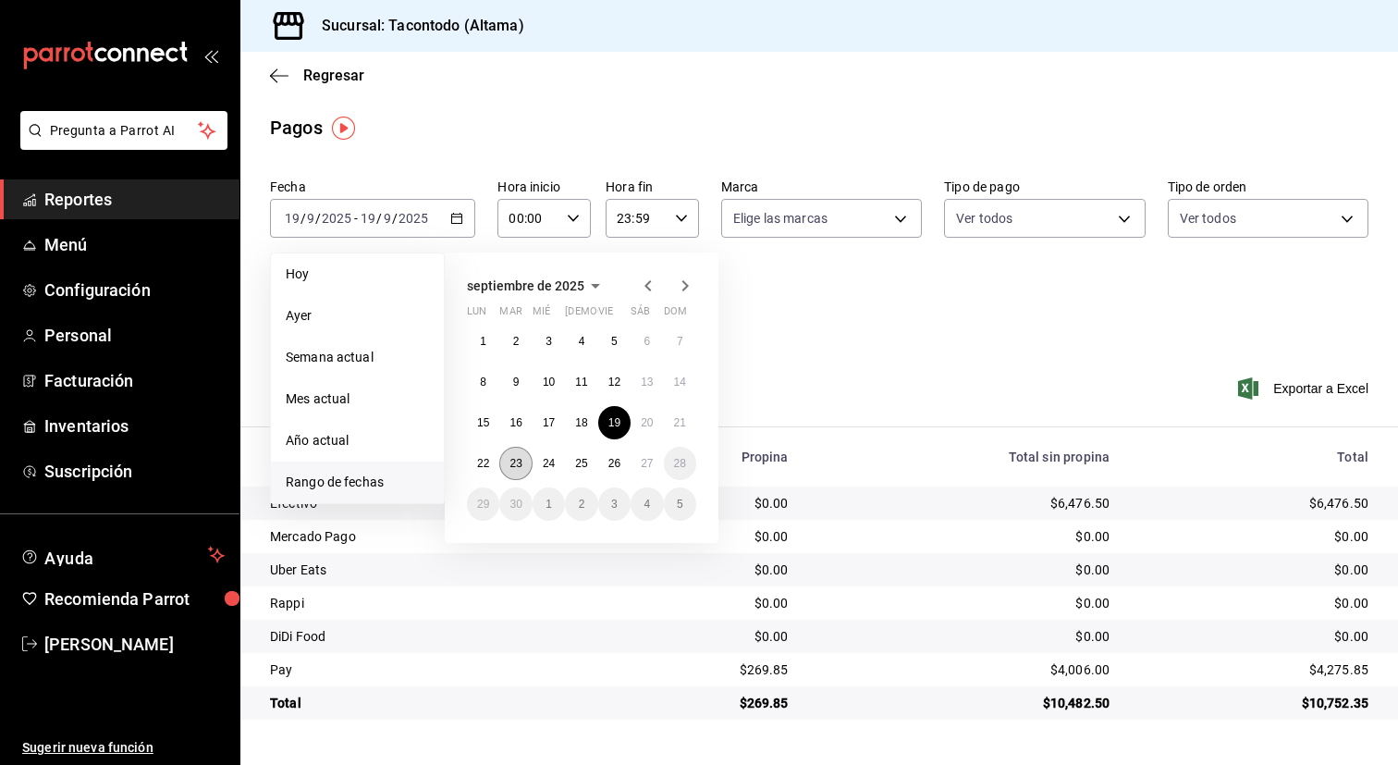
click at [517, 464] on abbr "23" at bounding box center [515, 463] width 12 height 13
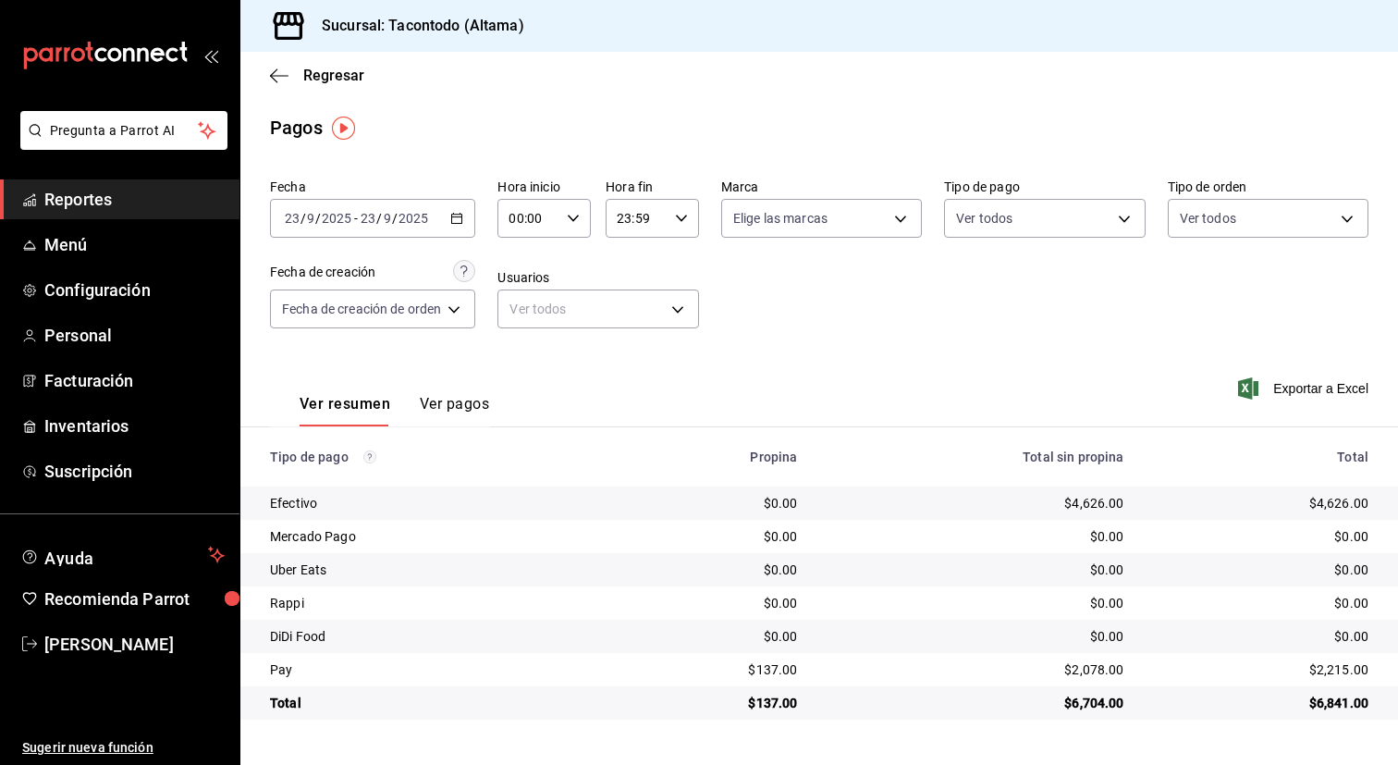
click at [464, 226] on div "[DATE] [DATE] - [DATE] [DATE]" at bounding box center [372, 218] width 205 height 39
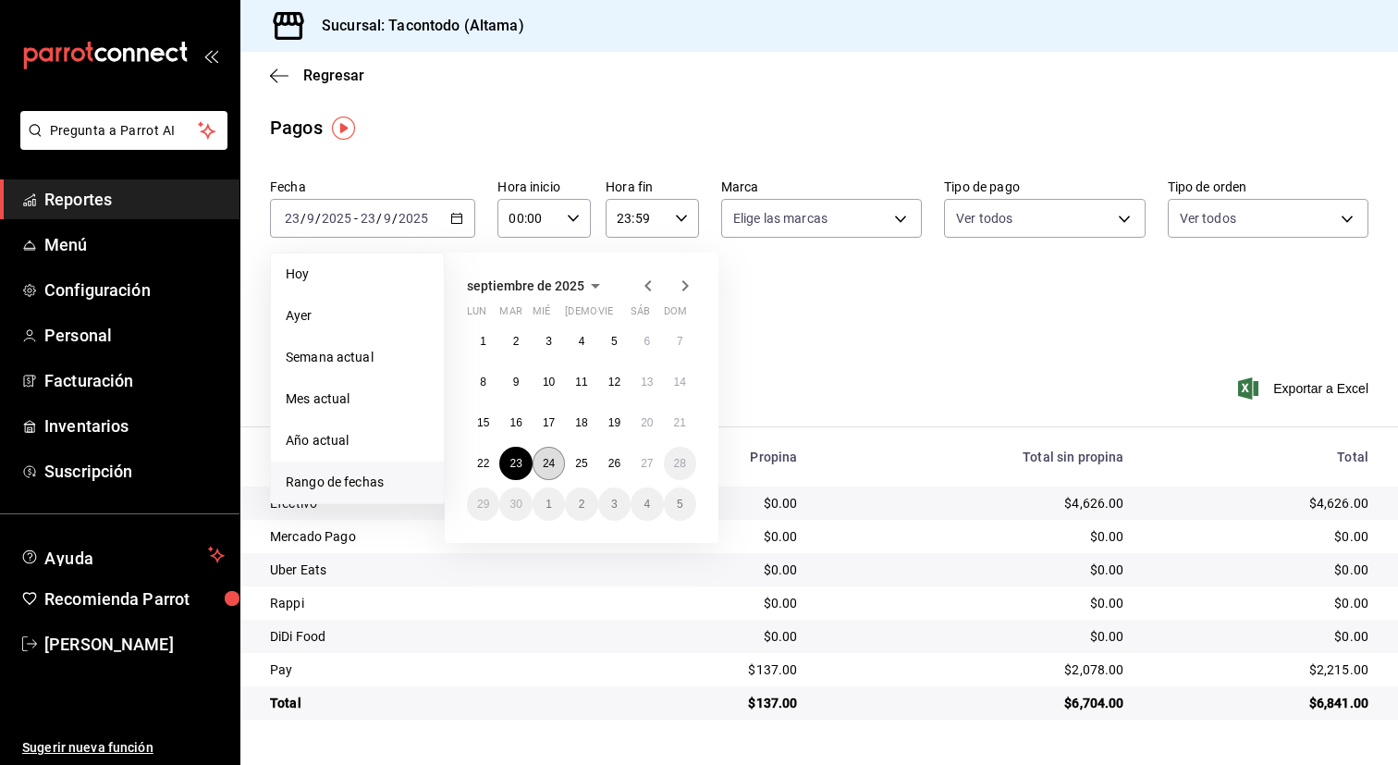
click at [561, 457] on button "24" at bounding box center [549, 463] width 32 height 33
click at [548, 460] on abbr "24" at bounding box center [549, 463] width 12 height 13
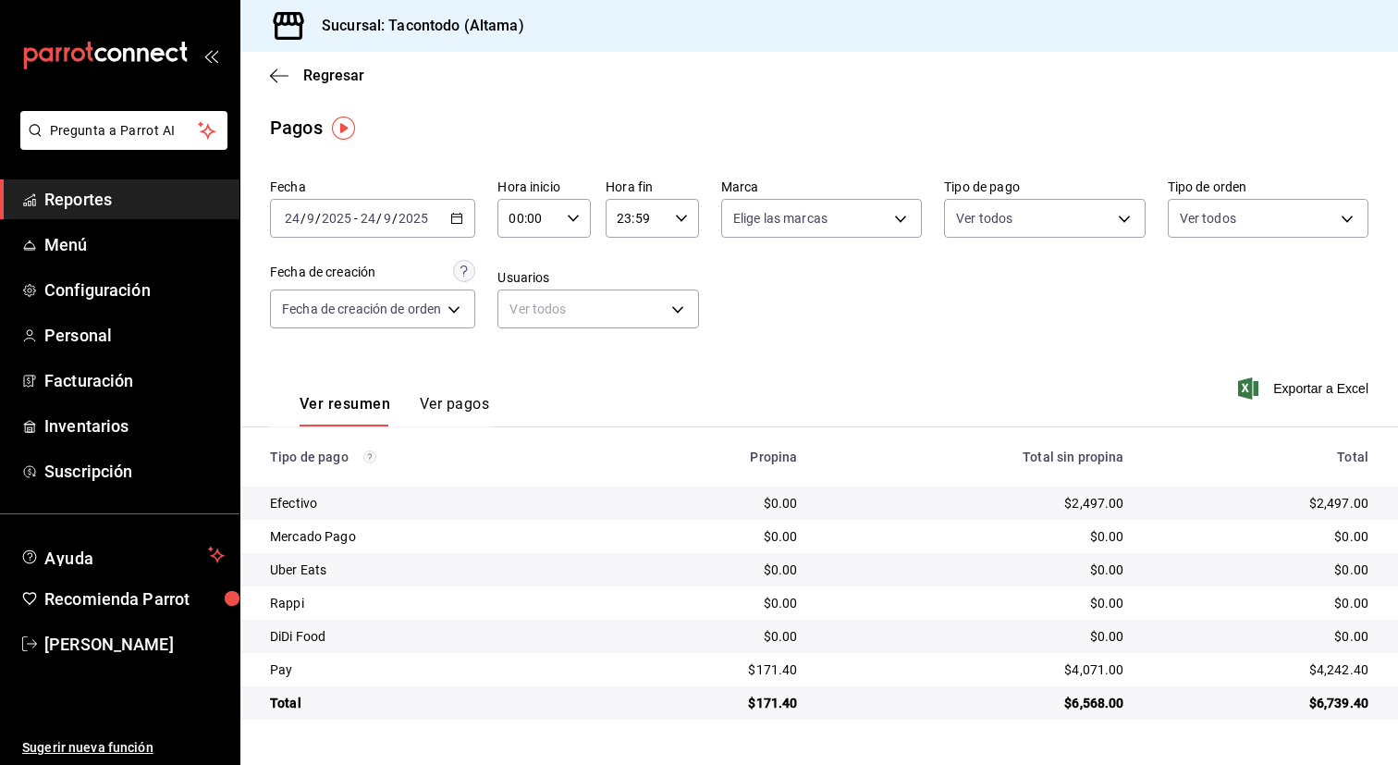
click at [462, 215] on \(Stroke\) "button" at bounding box center [456, 219] width 11 height 10
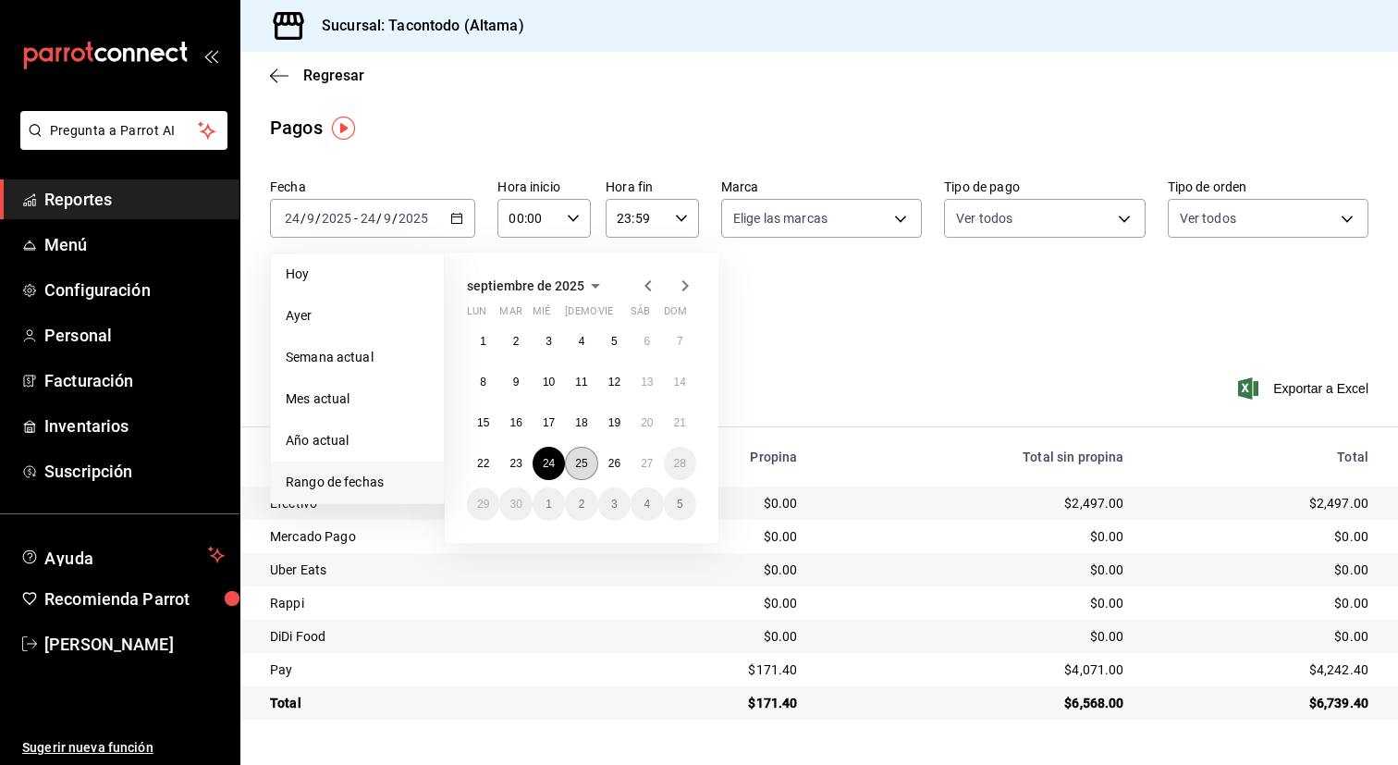
click at [584, 458] on abbr "25" at bounding box center [581, 463] width 12 height 13
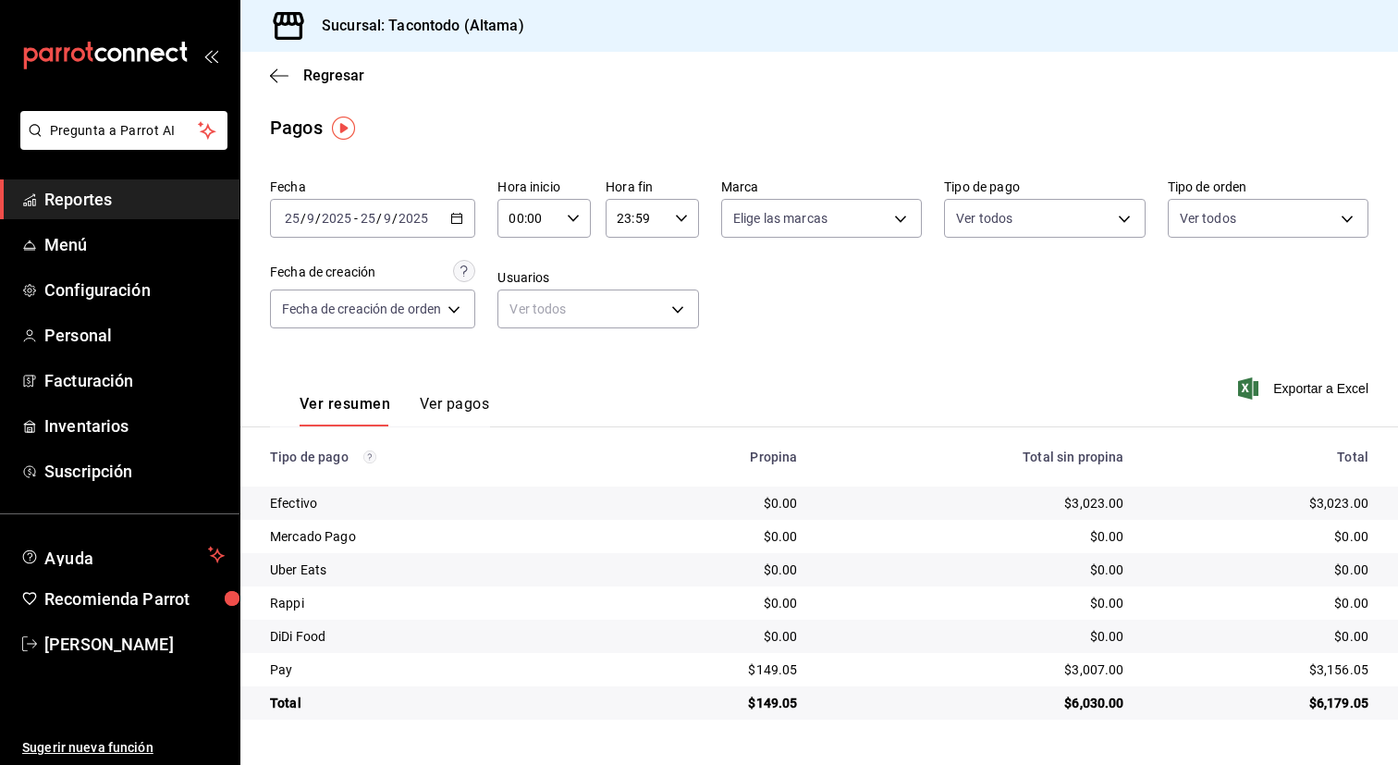
click at [462, 227] on div "[DATE] [DATE] - [DATE] [DATE]" at bounding box center [372, 218] width 205 height 39
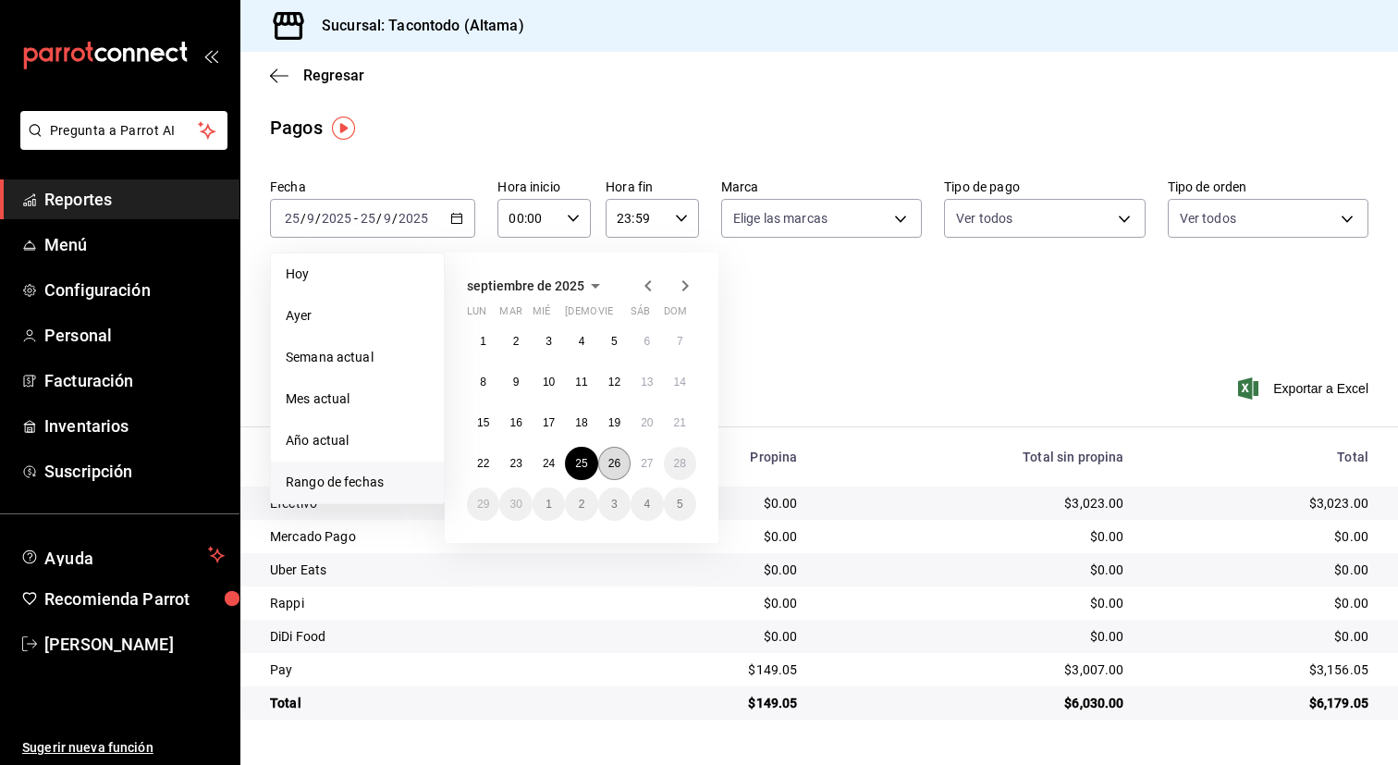
click at [615, 460] on abbr "26" at bounding box center [614, 463] width 12 height 13
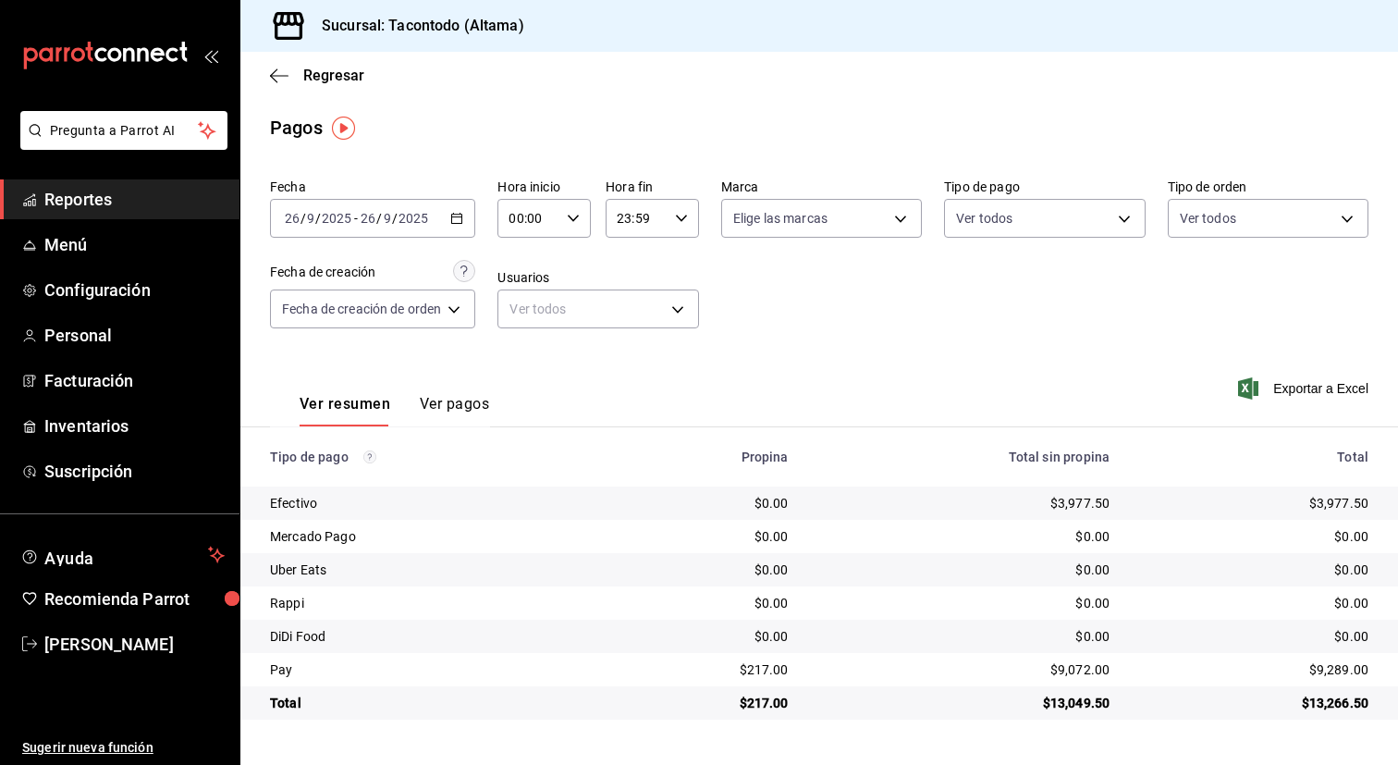
click at [458, 210] on div "[DATE] [DATE] - [DATE] [DATE]" at bounding box center [372, 218] width 205 height 39
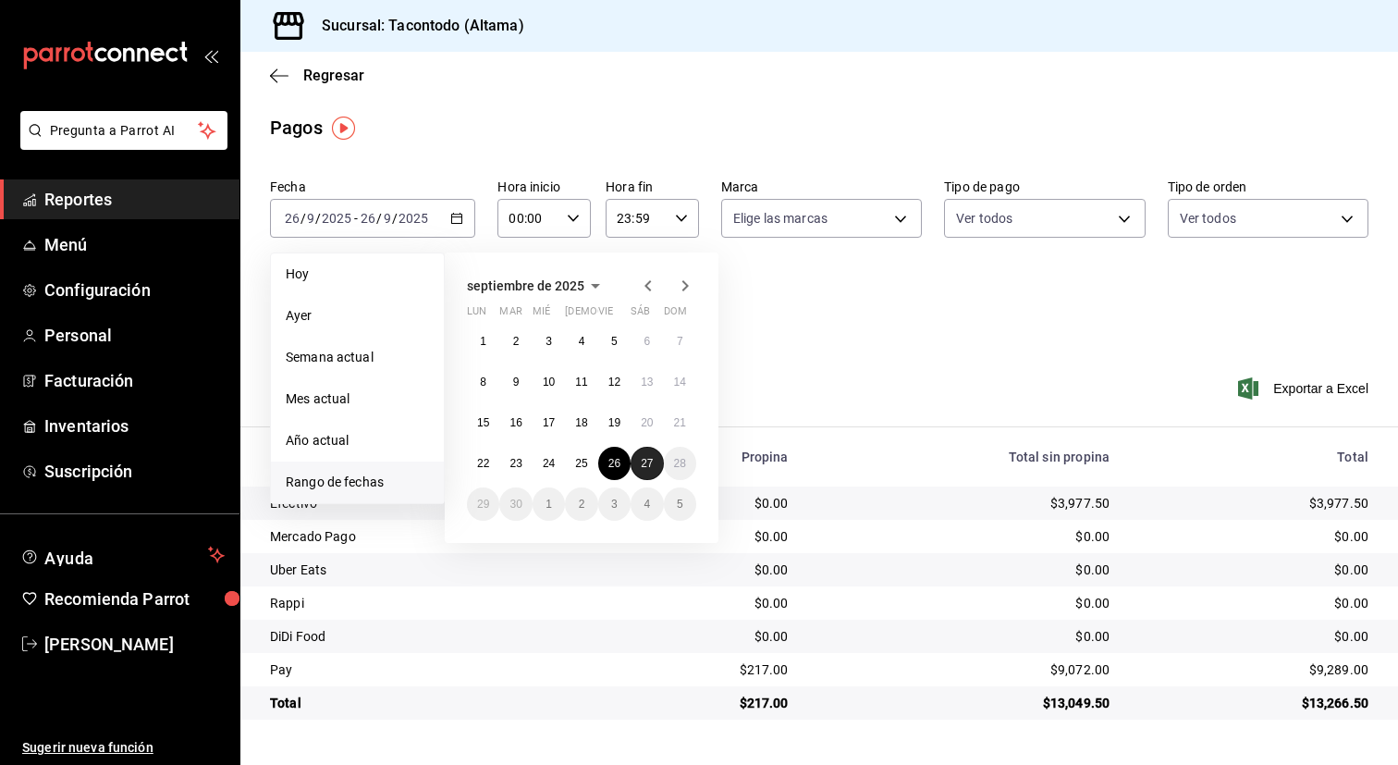
click at [649, 463] on abbr "27" at bounding box center [647, 463] width 12 height 13
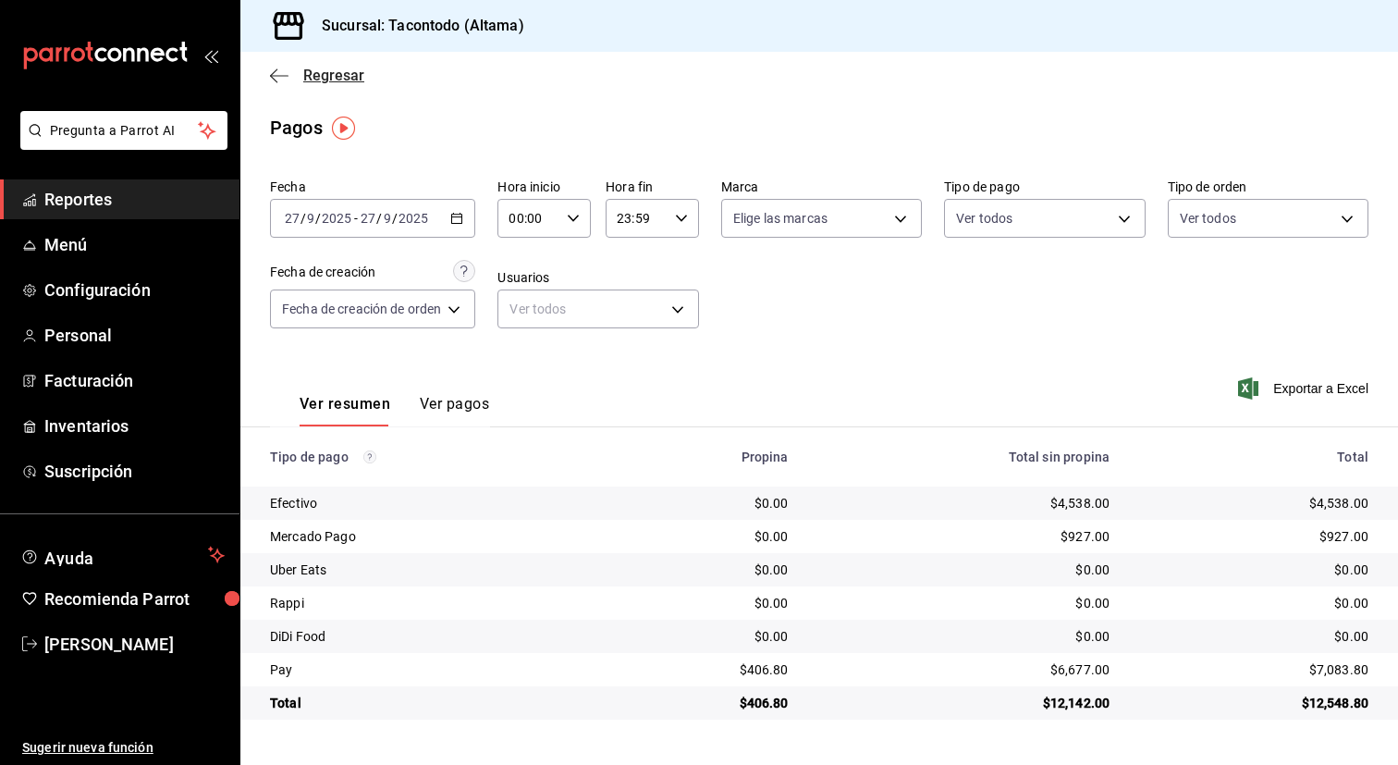
click at [310, 74] on span "Regresar" at bounding box center [333, 76] width 61 height 18
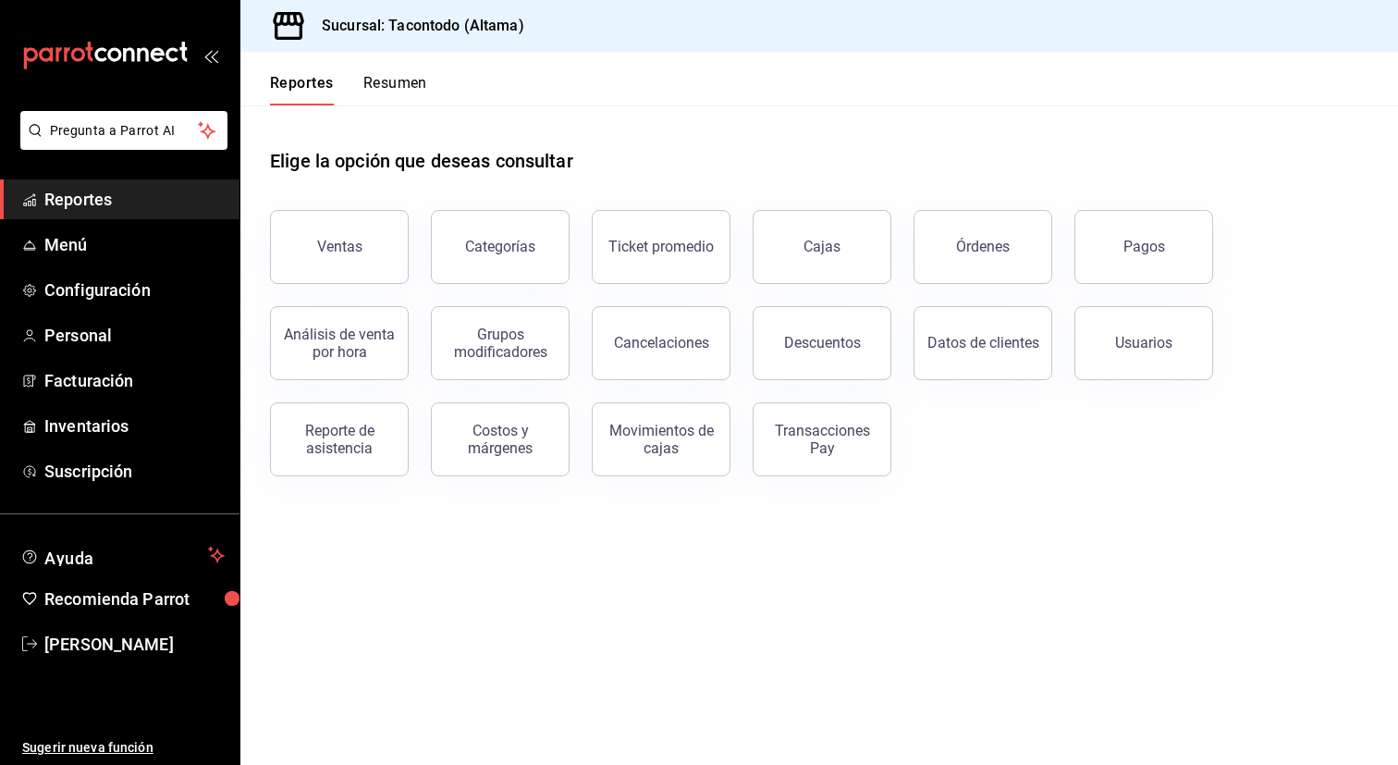
click at [426, 83] on button "Resumen" at bounding box center [395, 89] width 64 height 31
